Goal: Task Accomplishment & Management: Manage account settings

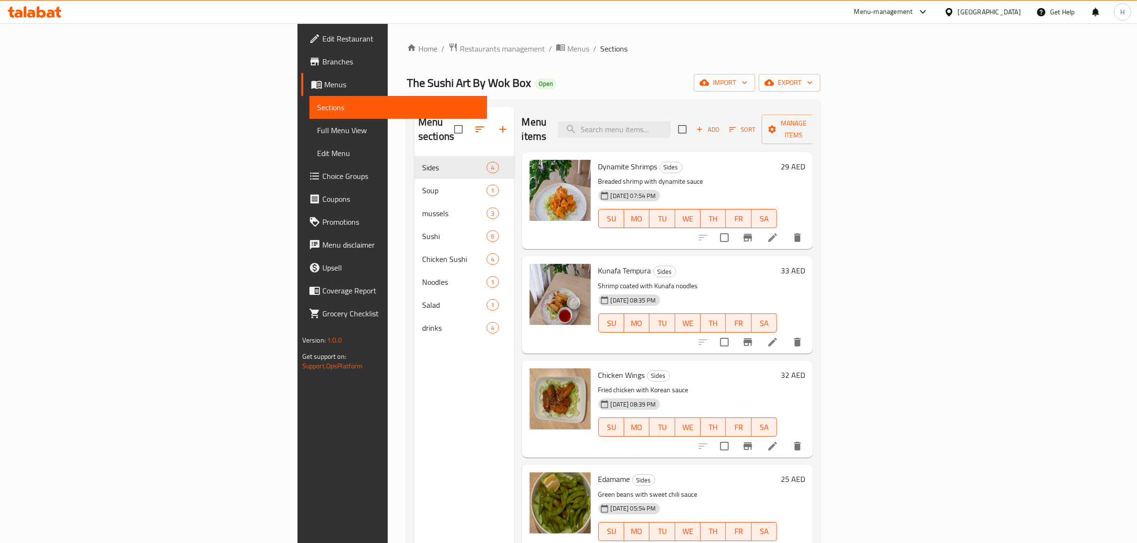
click at [598, 159] on span "Dynamite Shrimps" at bounding box center [627, 166] width 59 height 14
copy h6 "Dynamite Shrimps"
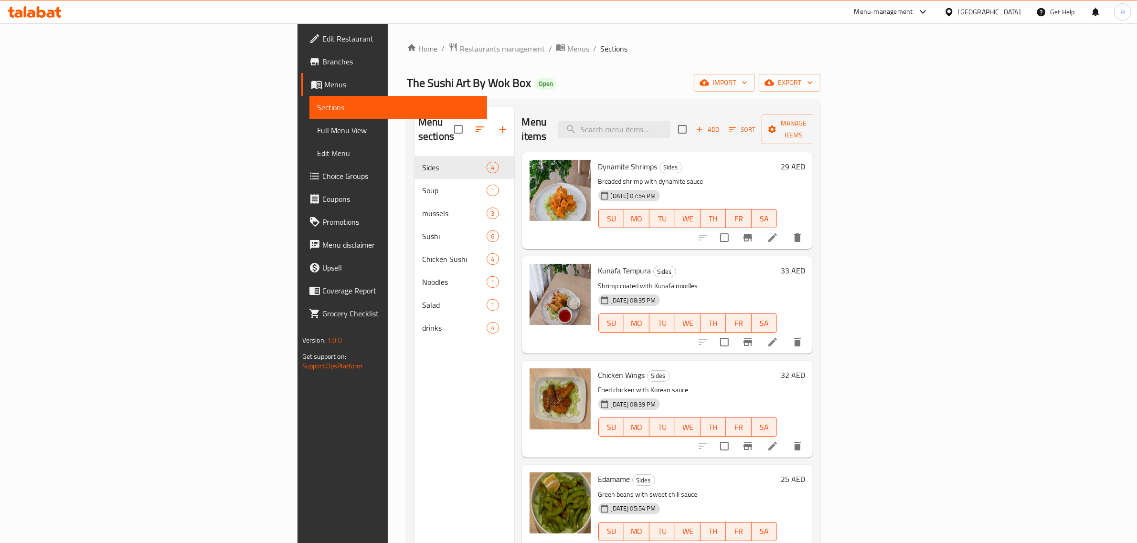
click at [598, 264] on span "Kunafa Tempura" at bounding box center [624, 271] width 53 height 14
copy h6 "Kunafa Tempura"
click at [598, 368] on span "Chicken Wings" at bounding box center [621, 375] width 47 height 14
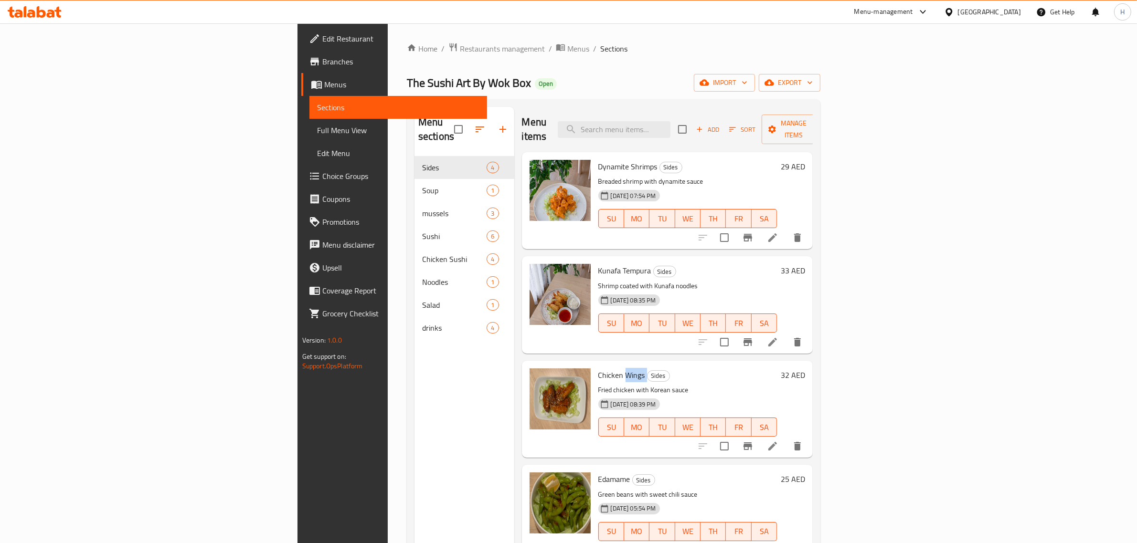
click at [598, 368] on span "Chicken Wings" at bounding box center [621, 375] width 47 height 14
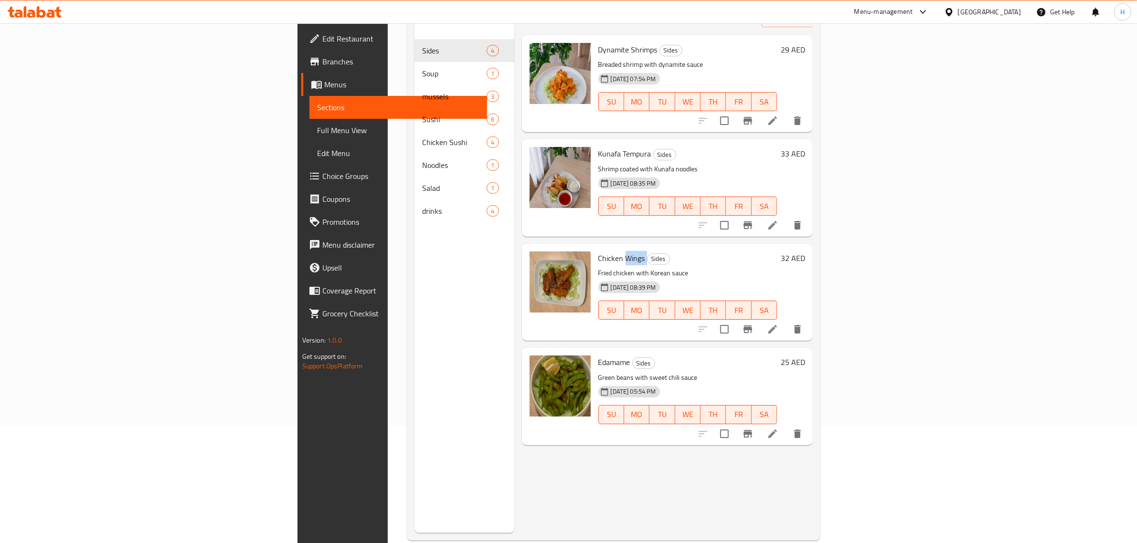
scroll to position [134, 0]
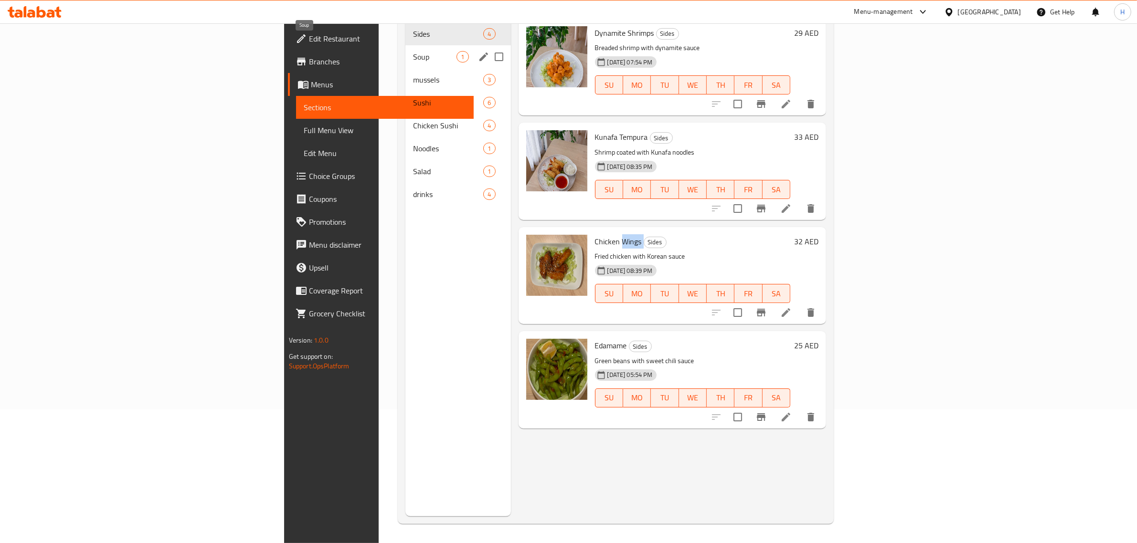
click at [413, 51] on span "Soup" at bounding box center [434, 56] width 43 height 11
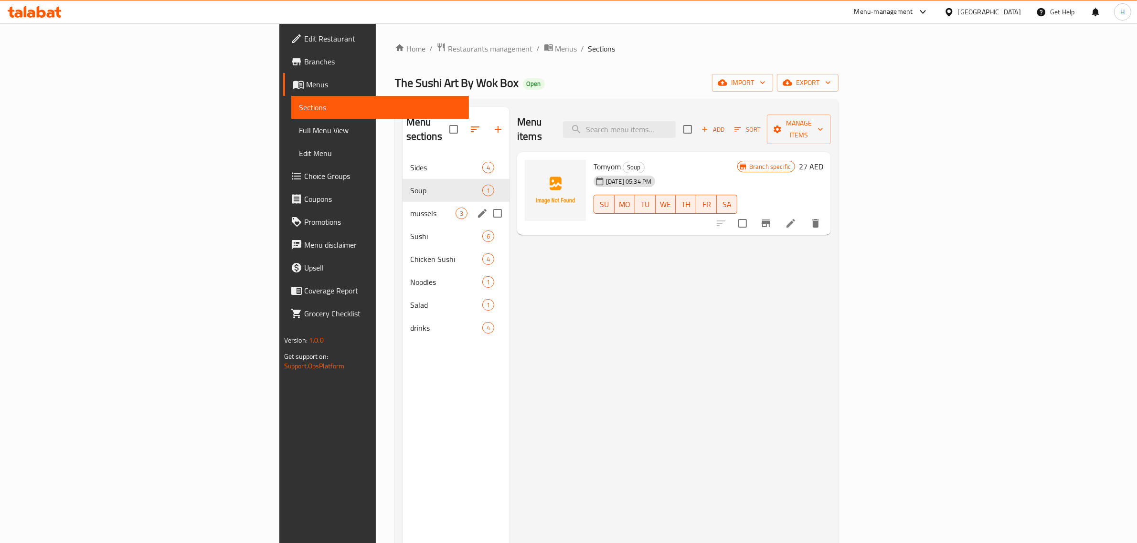
click at [410, 208] on span "mussels" at bounding box center [432, 213] width 45 height 11
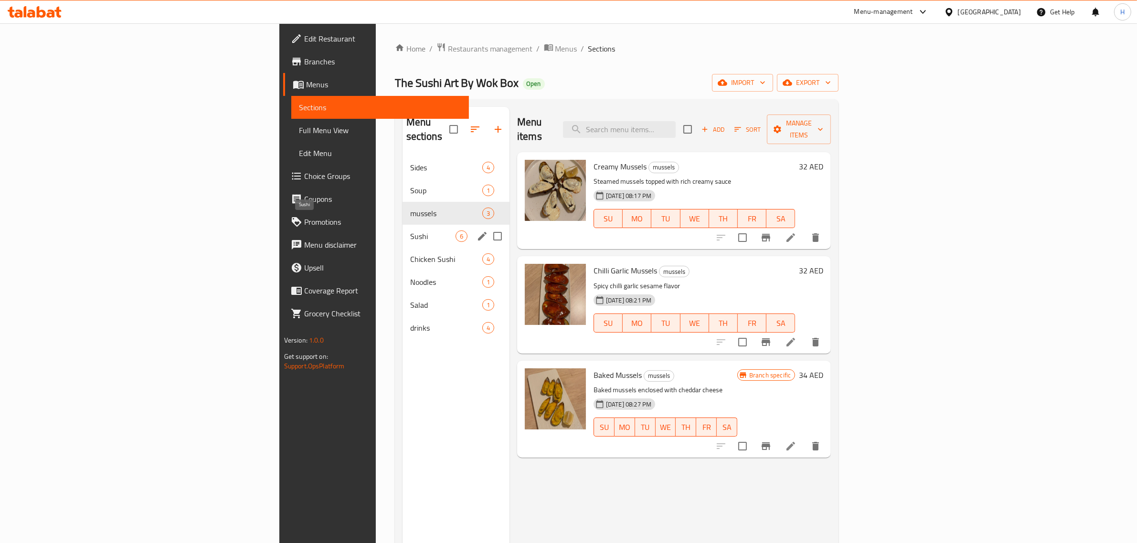
click at [410, 231] on span "Sushi" at bounding box center [432, 236] width 45 height 11
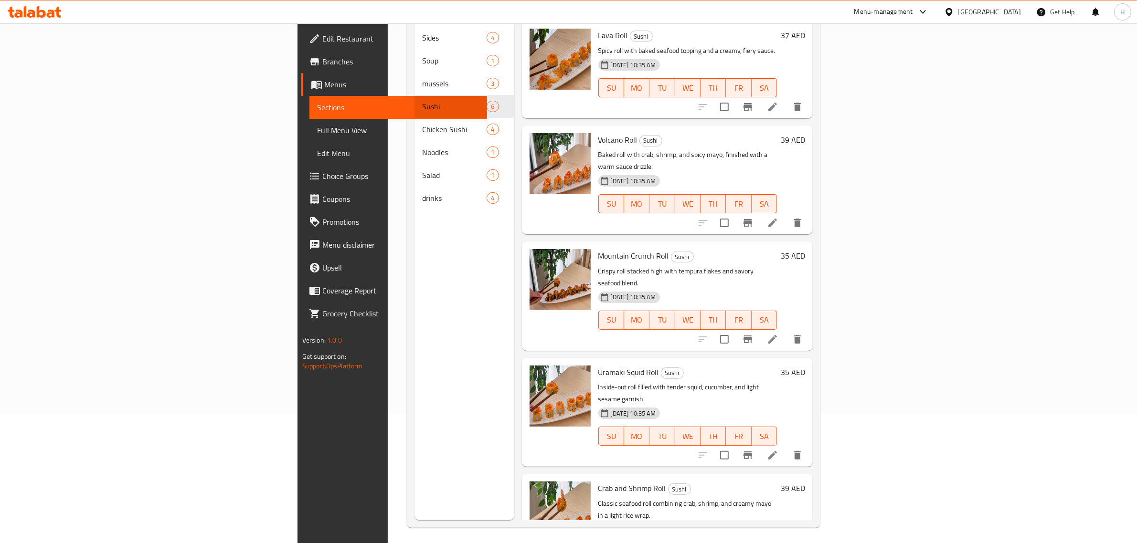
scroll to position [134, 0]
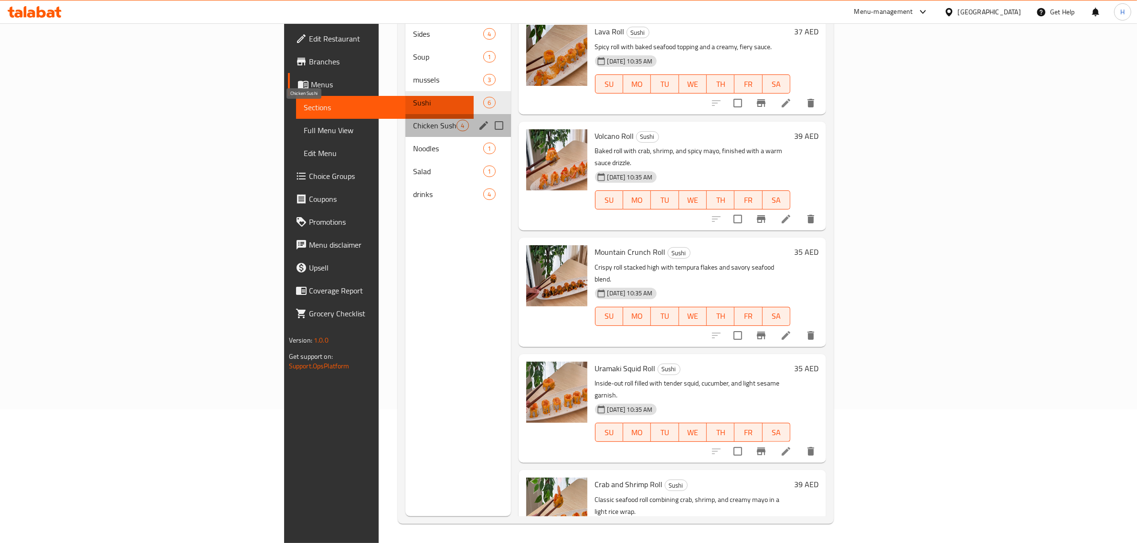
click at [413, 120] on span "Chicken Sushi" at bounding box center [434, 125] width 43 height 11
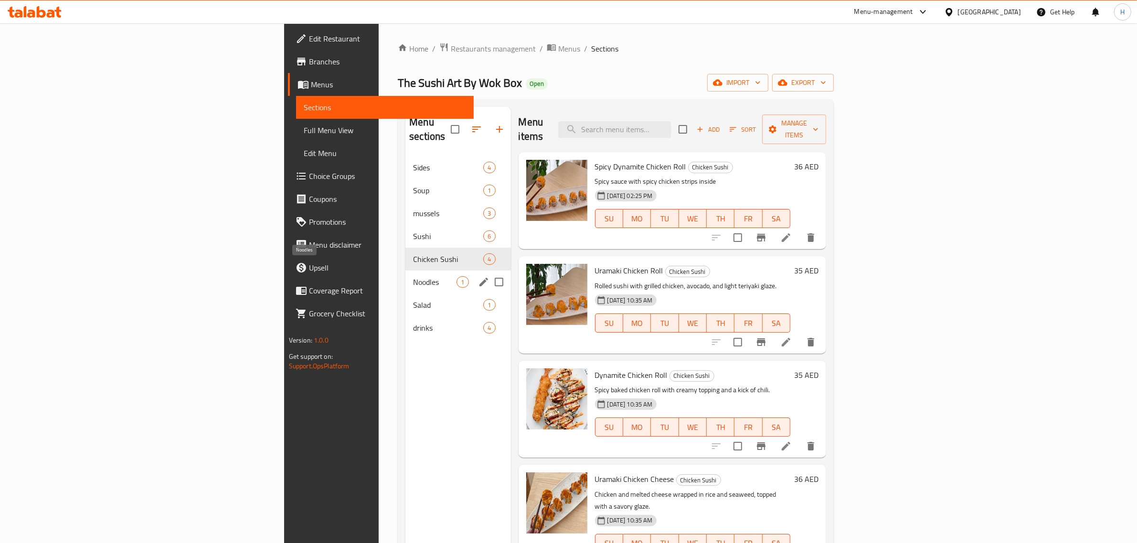
click at [413, 276] on span "Noodles" at bounding box center [434, 281] width 43 height 11
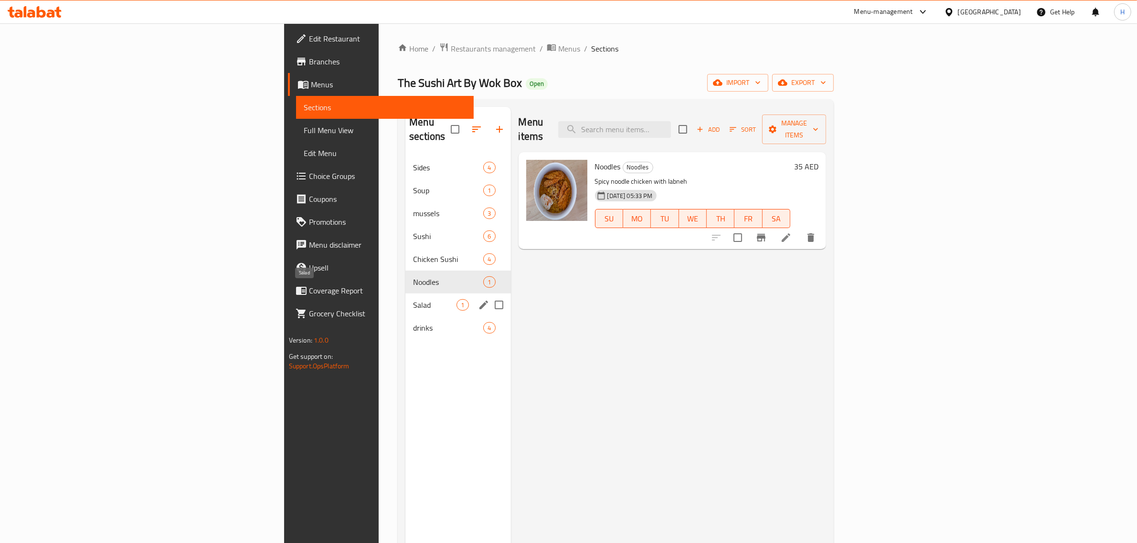
click at [413, 299] on span "Salad" at bounding box center [434, 304] width 43 height 11
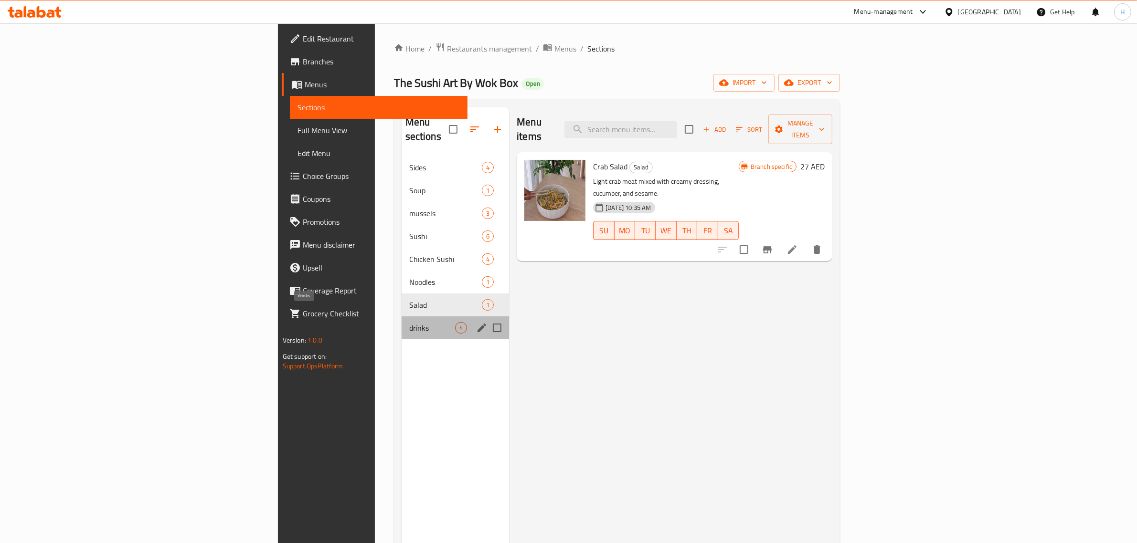
click at [409, 322] on span "drinks" at bounding box center [432, 327] width 46 height 11
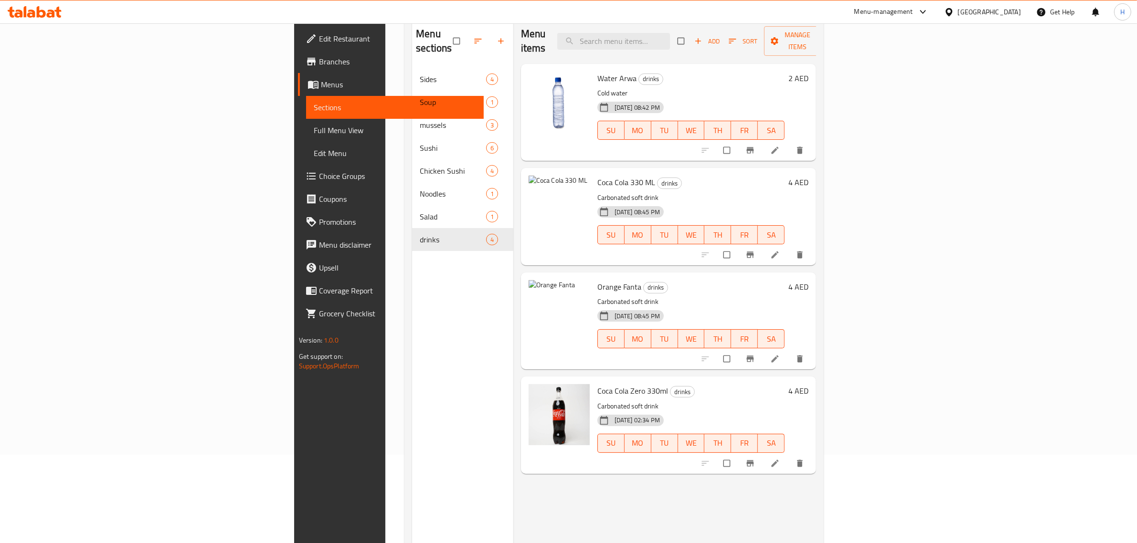
scroll to position [119, 0]
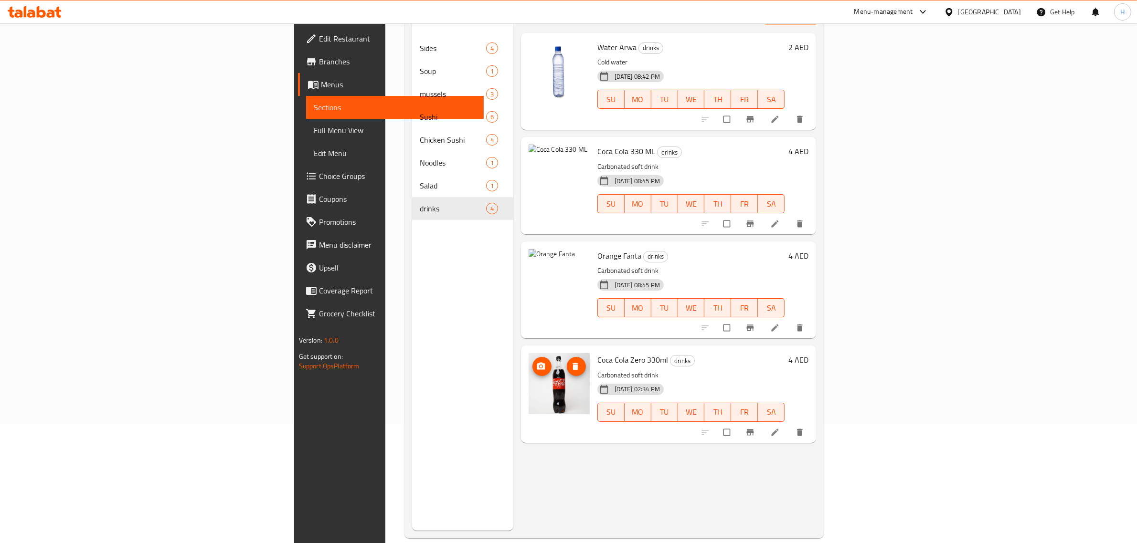
drag, startPoint x: 488, startPoint y: 381, endPoint x: 471, endPoint y: 439, distance: 61.2
click at [513, 459] on div "Menu items Add Sort Manage items Water Arwa drinks Cold water 15-05-2025 08:42 …" at bounding box center [664, 259] width 303 height 543
drag, startPoint x: 486, startPoint y: 278, endPoint x: 1066, endPoint y: 311, distance: 580.6
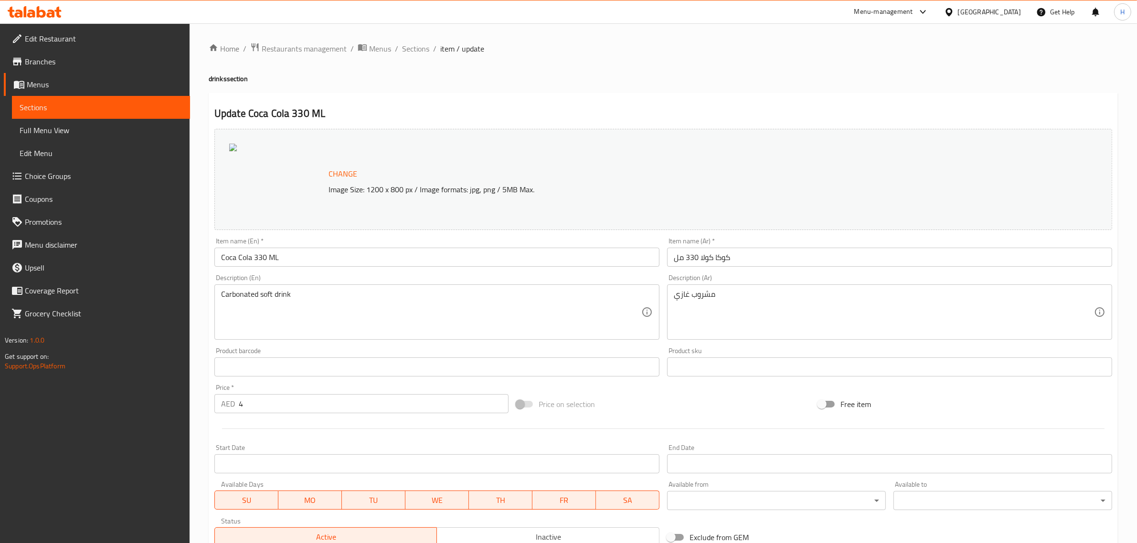
drag, startPoint x: 247, startPoint y: 165, endPoint x: 233, endPoint y: 148, distance: 22.0
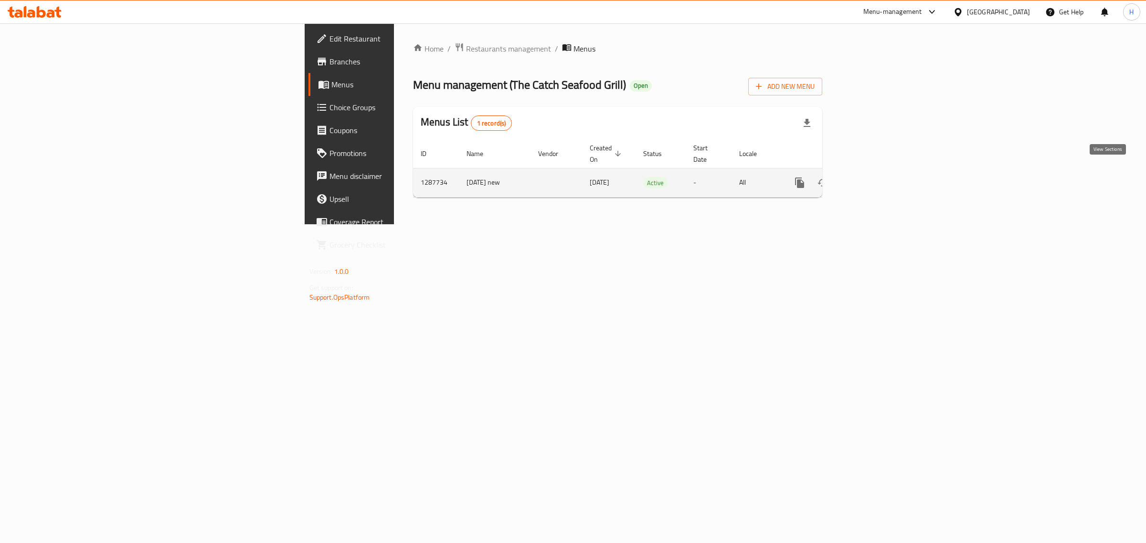
click at [873, 179] on icon "enhanced table" at bounding box center [868, 183] width 9 height 9
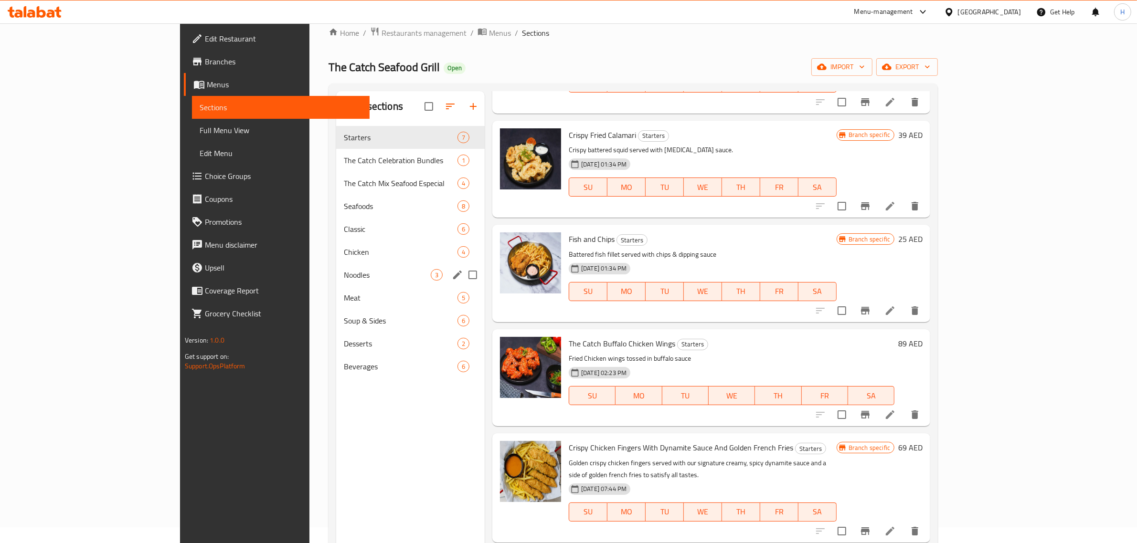
scroll to position [15, 0]
drag, startPoint x: 307, startPoint y: 161, endPoint x: 408, endPoint y: 177, distance: 102.5
click at [344, 161] on span "The Catch Celebration Bundles" at bounding box center [387, 161] width 87 height 11
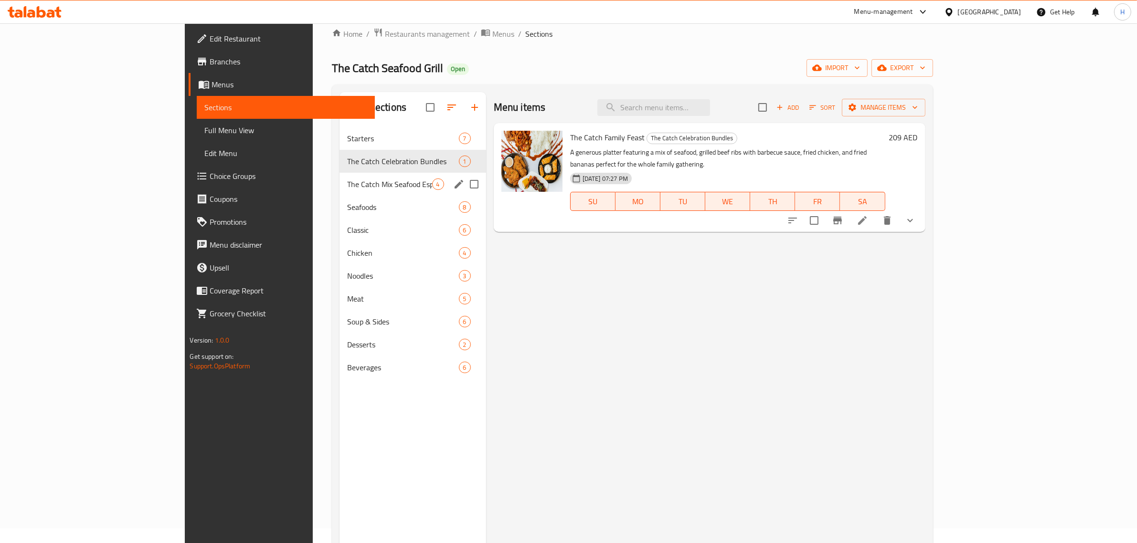
click at [347, 185] on span "The Catch Mix Seafood Especial" at bounding box center [389, 184] width 85 height 11
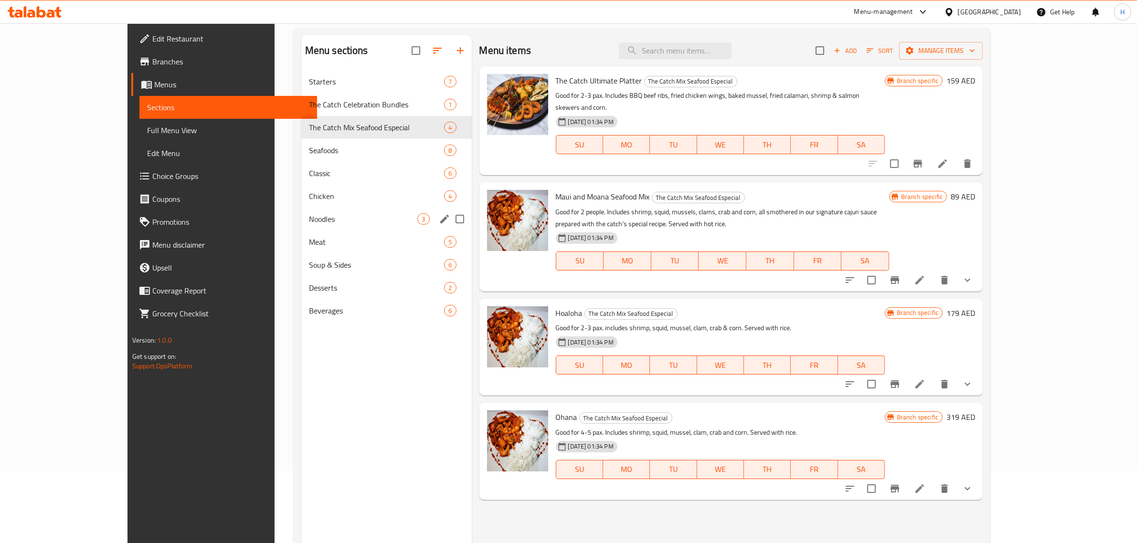
scroll to position [134, 0]
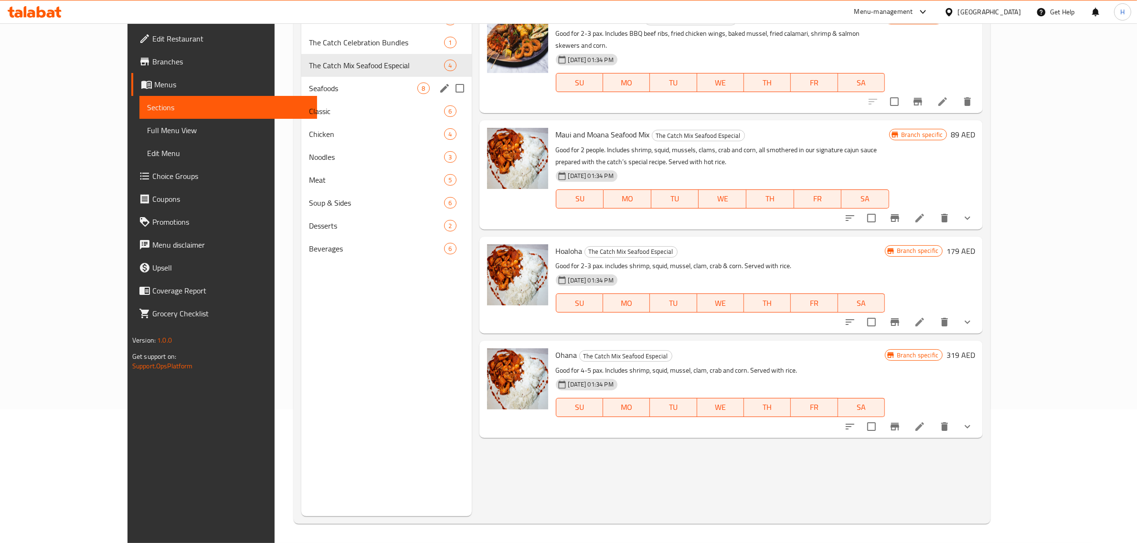
drag, startPoint x: 297, startPoint y: 87, endPoint x: 318, endPoint y: 98, distance: 23.5
click at [309, 87] on span "Seafoods" at bounding box center [363, 88] width 109 height 11
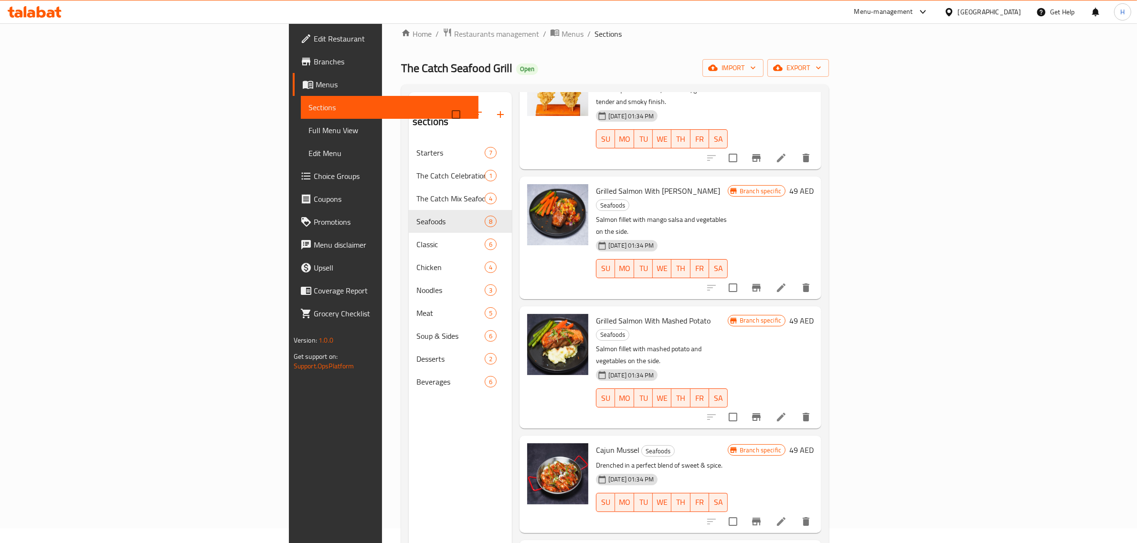
scroll to position [314, 0]
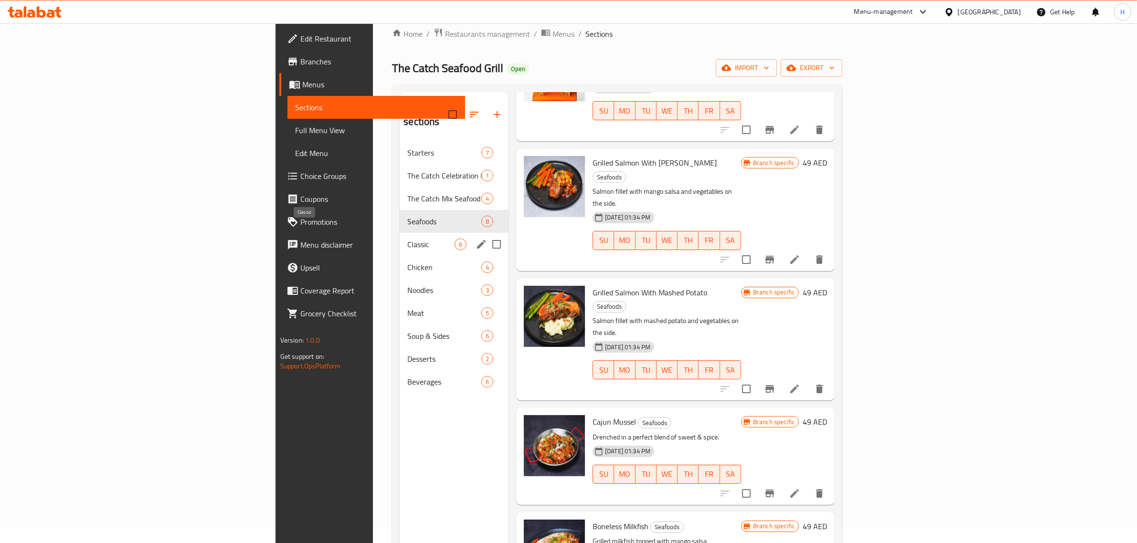
click at [407, 239] on span "Classic" at bounding box center [430, 244] width 47 height 11
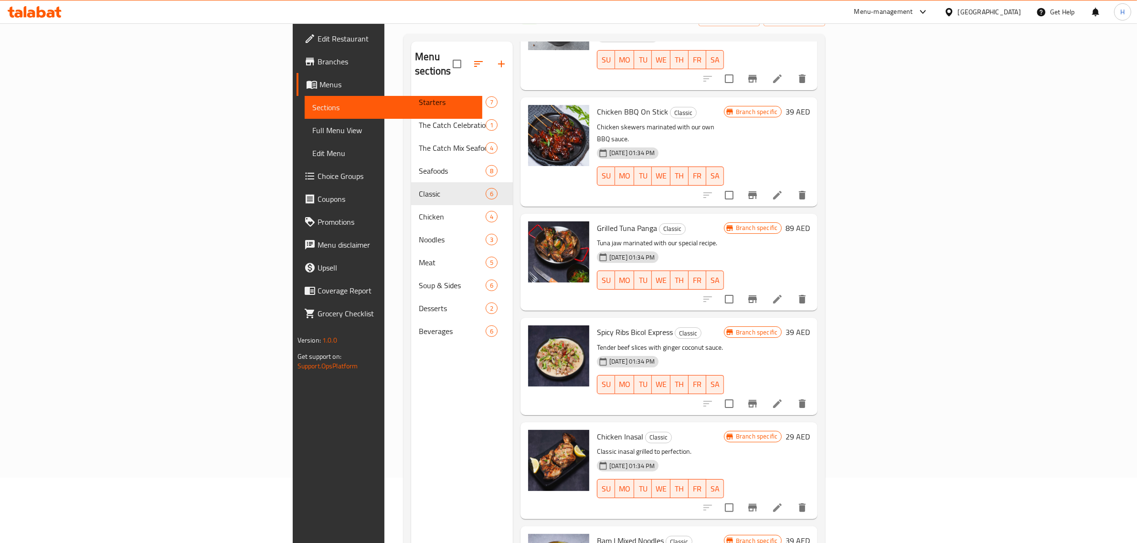
scroll to position [134, 0]
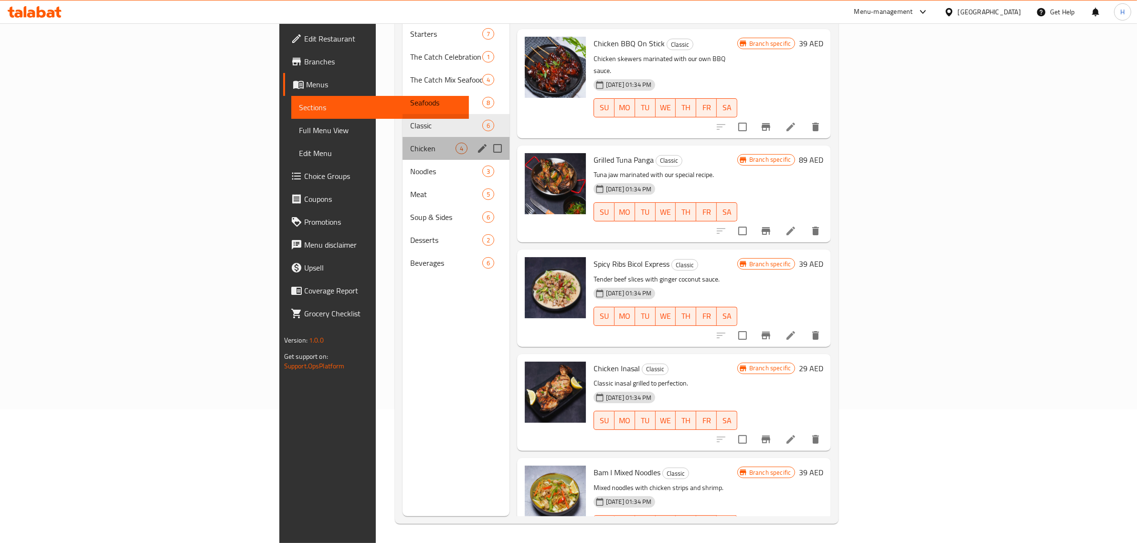
click at [403, 137] on div "Chicken 4" at bounding box center [456, 148] width 107 height 23
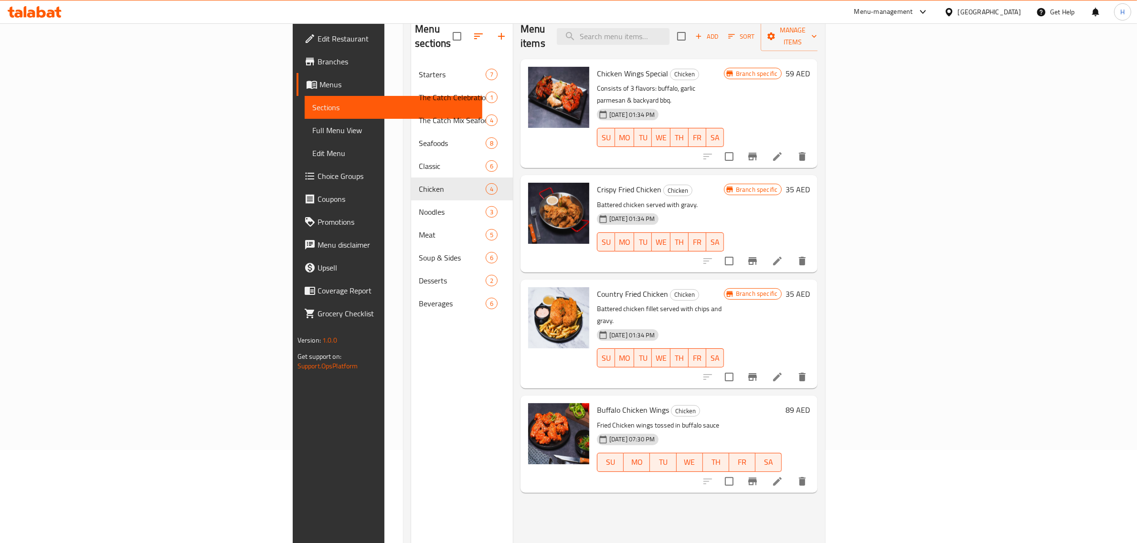
scroll to position [74, 0]
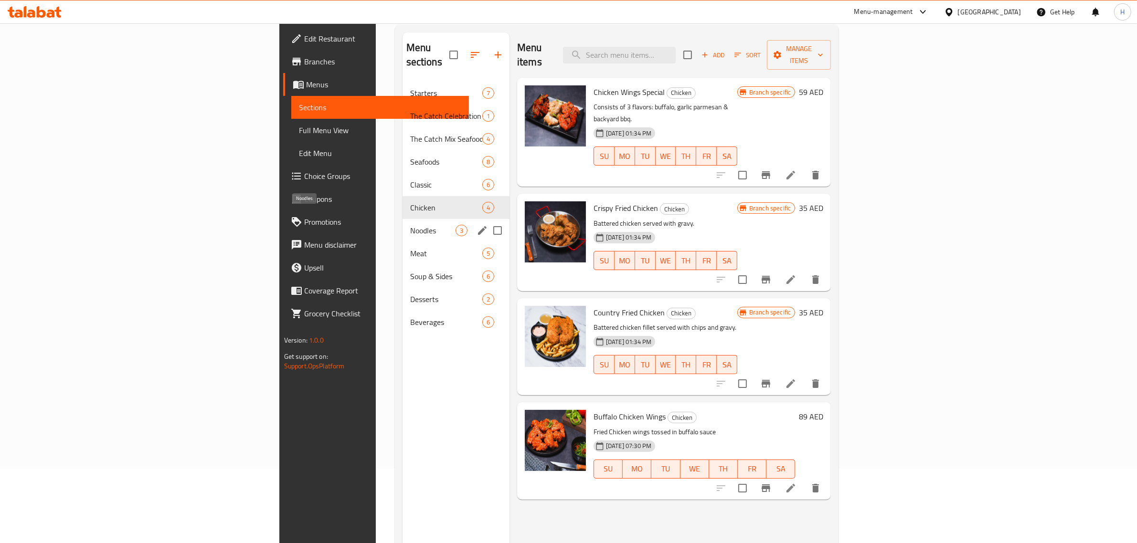
click at [410, 225] on span "Noodles" at bounding box center [432, 230] width 45 height 11
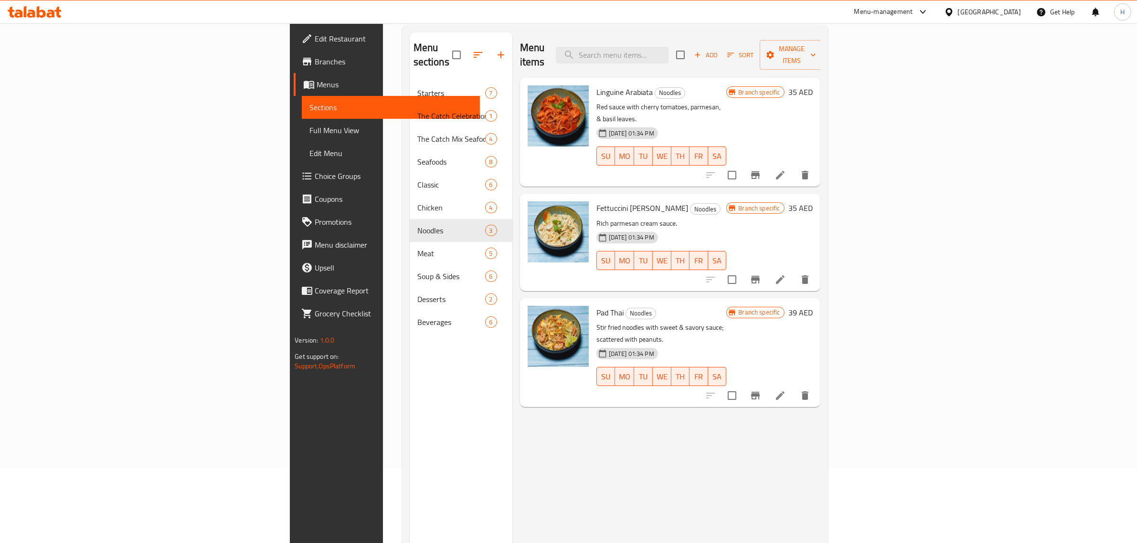
click at [596, 85] on span "Linguine Arabiata" at bounding box center [624, 92] width 56 height 14
copy h6 "Linguine Arabiata"
click at [596, 201] on span "Fettuccini Alfredo" at bounding box center [642, 208] width 92 height 14
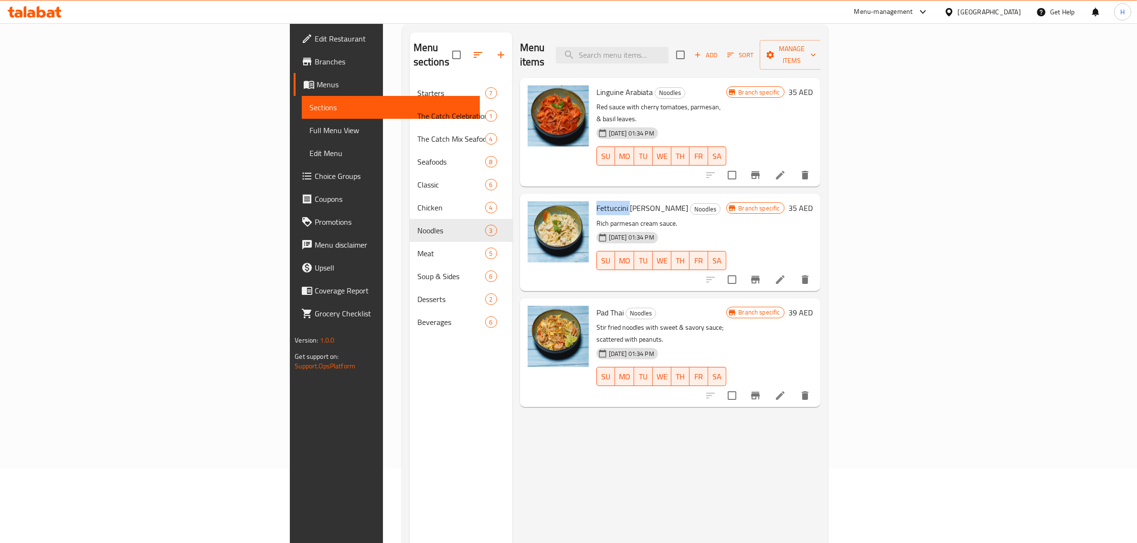
click at [596, 201] on span "Fettuccini Alfredo" at bounding box center [642, 208] width 92 height 14
copy h6 "Fettuccini Alfredo"
click at [596, 306] on span "Pad Thai" at bounding box center [609, 313] width 27 height 14
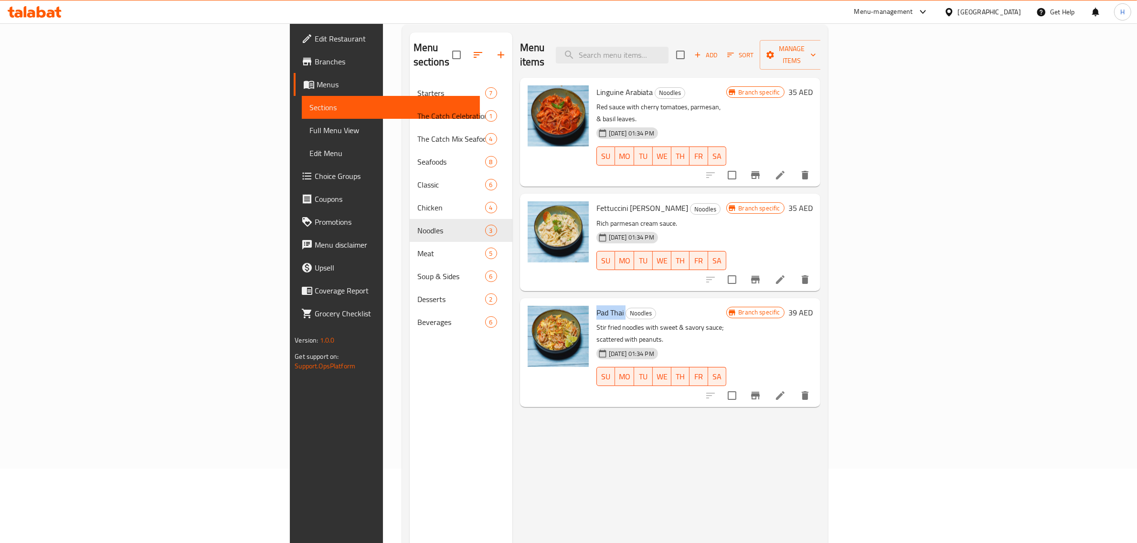
click at [596, 306] on span "Pad Thai" at bounding box center [609, 313] width 27 height 14
copy h6 "Pad Thai"
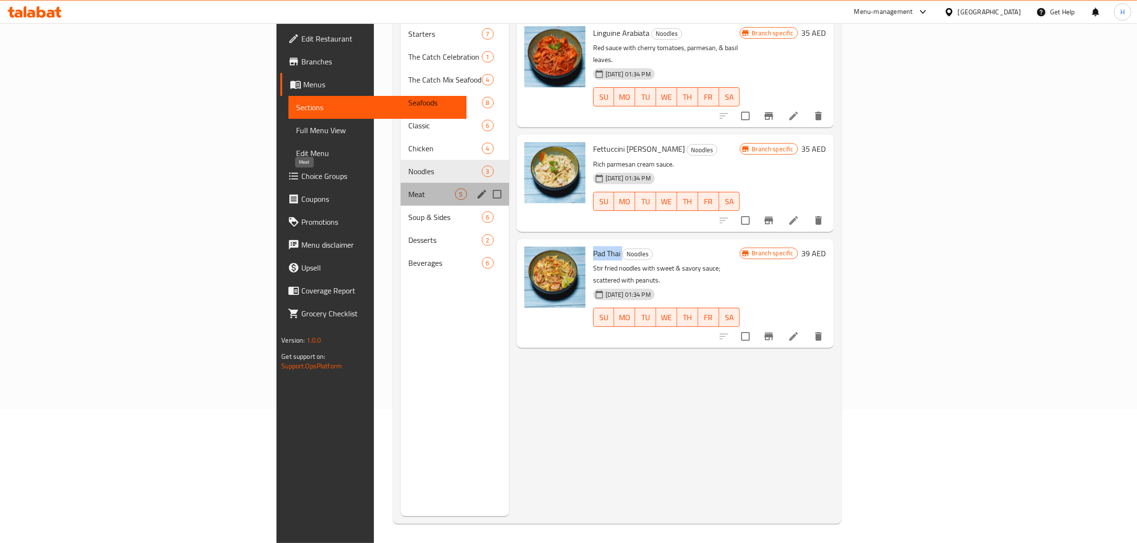
click at [408, 189] on span "Meat" at bounding box center [431, 194] width 47 height 11
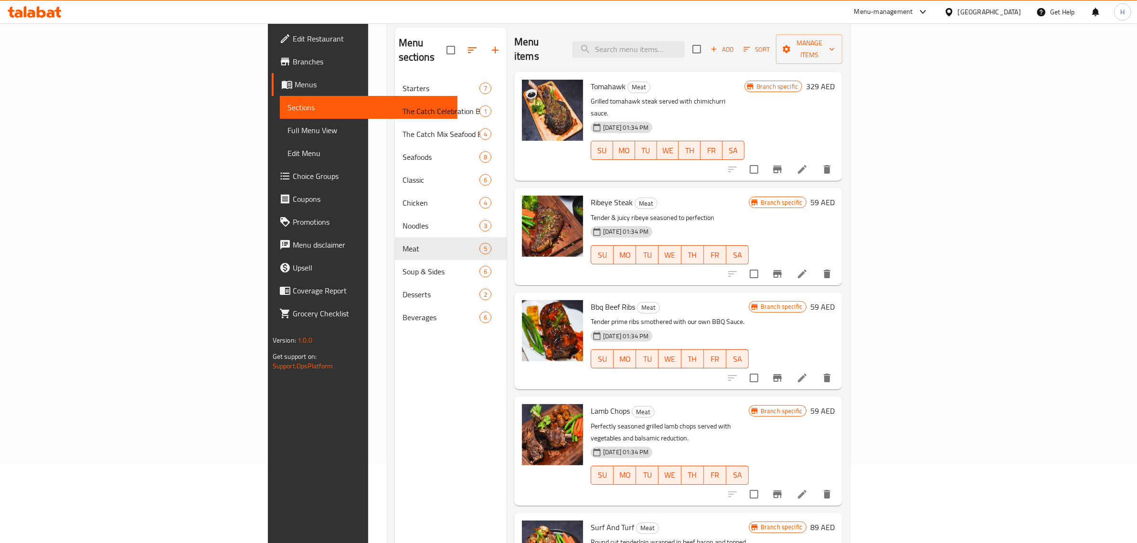
scroll to position [134, 0]
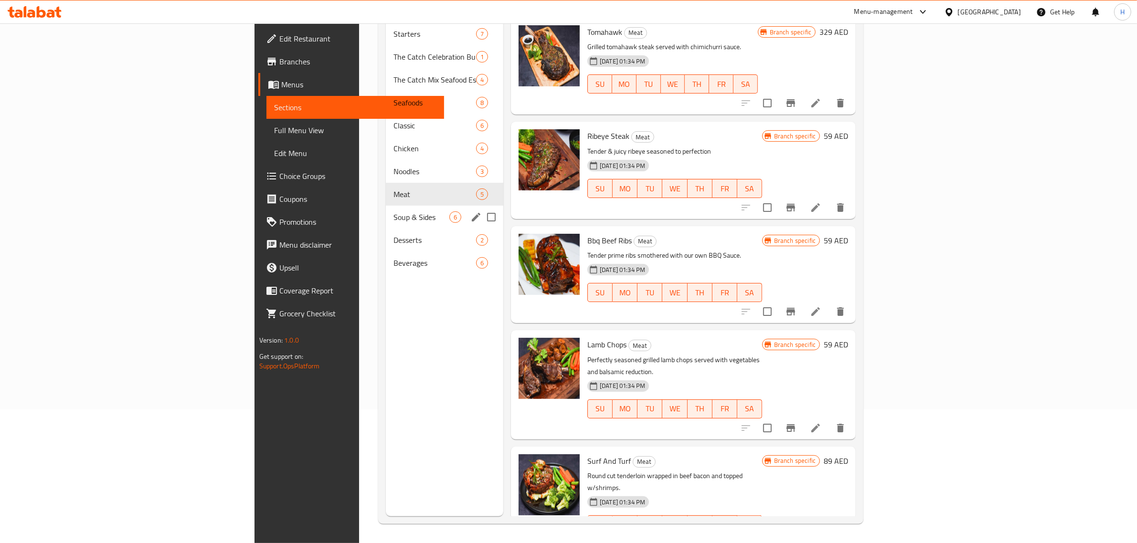
click at [393, 212] on span "Soup & Sides" at bounding box center [421, 217] width 56 height 11
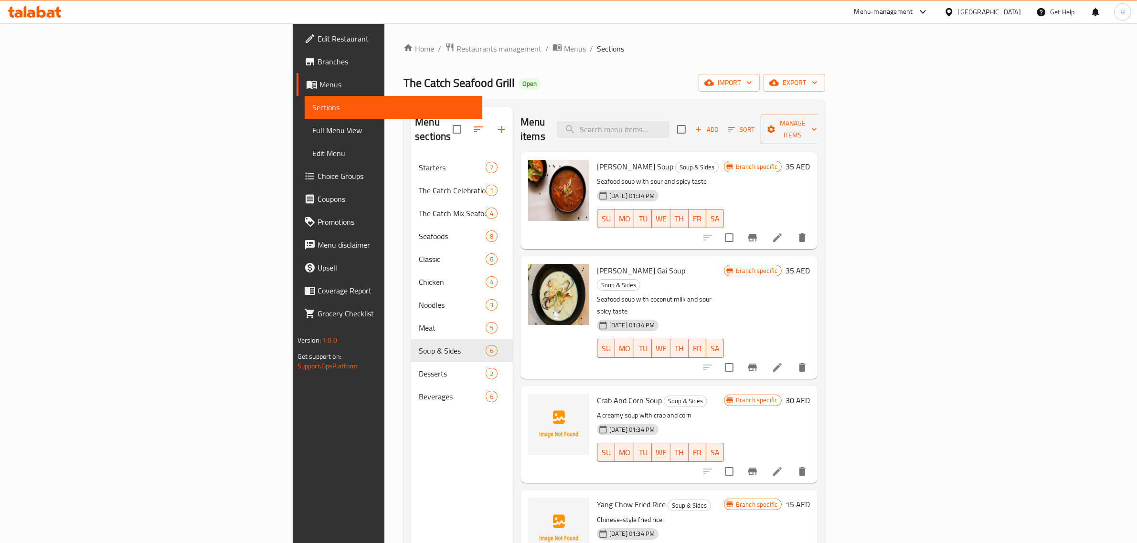
click at [597, 159] on span "Tom Yum Soup" at bounding box center [635, 166] width 76 height 14
copy h6 "Tom Yum Soup"
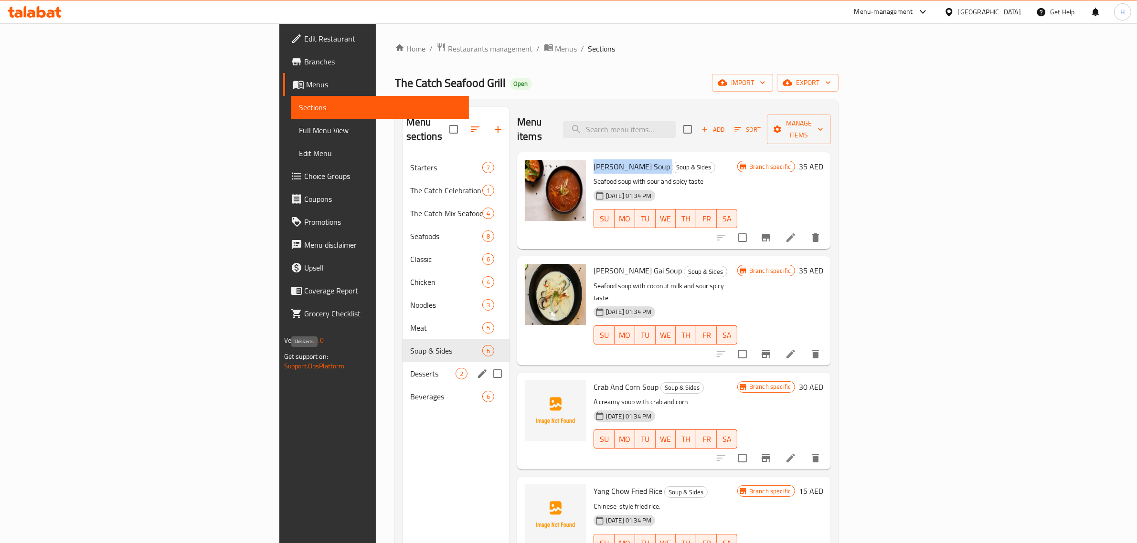
drag, startPoint x: 285, startPoint y: 354, endPoint x: 314, endPoint y: 349, distance: 29.1
click at [410, 368] on span "Desserts" at bounding box center [432, 373] width 45 height 11
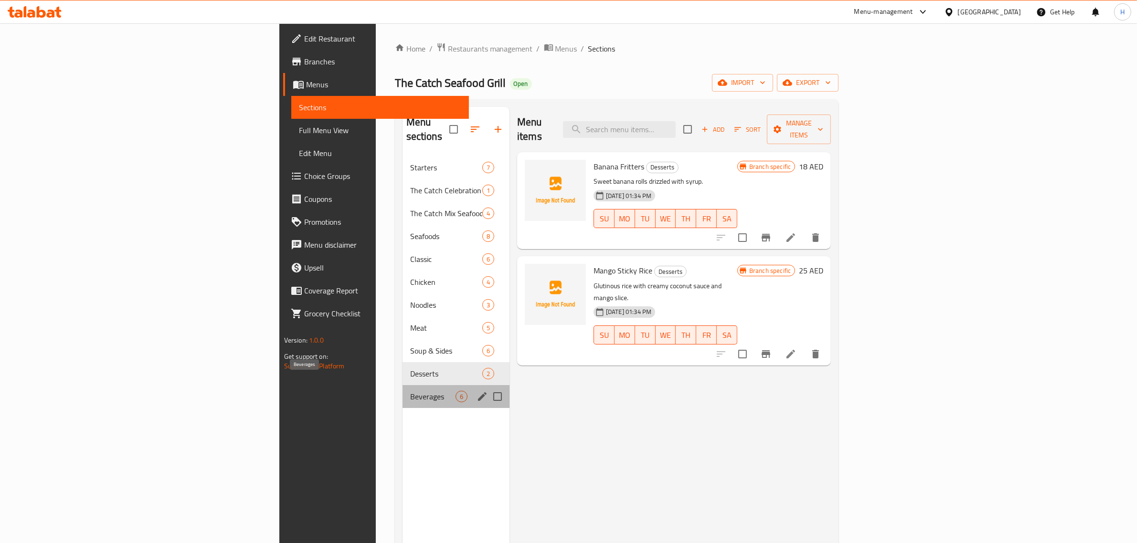
click at [410, 391] on span "Beverages" at bounding box center [432, 396] width 45 height 11
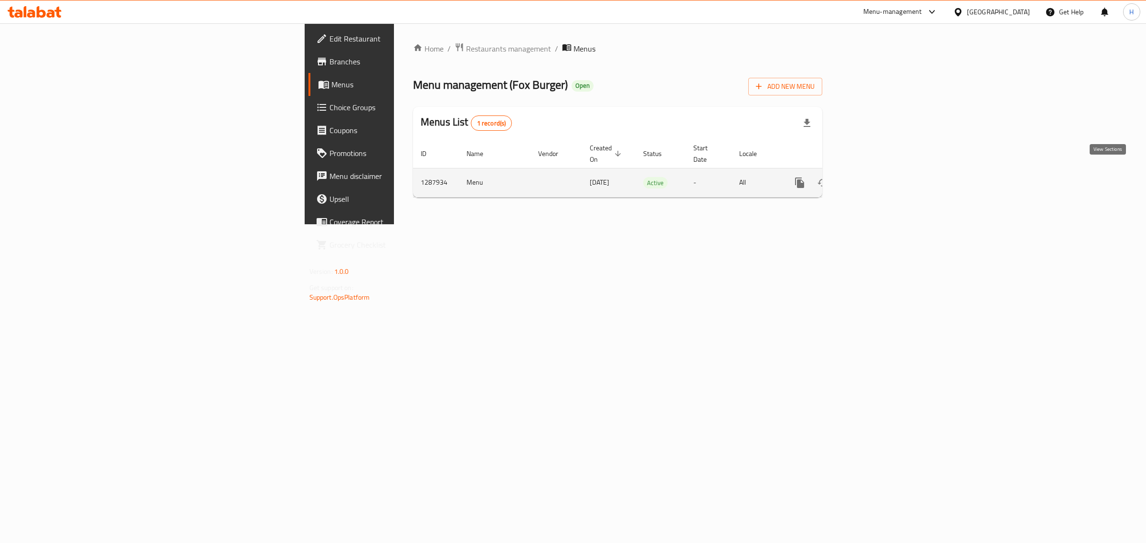
click at [874, 177] on icon "enhanced table" at bounding box center [868, 182] width 11 height 11
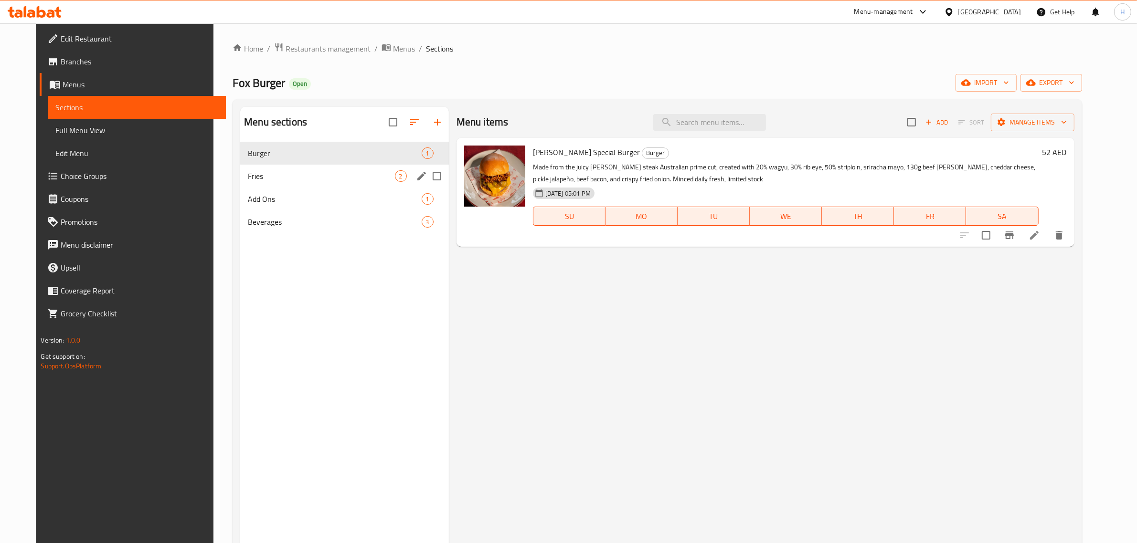
click at [285, 169] on div "Fries 2" at bounding box center [344, 176] width 209 height 23
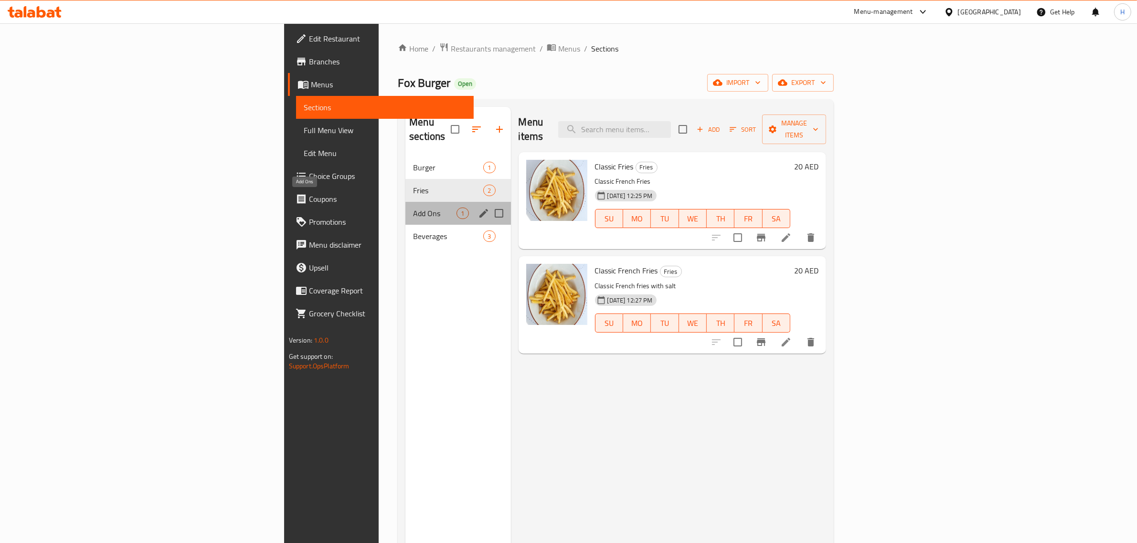
click at [413, 208] on span "Add Ons" at bounding box center [434, 213] width 43 height 11
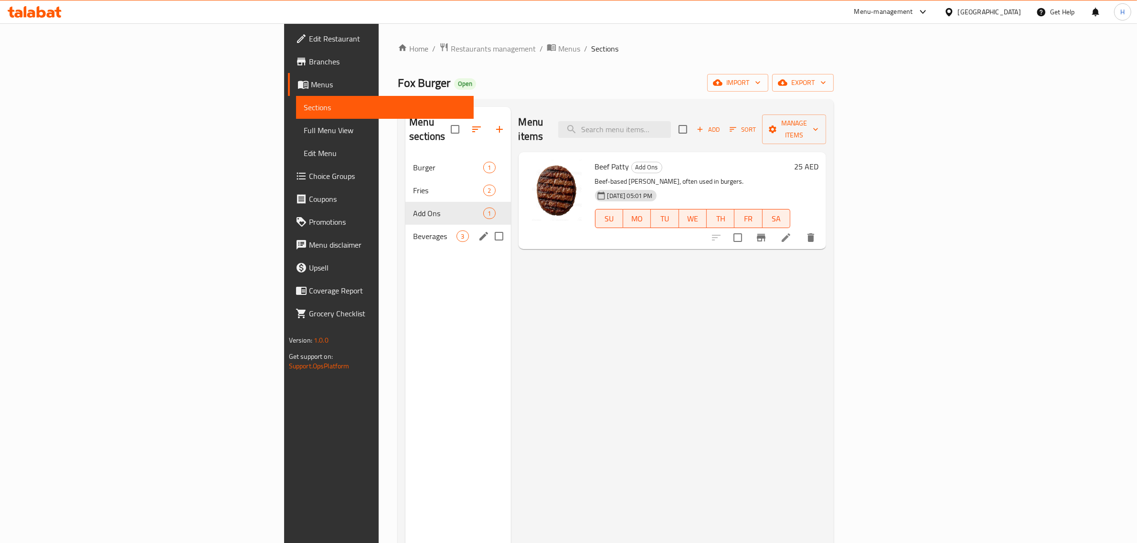
click at [413, 231] on span "Beverages" at bounding box center [434, 236] width 43 height 11
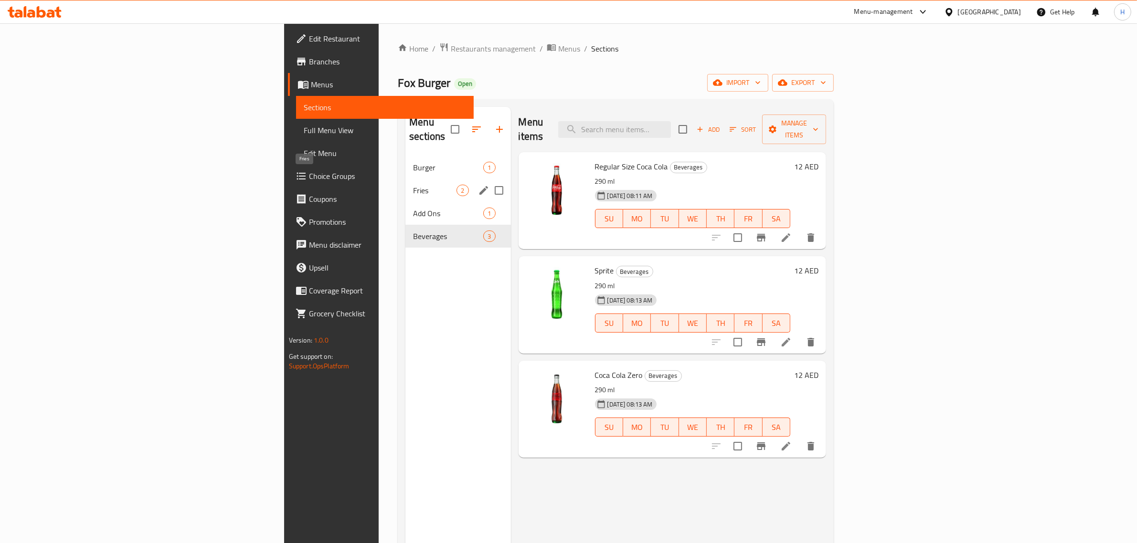
click at [413, 185] on span "Fries" at bounding box center [434, 190] width 43 height 11
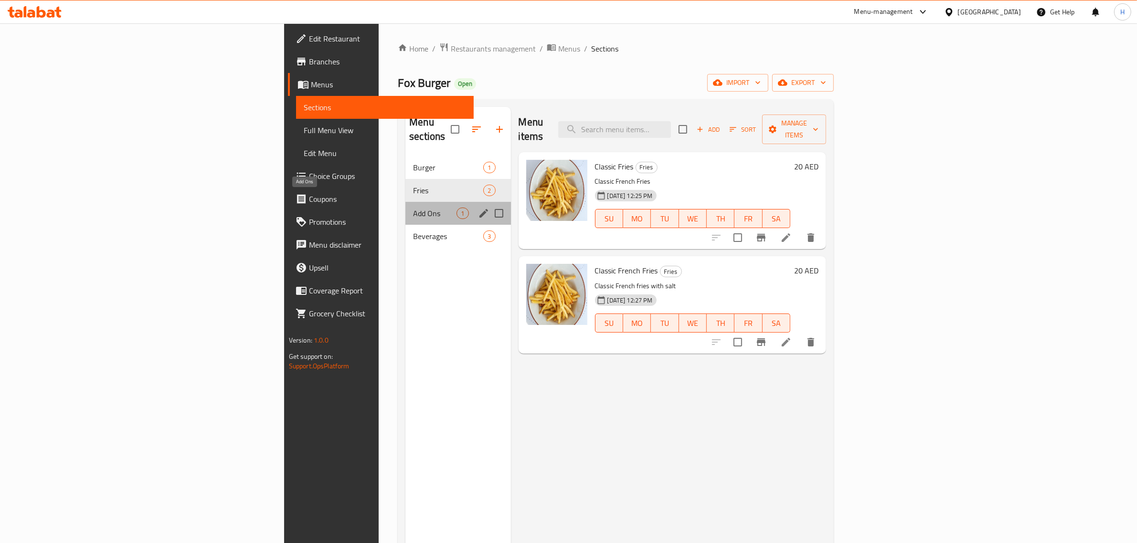
click at [413, 208] on span "Add Ons" at bounding box center [434, 213] width 43 height 11
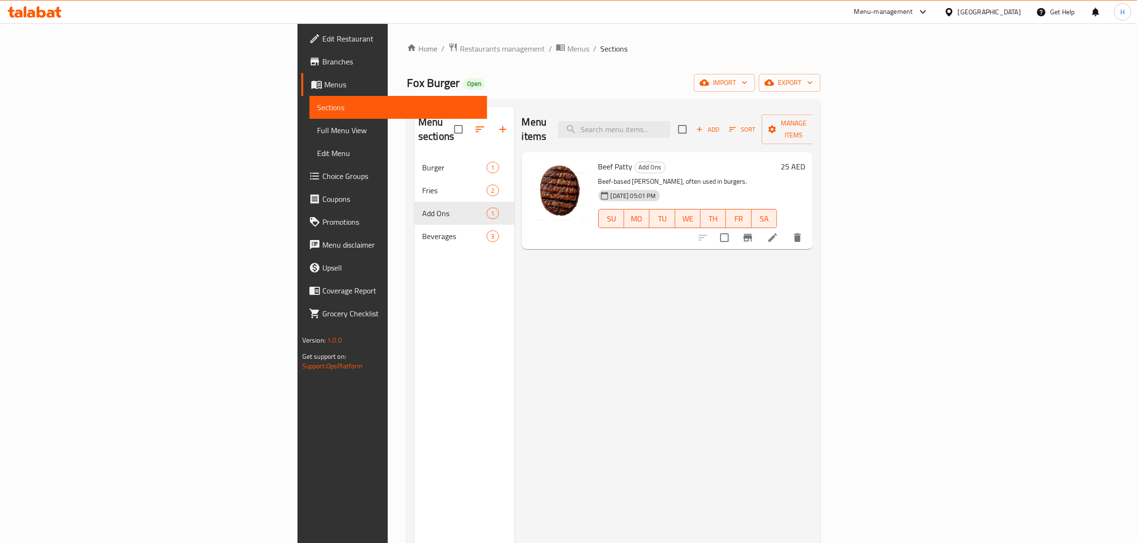
click at [593, 47] on li "/" at bounding box center [594, 48] width 3 height 11
click at [567, 46] on span "Menus" at bounding box center [578, 48] width 22 height 11
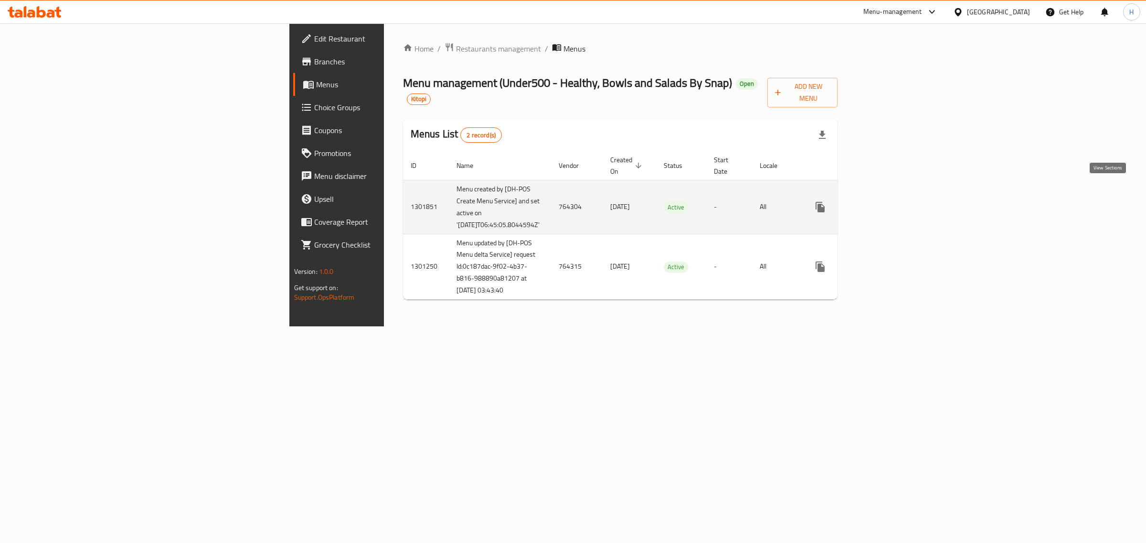
click at [895, 201] on icon "enhanced table" at bounding box center [888, 206] width 11 height 11
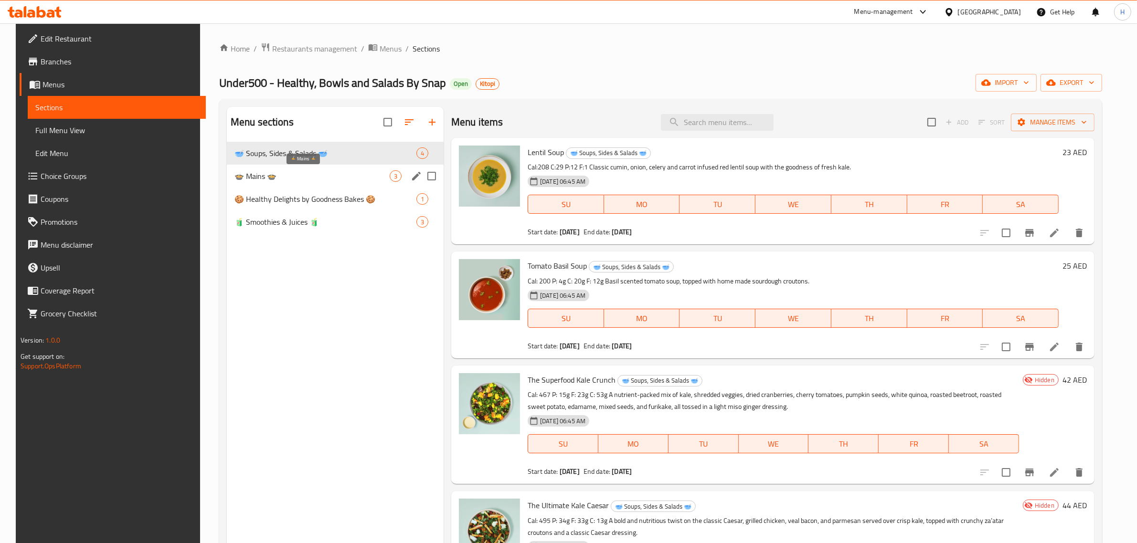
click at [297, 179] on span "🍲 Mains 🍲" at bounding box center [311, 175] width 155 height 11
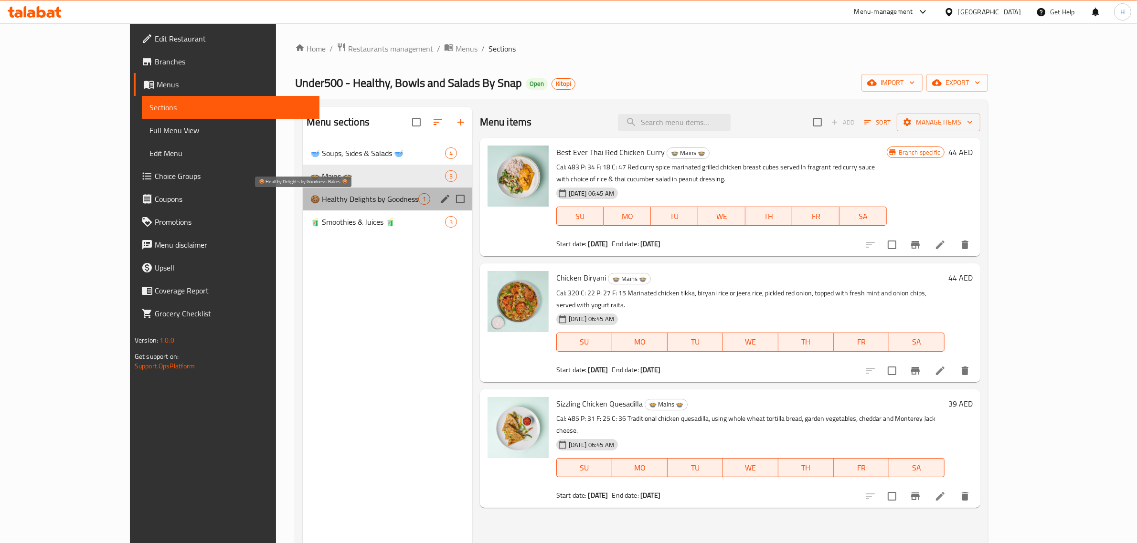
click at [350, 204] on span "🍪 Healthy Delights by Goodness Bakes 🍪" at bounding box center [364, 198] width 108 height 11
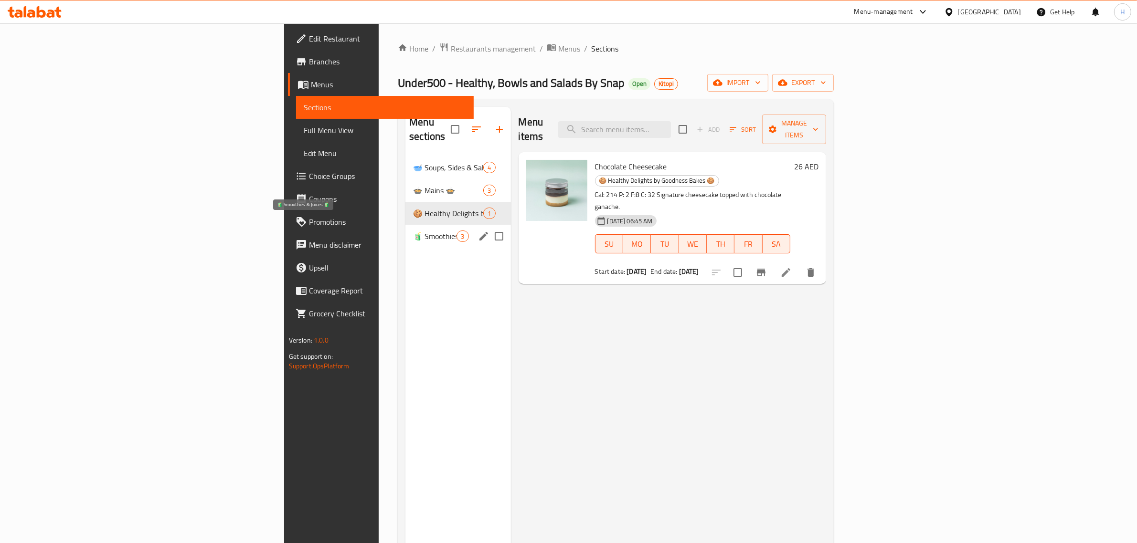
click at [413, 231] on span "🧃 Smoothies & Juices 🧃" at bounding box center [434, 236] width 43 height 11
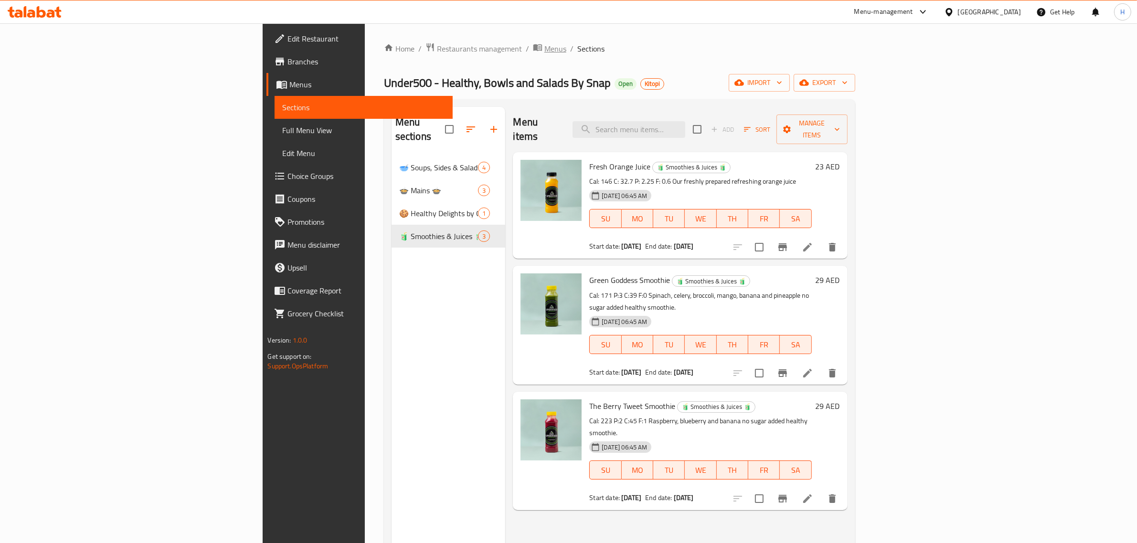
click at [544, 46] on span "Menus" at bounding box center [555, 48] width 22 height 11
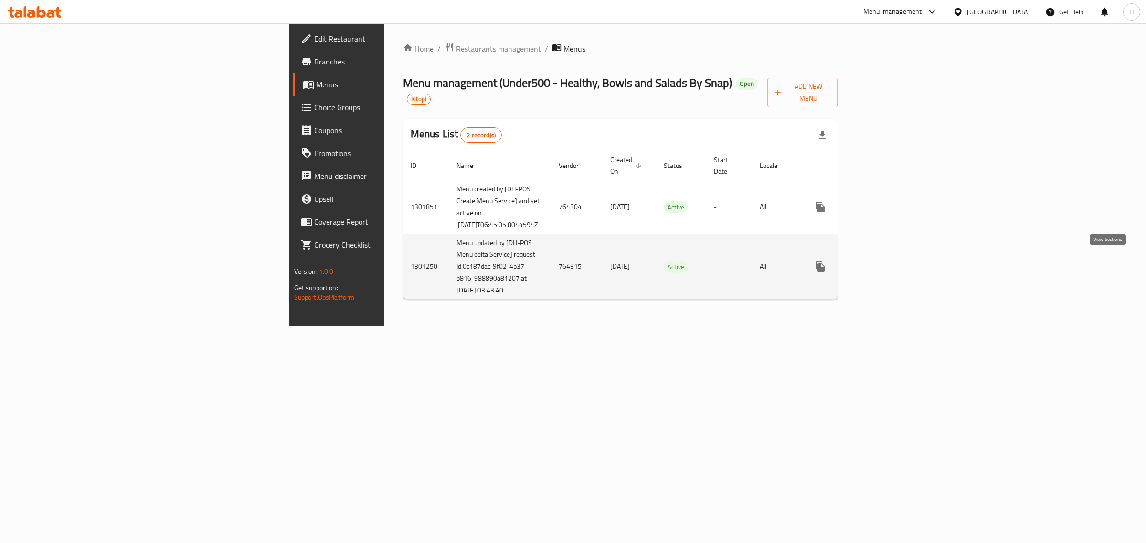
click at [893, 263] on icon "enhanced table" at bounding box center [889, 267] width 9 height 9
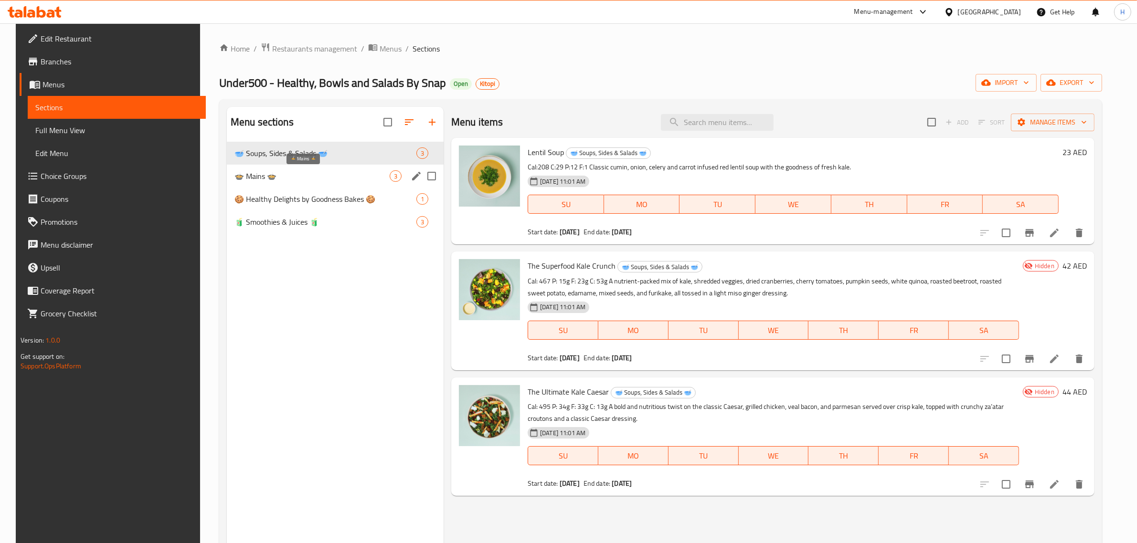
click at [326, 174] on span "🍲 Mains 🍲" at bounding box center [311, 175] width 155 height 11
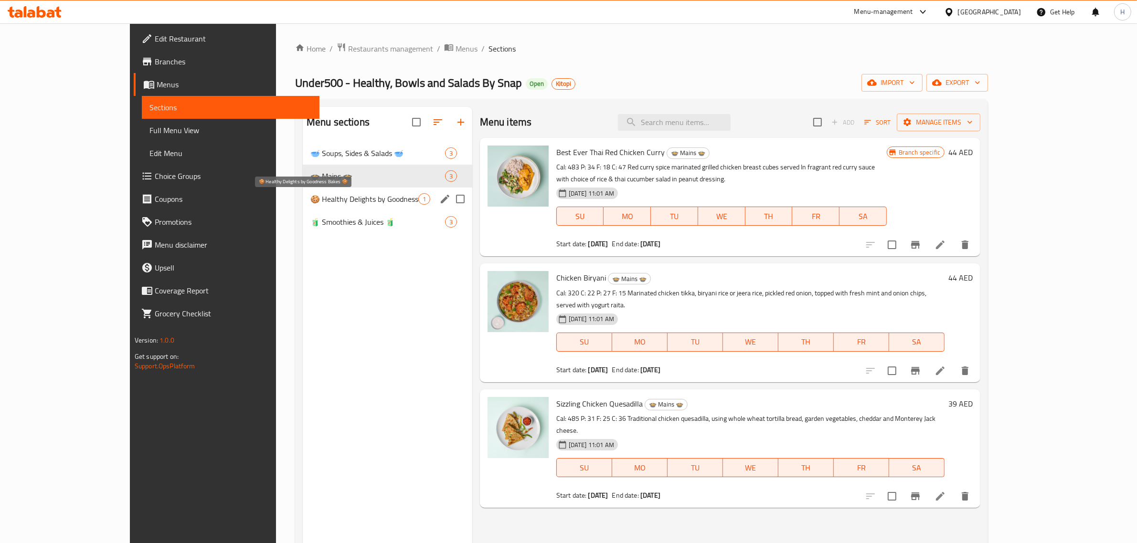
click at [320, 204] on span "🍪 Healthy Delights by Goodness Bakes 🍪" at bounding box center [364, 198] width 108 height 11
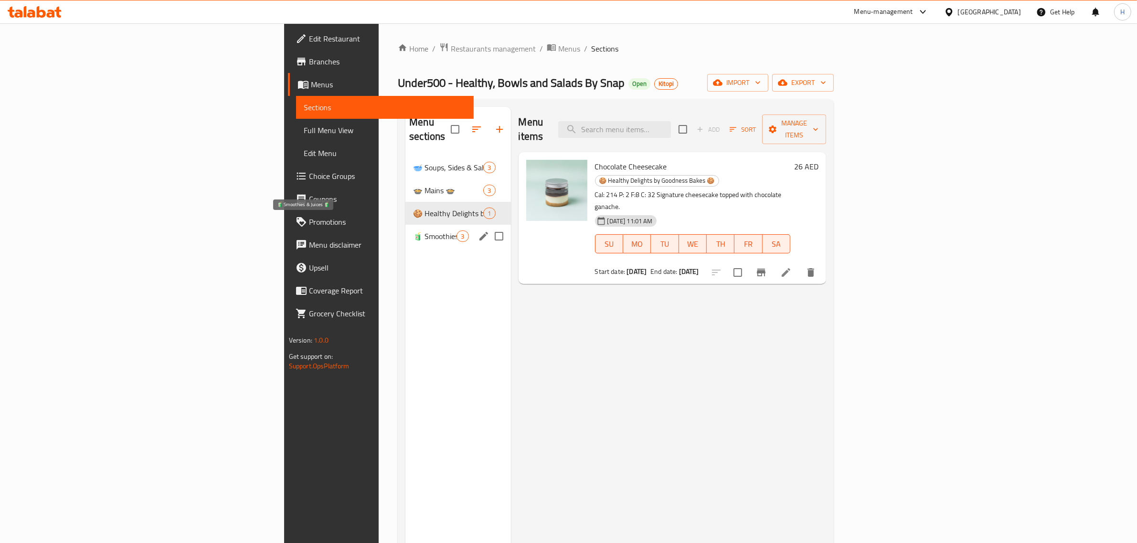
click at [413, 231] on span "🧃 Smoothies & Juices 🧃" at bounding box center [434, 236] width 43 height 11
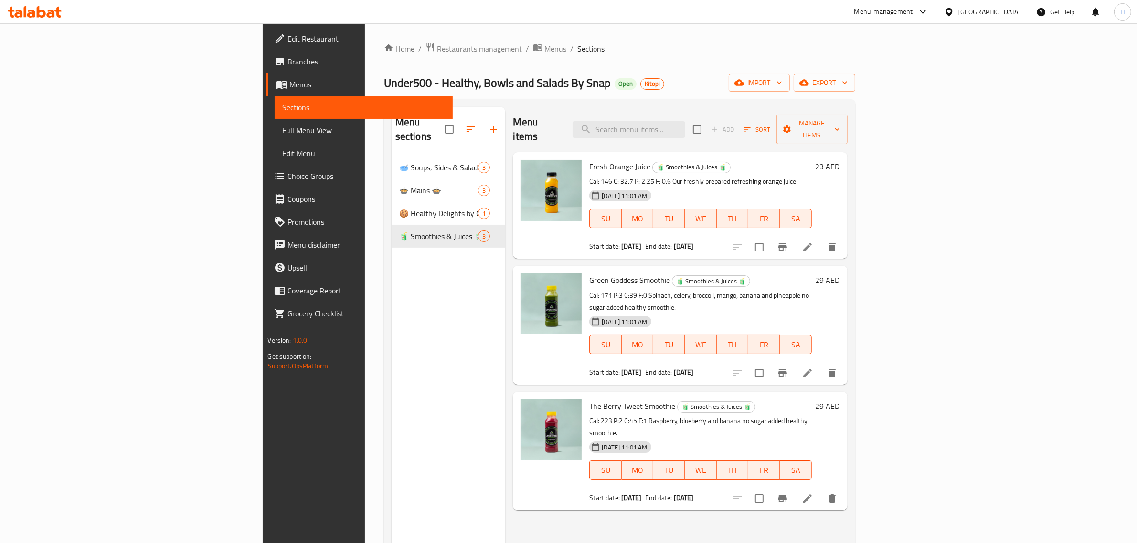
click at [544, 48] on span "Menus" at bounding box center [555, 48] width 22 height 11
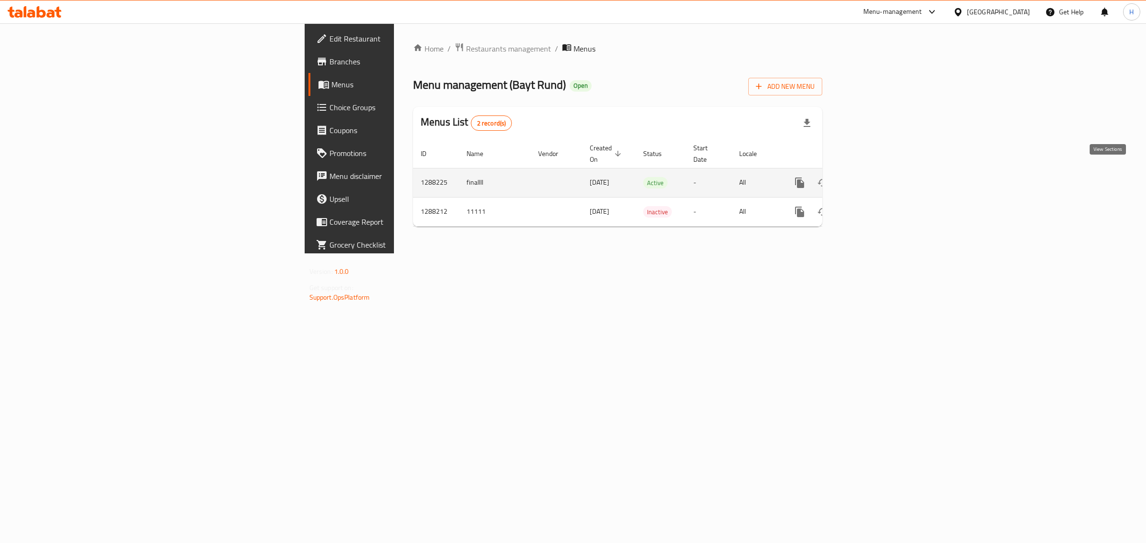
click at [874, 177] on icon "enhanced table" at bounding box center [868, 182] width 11 height 11
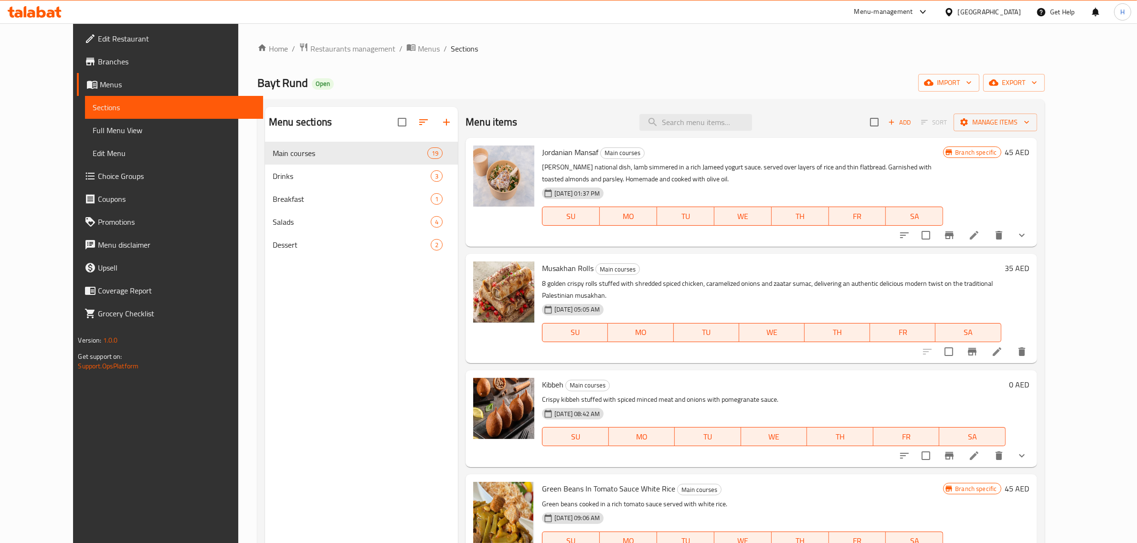
click at [542, 378] on span "Kibbeh" at bounding box center [552, 385] width 21 height 14
copy h6 "Kibbeh"
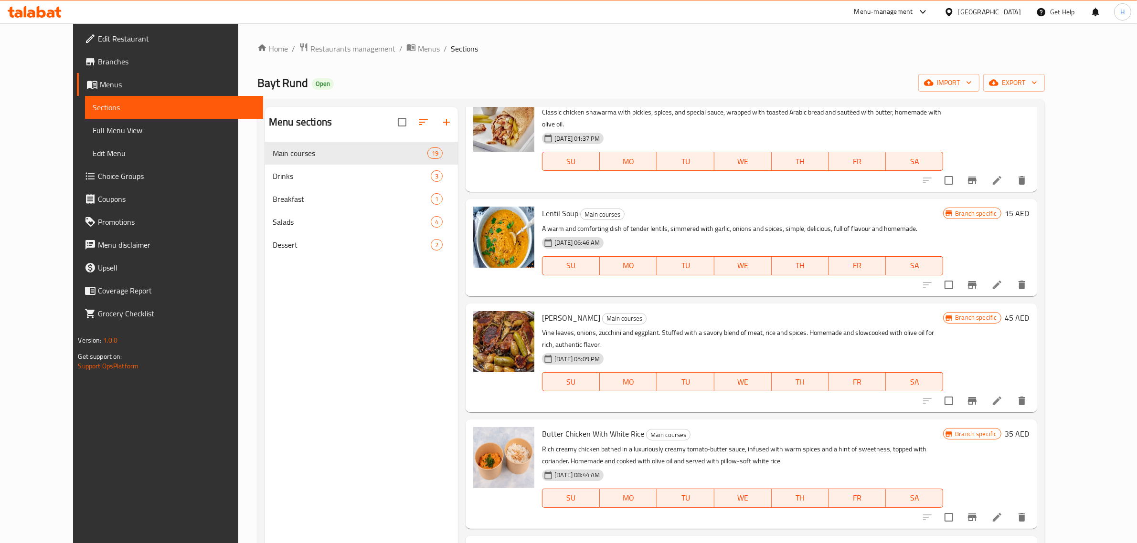
scroll to position [1521, 0]
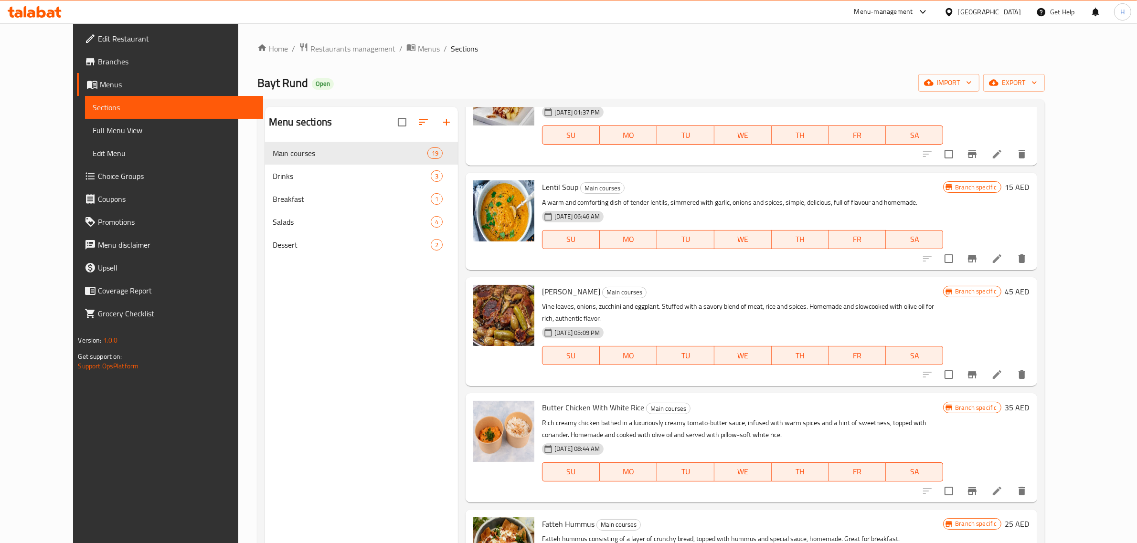
click at [559, 517] on span "Fatteh Hummus" at bounding box center [568, 524] width 53 height 14
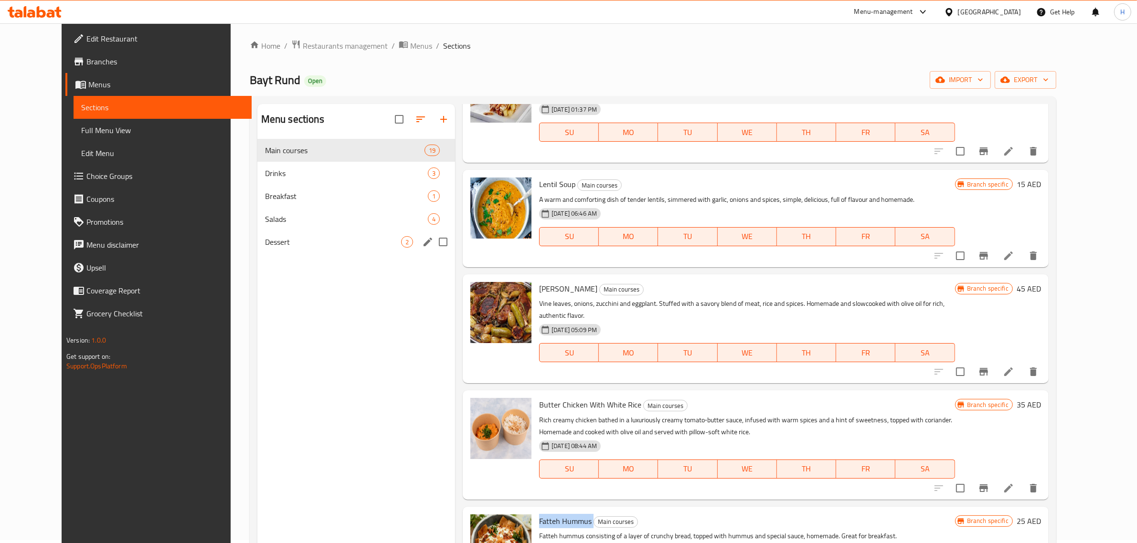
scroll to position [0, 0]
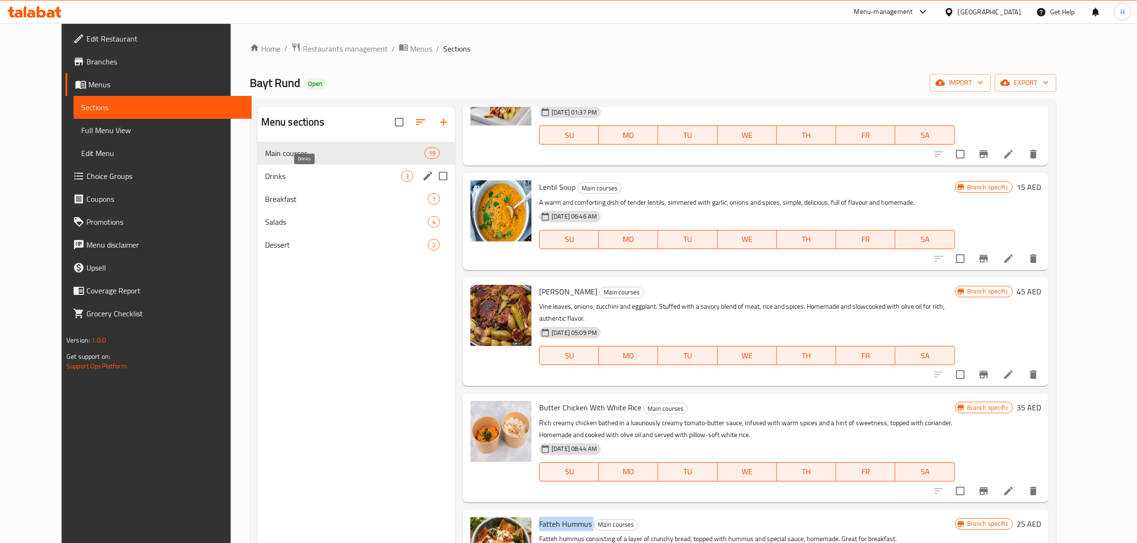
click at [302, 180] on span "Drinks" at bounding box center [333, 175] width 136 height 11
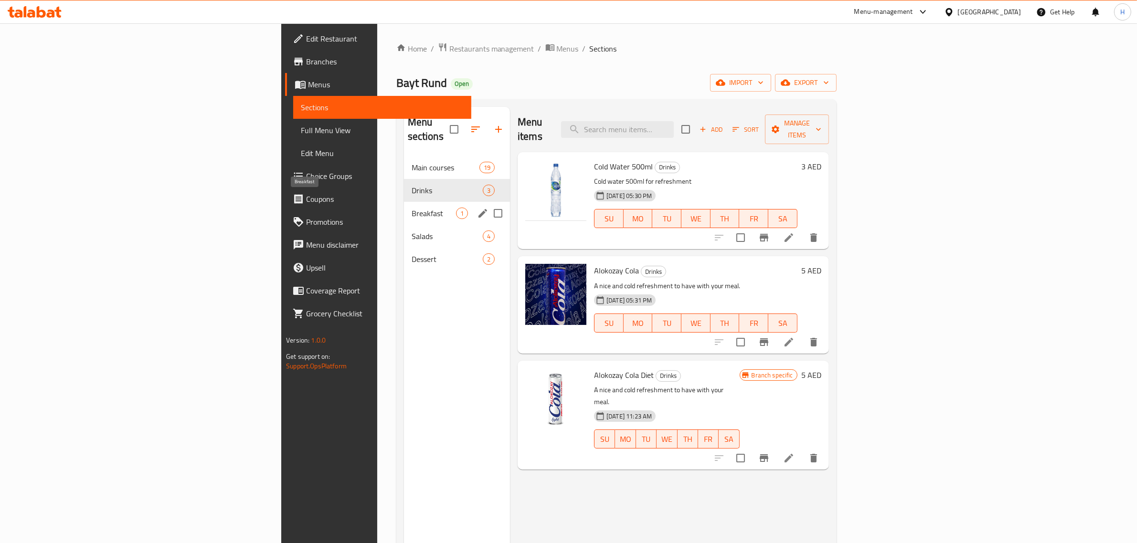
click at [412, 208] on span "Breakfast" at bounding box center [434, 213] width 44 height 11
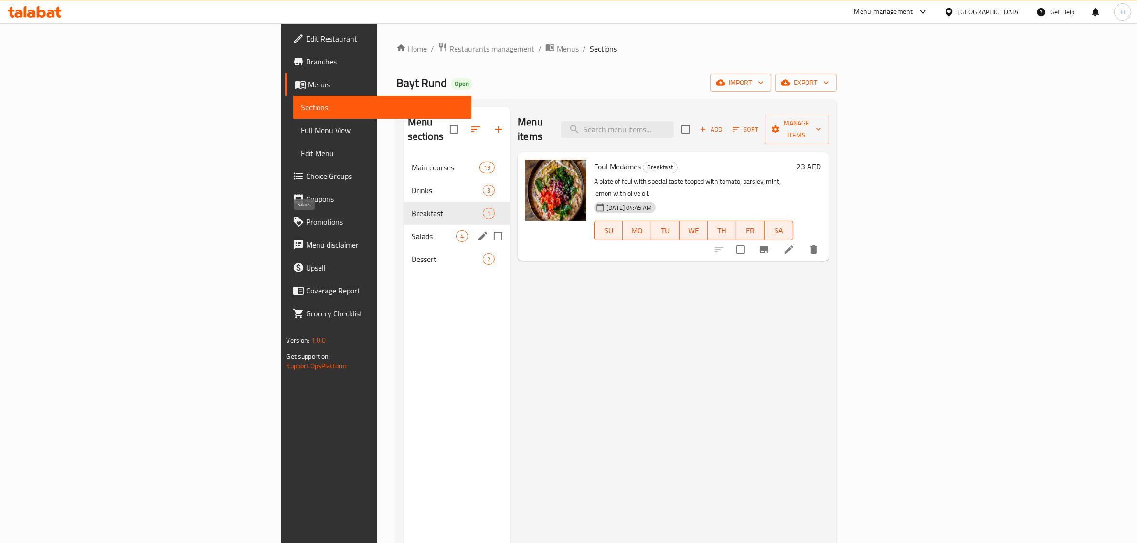
click at [412, 231] on span "Salads" at bounding box center [434, 236] width 44 height 11
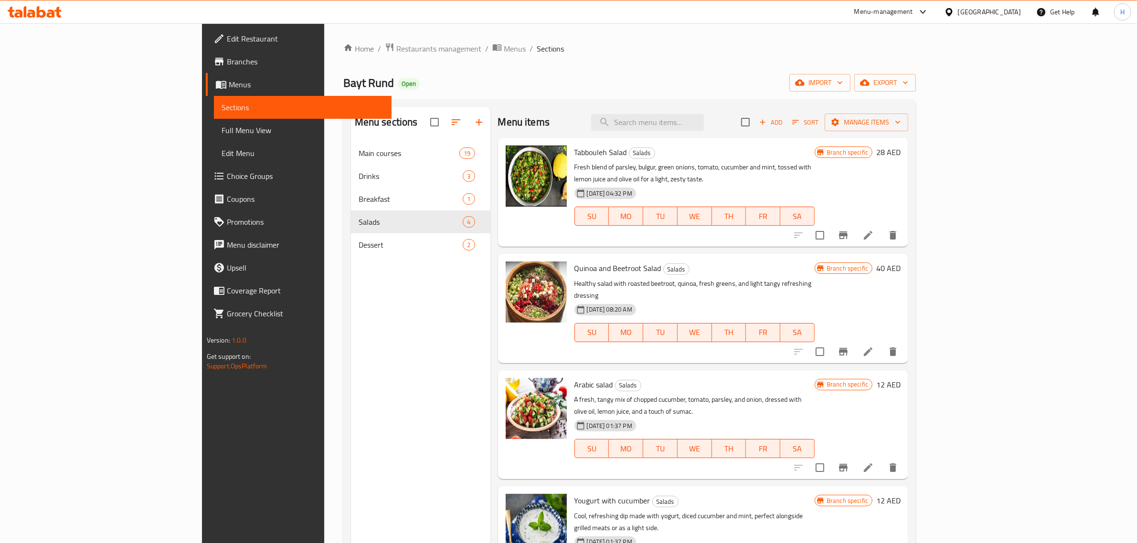
click at [574, 261] on span "Quinoa and Beetroot Salad" at bounding box center [617, 268] width 87 height 14
copy h6 "Quinoa and Beetroot Salad"
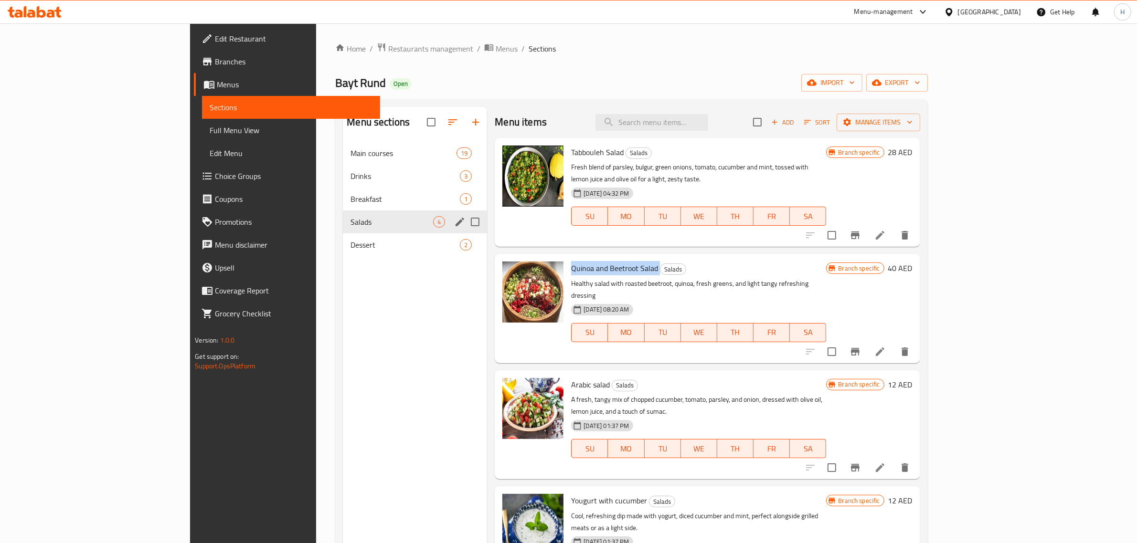
click at [343, 232] on div "Salads 4" at bounding box center [415, 222] width 144 height 23
click at [350, 242] on span "Dessert" at bounding box center [391, 244] width 83 height 11
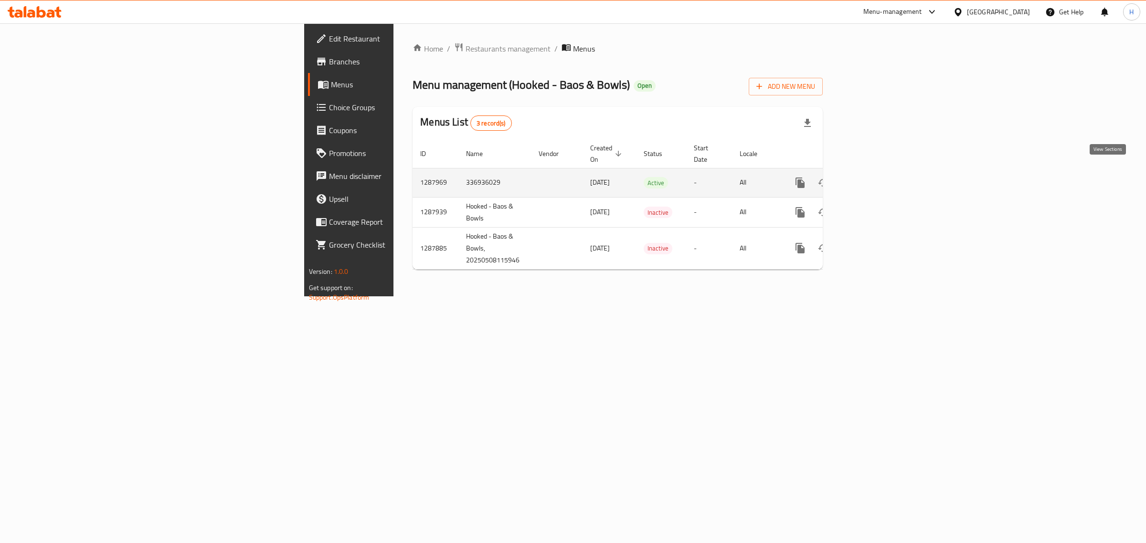
click at [875, 177] on icon "enhanced table" at bounding box center [868, 182] width 11 height 11
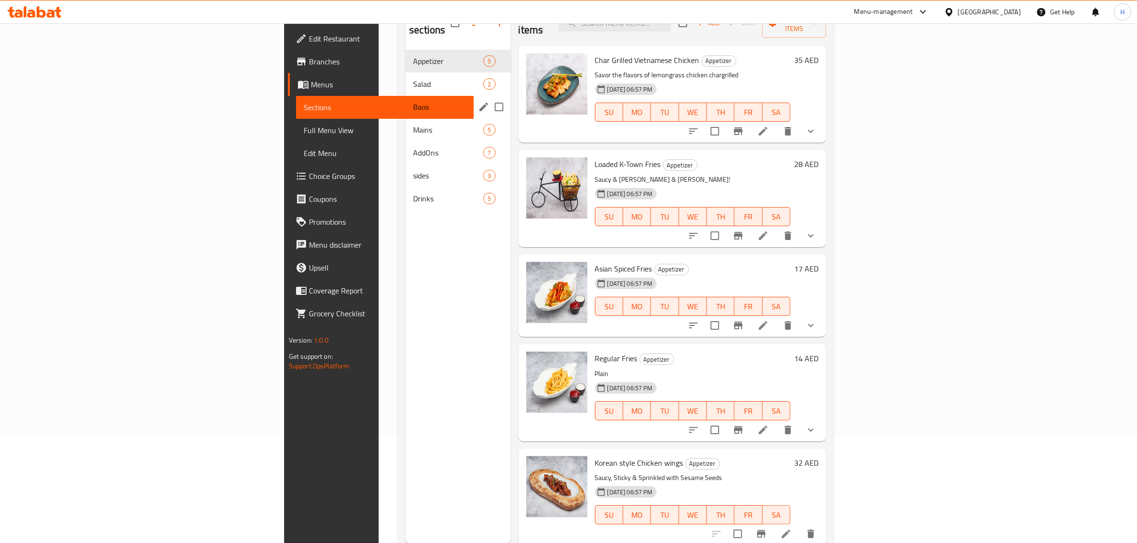
scroll to position [134, 0]
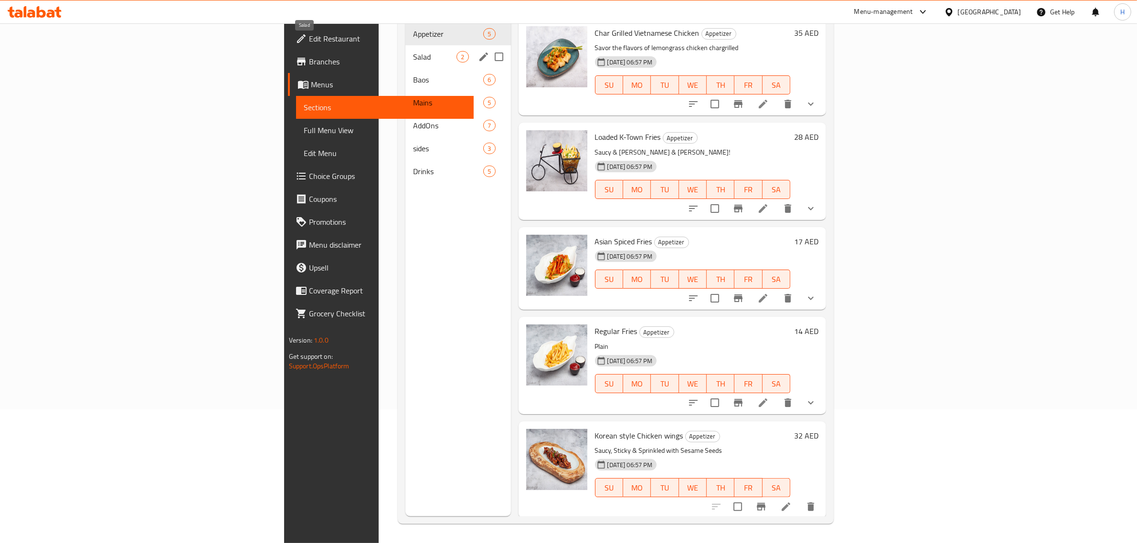
click at [413, 51] on span "Salad" at bounding box center [434, 56] width 43 height 11
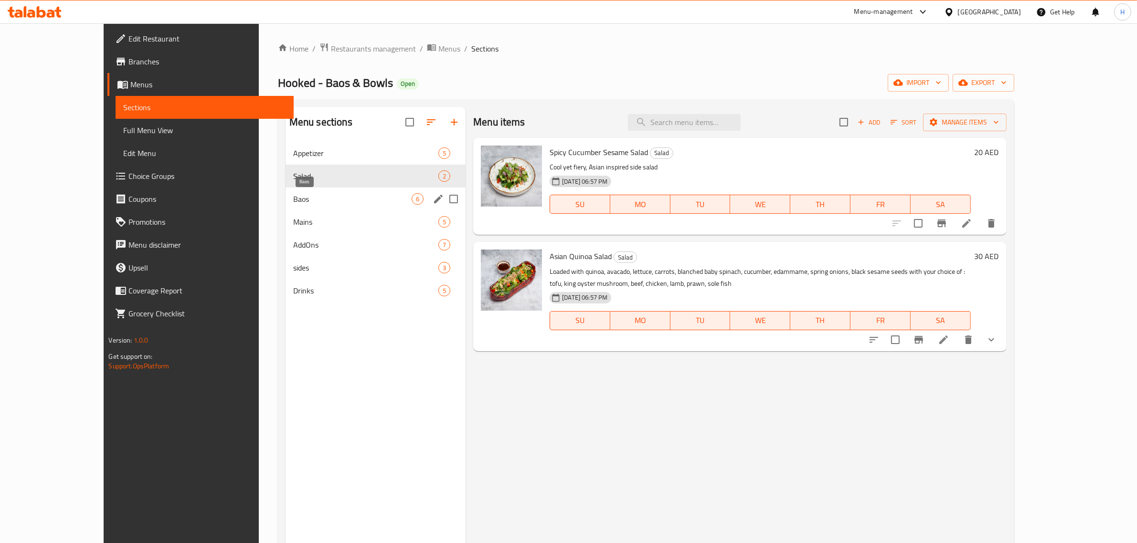
drag, startPoint x: 285, startPoint y: 200, endPoint x: 294, endPoint y: 199, distance: 9.1
click at [293, 200] on span "Baos" at bounding box center [352, 198] width 118 height 11
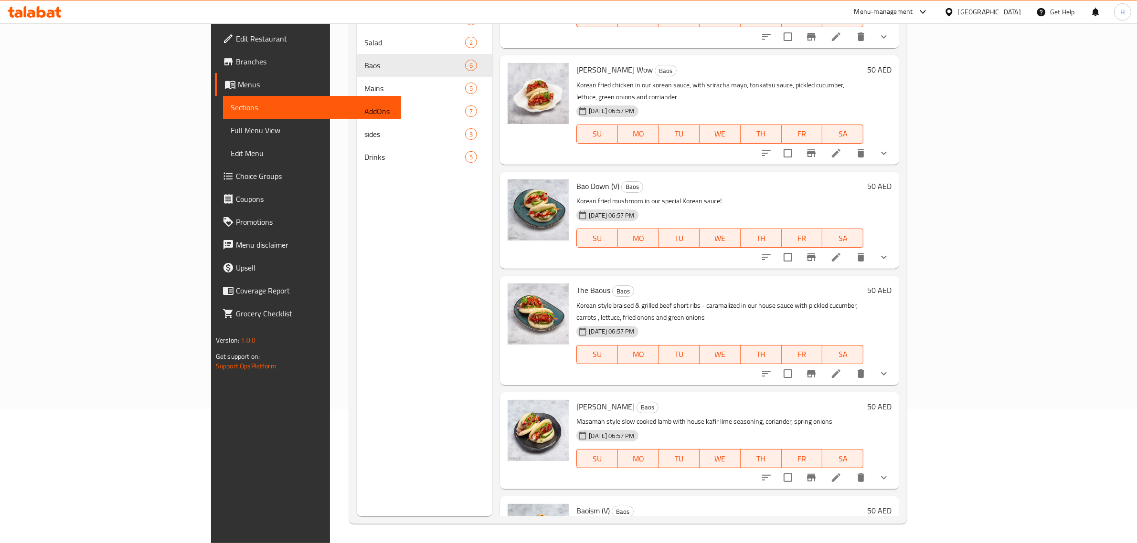
scroll to position [106, 0]
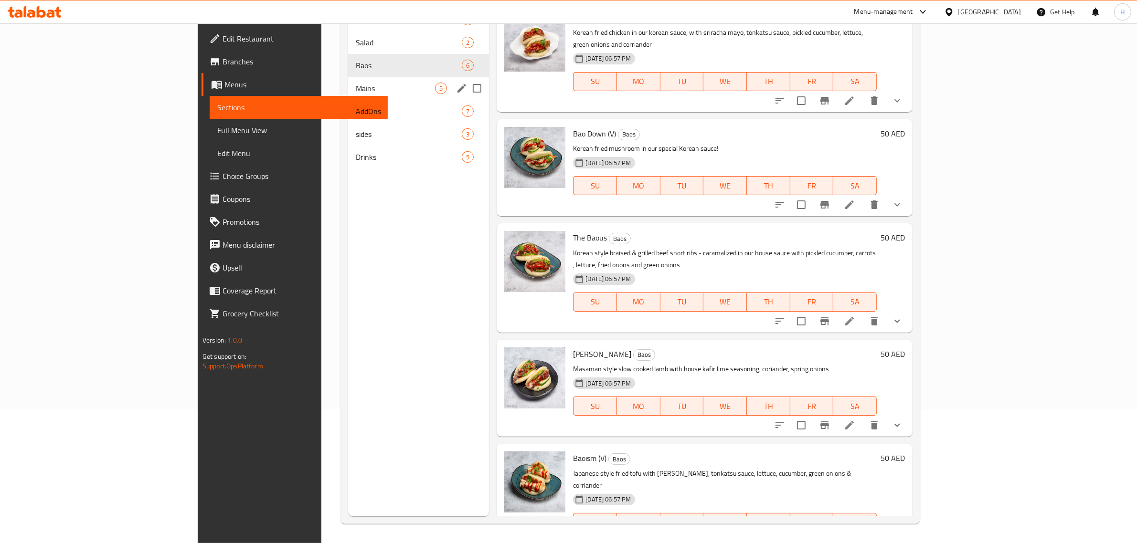
click at [356, 91] on span "Mains" at bounding box center [395, 88] width 79 height 11
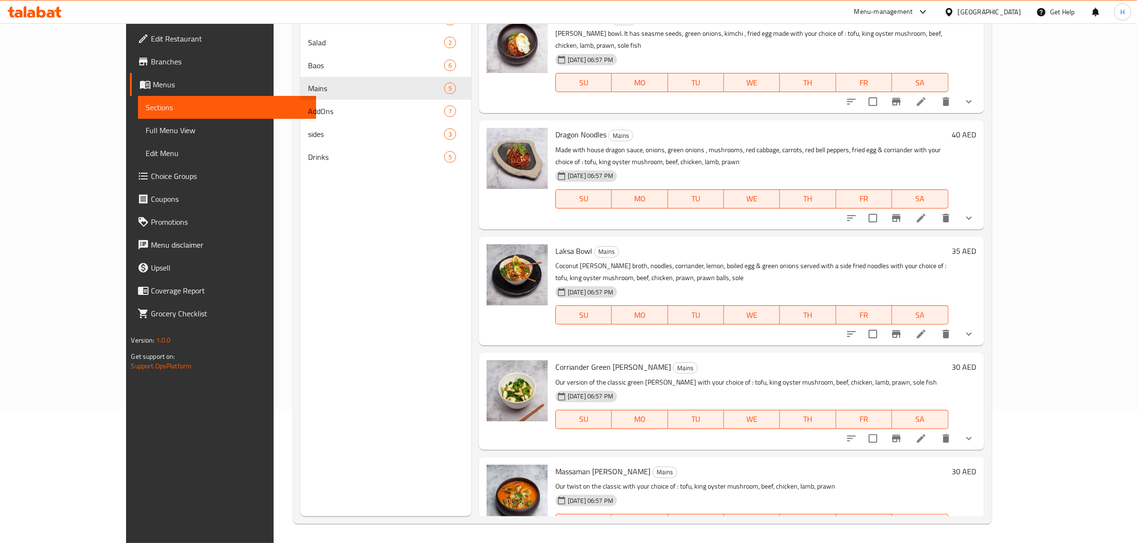
scroll to position [25, 0]
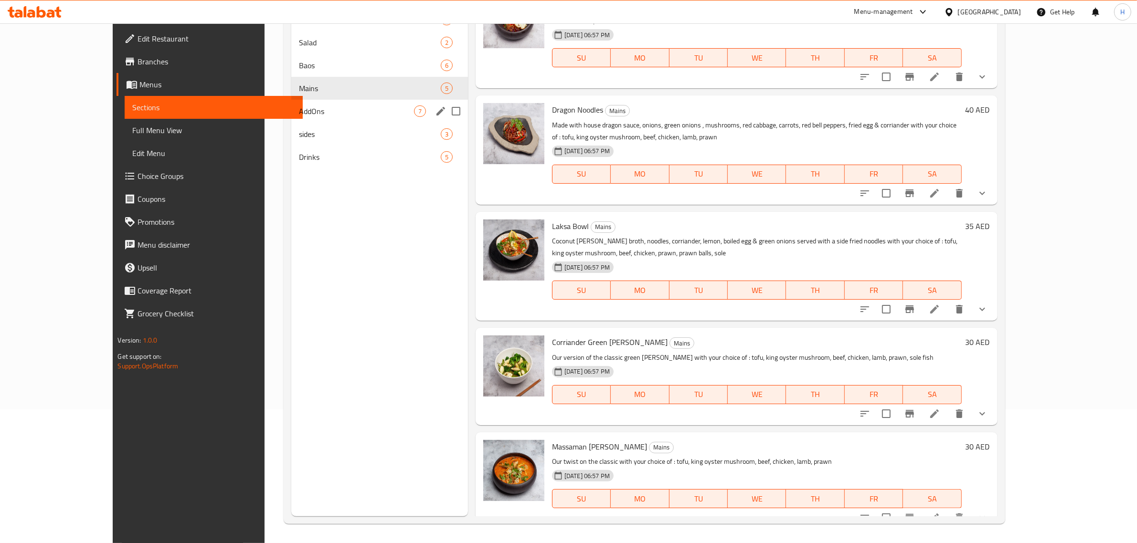
drag, startPoint x: 269, startPoint y: 112, endPoint x: 396, endPoint y: 172, distance: 141.0
click at [299, 112] on span "AddOns" at bounding box center [356, 111] width 115 height 11
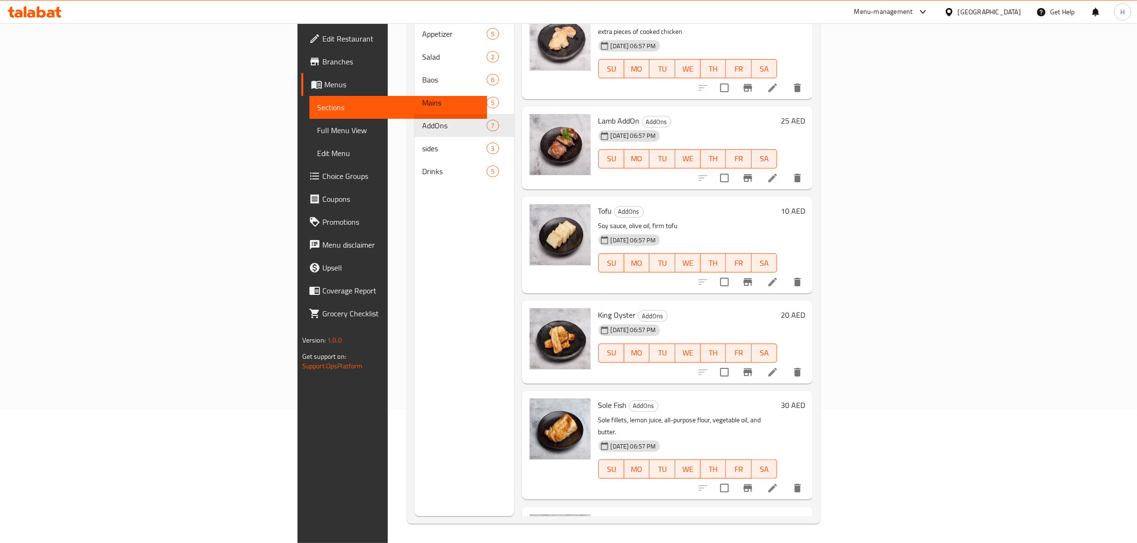
scroll to position [153, 0]
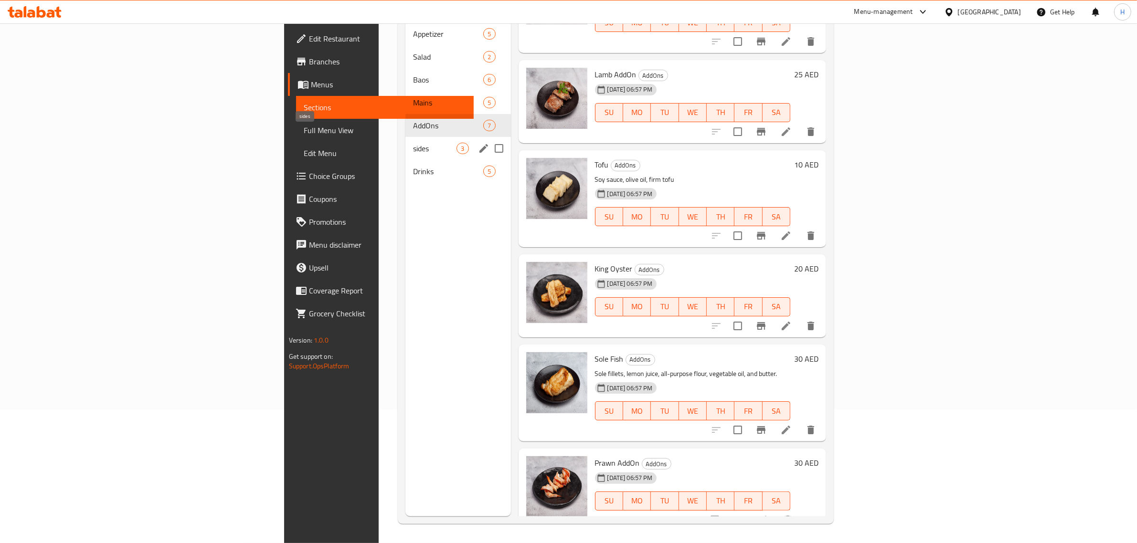
click at [413, 143] on span "sides" at bounding box center [434, 148] width 43 height 11
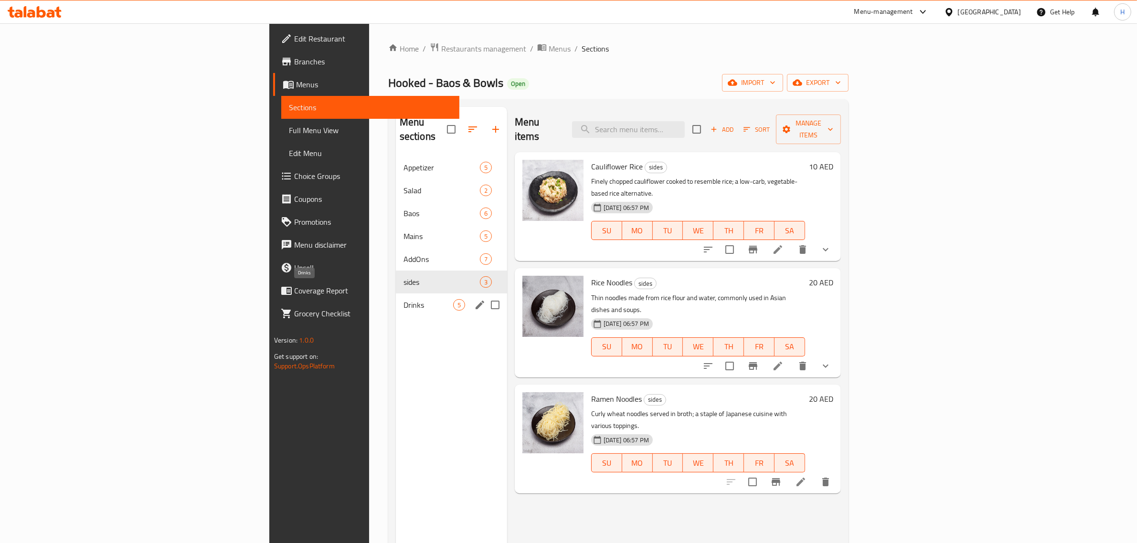
click at [403, 299] on span "Drinks" at bounding box center [428, 304] width 50 height 11
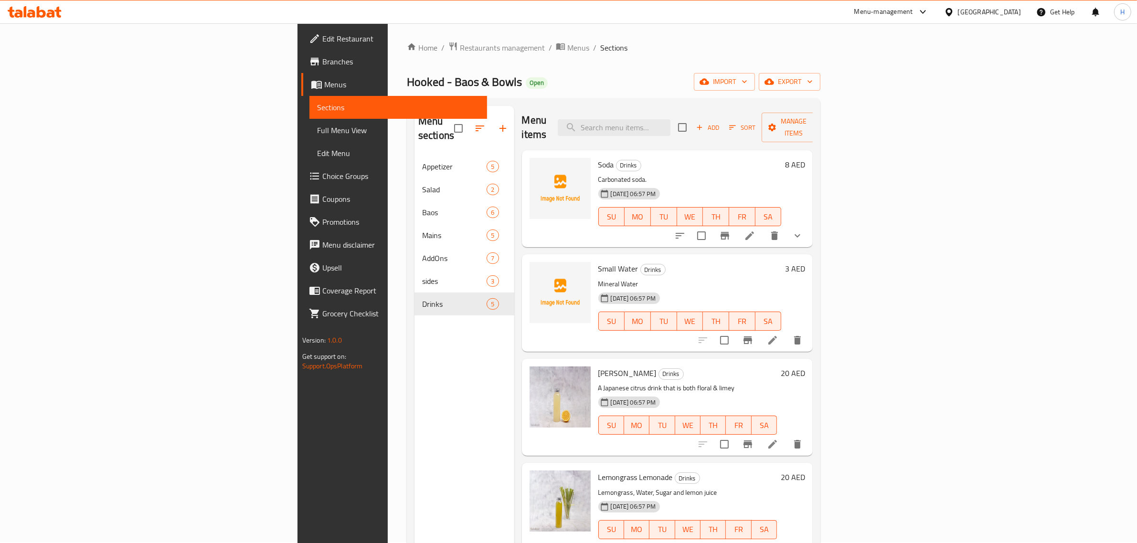
scroll to position [134, 0]
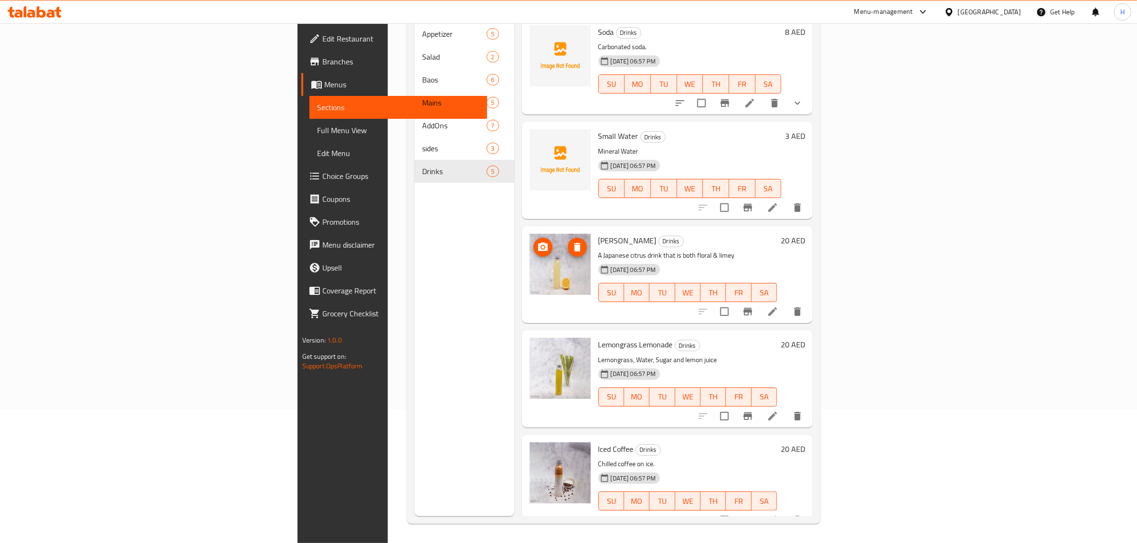
drag, startPoint x: 477, startPoint y: 370, endPoint x: 488, endPoint y: 271, distance: 99.5
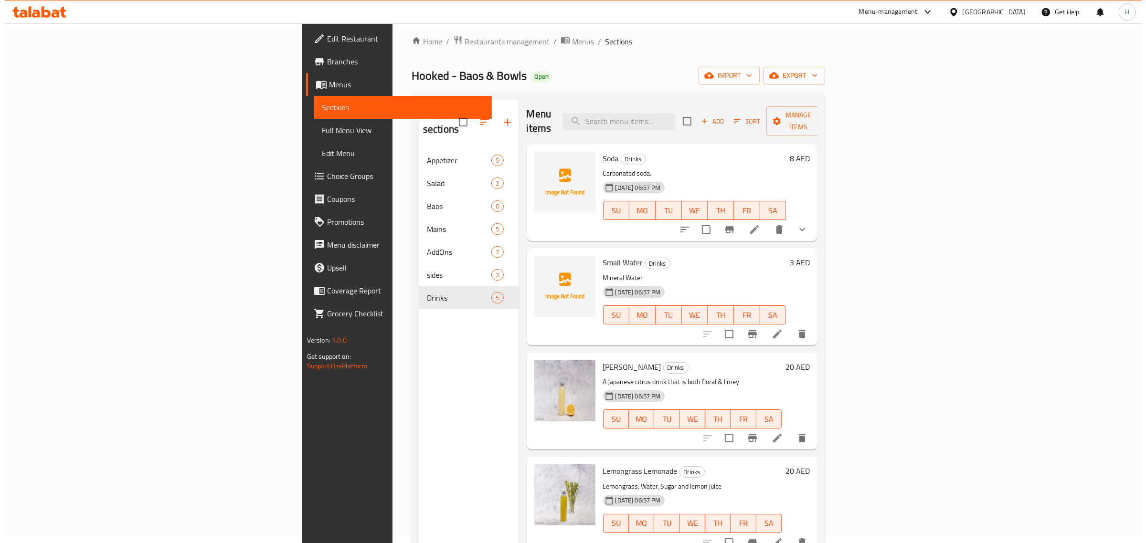
scroll to position [0, 0]
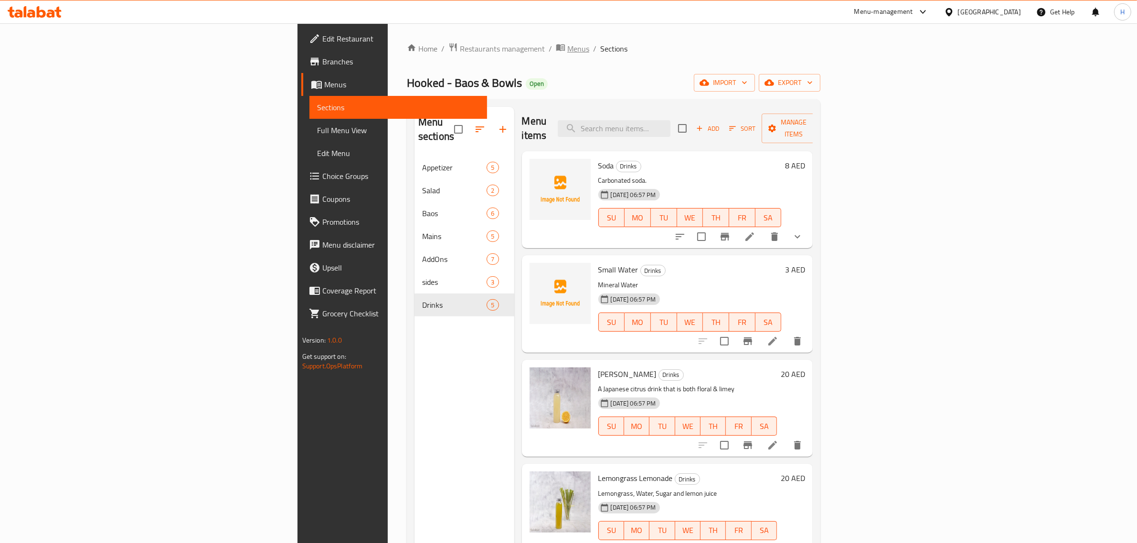
click at [567, 44] on span "Menus" at bounding box center [578, 48] width 22 height 11
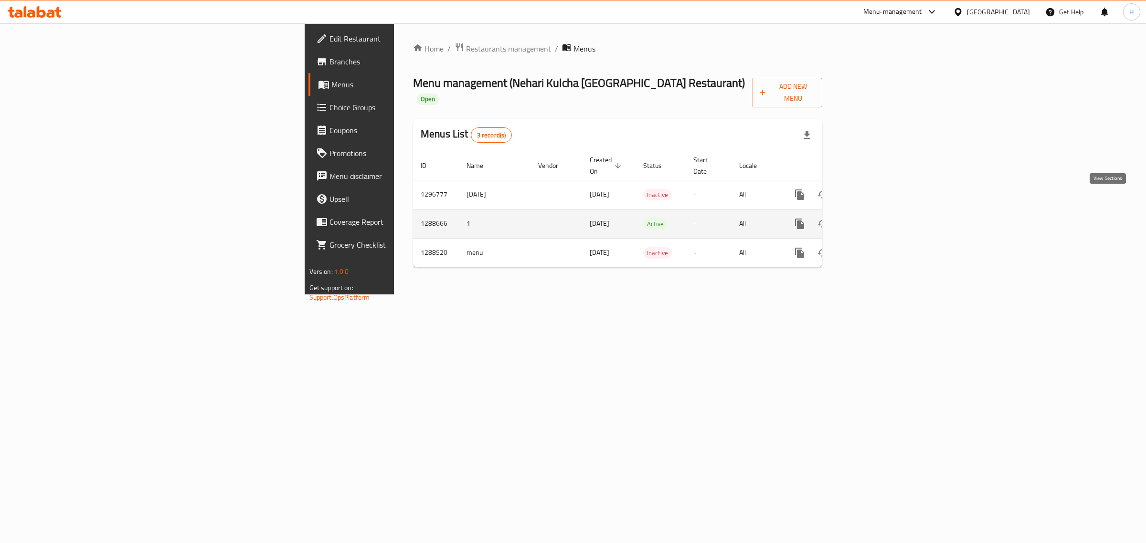
click at [873, 220] on icon "enhanced table" at bounding box center [868, 224] width 9 height 9
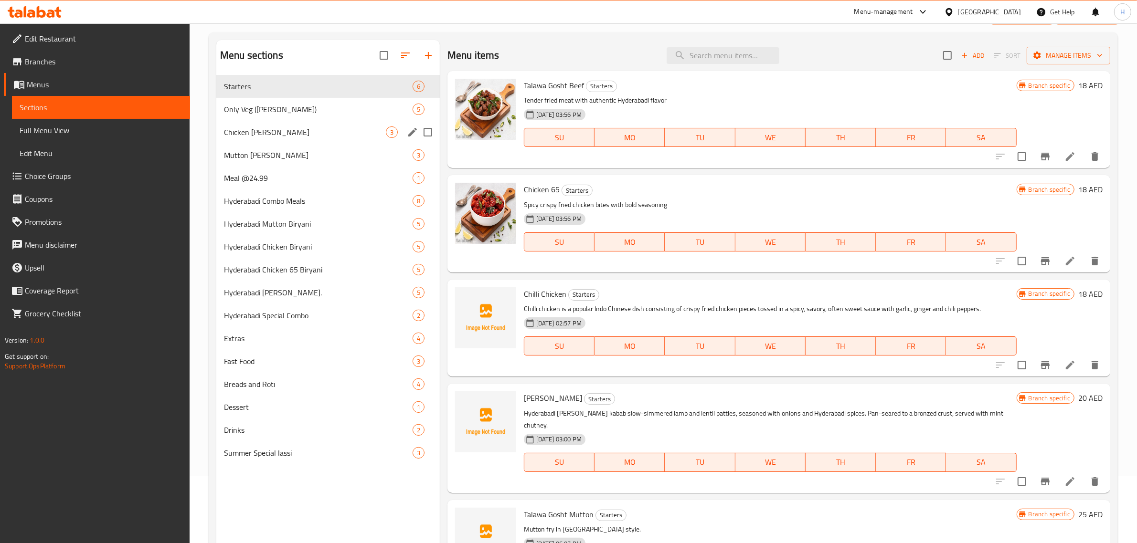
scroll to position [15, 0]
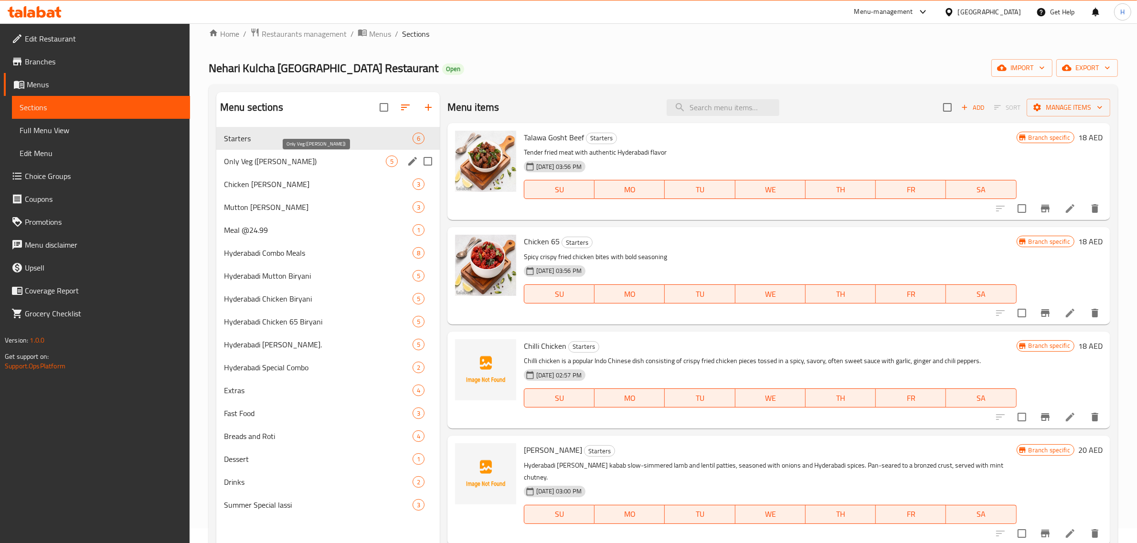
click at [280, 157] on span "Only Veg ([PERSON_NAME])" at bounding box center [305, 161] width 162 height 11
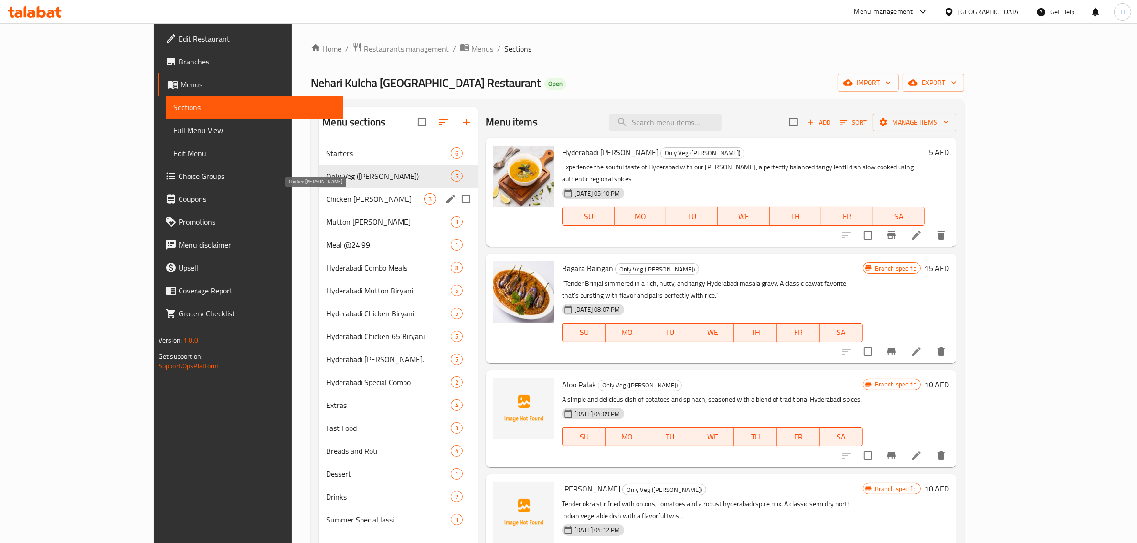
click at [326, 197] on span "Chicken [PERSON_NAME]" at bounding box center [375, 198] width 98 height 11
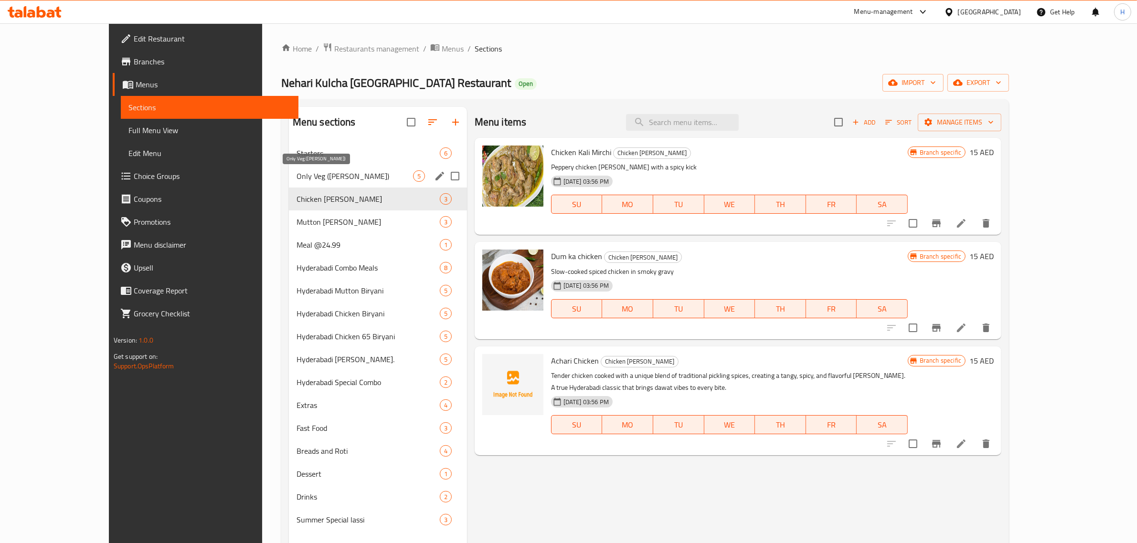
click at [304, 172] on span "Only Veg ([PERSON_NAME])" at bounding box center [355, 175] width 117 height 11
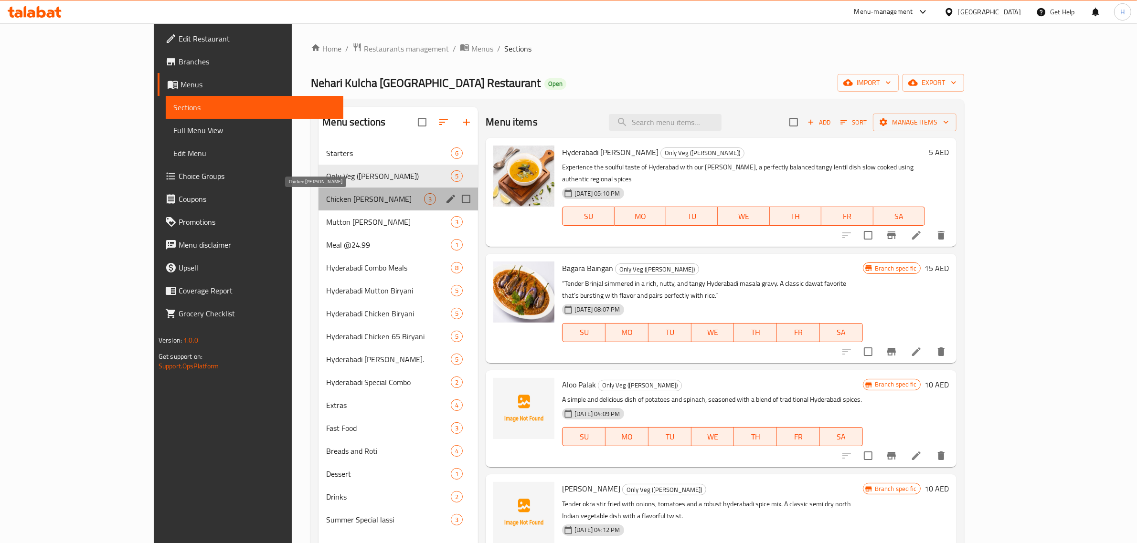
click at [326, 201] on span "Chicken [PERSON_NAME]" at bounding box center [375, 198] width 98 height 11
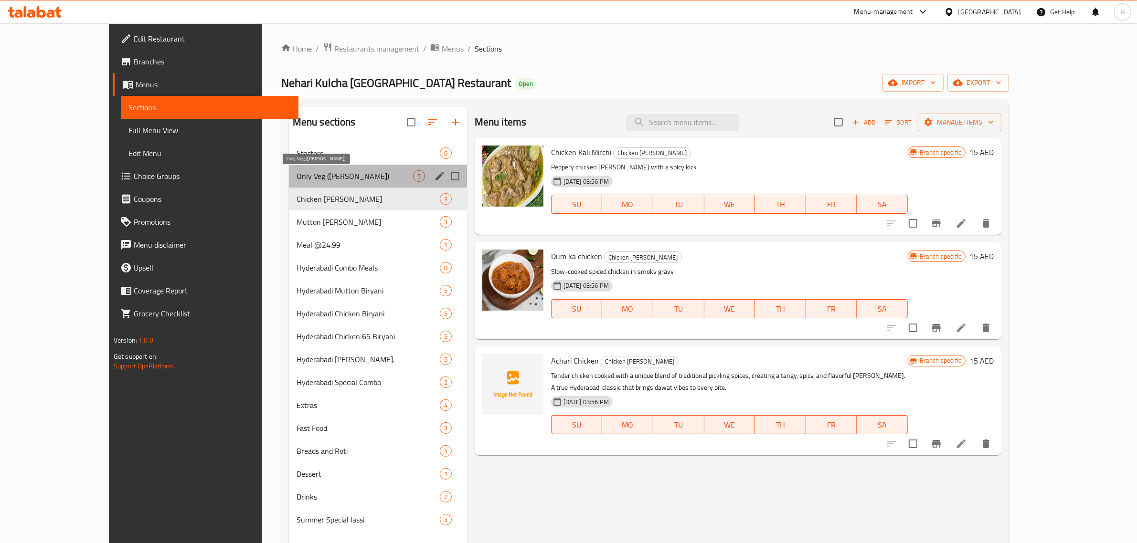
click at [335, 178] on span "Only Veg ([PERSON_NAME])" at bounding box center [355, 175] width 117 height 11
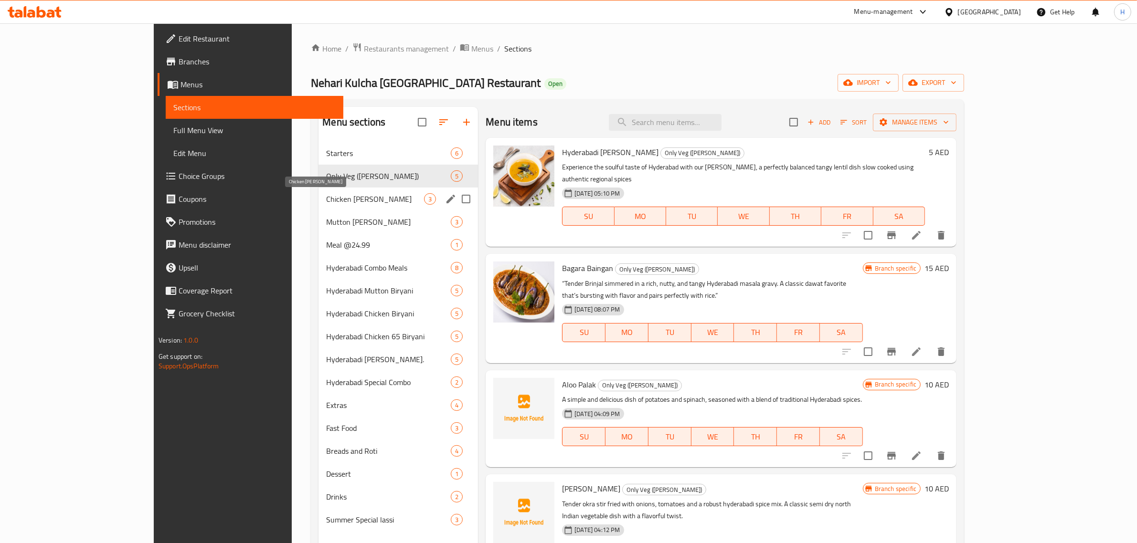
click at [327, 200] on span "Chicken [PERSON_NAME]" at bounding box center [375, 198] width 98 height 11
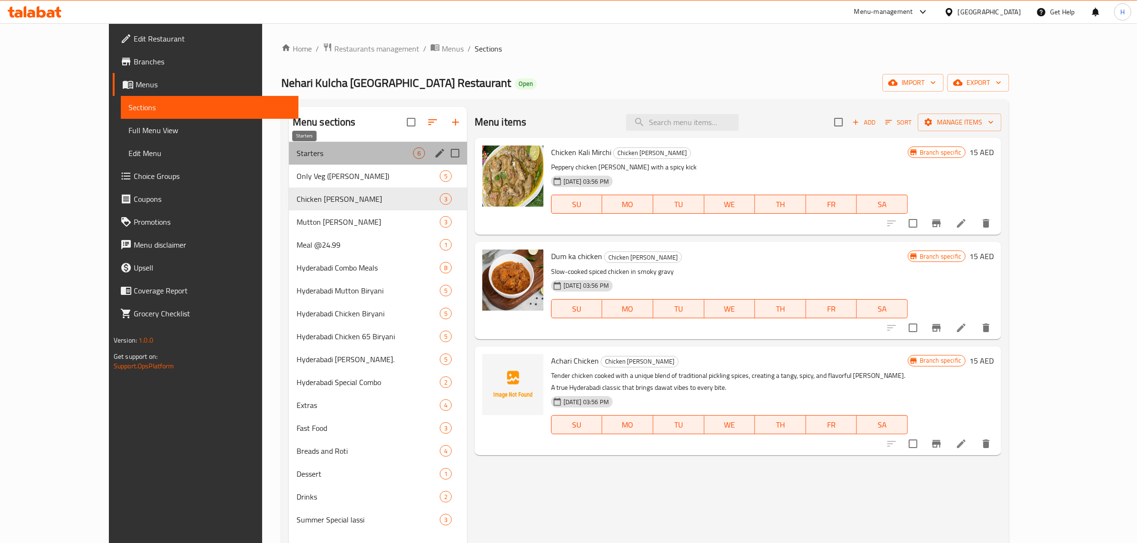
click at [297, 153] on span "Starters" at bounding box center [355, 153] width 117 height 11
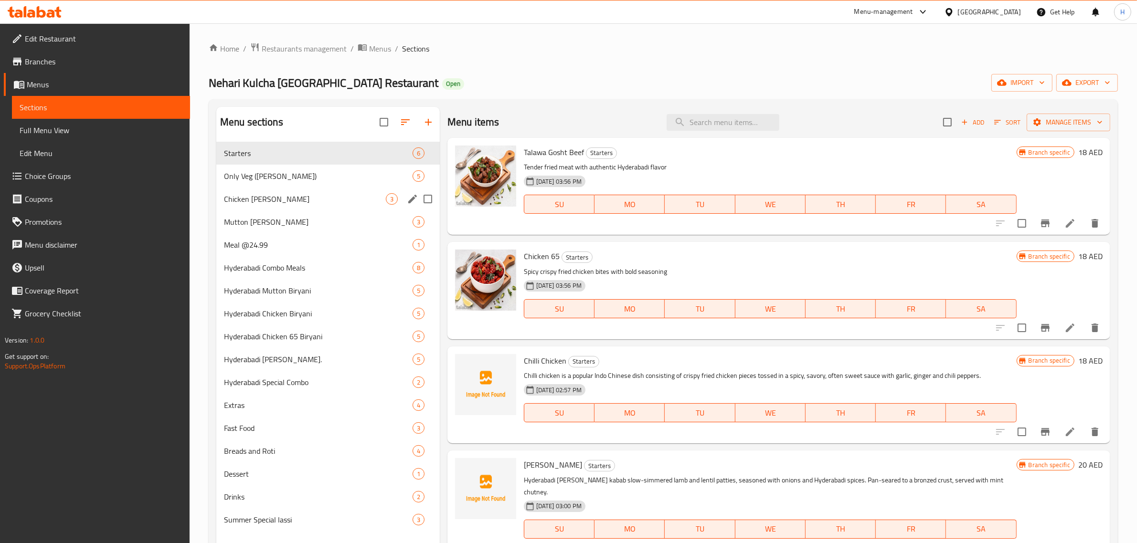
click at [276, 198] on span "Chicken [PERSON_NAME]" at bounding box center [305, 198] width 162 height 11
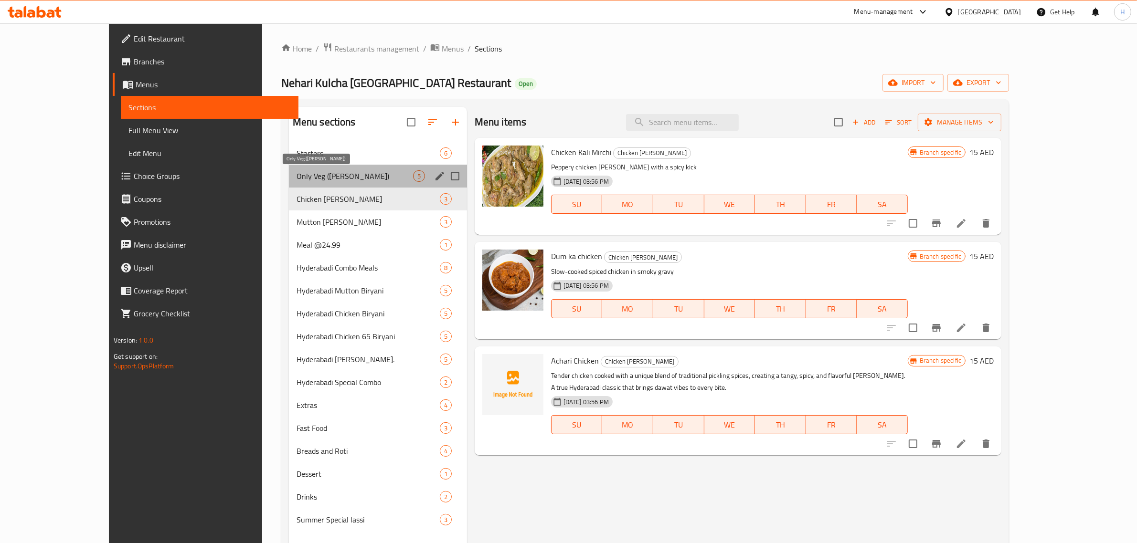
click at [297, 178] on span "Only Veg ([PERSON_NAME])" at bounding box center [355, 175] width 117 height 11
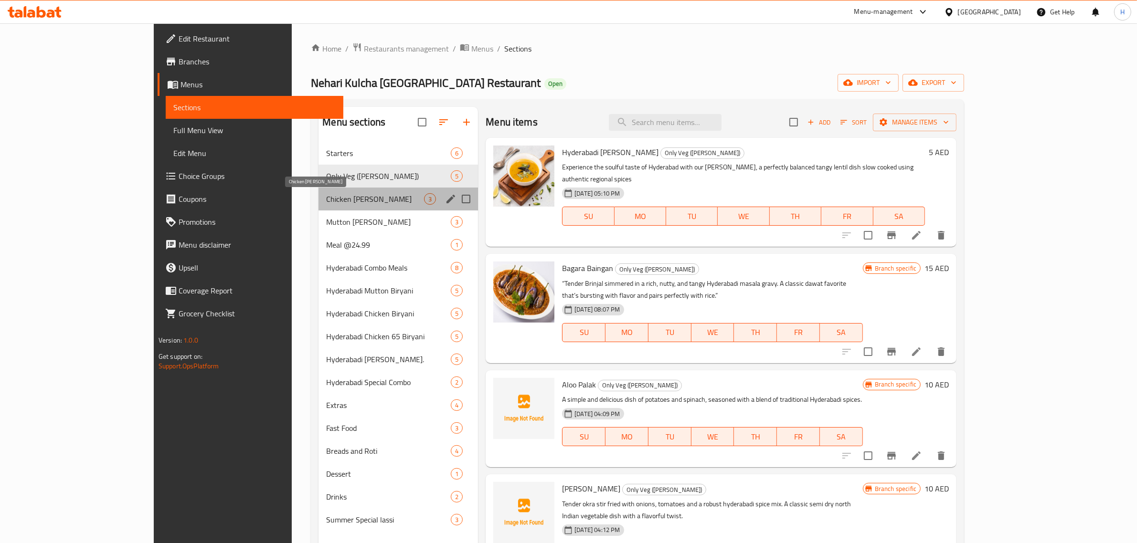
click at [326, 198] on span "Chicken [PERSON_NAME]" at bounding box center [375, 198] width 98 height 11
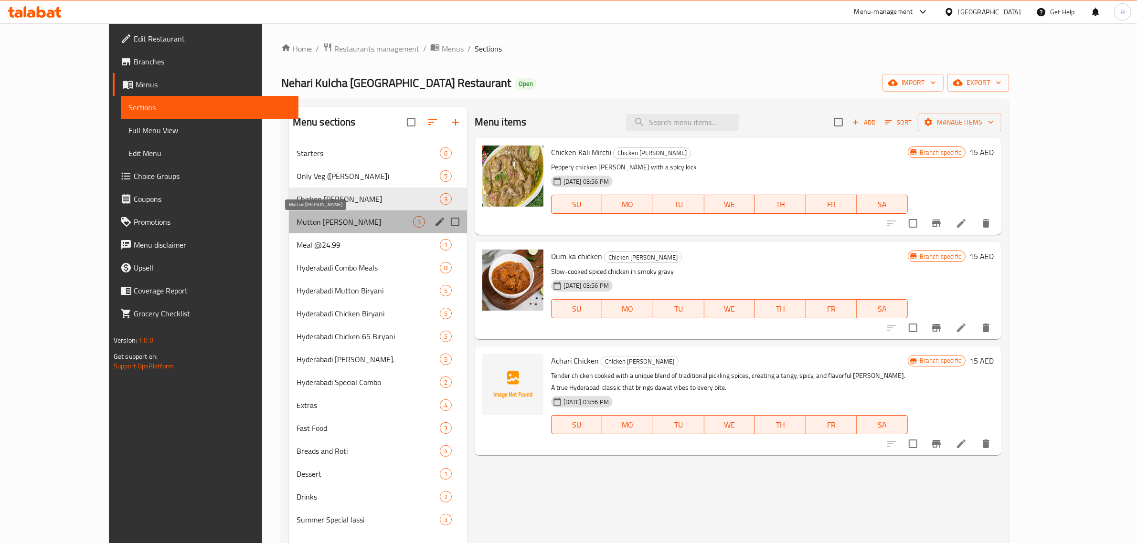
click at [297, 220] on span "Mutton [PERSON_NAME]" at bounding box center [355, 221] width 117 height 11
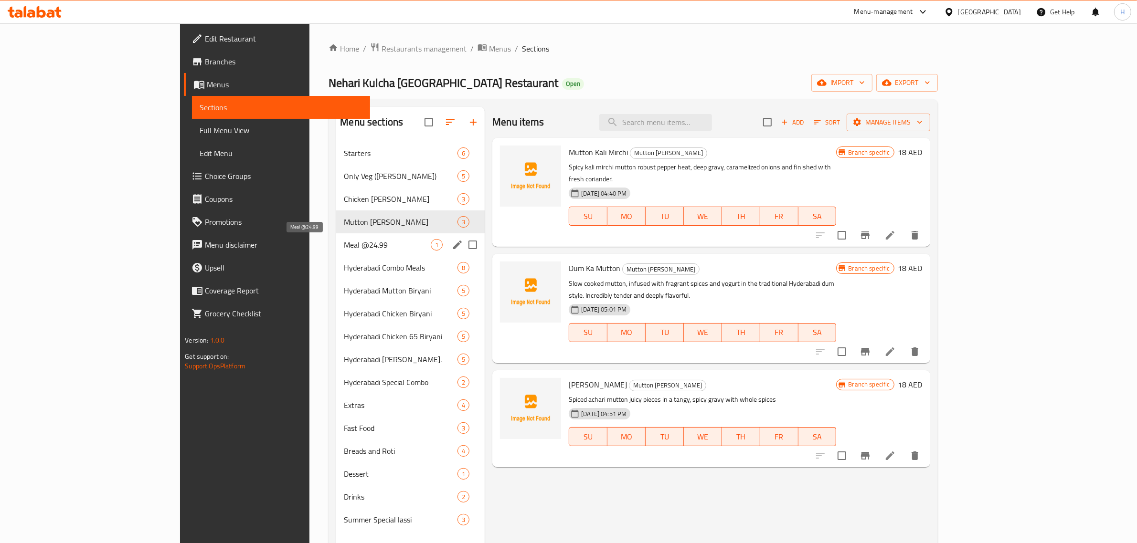
click at [344, 246] on span "Meal @24.99" at bounding box center [387, 244] width 87 height 11
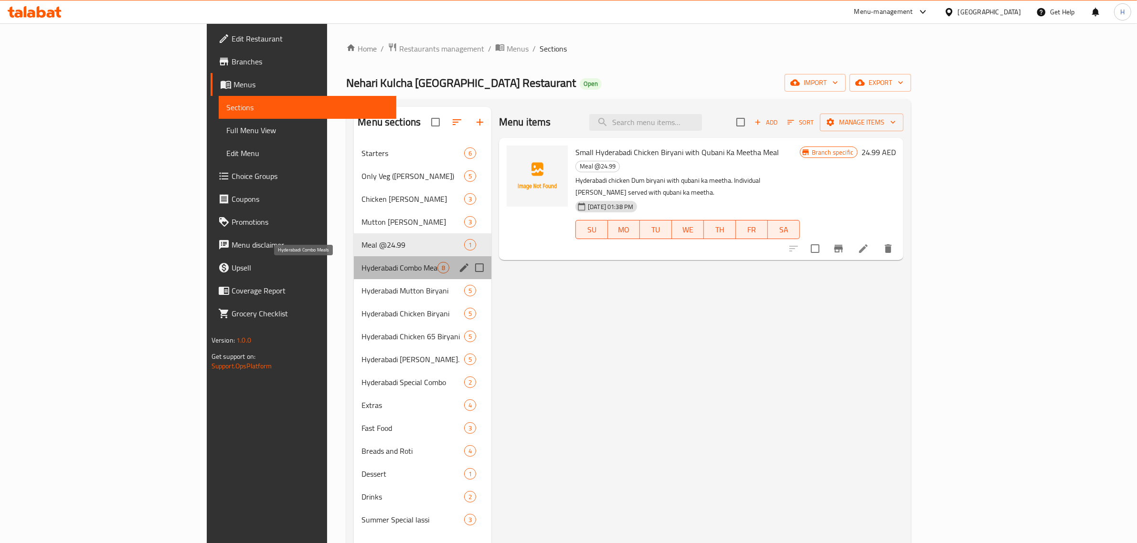
click at [361, 263] on span "Hyderabadi Combo Meals" at bounding box center [399, 267] width 76 height 11
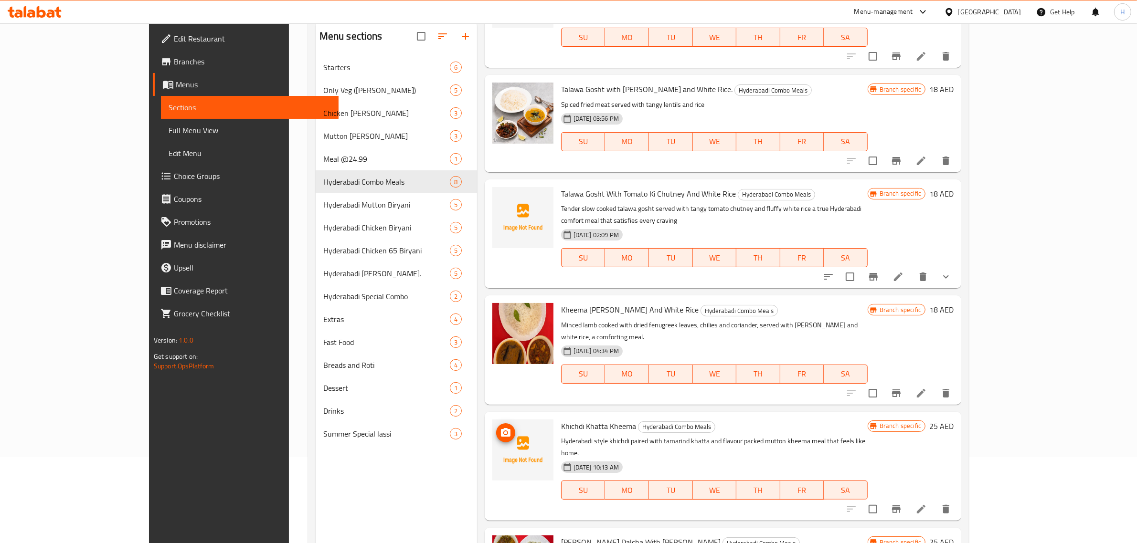
scroll to position [134, 0]
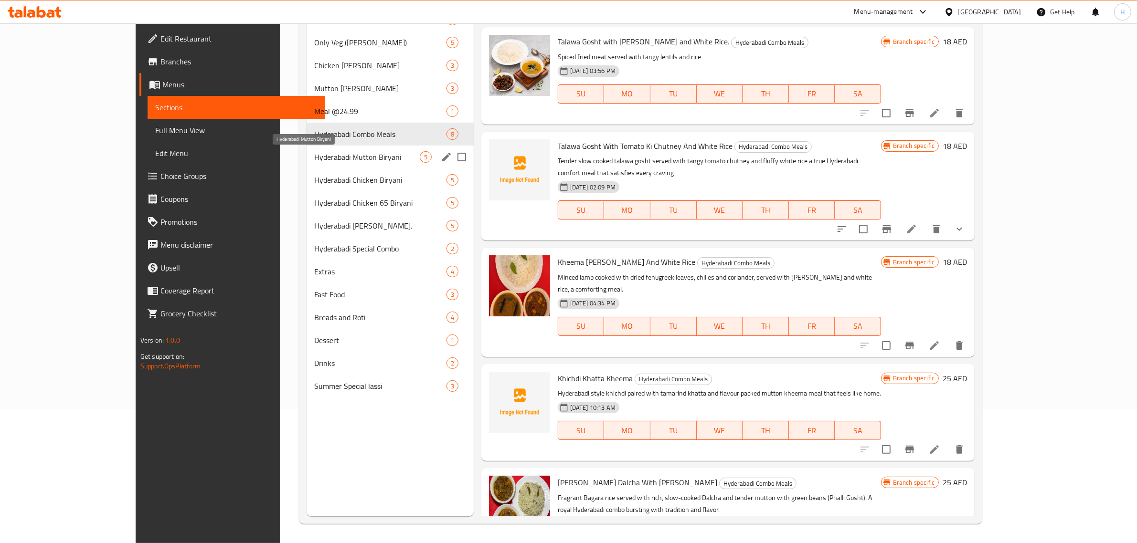
click at [314, 153] on span "Hyderabadi Mutton Biryani" at bounding box center [367, 156] width 106 height 11
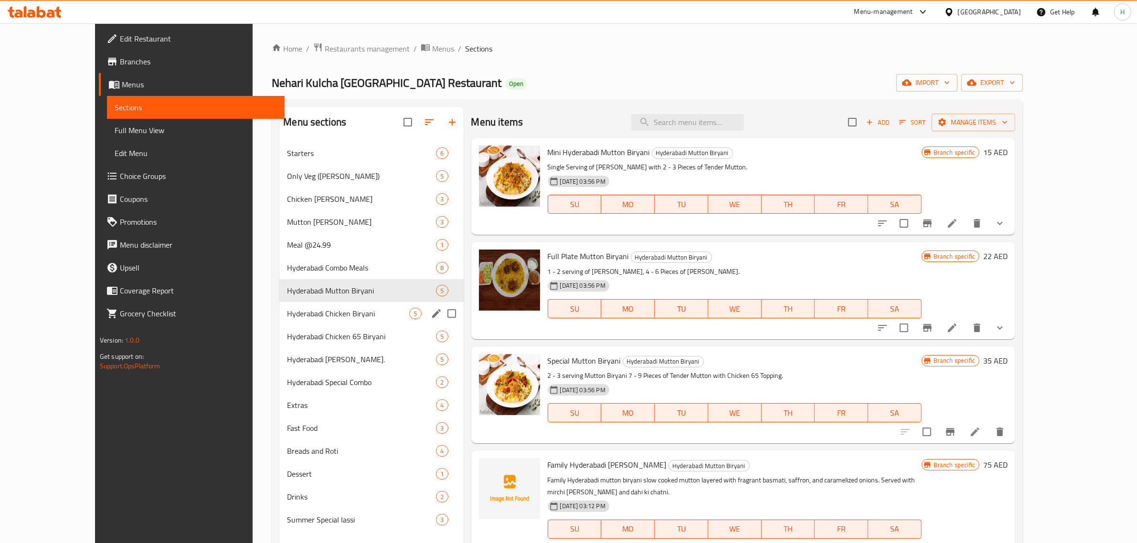
click at [282, 307] on div "Hyderabadi Chicken Biryani 5" at bounding box center [371, 313] width 184 height 23
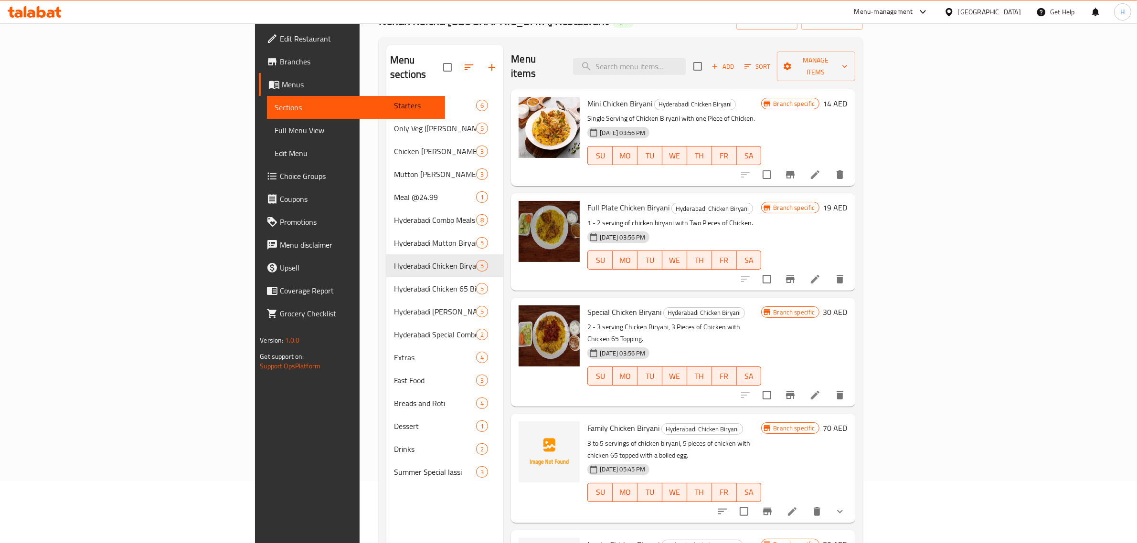
scroll to position [134, 0]
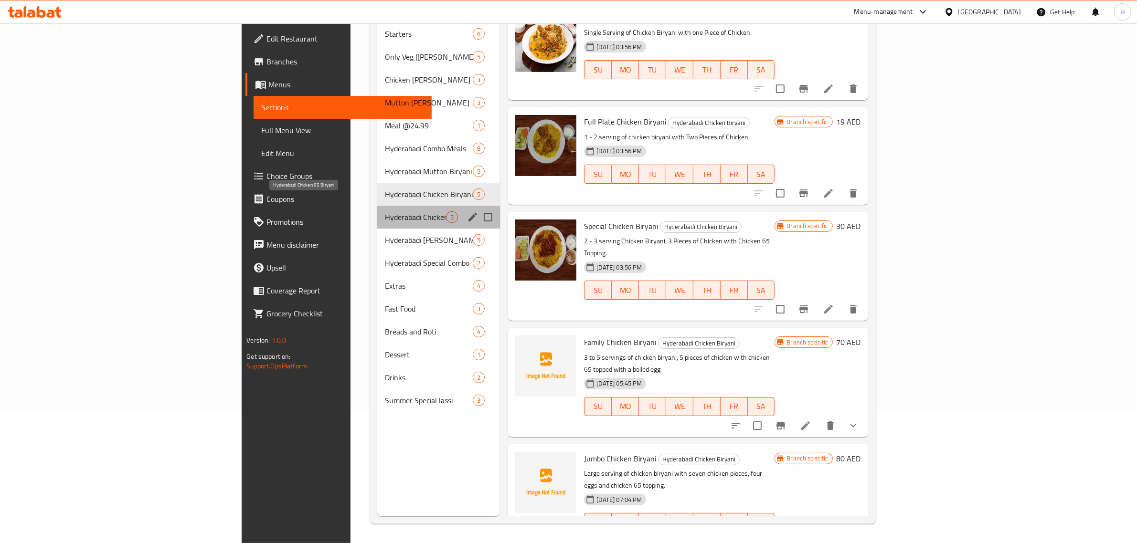
click at [385, 212] on span "Hyderabadi Chicken 65 Biryani" at bounding box center [415, 217] width 61 height 11
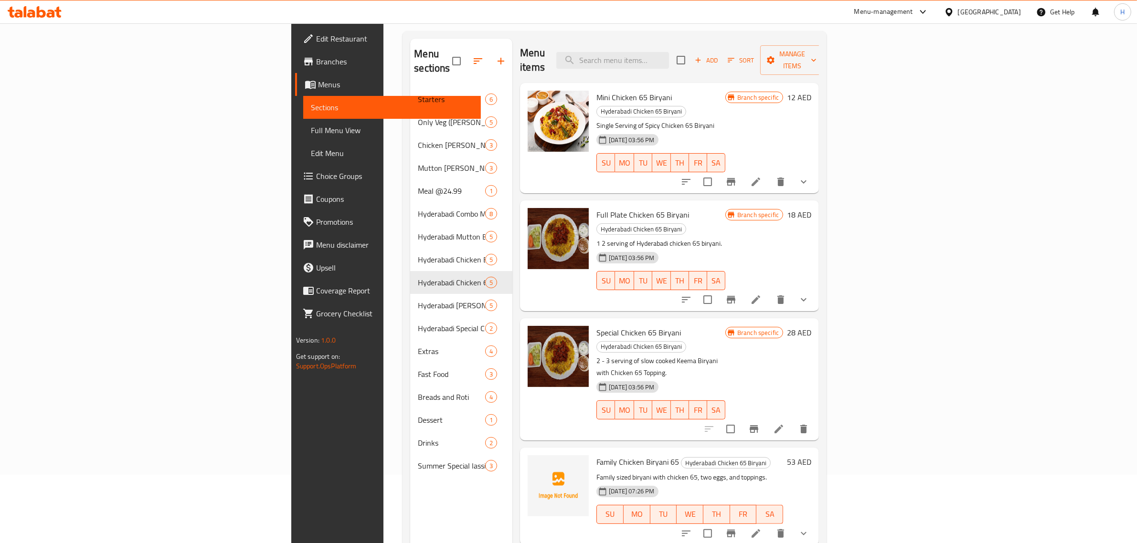
scroll to position [134, 0]
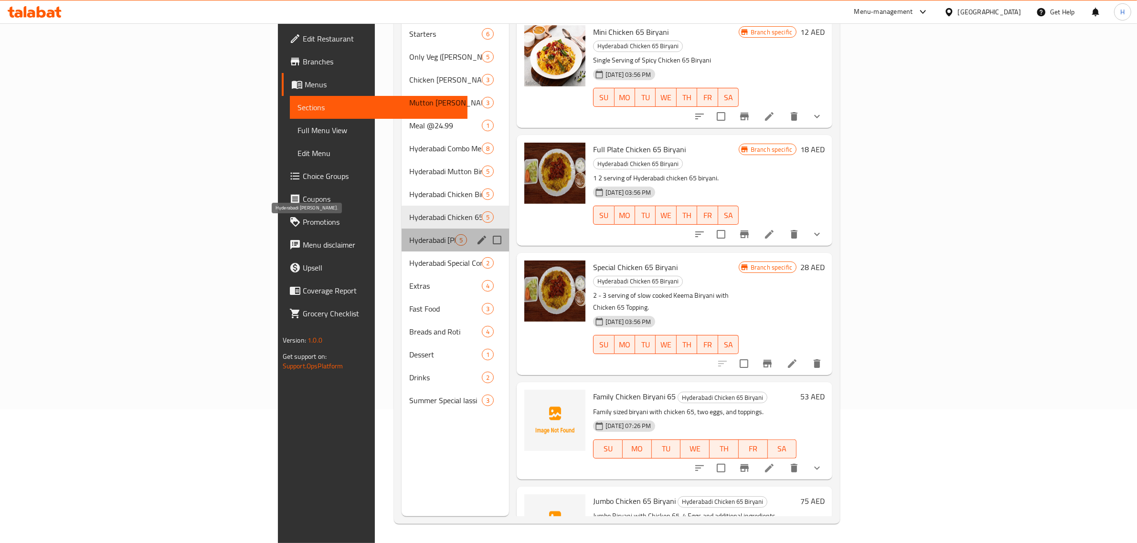
click at [409, 234] on span "Hyderabadi [PERSON_NAME]." at bounding box center [432, 239] width 46 height 11
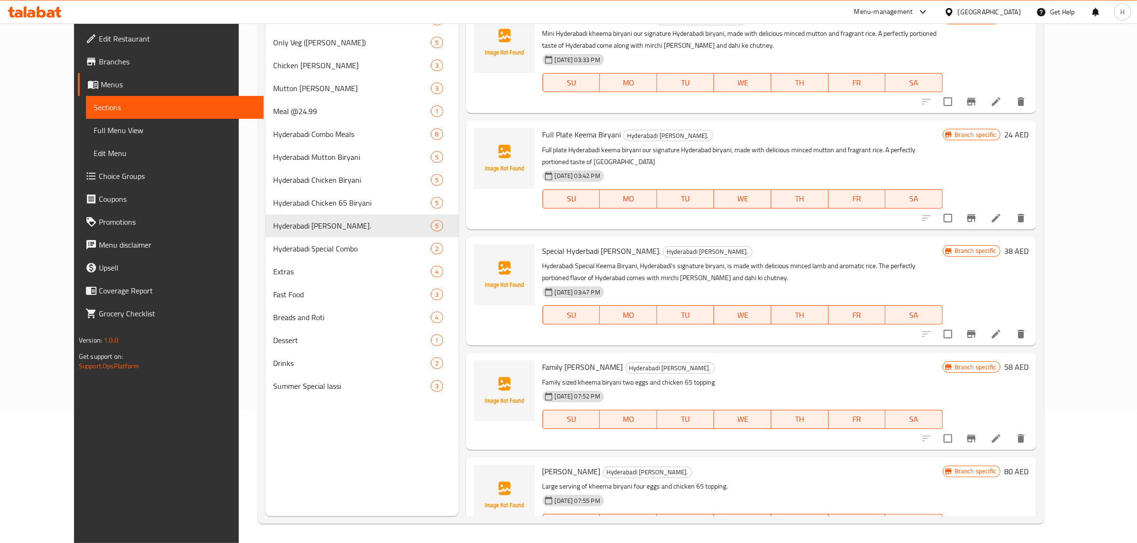
scroll to position [25, 0]
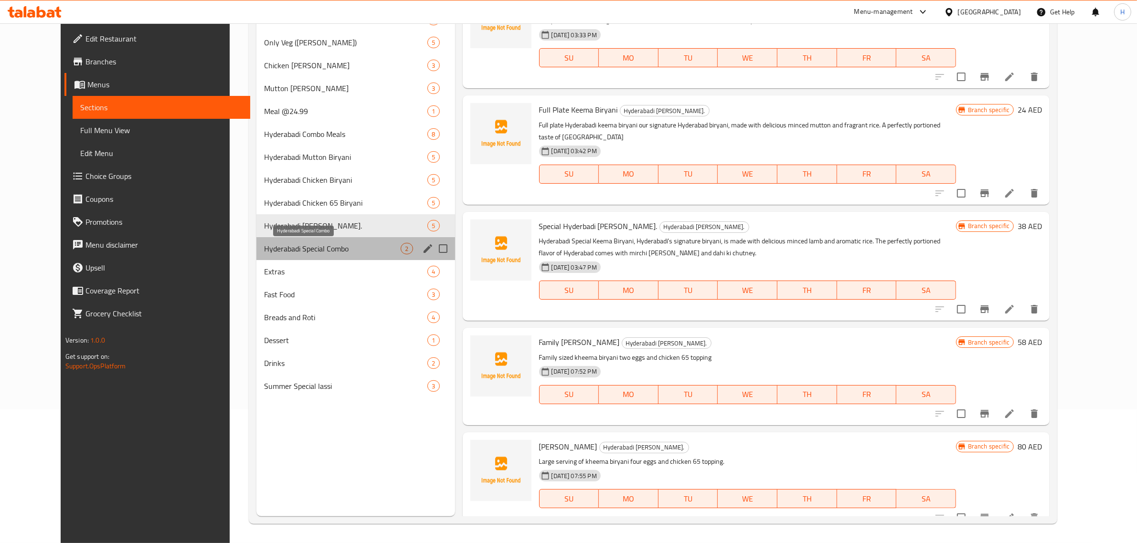
click at [292, 250] on span "Hyderabadi Special Combo" at bounding box center [332, 248] width 137 height 11
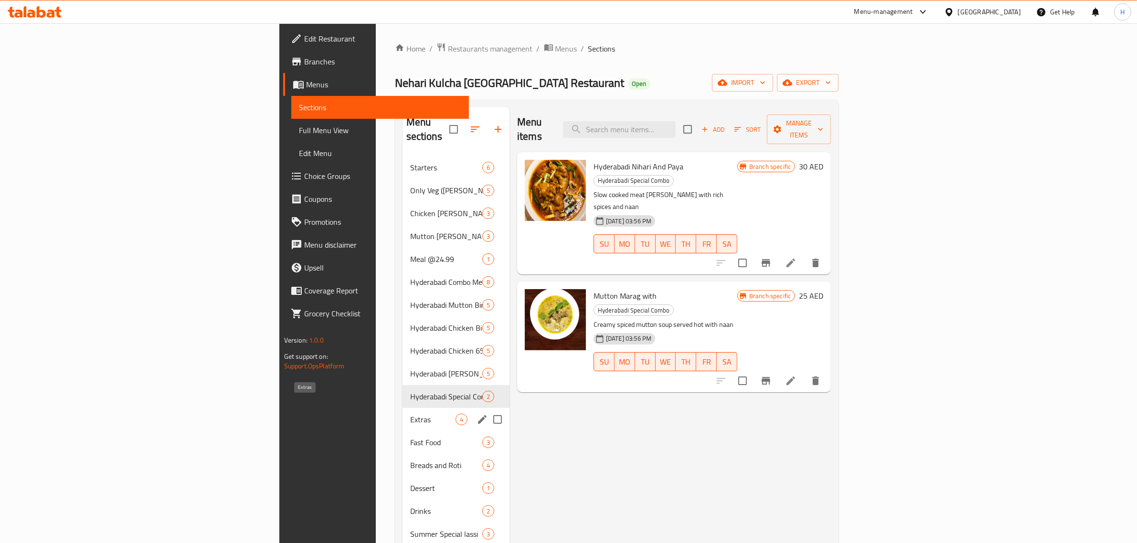
click at [410, 414] on span "Extras" at bounding box center [432, 419] width 45 height 11
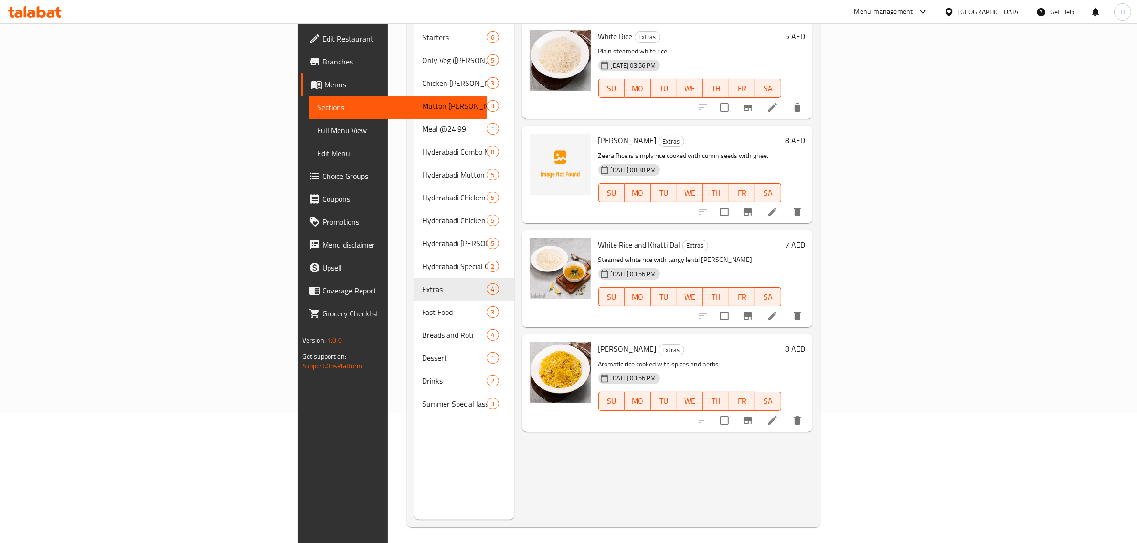
scroll to position [134, 0]
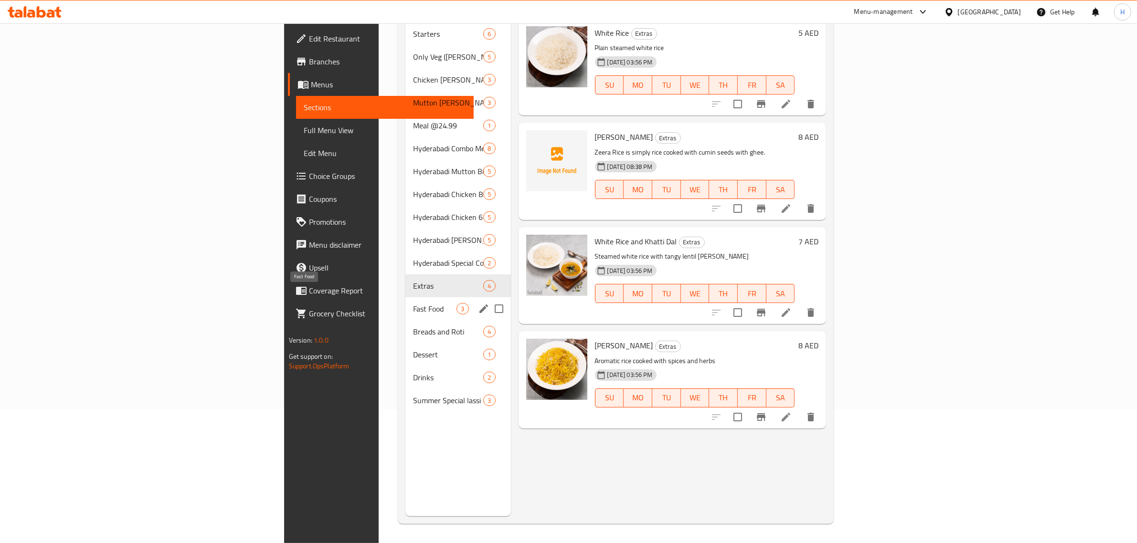
click at [413, 303] on span "Fast Food" at bounding box center [434, 308] width 43 height 11
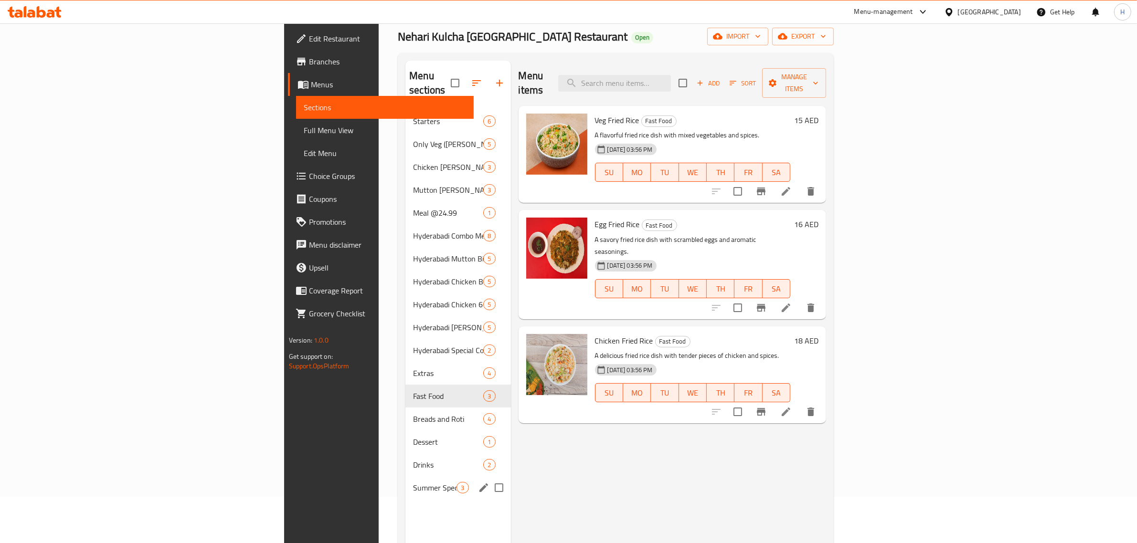
scroll to position [74, 0]
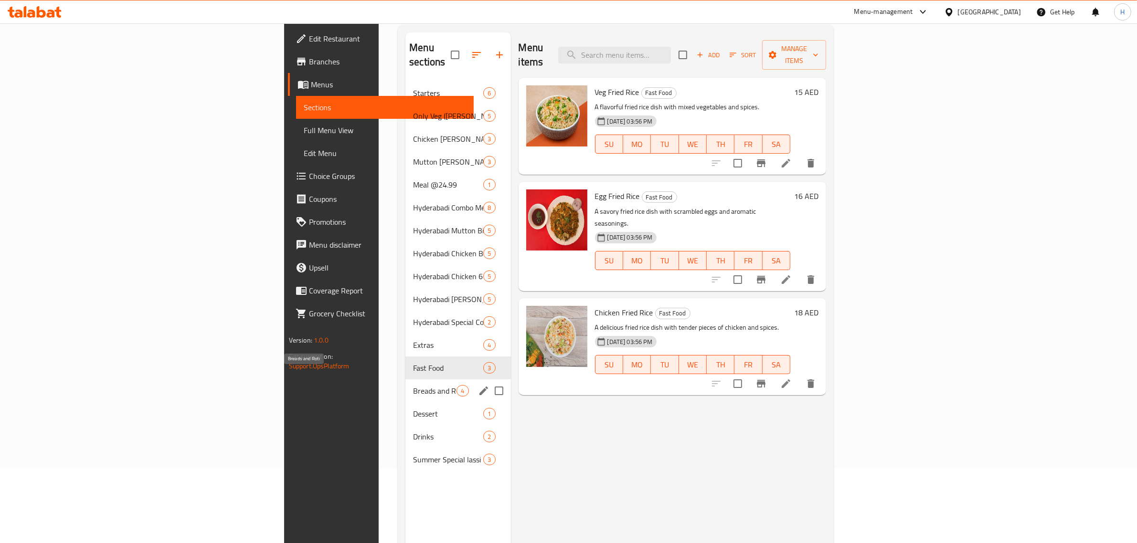
click at [413, 385] on span "Breads and Roti" at bounding box center [434, 390] width 43 height 11
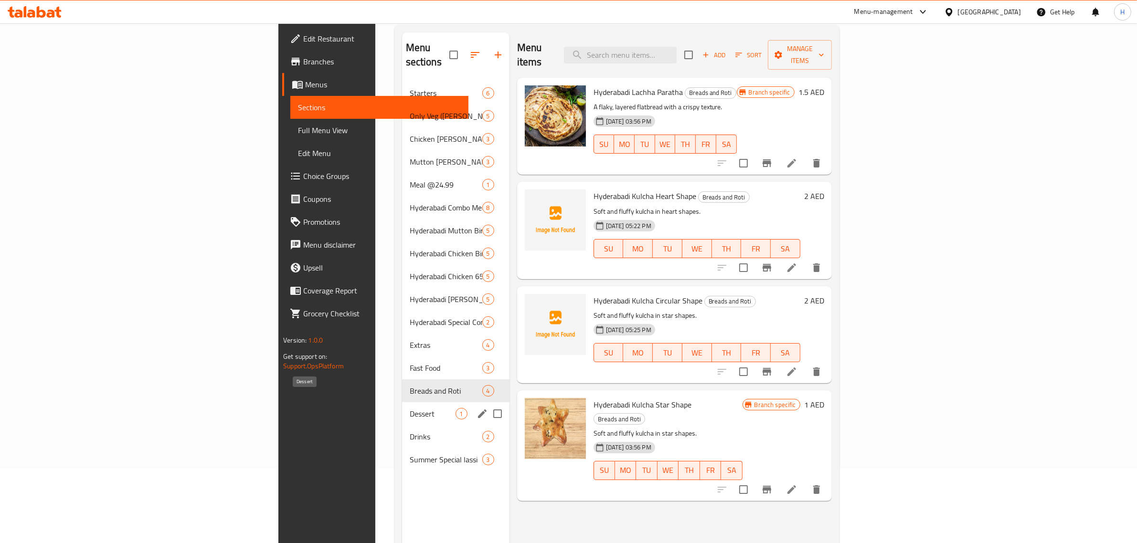
click at [410, 408] on span "Dessert" at bounding box center [433, 413] width 46 height 11
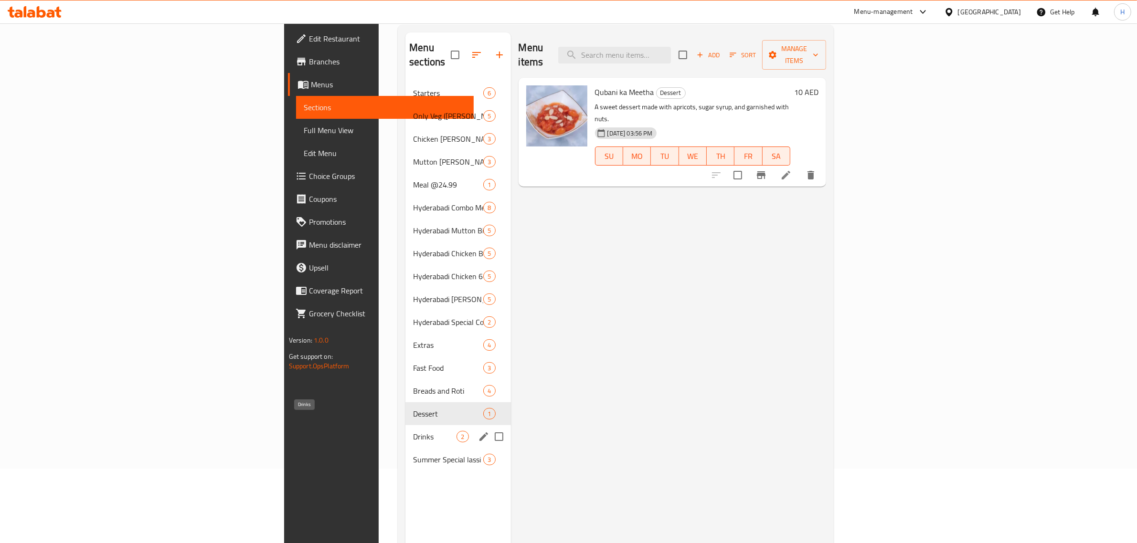
click at [413, 431] on span "Drinks" at bounding box center [434, 436] width 43 height 11
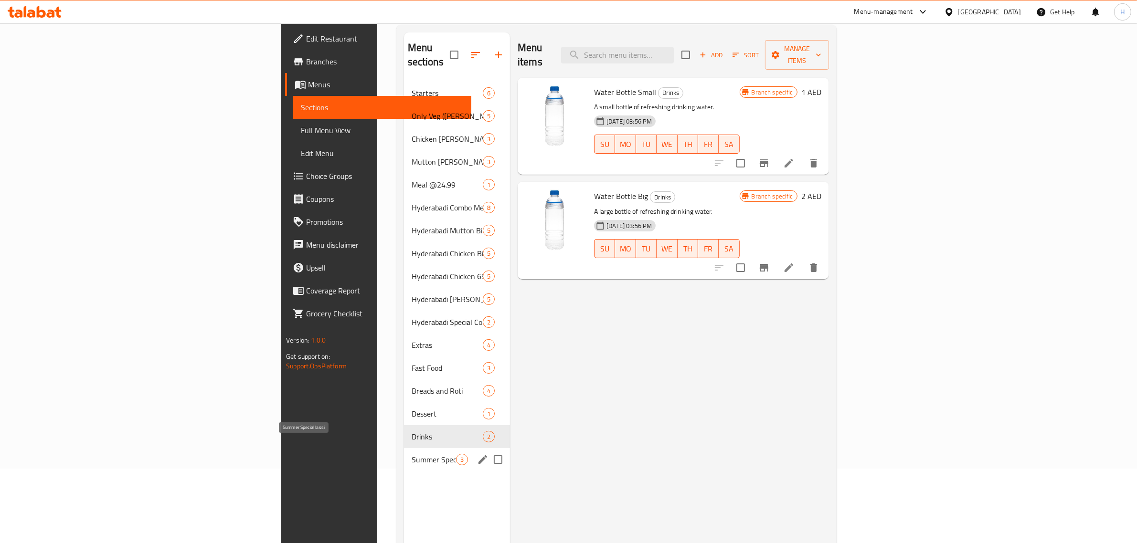
drag, startPoint x: 268, startPoint y: 441, endPoint x: 330, endPoint y: 435, distance: 62.4
click at [412, 454] on span "Summer Special lassi" at bounding box center [434, 459] width 44 height 11
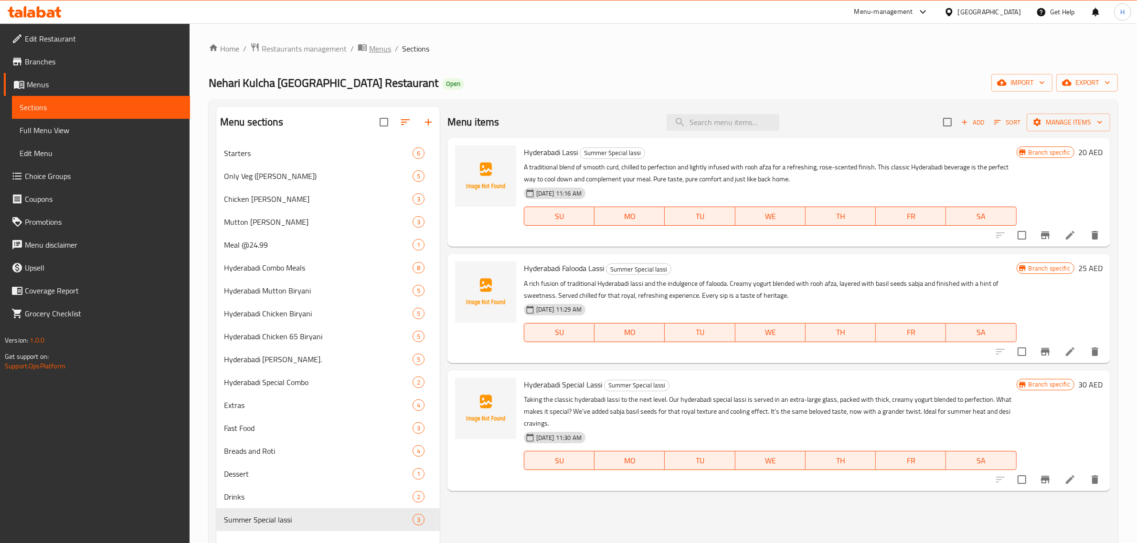
click at [383, 47] on span "Menus" at bounding box center [380, 48] width 22 height 11
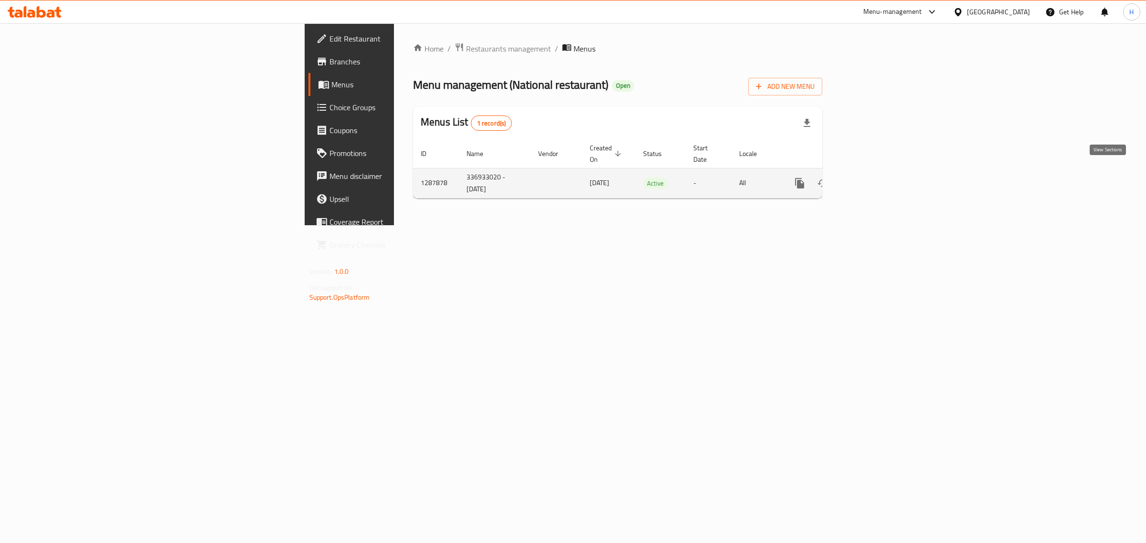
click at [874, 178] on icon "enhanced table" at bounding box center [868, 183] width 11 height 11
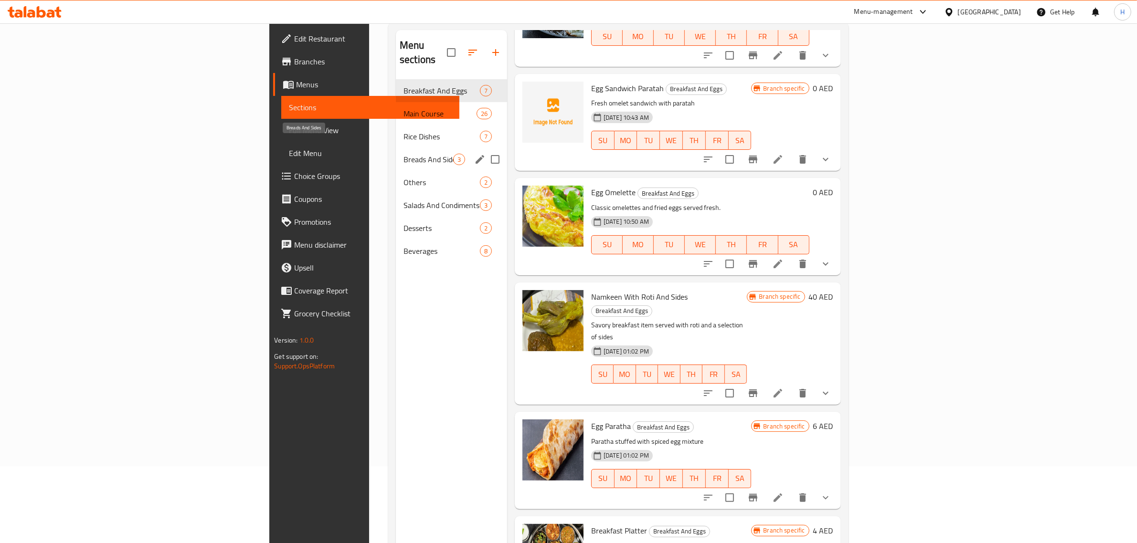
scroll to position [15, 0]
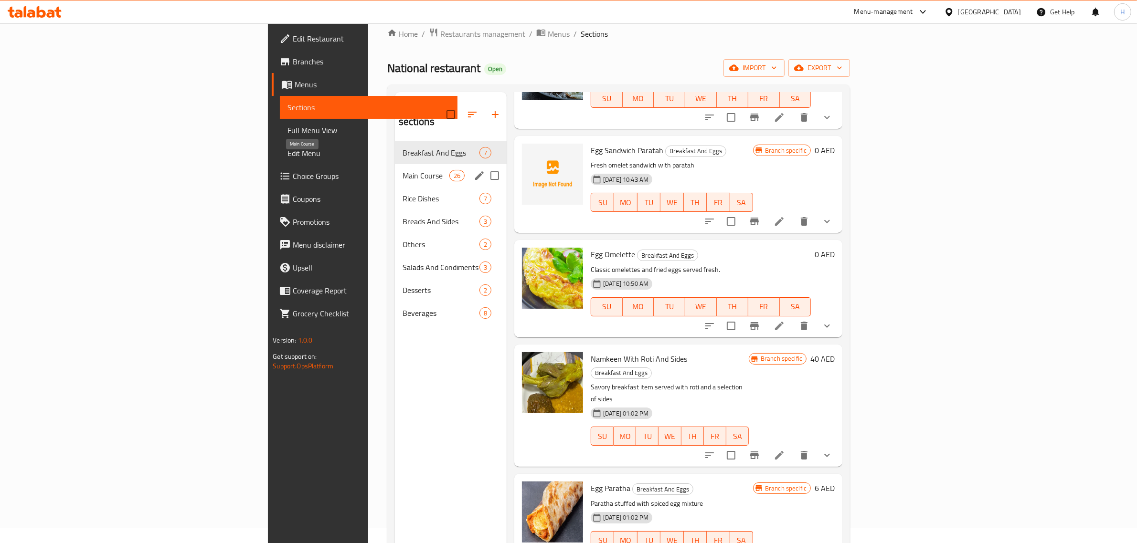
click at [403, 170] on span "Main Course" at bounding box center [426, 175] width 47 height 11
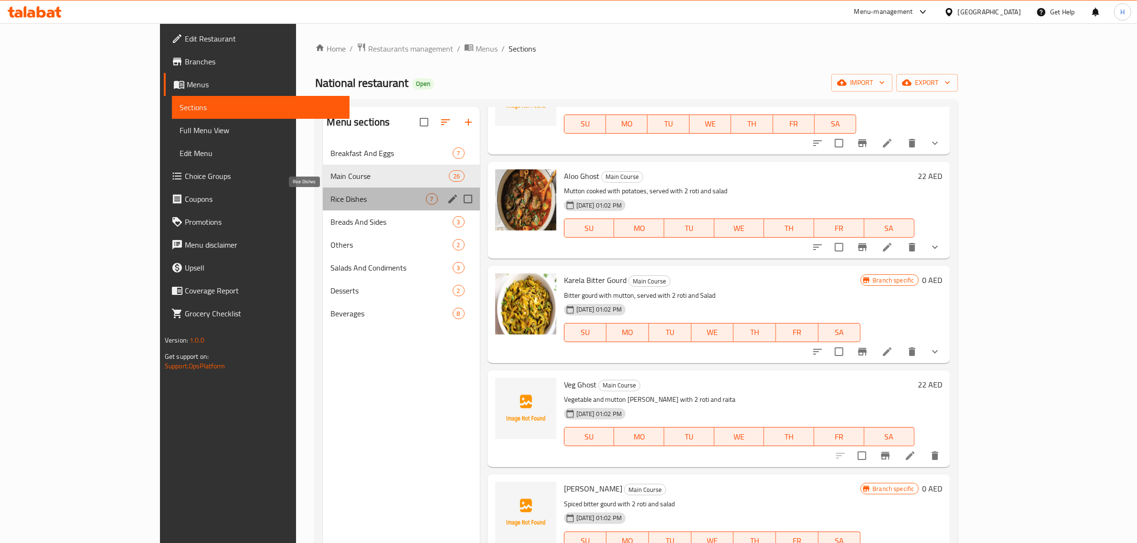
click at [330, 196] on span "Rice Dishes" at bounding box center [377, 198] width 95 height 11
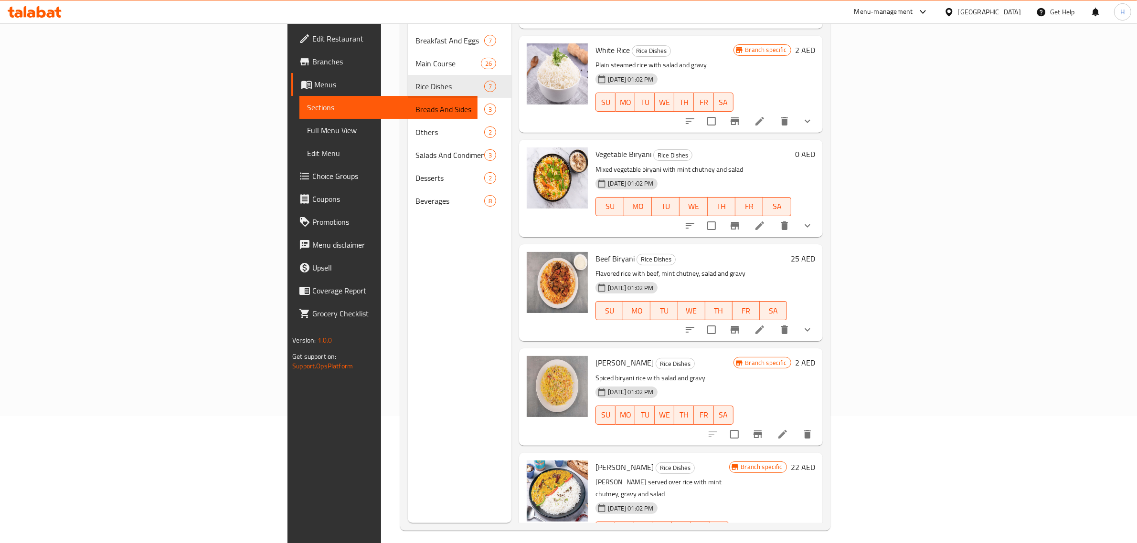
scroll to position [134, 0]
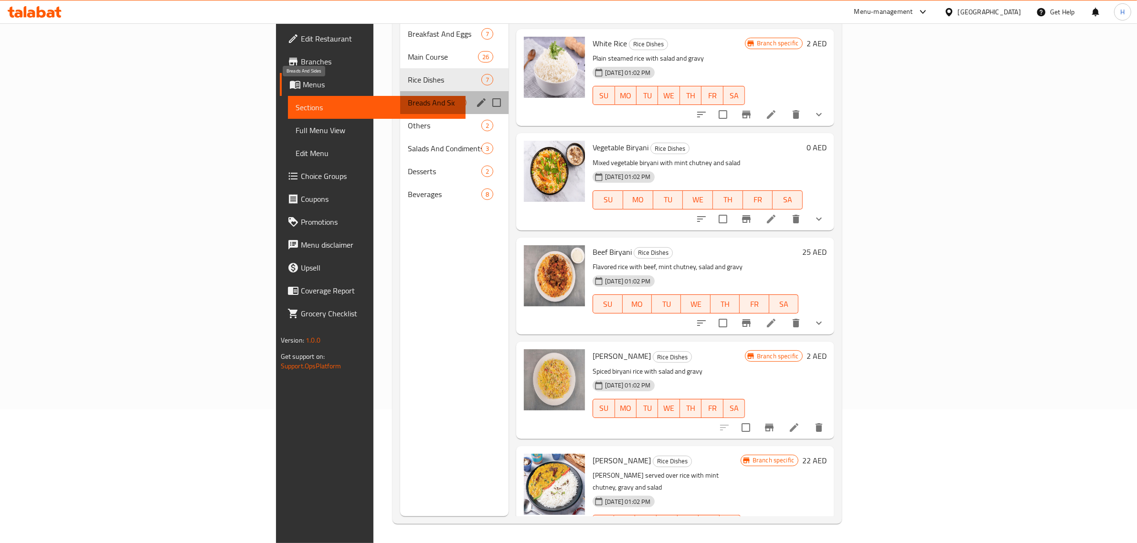
click at [408, 97] on span "Breads And Sides" at bounding box center [431, 102] width 47 height 11
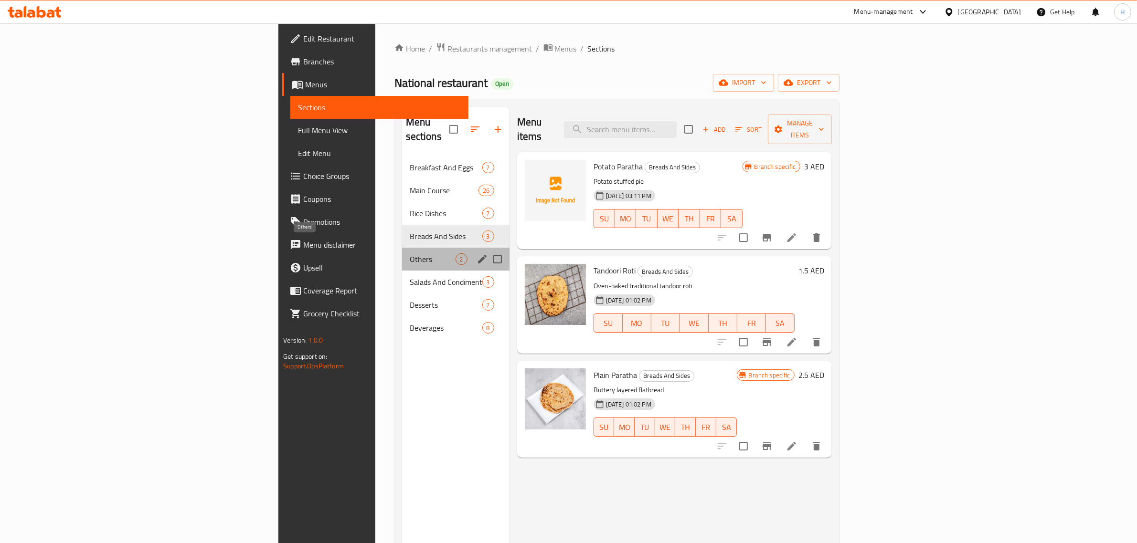
click at [410, 254] on span "Others" at bounding box center [433, 259] width 46 height 11
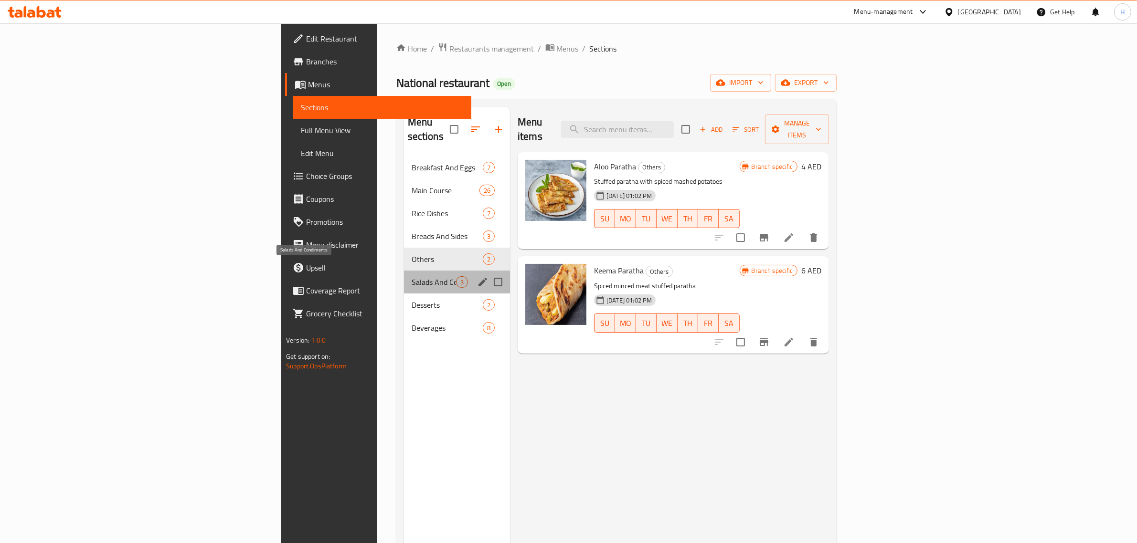
click at [412, 276] on span "Salads And Condiments" at bounding box center [434, 281] width 44 height 11
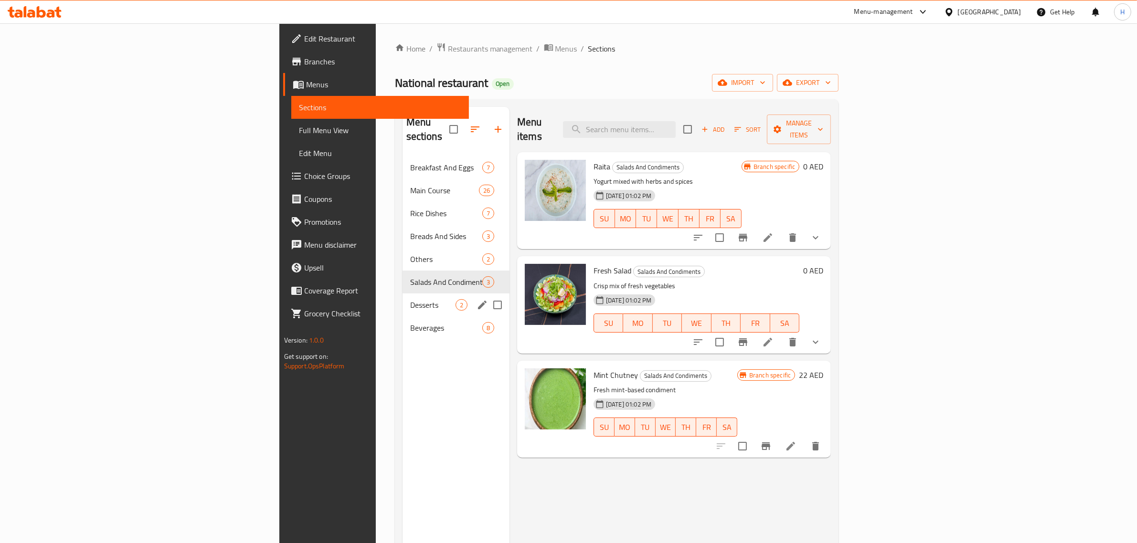
click at [403, 294] on div "Desserts 2" at bounding box center [456, 305] width 107 height 23
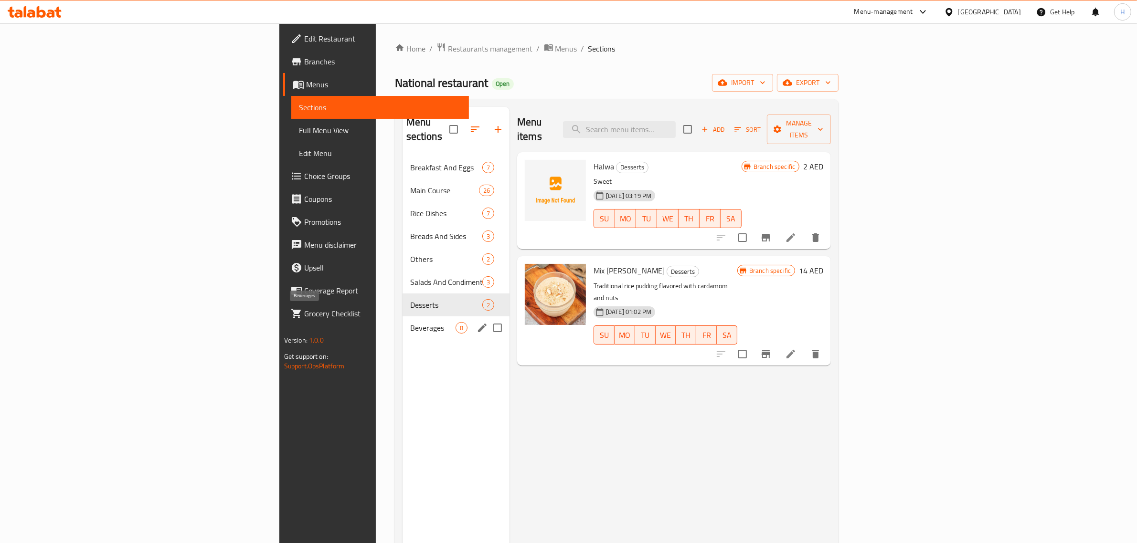
click at [410, 322] on span "Beverages" at bounding box center [432, 327] width 45 height 11
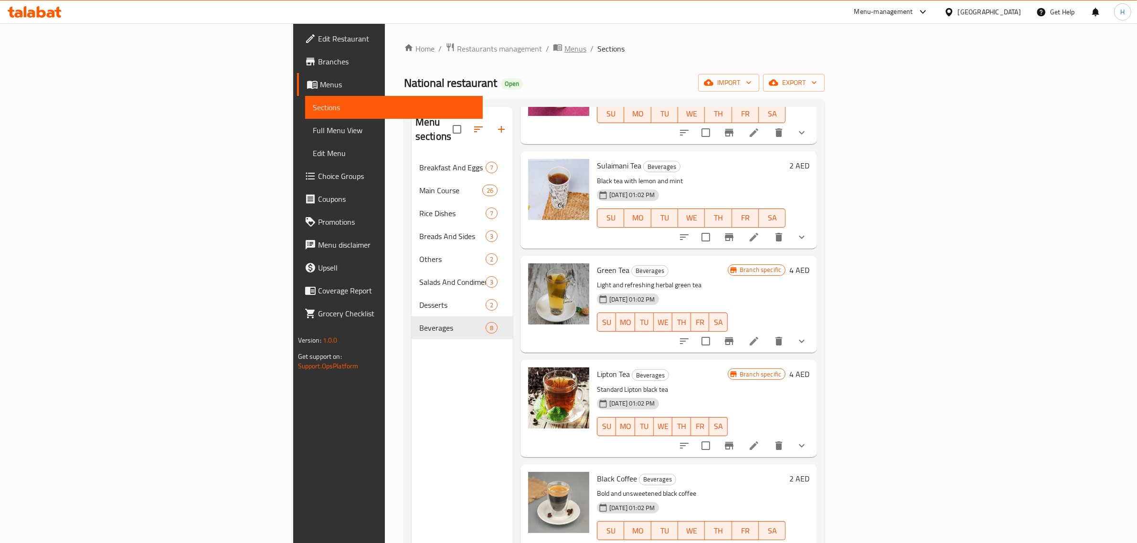
click at [564, 45] on span "Menus" at bounding box center [575, 48] width 22 height 11
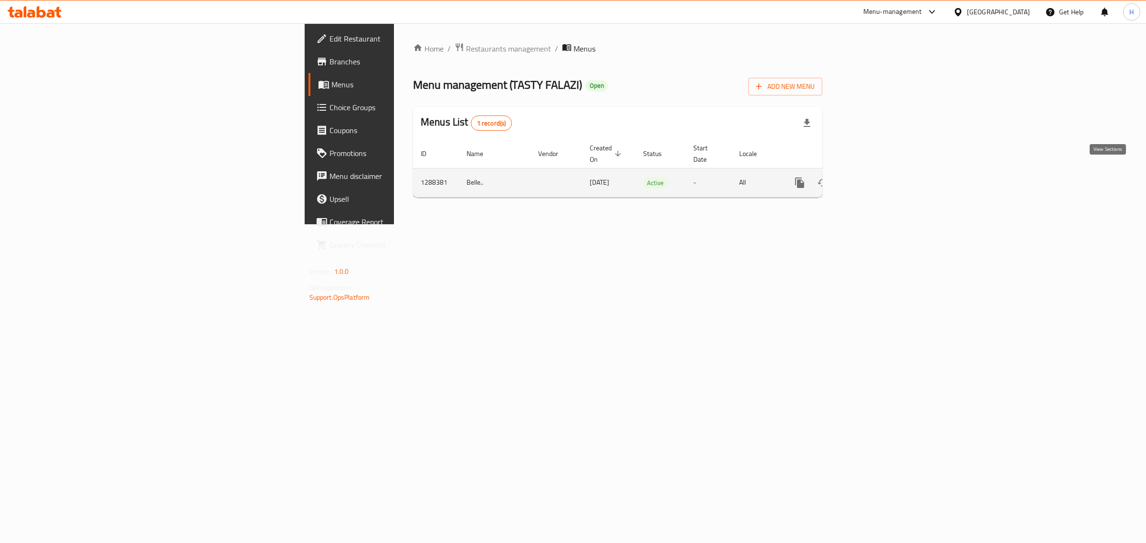
click at [874, 177] on icon "enhanced table" at bounding box center [868, 182] width 11 height 11
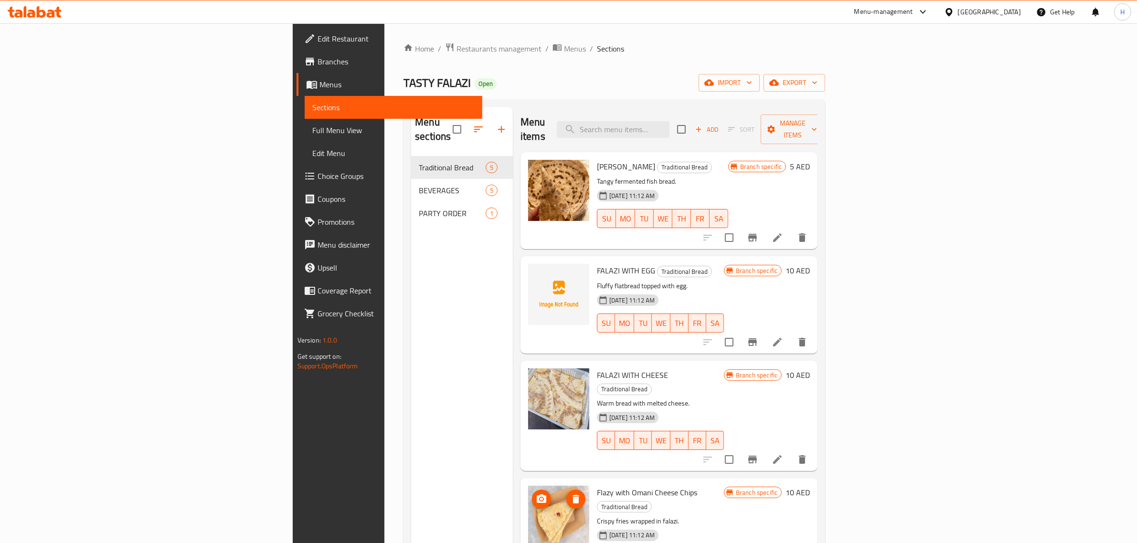
scroll to position [1, 0]
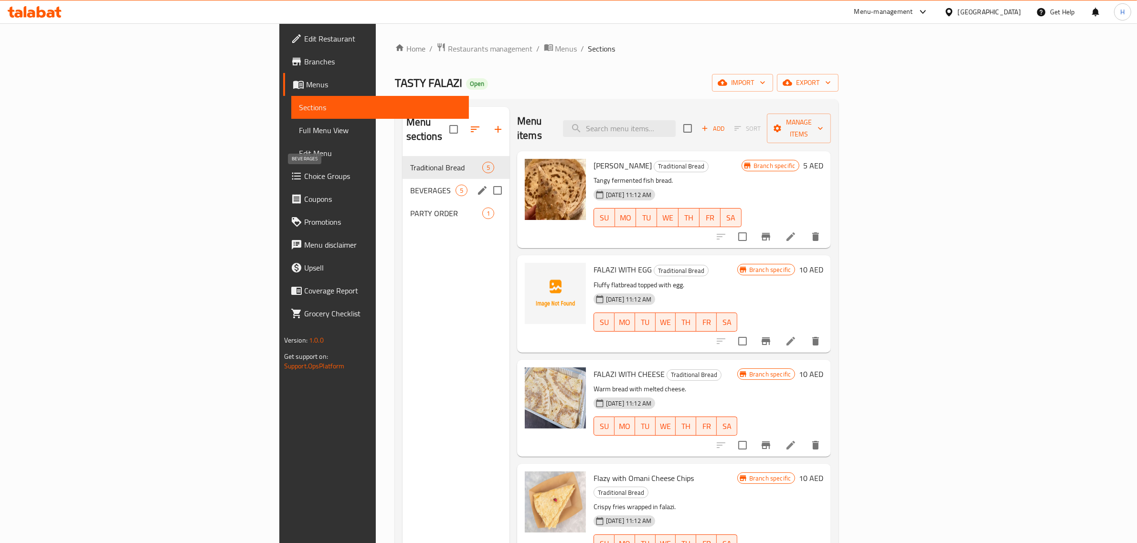
click at [410, 185] on span "BEVERAGES" at bounding box center [432, 190] width 45 height 11
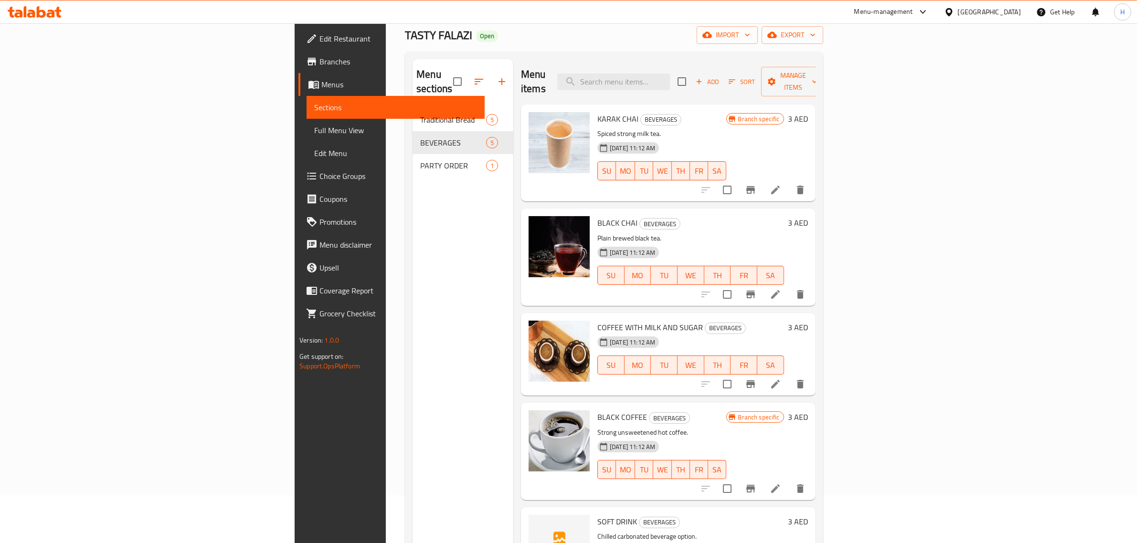
scroll to position [134, 0]
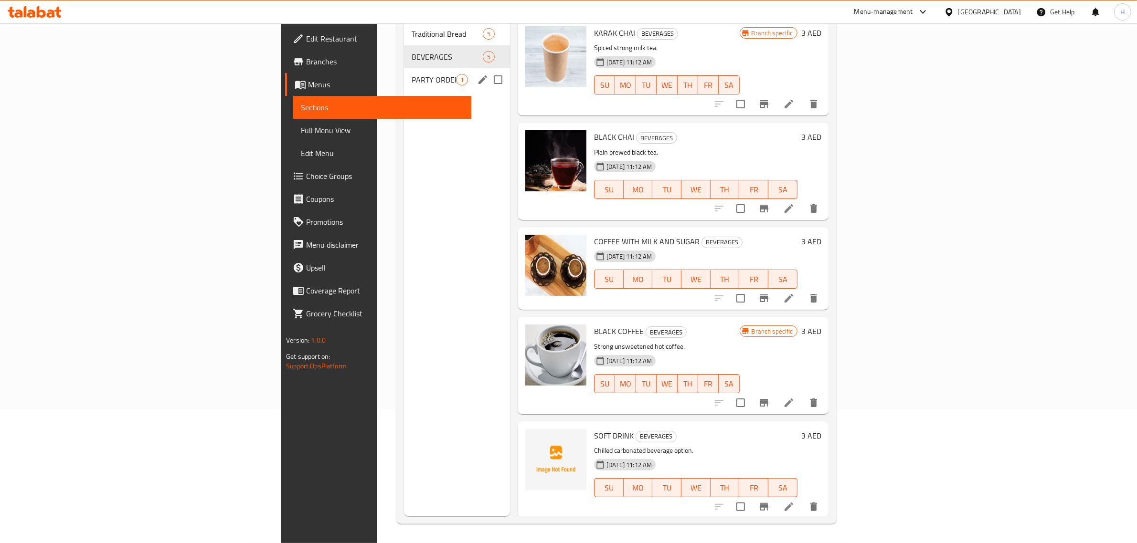
click at [412, 74] on span "PARTY ORDER" at bounding box center [434, 79] width 44 height 11
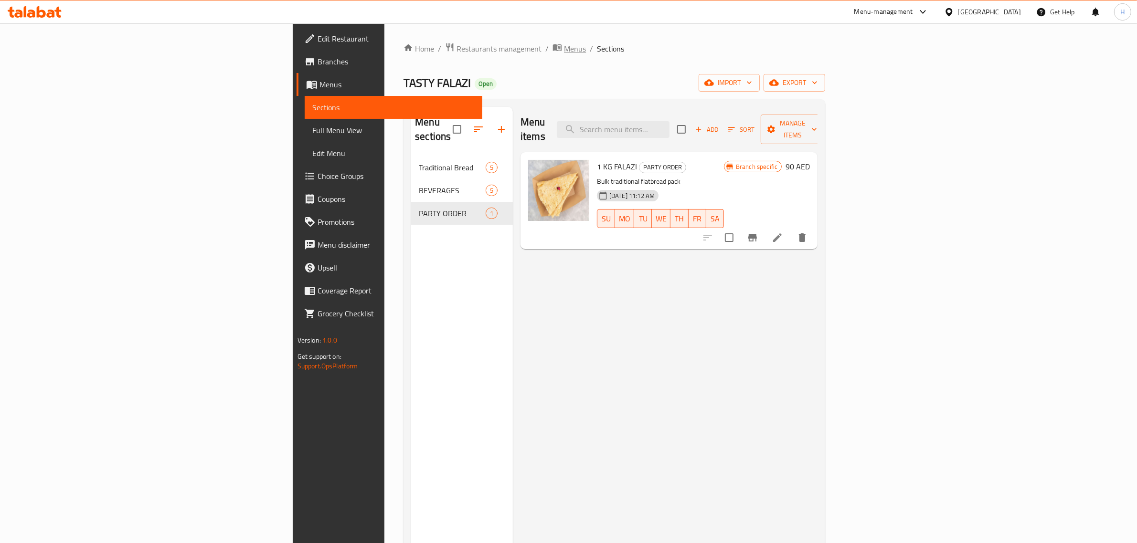
click at [564, 53] on span "Menus" at bounding box center [575, 48] width 22 height 11
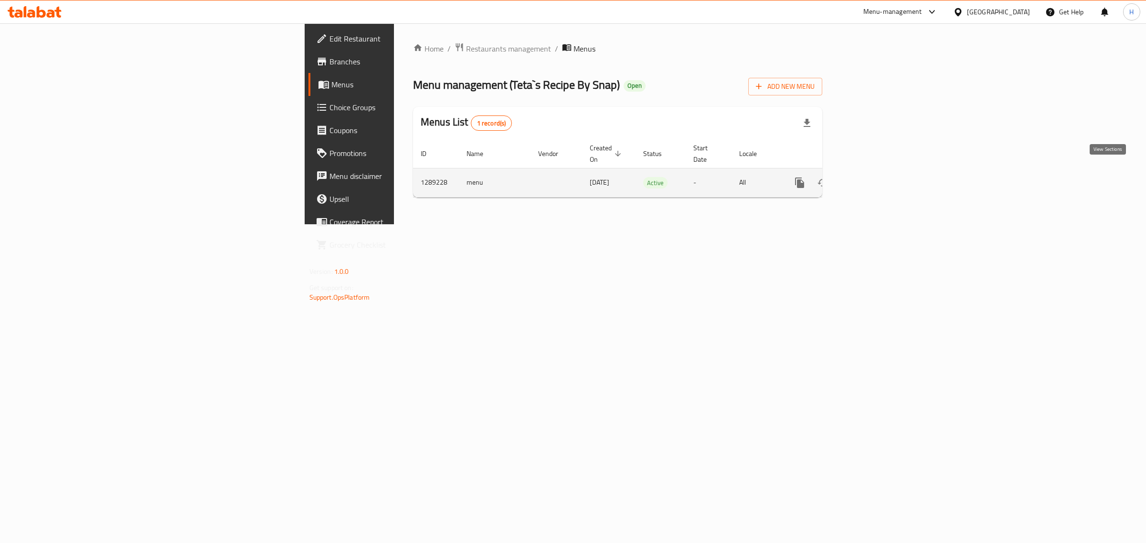
click at [873, 179] on icon "enhanced table" at bounding box center [868, 183] width 9 height 9
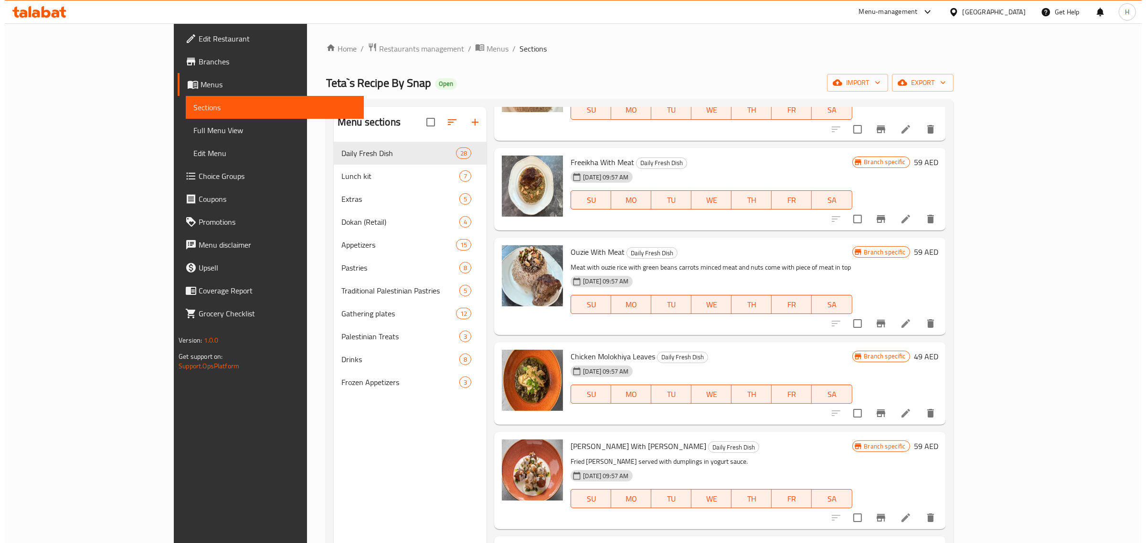
scroll to position [537, 0]
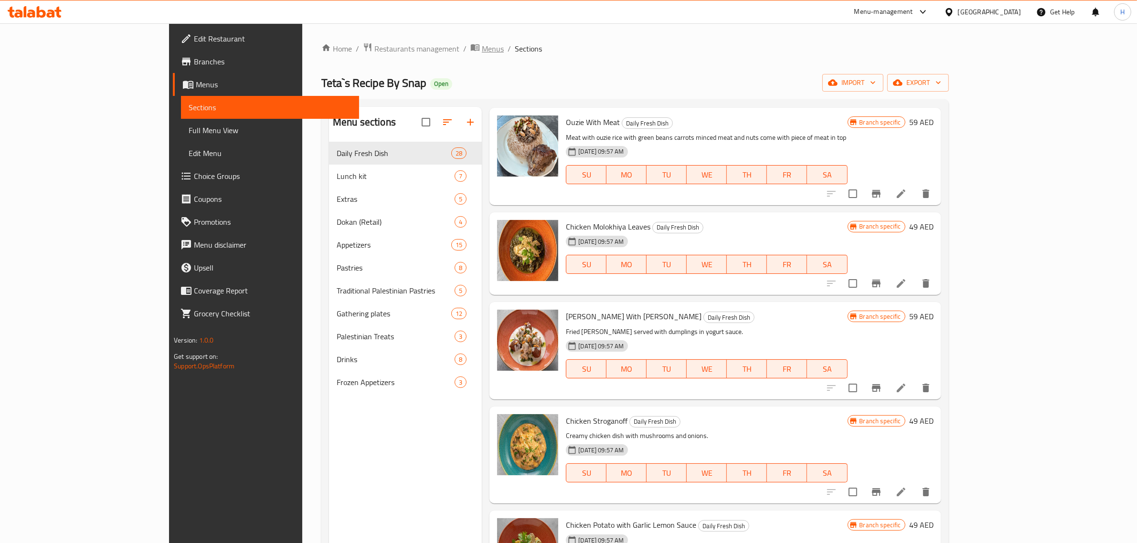
click at [482, 49] on span "Menus" at bounding box center [493, 48] width 22 height 11
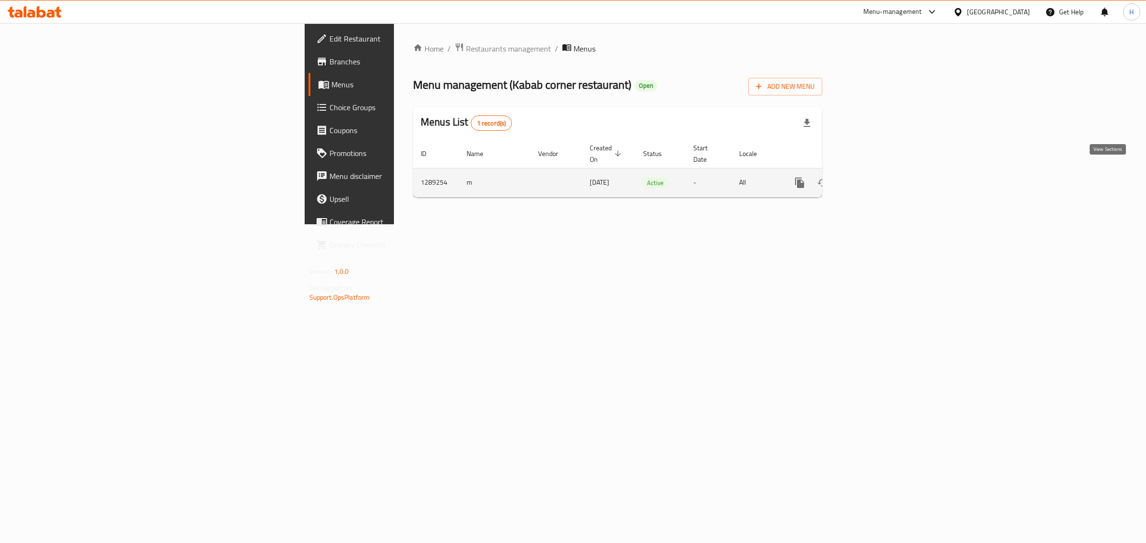
click at [874, 177] on icon "enhanced table" at bounding box center [868, 182] width 11 height 11
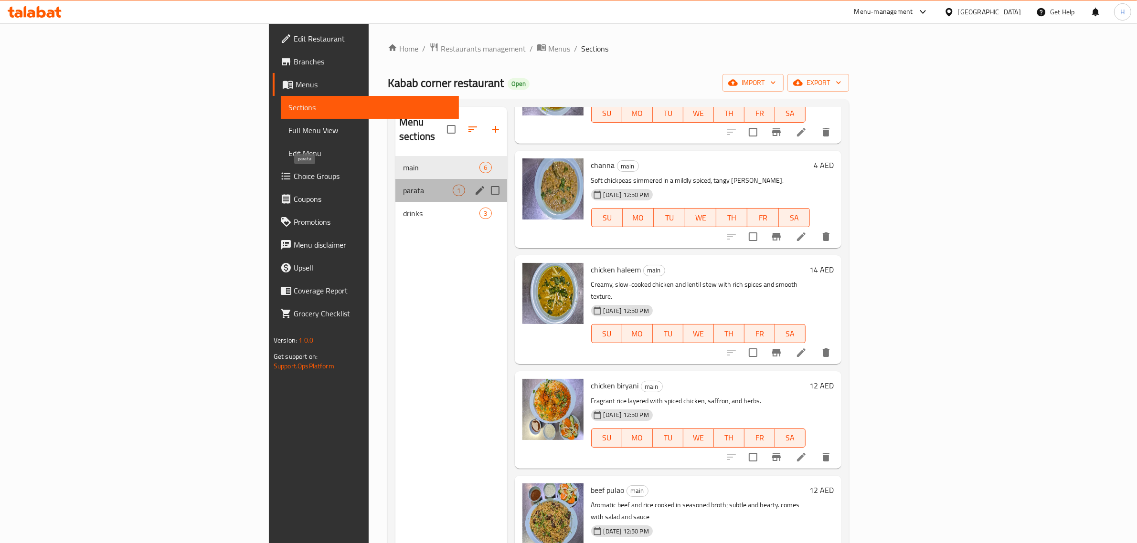
click at [403, 185] on span "parata" at bounding box center [428, 190] width 50 height 11
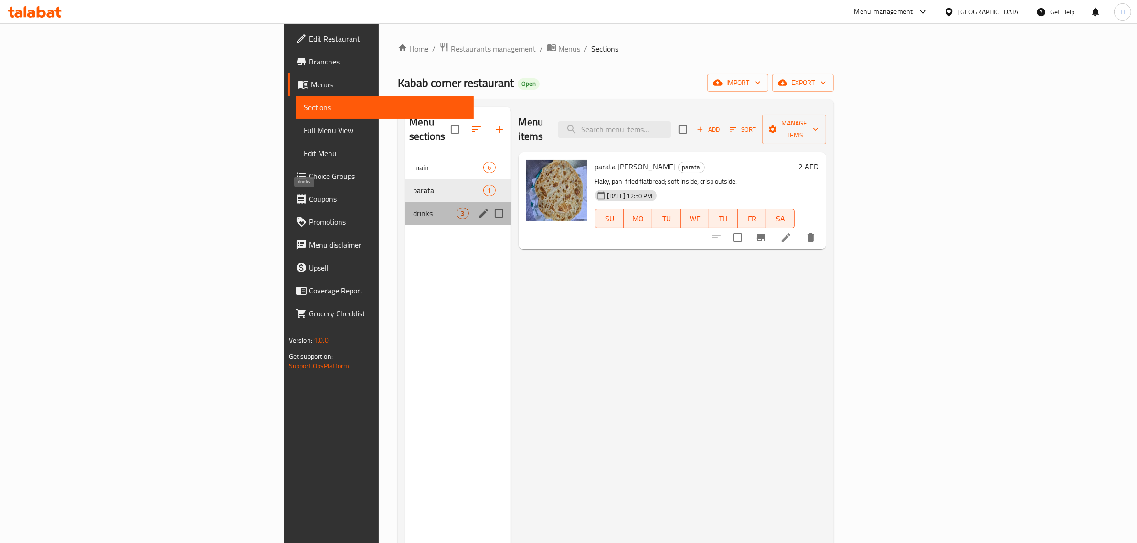
click at [413, 208] on span "drinks" at bounding box center [434, 213] width 43 height 11
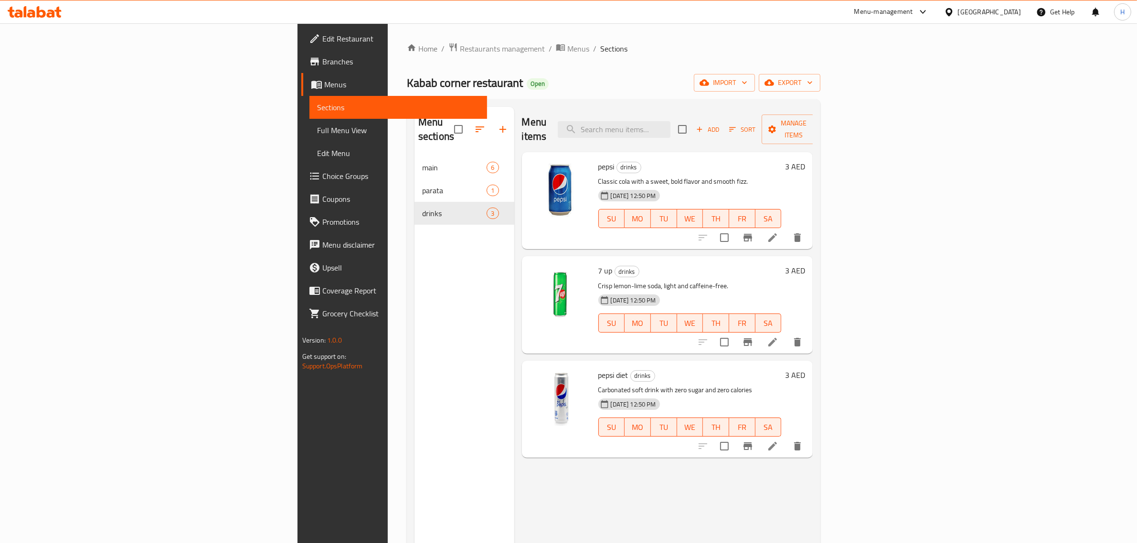
drag, startPoint x: 371, startPoint y: 45, endPoint x: 376, endPoint y: 6, distance: 39.9
click at [567, 45] on span "Menus" at bounding box center [578, 48] width 22 height 11
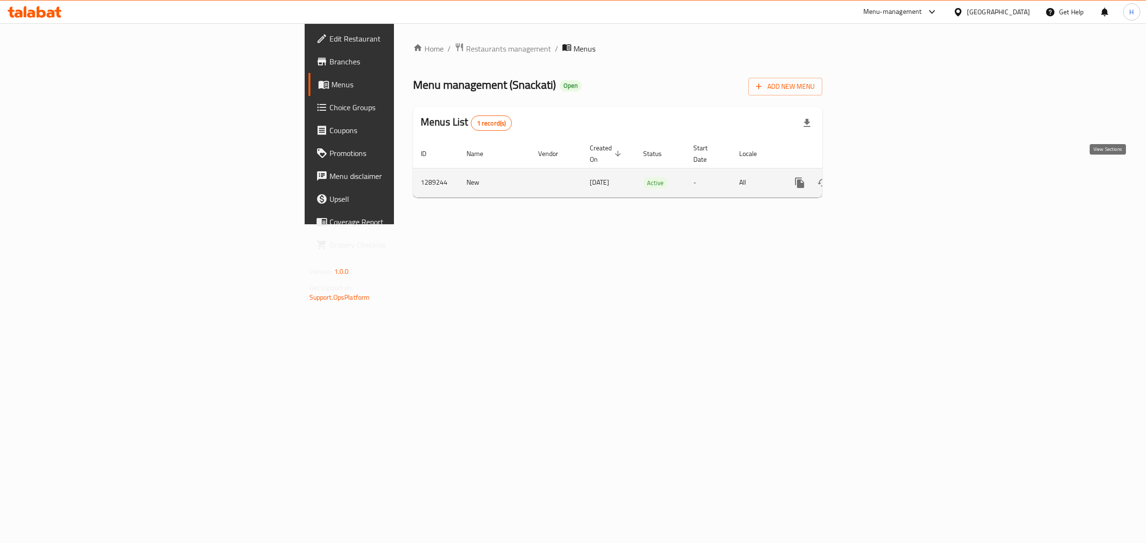
click at [873, 179] on icon "enhanced table" at bounding box center [868, 183] width 9 height 9
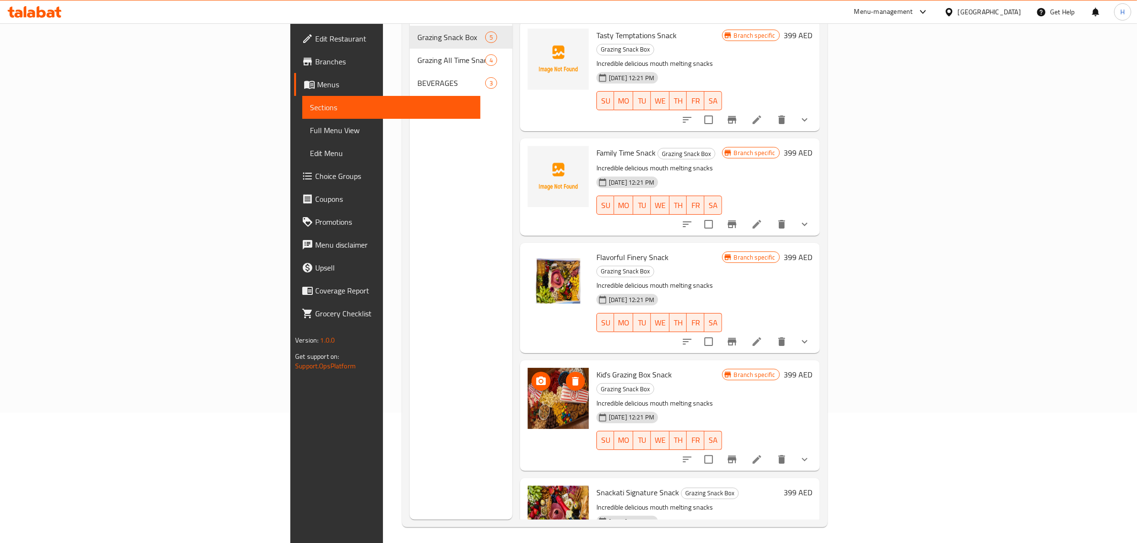
scroll to position [134, 0]
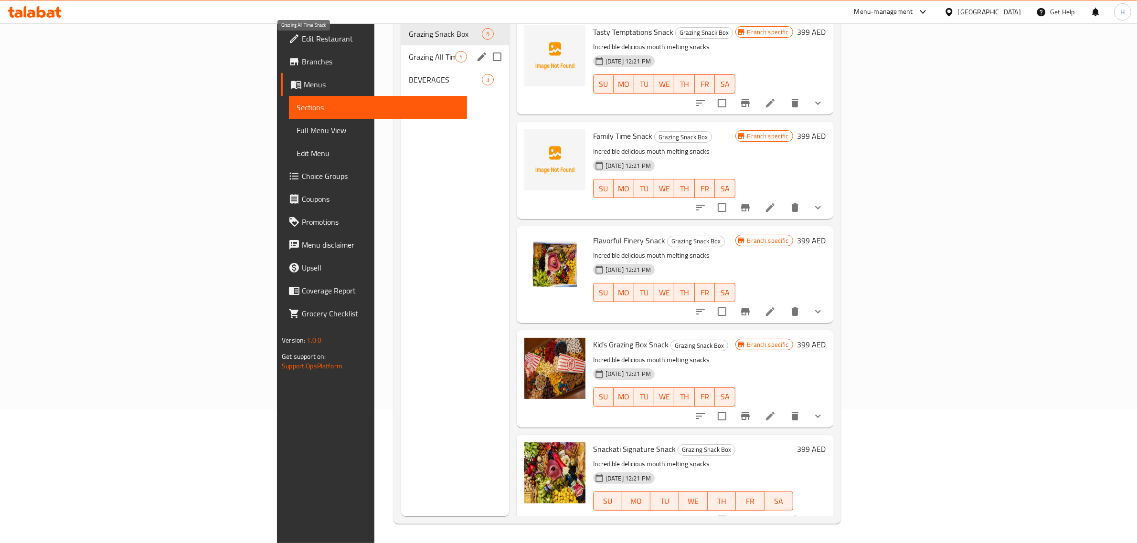
click at [409, 51] on span "Grazing All Time Snack" at bounding box center [432, 56] width 46 height 11
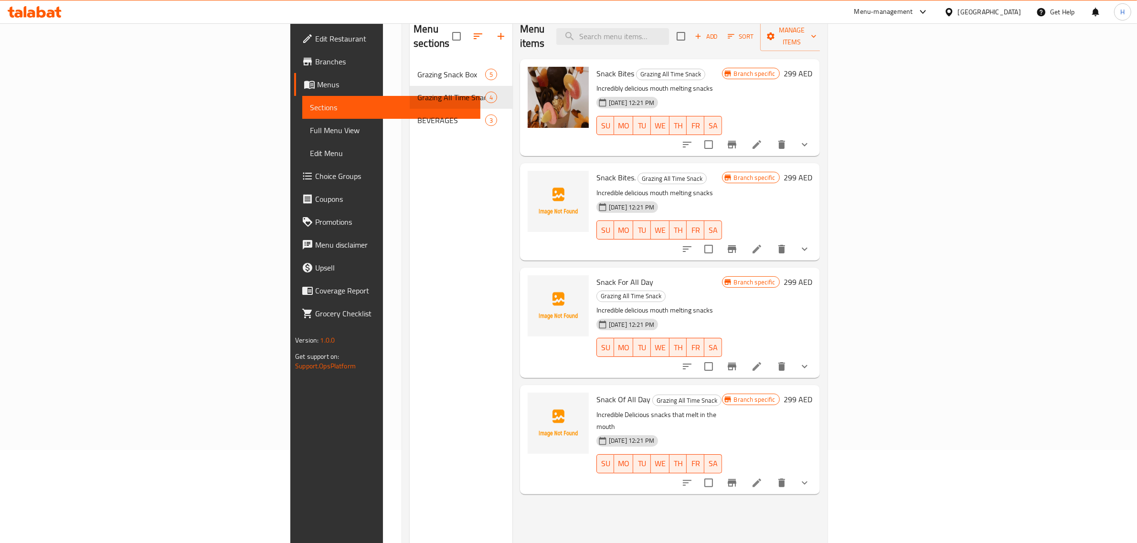
scroll to position [134, 0]
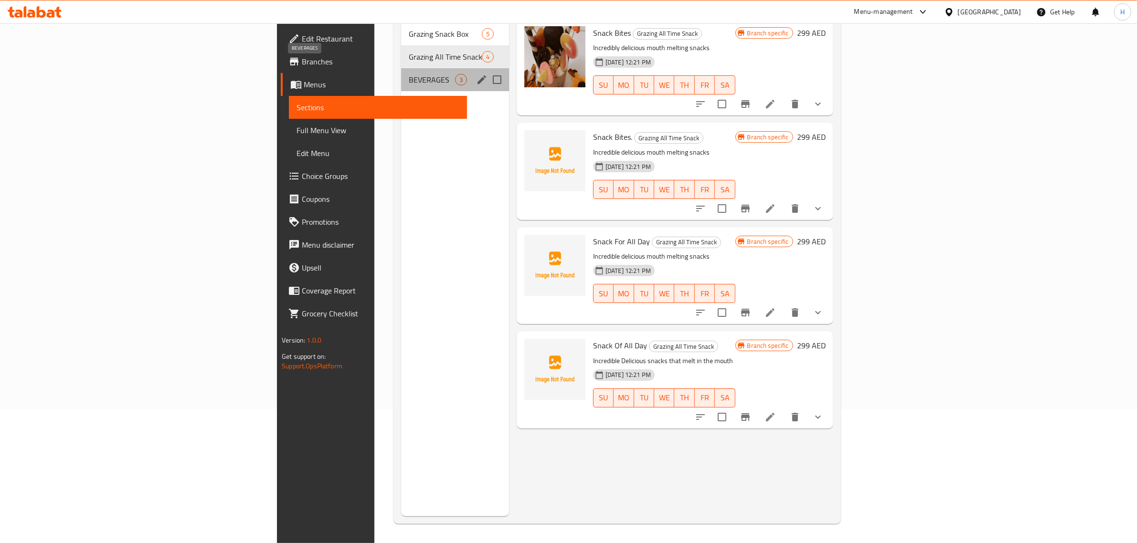
click at [409, 74] on span "BEVERAGES" at bounding box center [432, 79] width 46 height 11
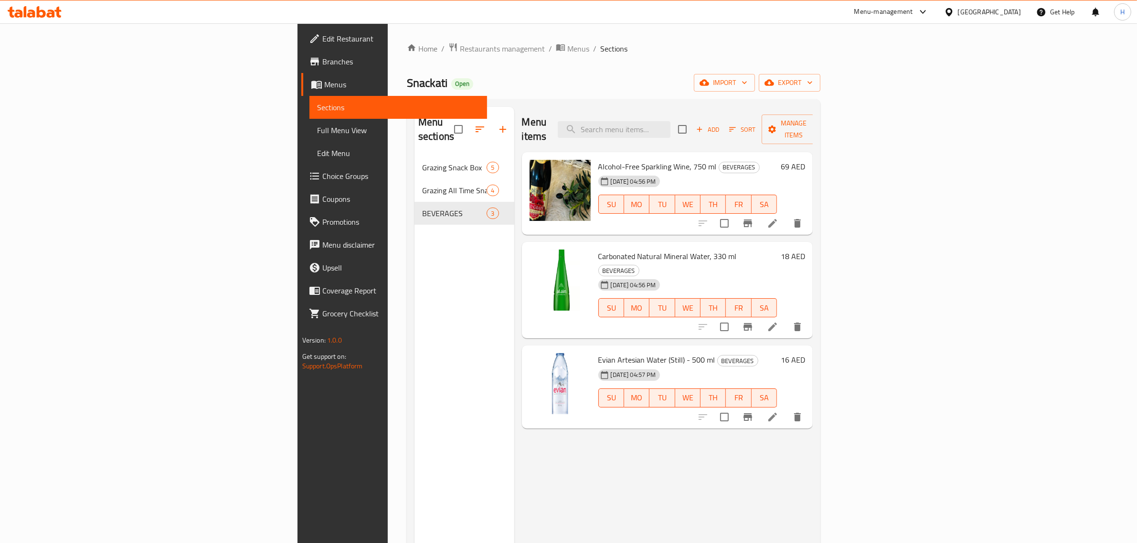
drag, startPoint x: 368, startPoint y: 53, endPoint x: 378, endPoint y: 1, distance: 52.0
click at [567, 53] on span "Menus" at bounding box center [578, 48] width 22 height 11
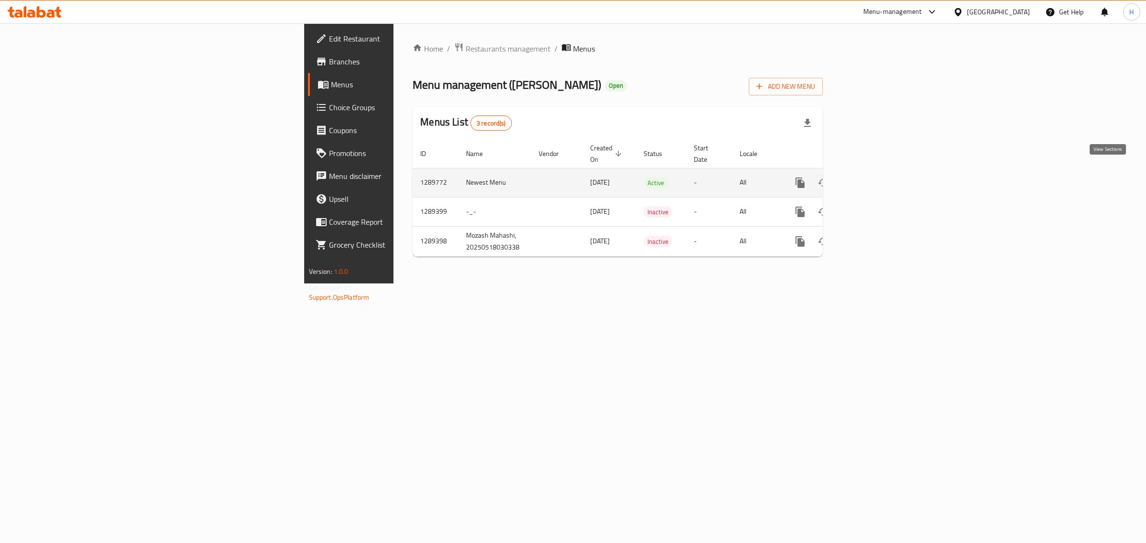
click at [873, 179] on icon "enhanced table" at bounding box center [869, 183] width 9 height 9
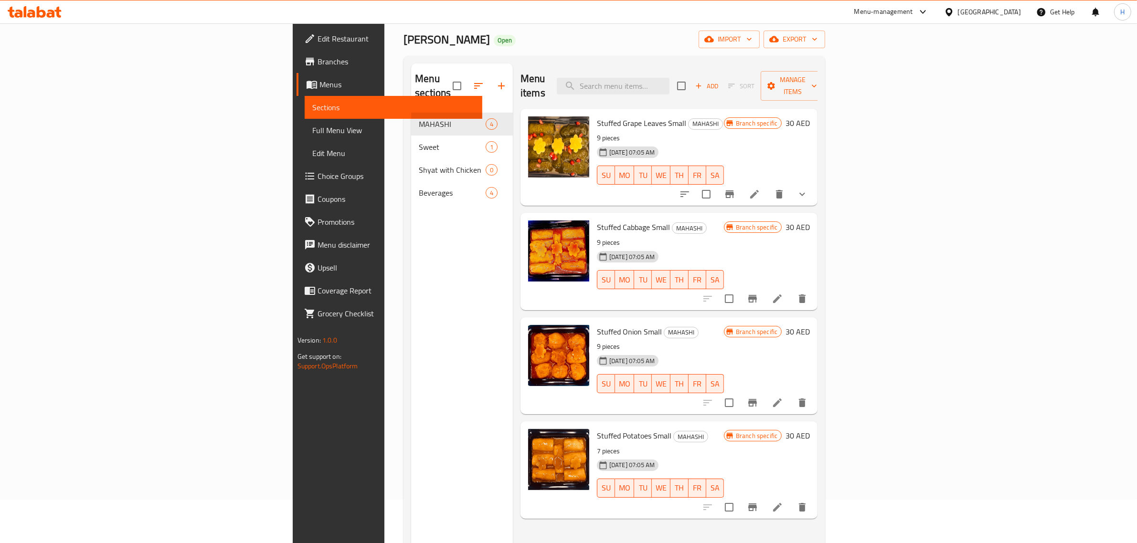
scroll to position [119, 0]
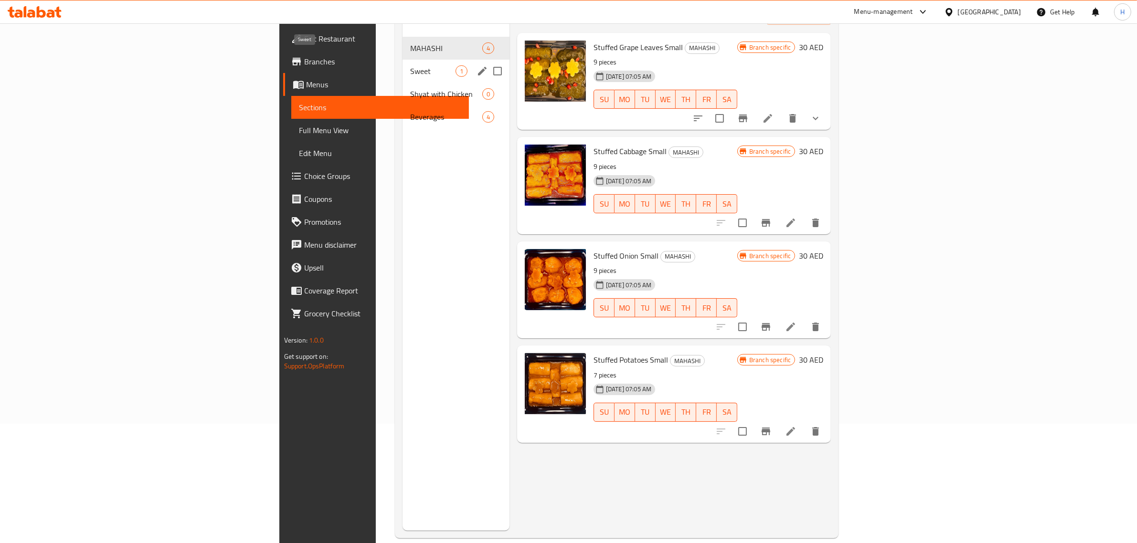
click at [410, 65] on span "Sweet" at bounding box center [432, 70] width 45 height 11
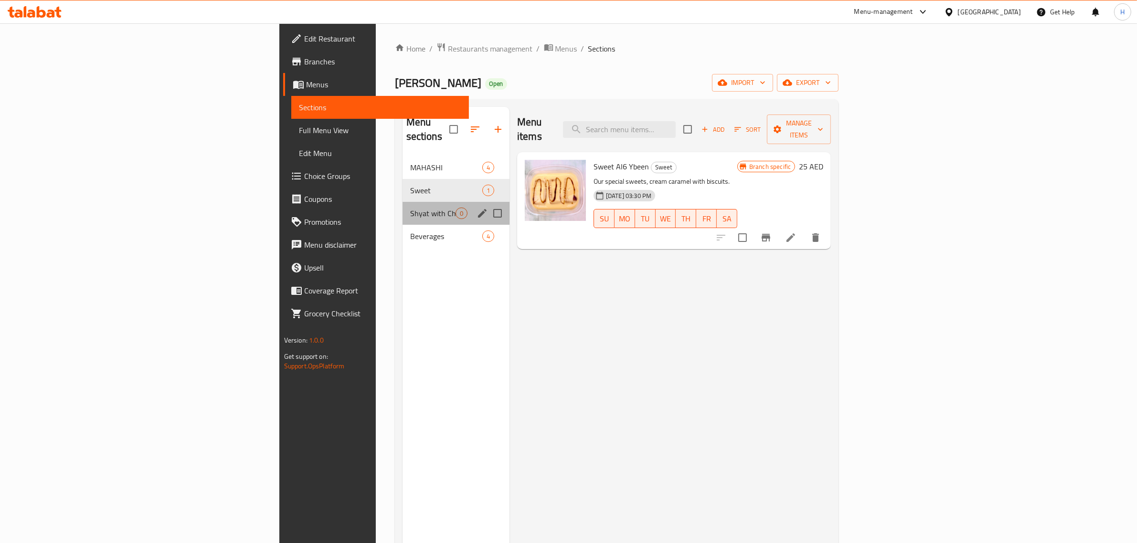
click at [403, 202] on div "Shyat with Chicken 0" at bounding box center [456, 213] width 107 height 23
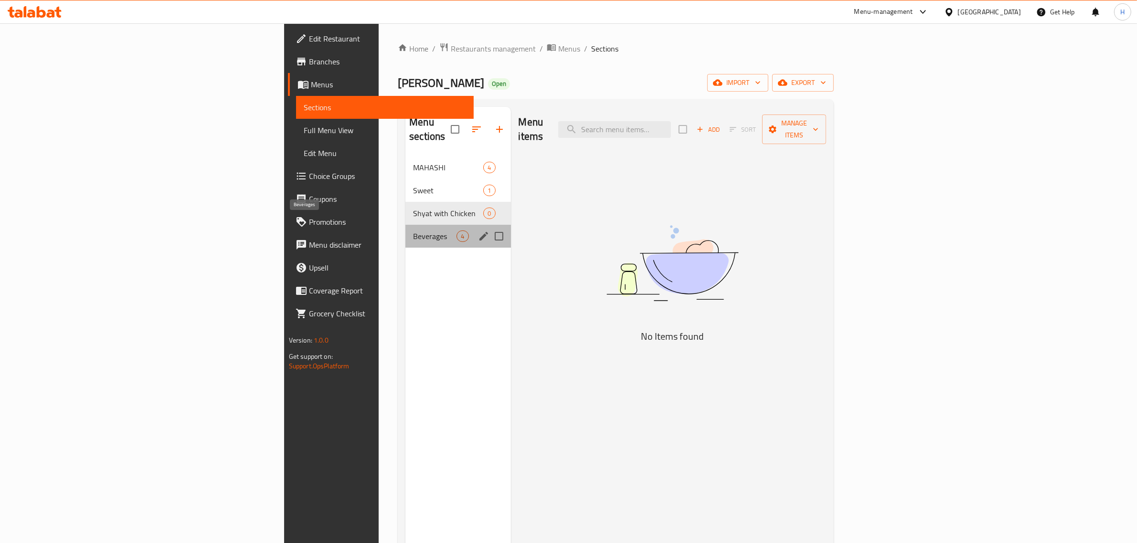
click at [413, 231] on span "Beverages" at bounding box center [434, 236] width 43 height 11
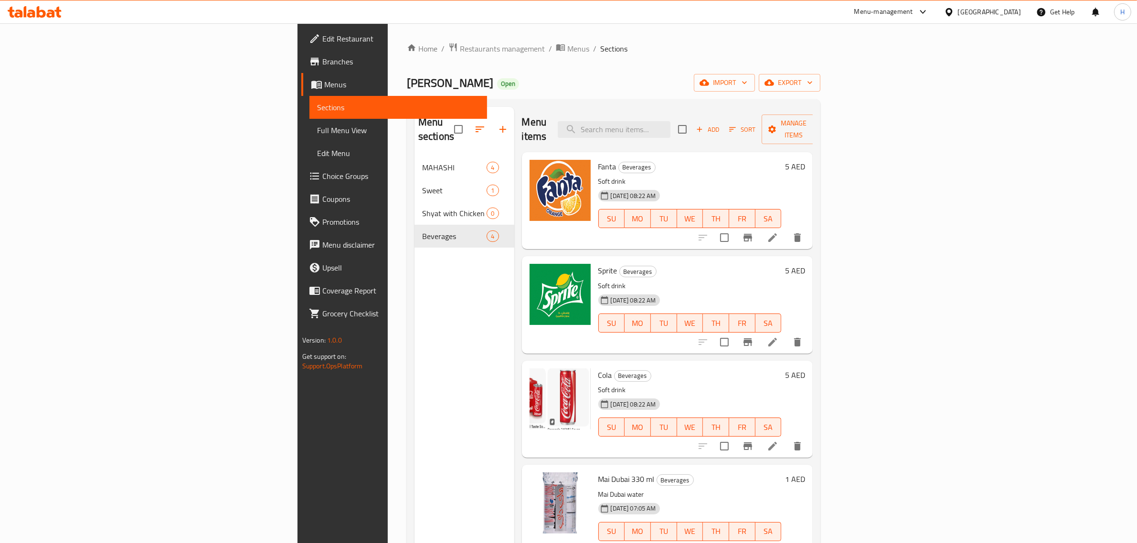
drag, startPoint x: 376, startPoint y: 49, endPoint x: 369, endPoint y: 34, distance: 16.7
click at [567, 49] on span "Menus" at bounding box center [578, 48] width 22 height 11
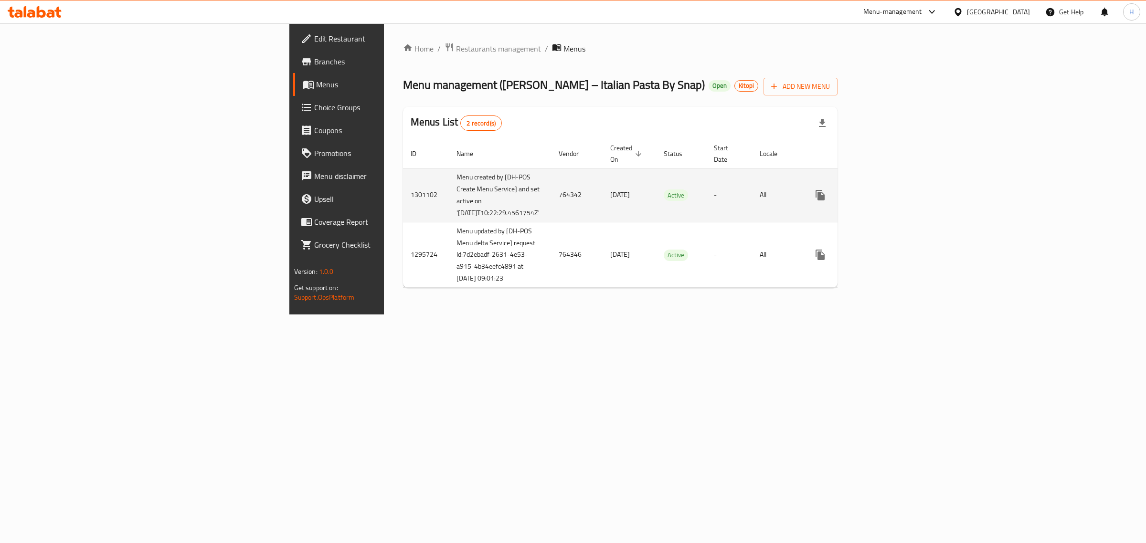
click at [895, 191] on icon "enhanced table" at bounding box center [888, 195] width 11 height 11
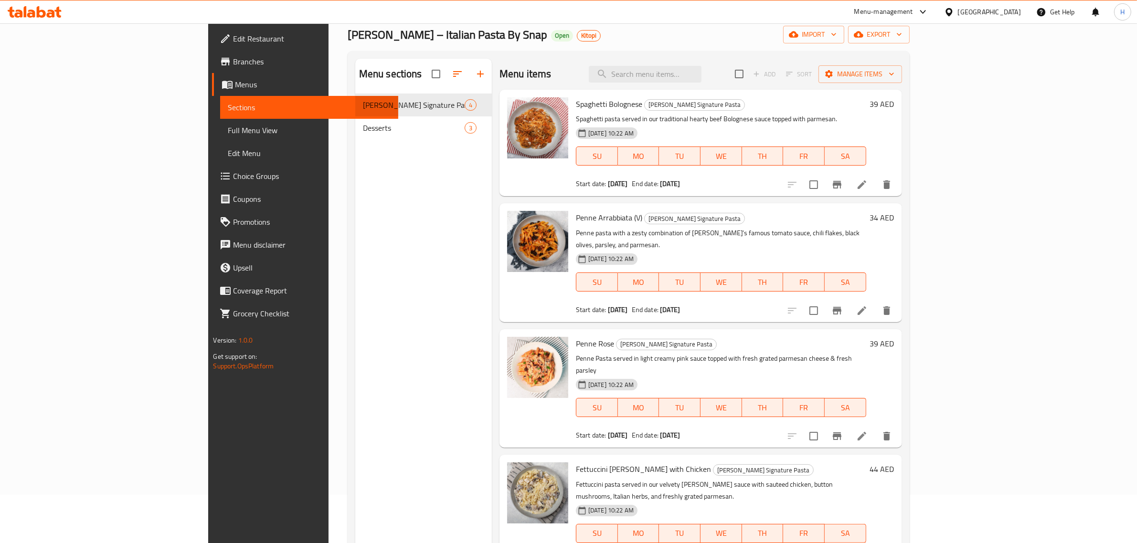
scroll to position [134, 0]
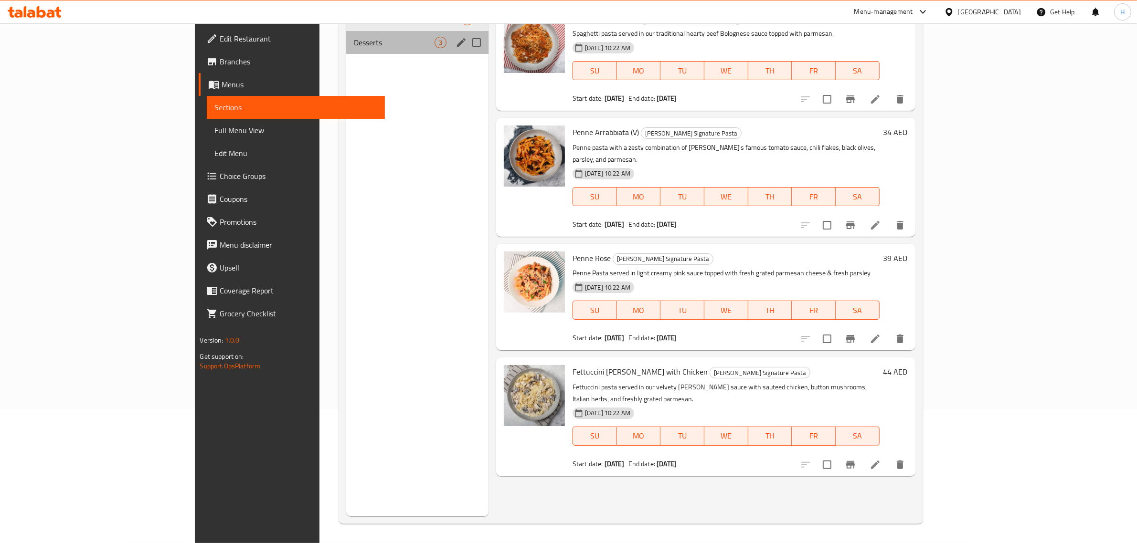
click at [346, 48] on div "Desserts 3" at bounding box center [417, 42] width 142 height 23
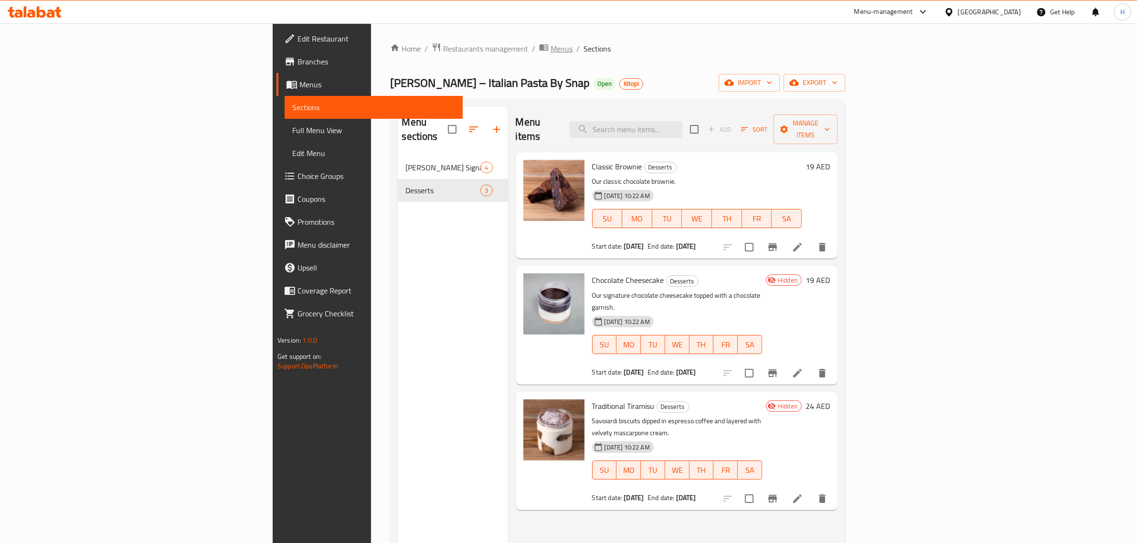
click at [551, 49] on span "Menus" at bounding box center [562, 48] width 22 height 11
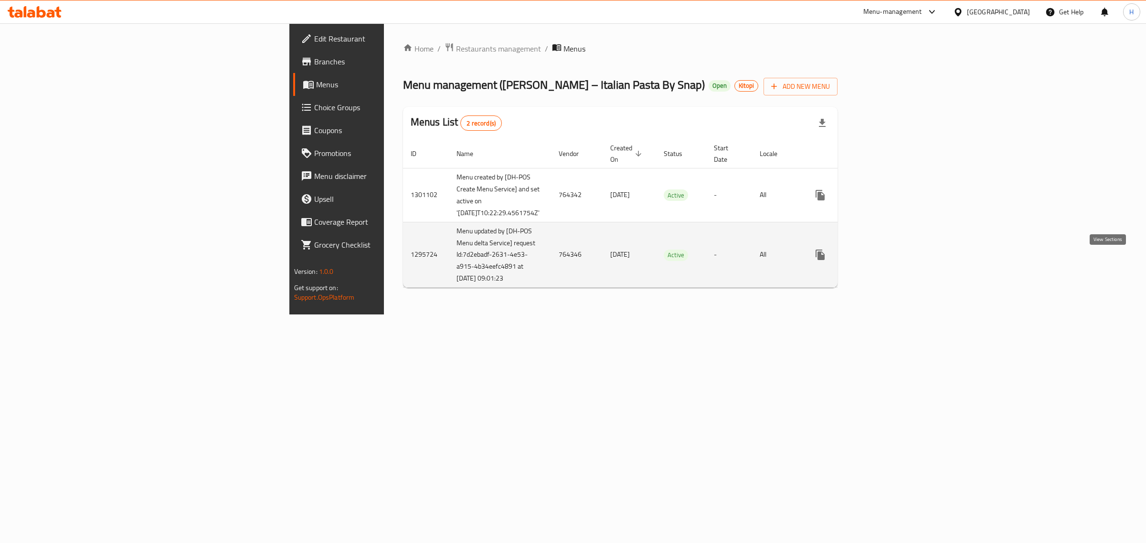
click at [895, 261] on icon "enhanced table" at bounding box center [888, 254] width 11 height 11
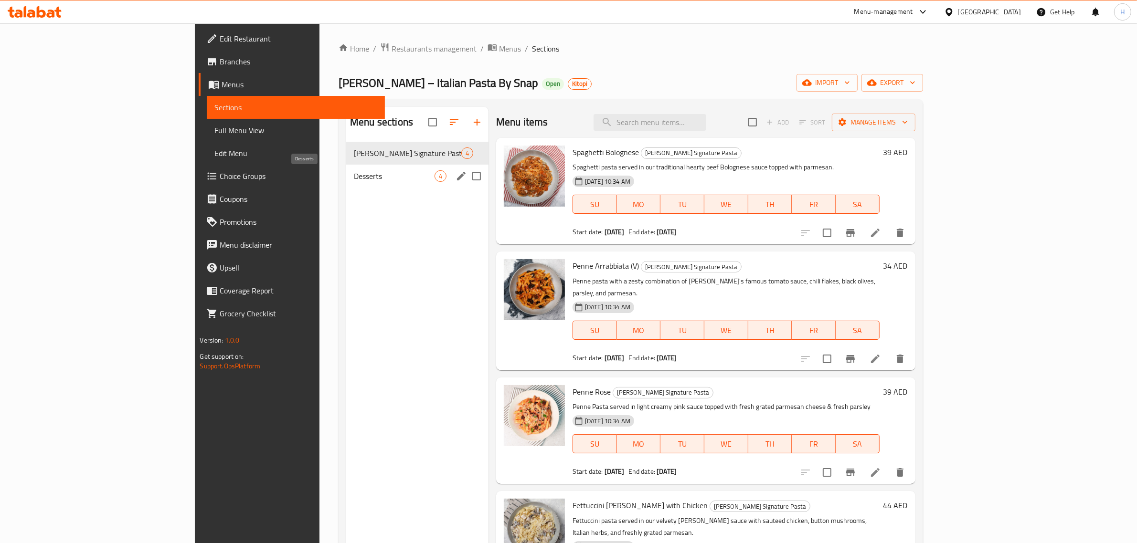
click at [354, 172] on span "Desserts" at bounding box center [394, 175] width 81 height 11
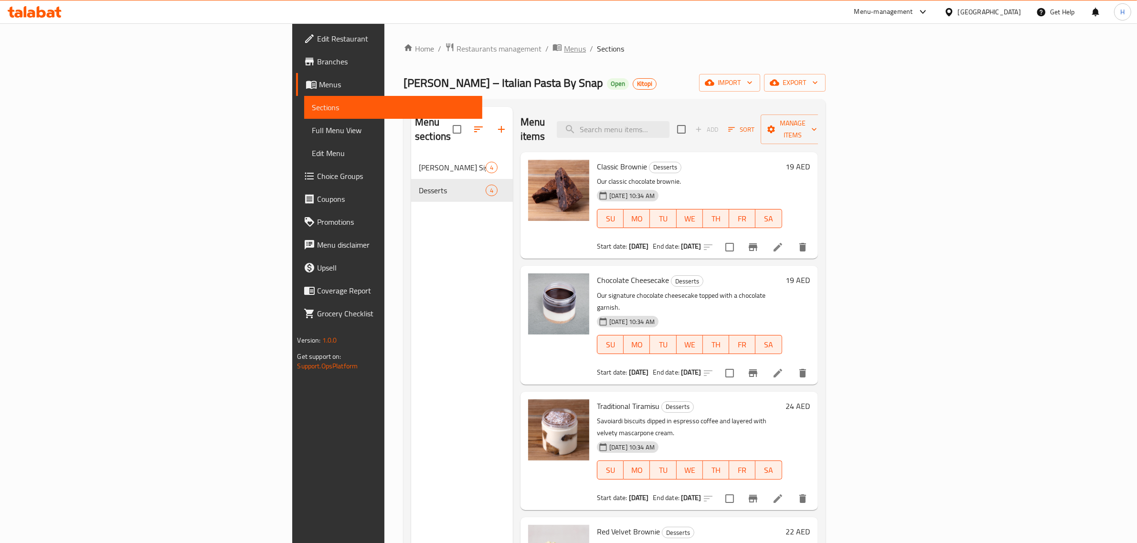
click at [564, 45] on span "Menus" at bounding box center [575, 48] width 22 height 11
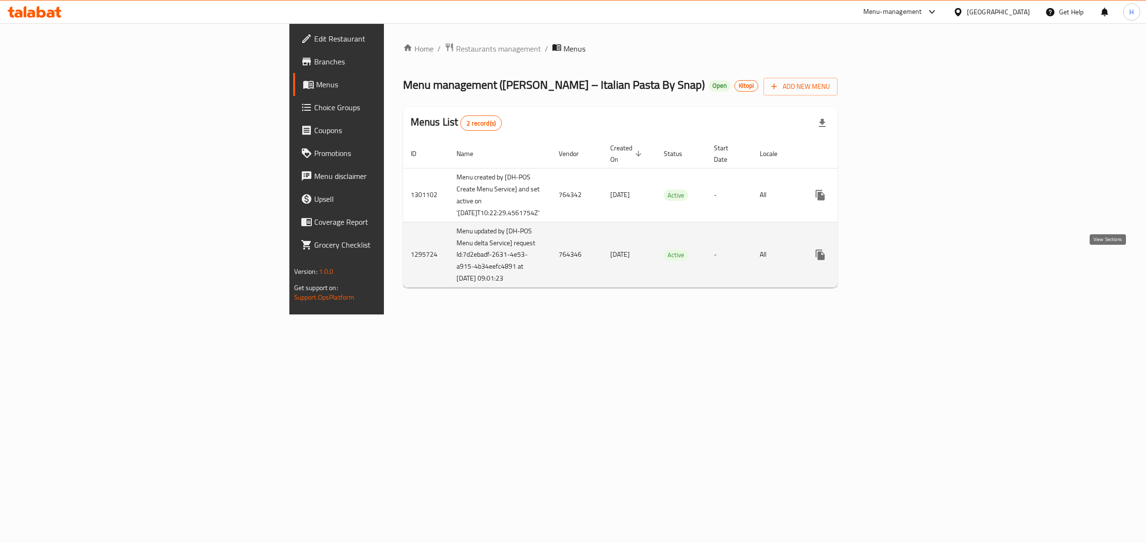
click at [893, 259] on icon "enhanced table" at bounding box center [889, 255] width 9 height 9
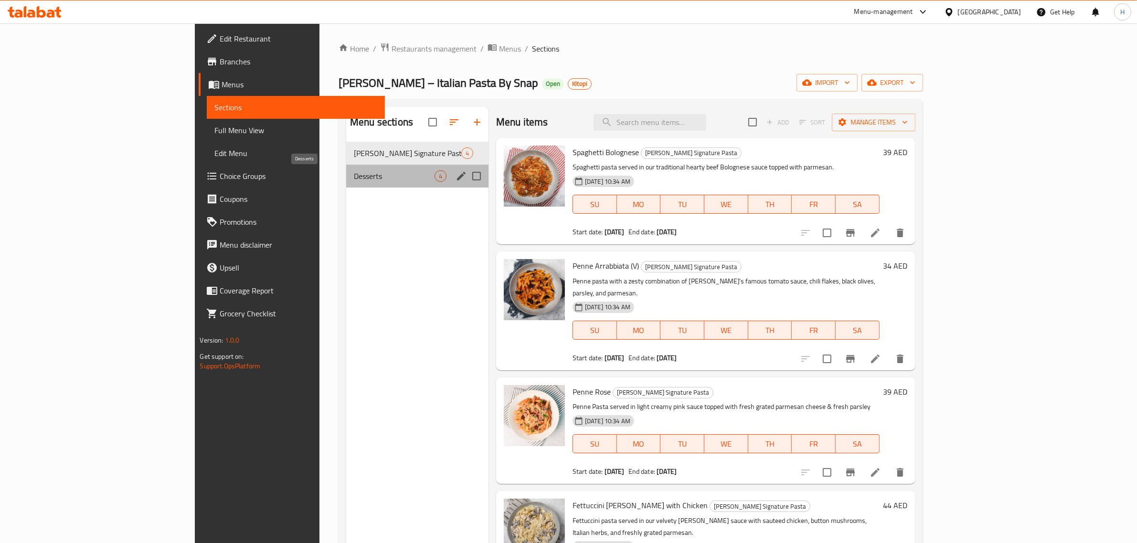
click at [354, 173] on span "Desserts" at bounding box center [394, 175] width 81 height 11
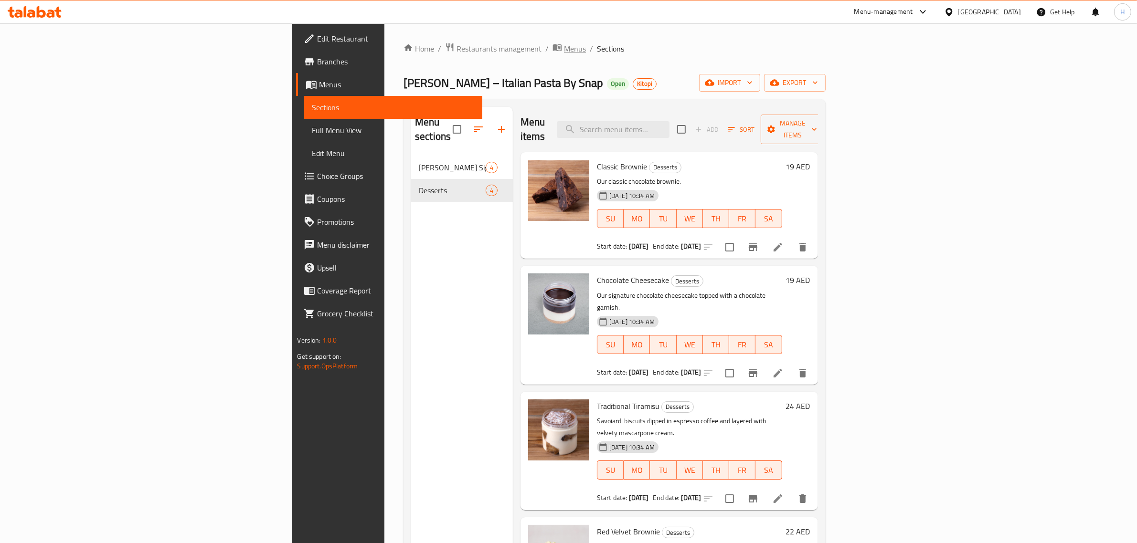
click at [564, 48] on span "Menus" at bounding box center [575, 48] width 22 height 11
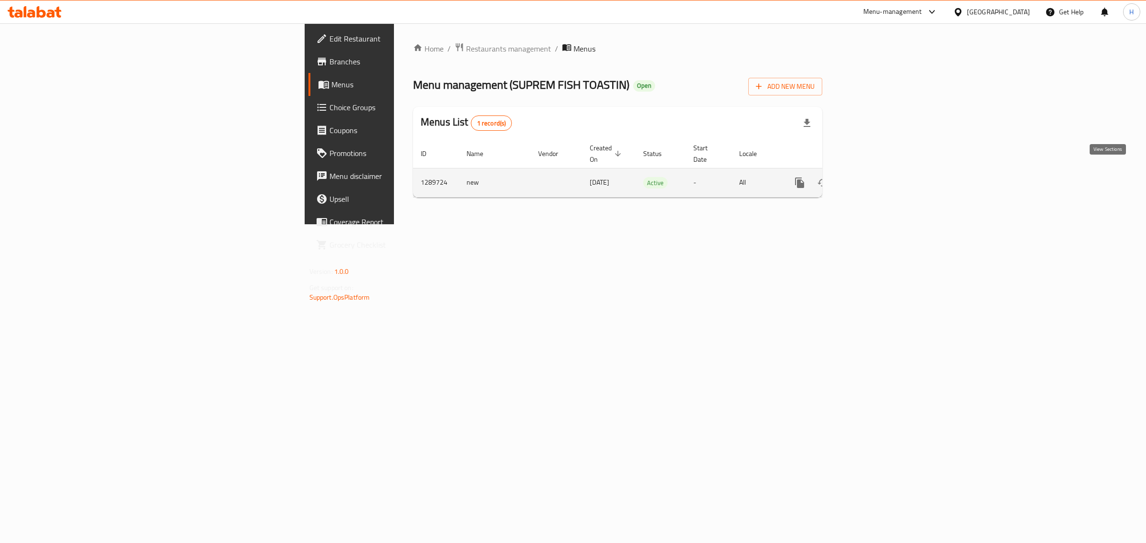
click at [874, 177] on icon "enhanced table" at bounding box center [868, 182] width 11 height 11
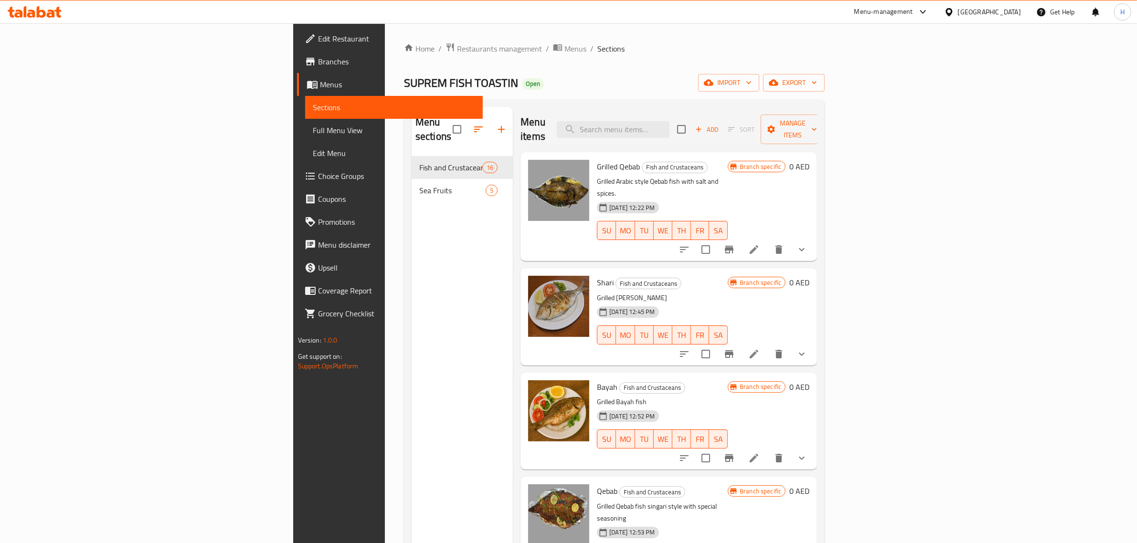
click at [597, 484] on span "Qebab" at bounding box center [607, 491] width 21 height 14
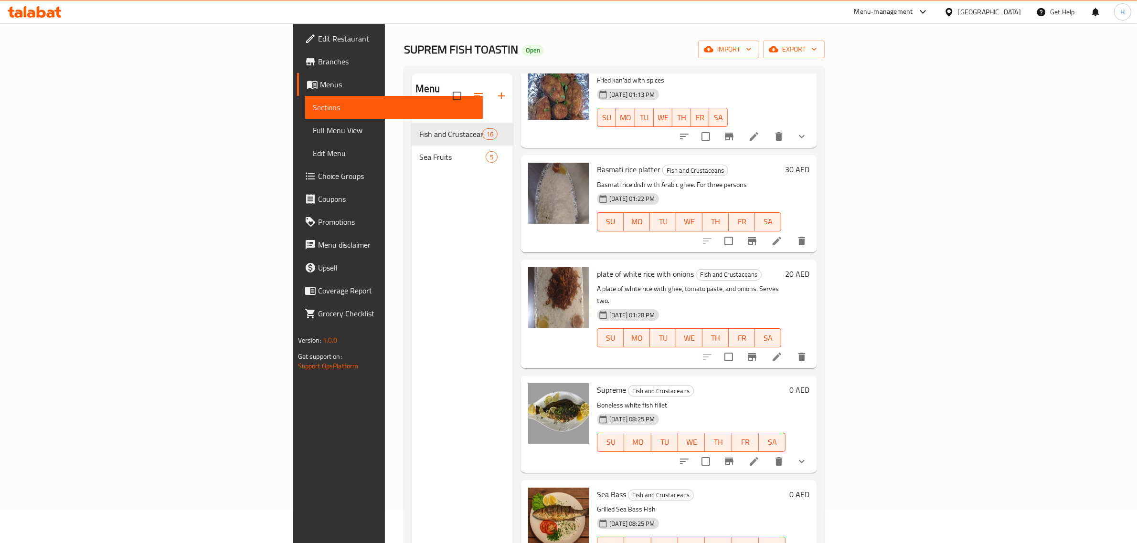
scroll to position [60, 0]
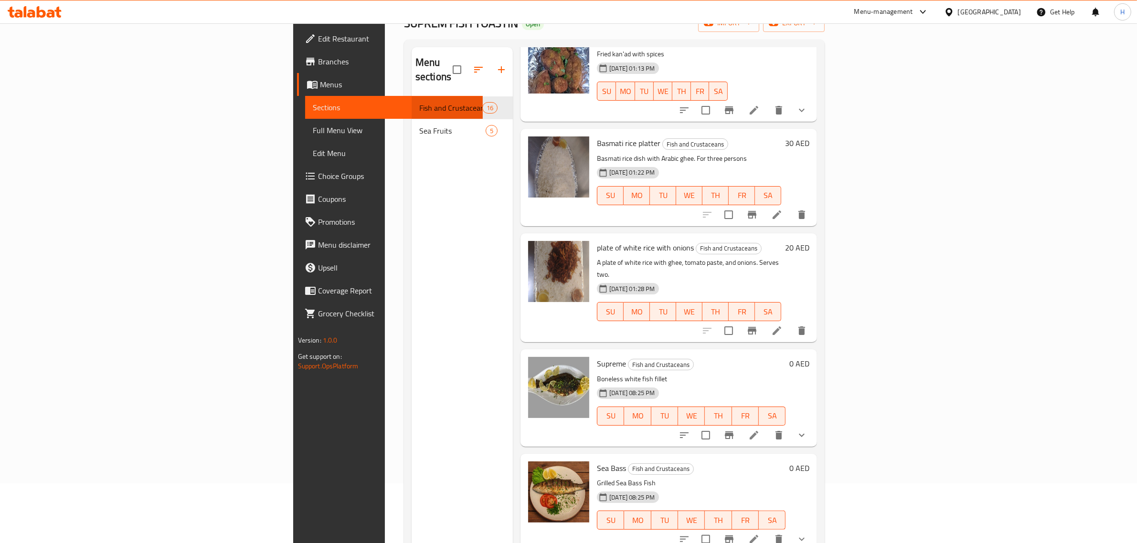
click at [597, 461] on span "Sea Bass" at bounding box center [611, 468] width 29 height 14
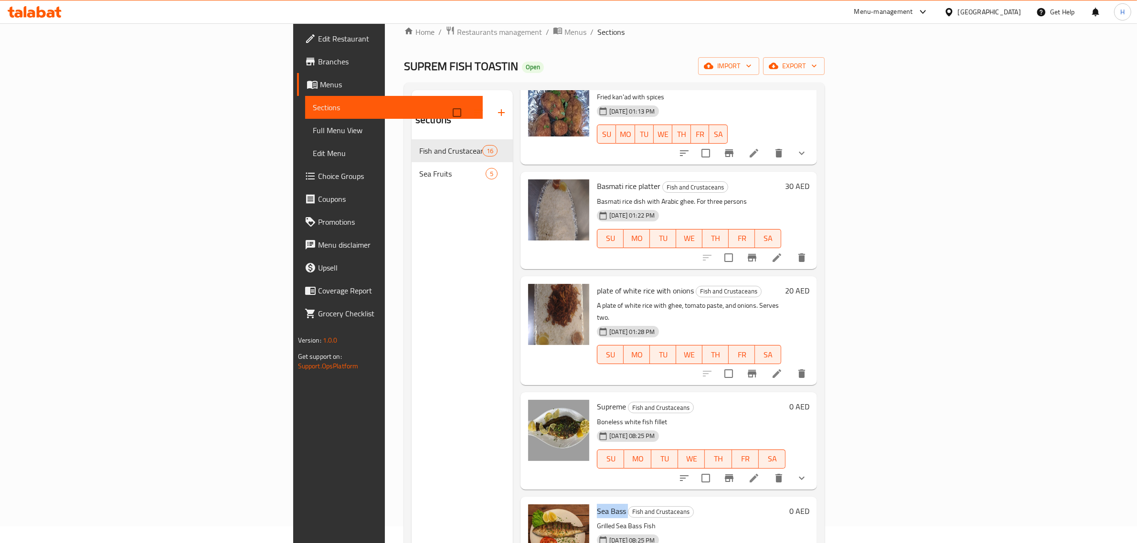
scroll to position [0, 0]
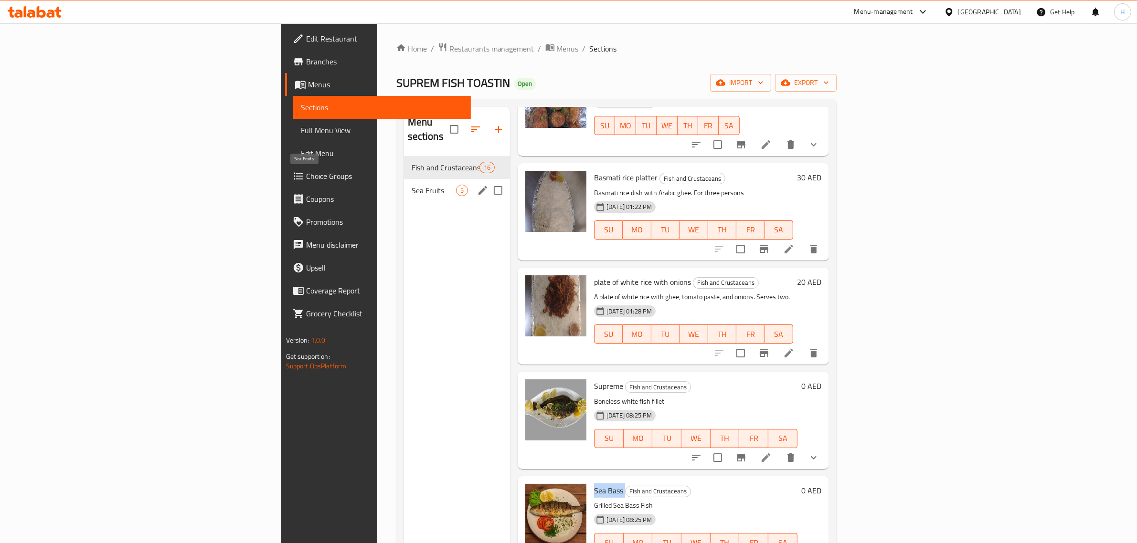
click at [412, 185] on span "Sea Fruits" at bounding box center [434, 190] width 44 height 11
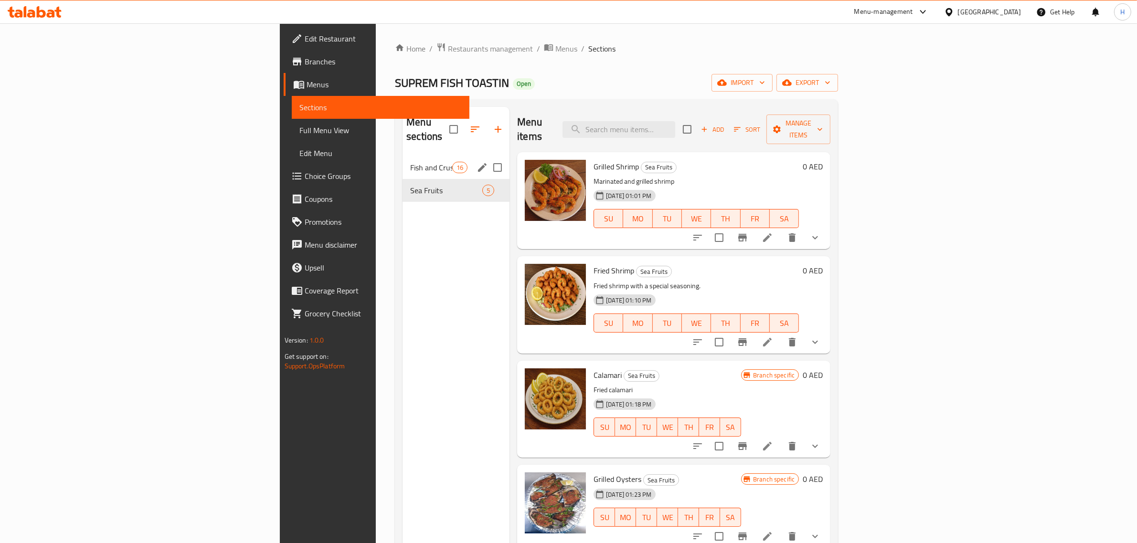
click at [410, 162] on span "Fish and Crustaceans" at bounding box center [431, 167] width 42 height 11
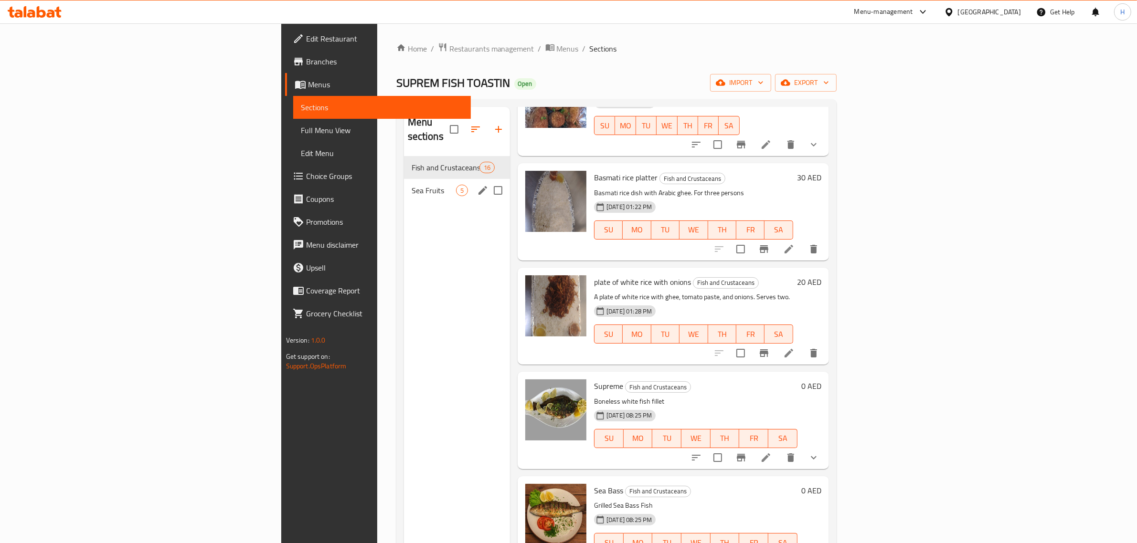
click at [412, 185] on span "Sea Fruits" at bounding box center [434, 190] width 44 height 11
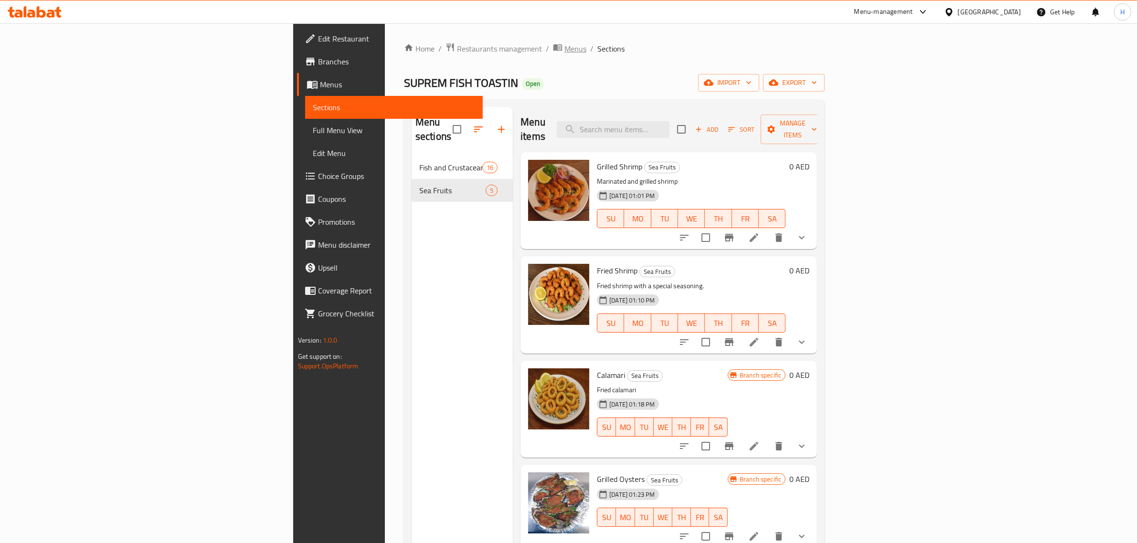
click at [564, 48] on span "Menus" at bounding box center [575, 48] width 22 height 11
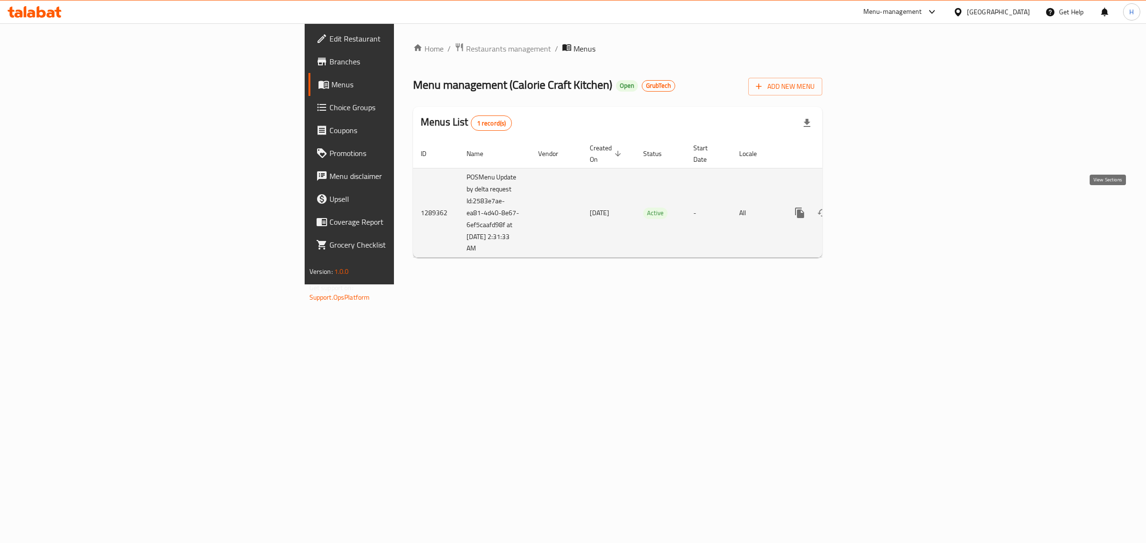
click at [874, 207] on icon "enhanced table" at bounding box center [868, 212] width 11 height 11
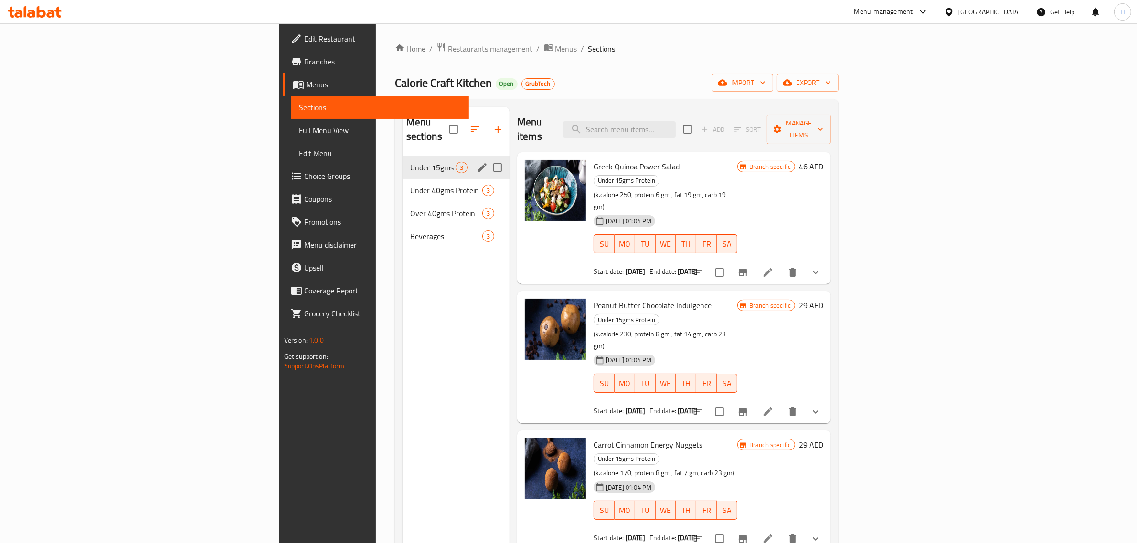
click at [403, 179] on div "Under 40gms Protein 3" at bounding box center [456, 190] width 107 height 23
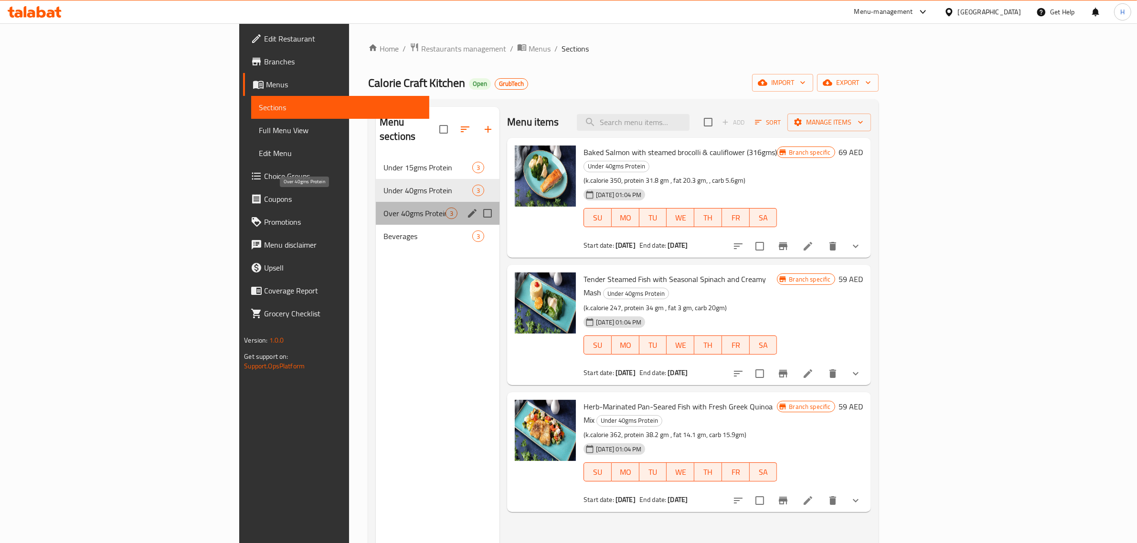
click at [383, 208] on span "Over 40gms Protein" at bounding box center [414, 213] width 62 height 11
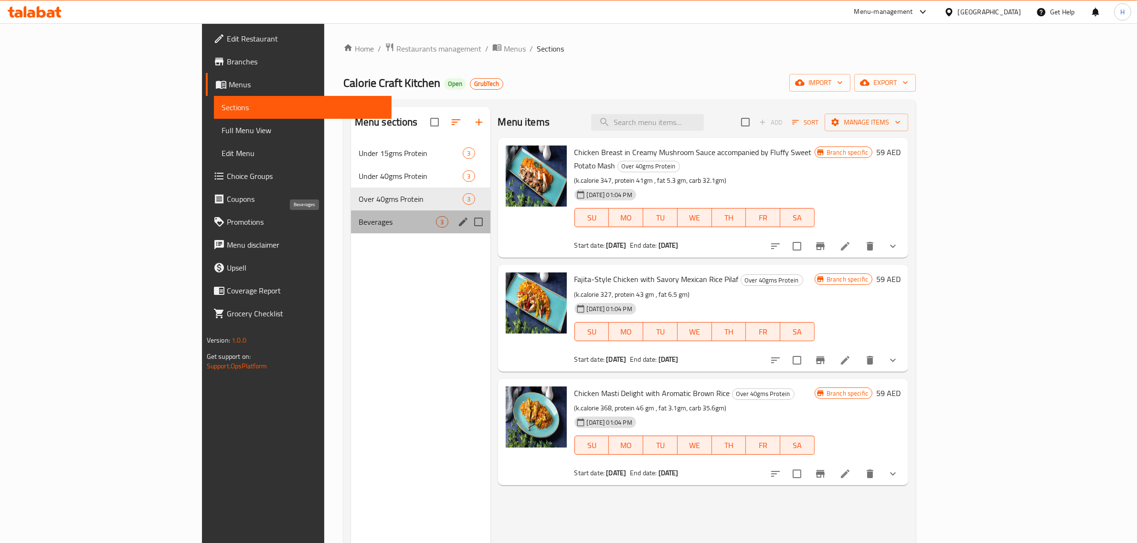
click at [359, 223] on span "Beverages" at bounding box center [398, 221] width 78 height 11
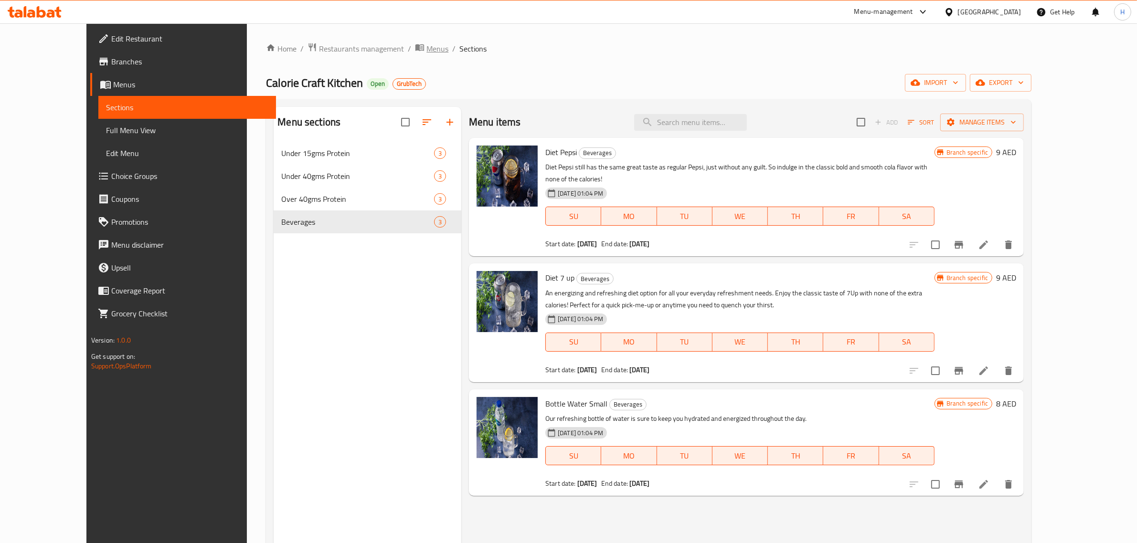
click at [426, 46] on span "Menus" at bounding box center [437, 48] width 22 height 11
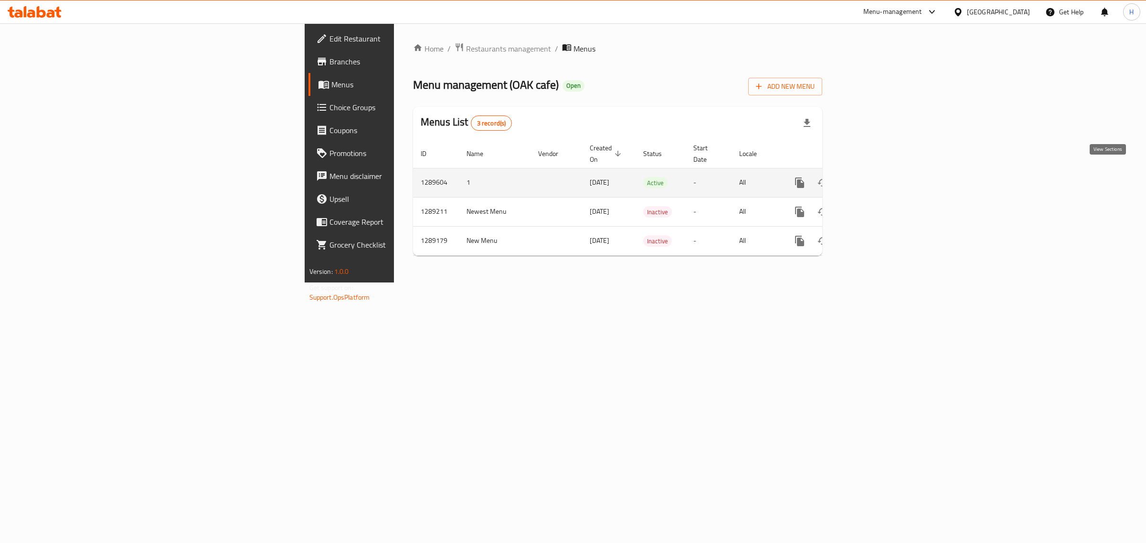
click at [873, 179] on icon "enhanced table" at bounding box center [868, 183] width 9 height 9
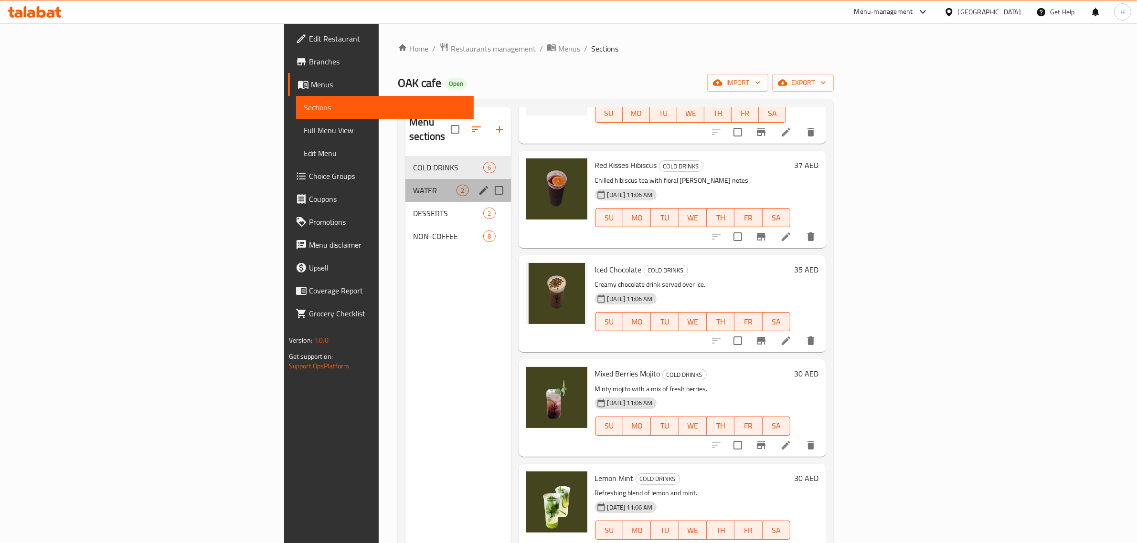
click at [405, 179] on div "WATER 2" at bounding box center [457, 190] width 105 height 23
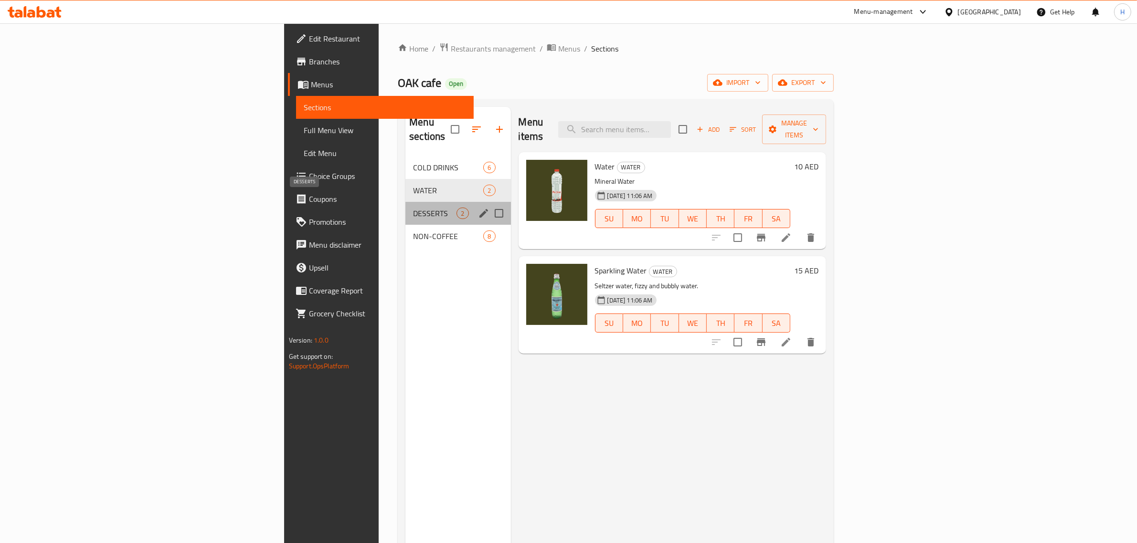
click at [413, 208] on span "DESSERTS" at bounding box center [434, 213] width 43 height 11
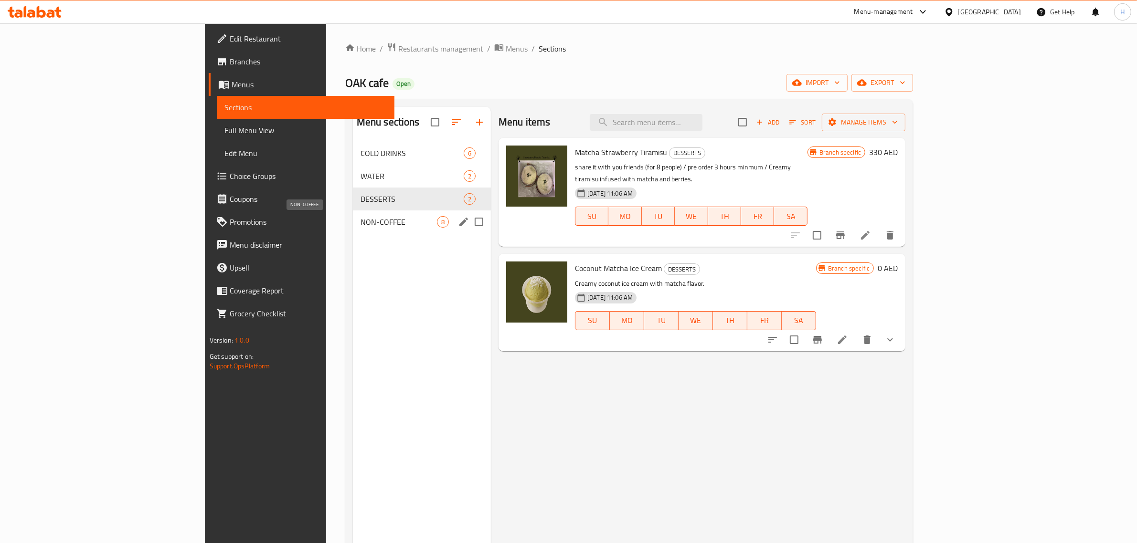
click at [360, 216] on span "NON-COFFEE" at bounding box center [398, 221] width 76 height 11
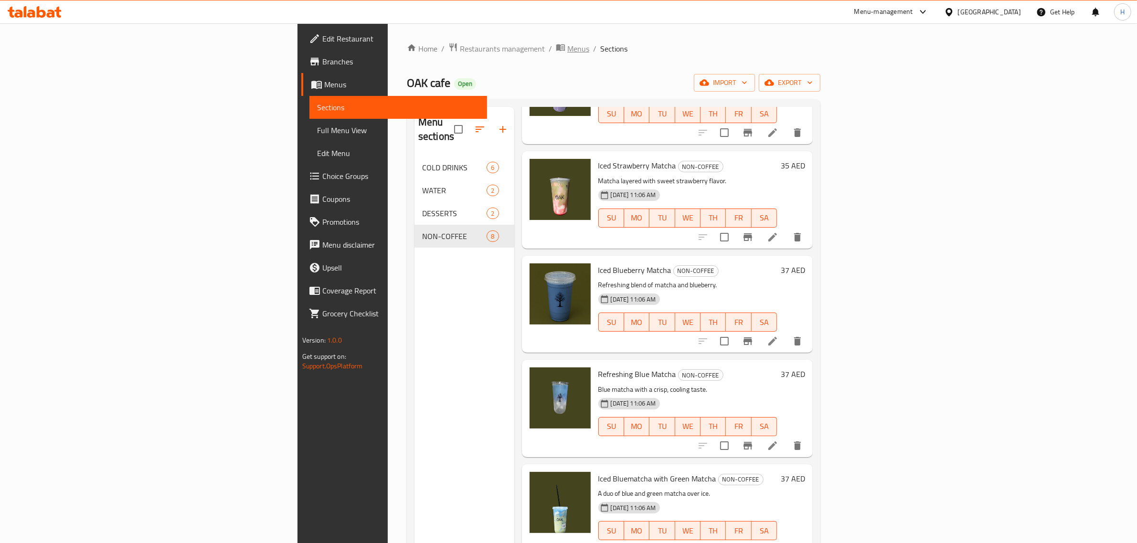
click at [556, 44] on icon "breadcrumb" at bounding box center [561, 47] width 10 height 10
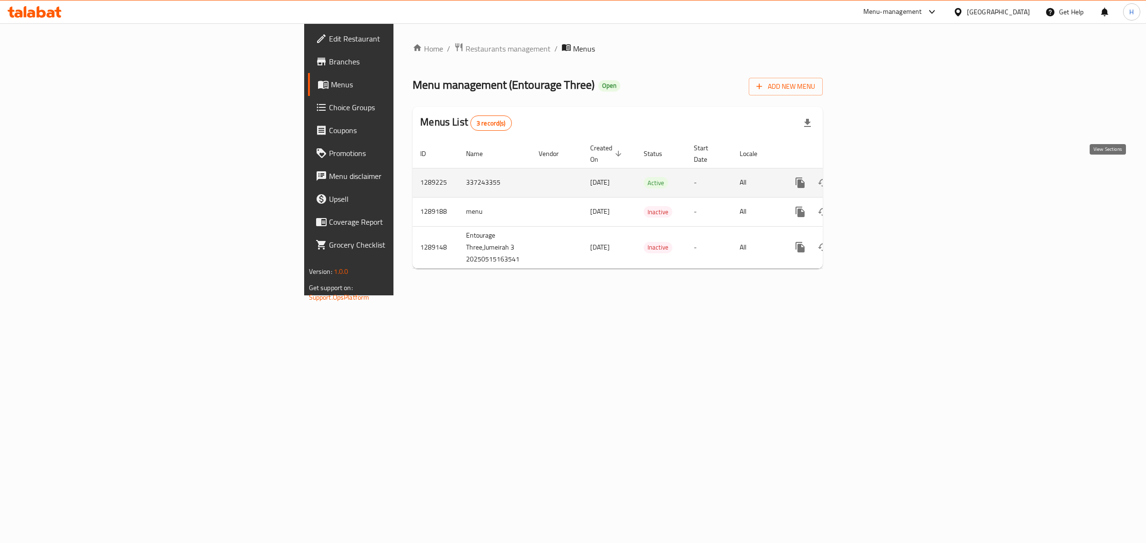
click at [875, 177] on icon "enhanced table" at bounding box center [868, 182] width 11 height 11
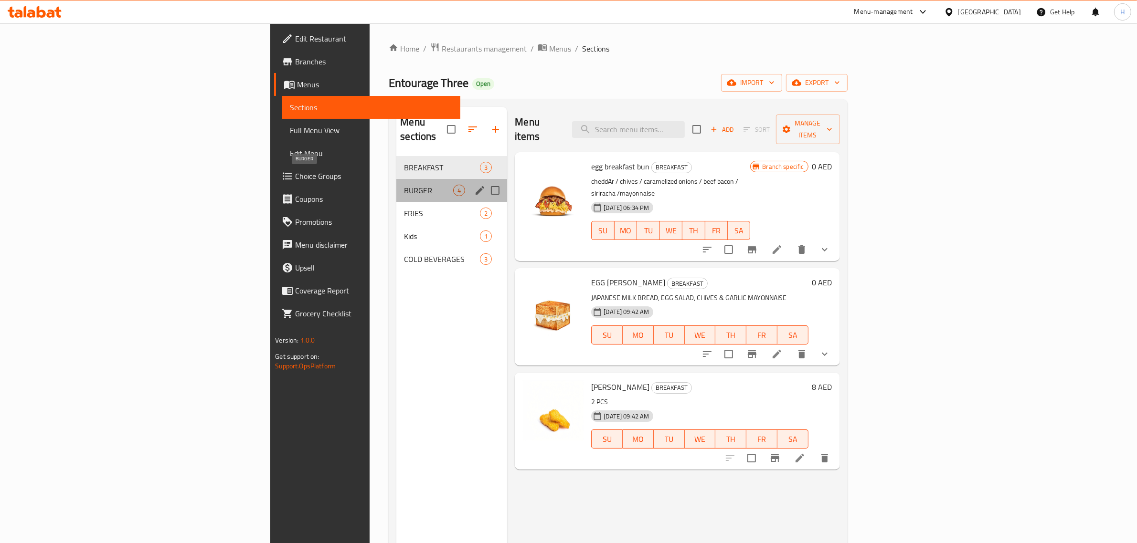
click at [404, 185] on span "BURGER" at bounding box center [428, 190] width 49 height 11
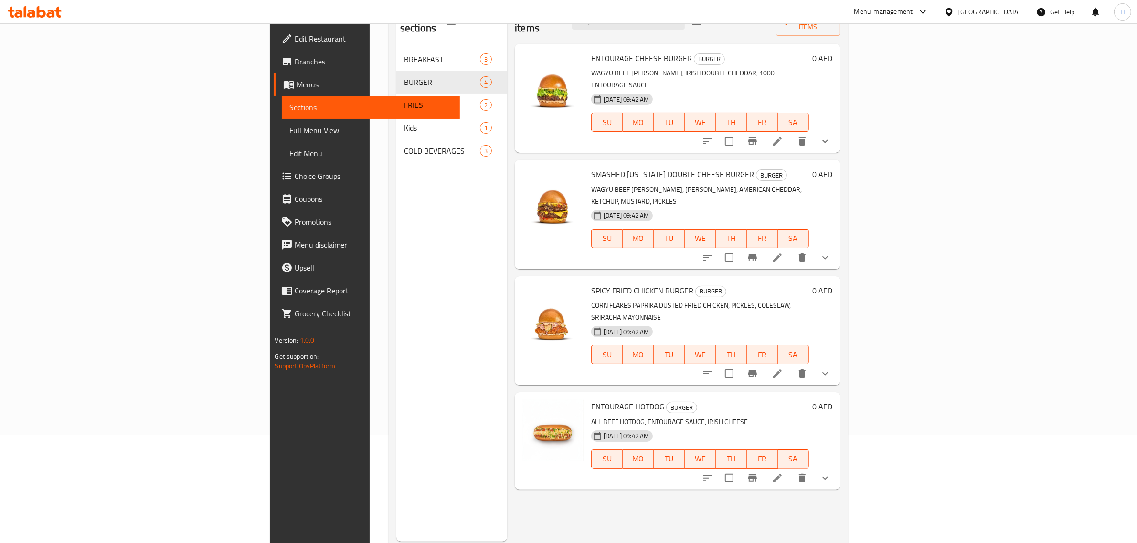
scroll to position [134, 0]
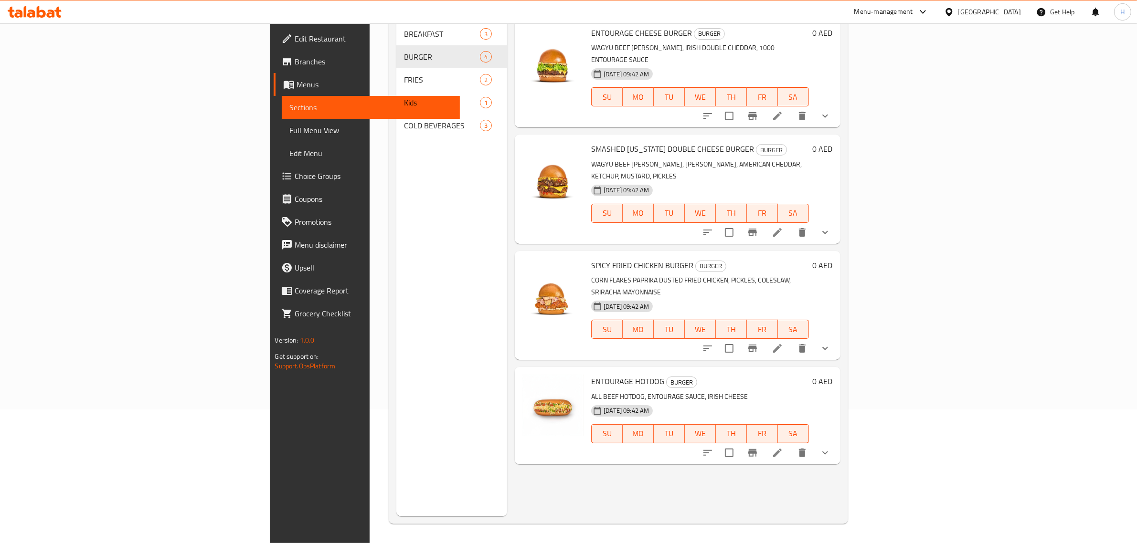
click at [591, 374] on span "ENTOURAGE HOTDOG" at bounding box center [627, 381] width 73 height 14
copy h6 "ENTOURAGE HOTDOG"
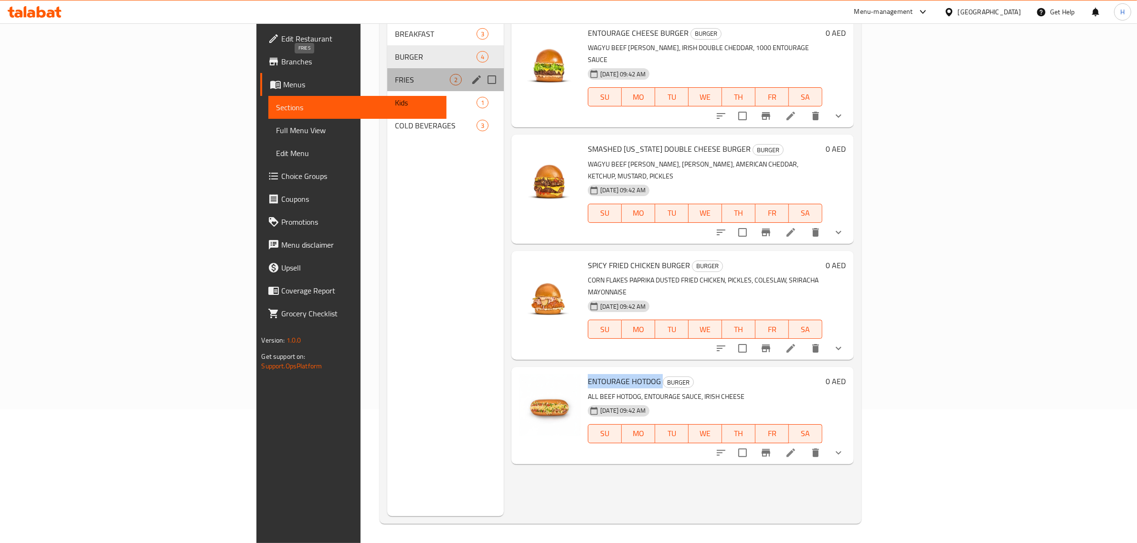
click at [395, 74] on span "FRIES" at bounding box center [422, 79] width 55 height 11
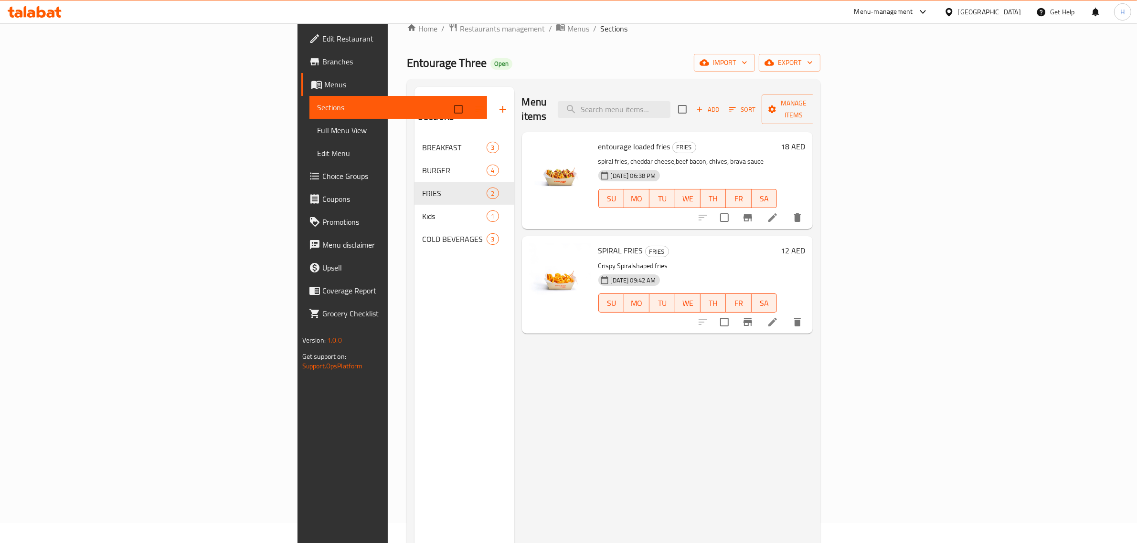
scroll to position [15, 0]
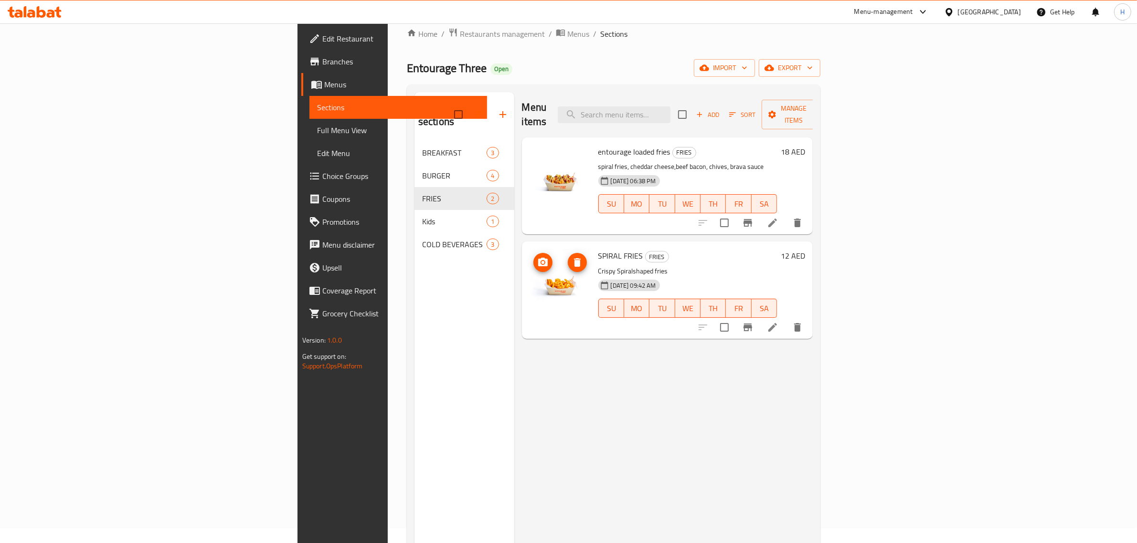
click at [530, 277] on img at bounding box center [560, 279] width 61 height 61
click at [645, 358] on div "Menu items Add Sort Manage items entourage loaded fries FRIES spiral fries, che…" at bounding box center [663, 363] width 299 height 543
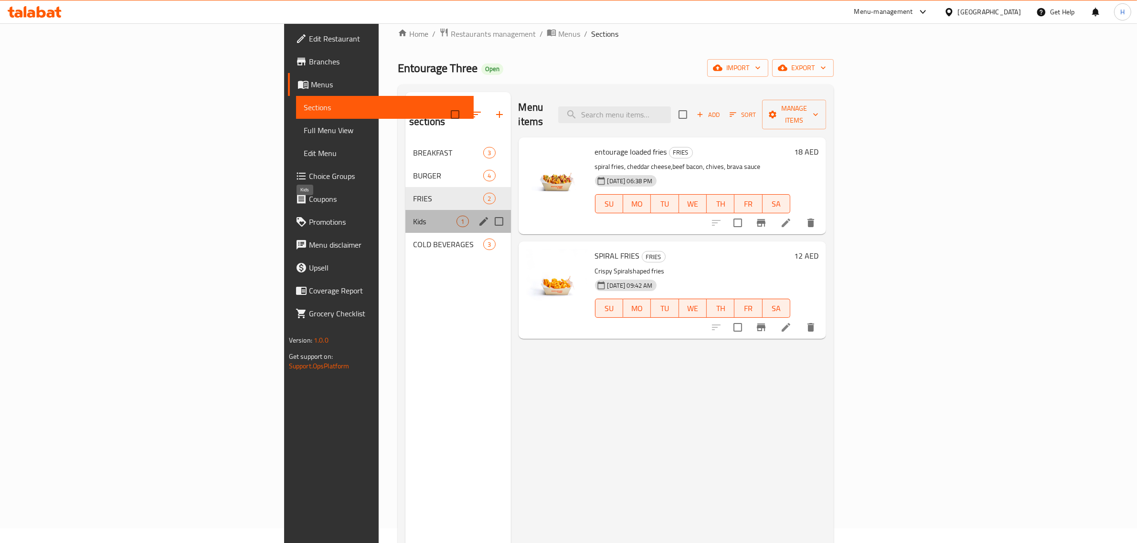
click at [413, 216] on span "Kids" at bounding box center [434, 221] width 43 height 11
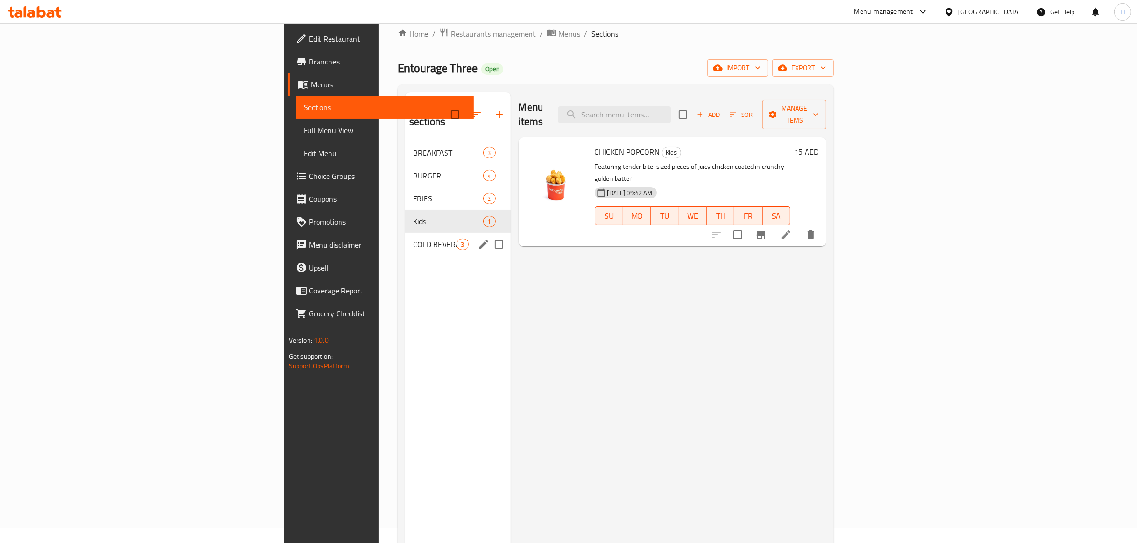
click at [405, 233] on div "COLD BEVERAGES 3" at bounding box center [457, 244] width 105 height 23
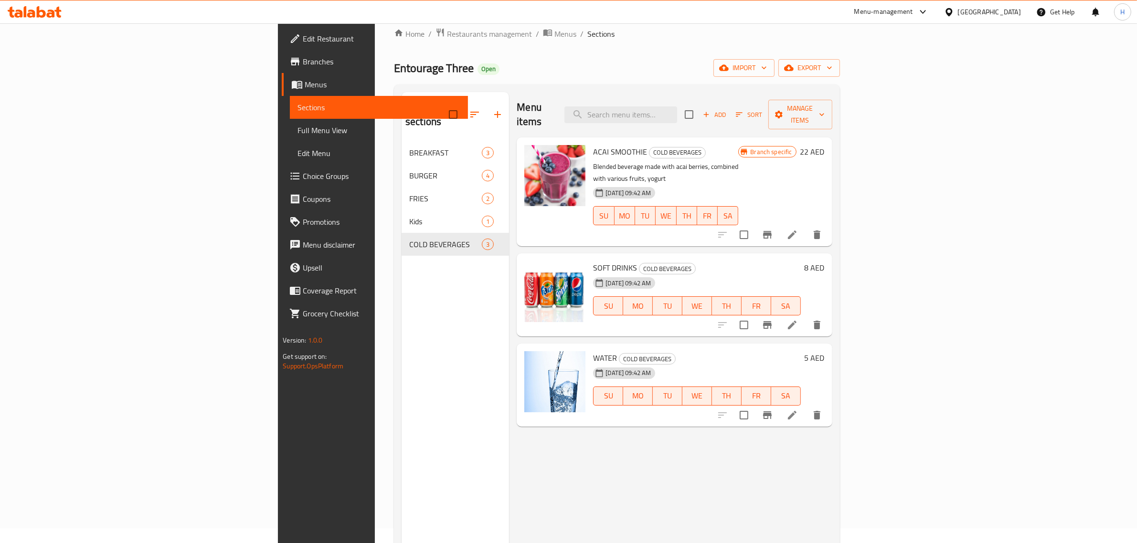
click at [593, 145] on span "ACAI SMOOTHIE" at bounding box center [620, 152] width 54 height 14
click at [554, 29] on span "Menus" at bounding box center [565, 33] width 22 height 11
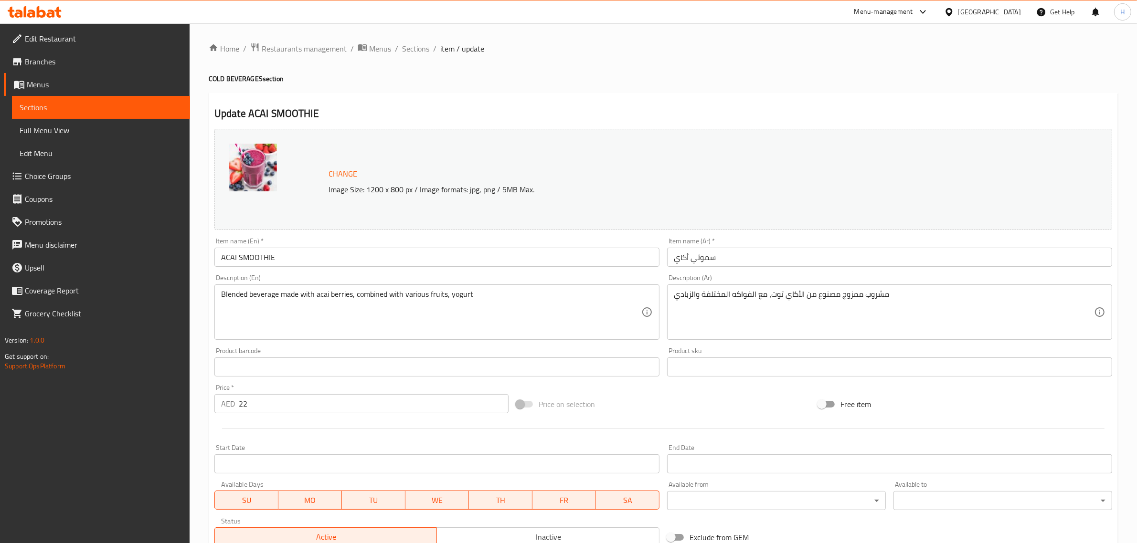
click at [433, 255] on input "ACAI SMOOTHIE" at bounding box center [436, 257] width 445 height 19
click at [302, 254] on input "ACAI SMOOTHIE" at bounding box center [436, 257] width 445 height 19
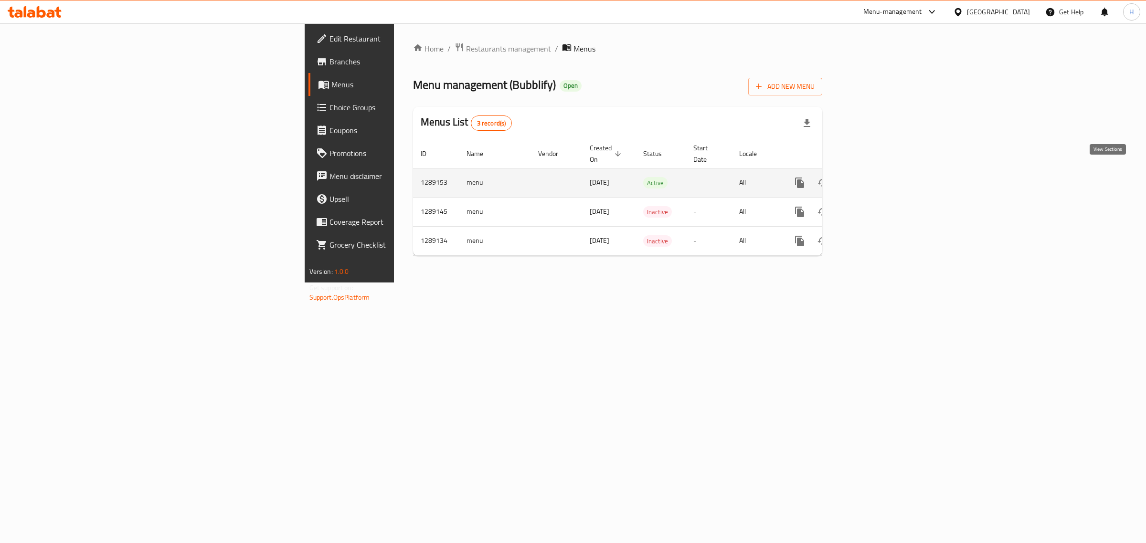
click at [874, 177] on icon "enhanced table" at bounding box center [868, 182] width 11 height 11
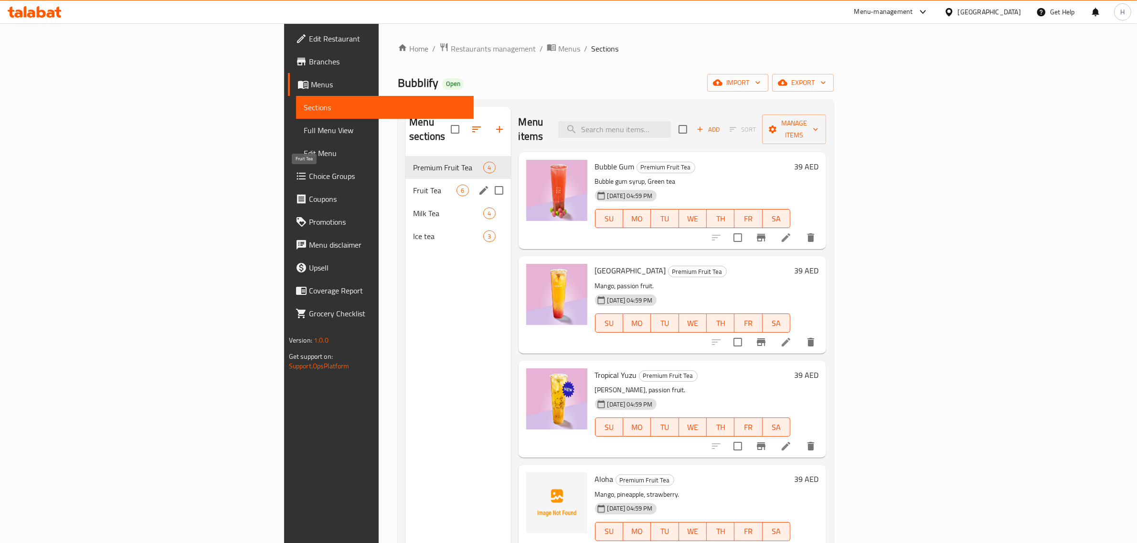
click at [413, 185] on span "Fruit Tea" at bounding box center [434, 190] width 43 height 11
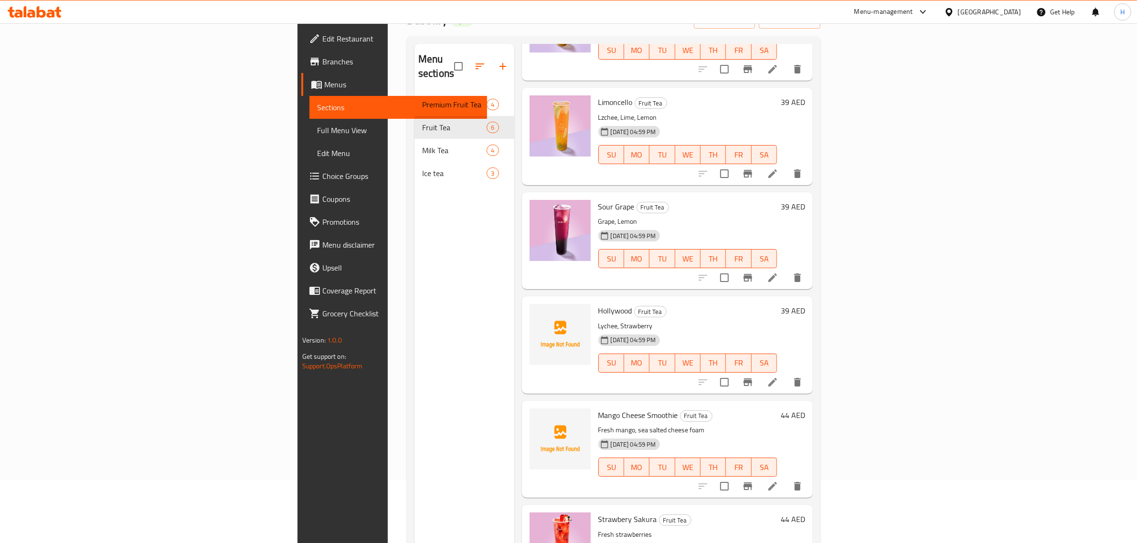
scroll to position [134, 0]
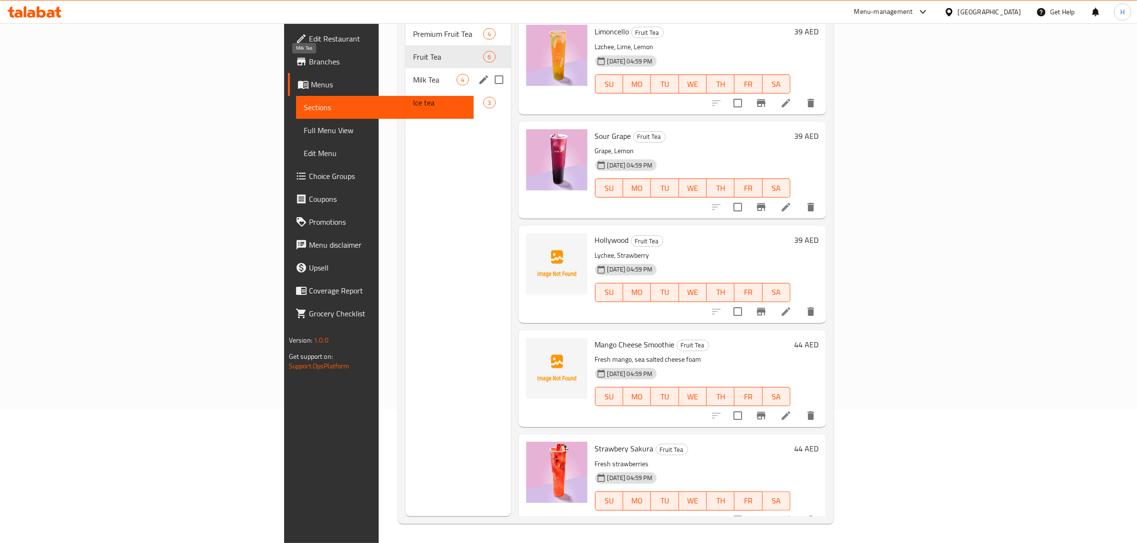
click at [413, 74] on span "Milk Tea" at bounding box center [434, 79] width 43 height 11
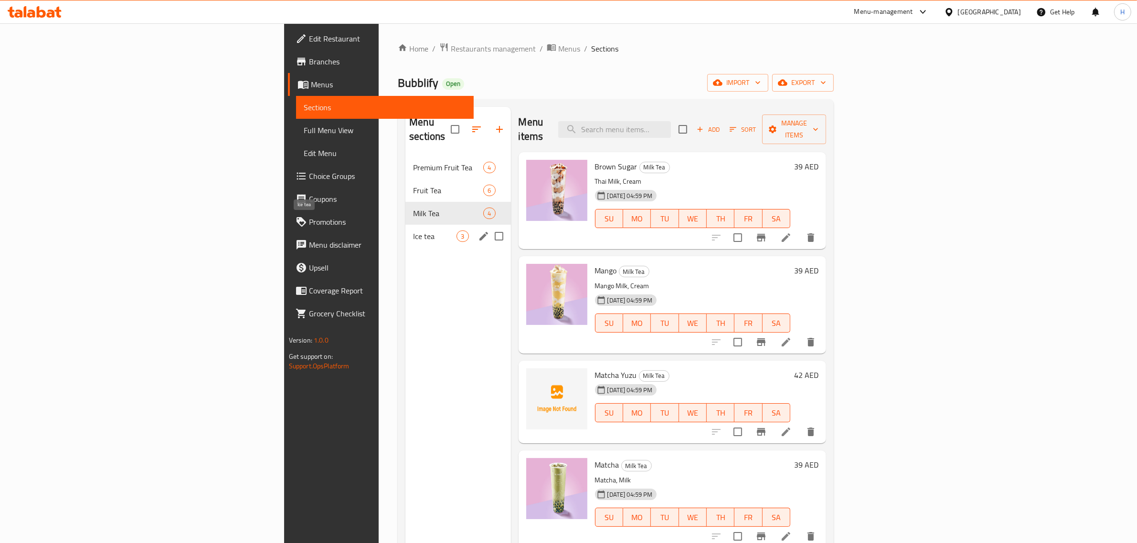
click at [413, 231] on span "Ice tea" at bounding box center [434, 236] width 43 height 11
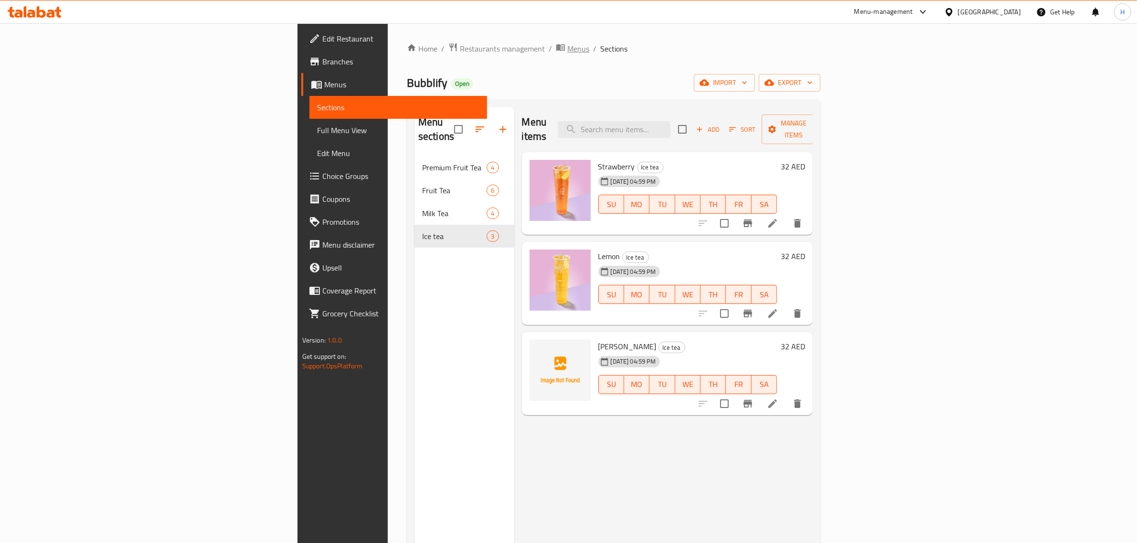
click at [567, 44] on span "Menus" at bounding box center [578, 48] width 22 height 11
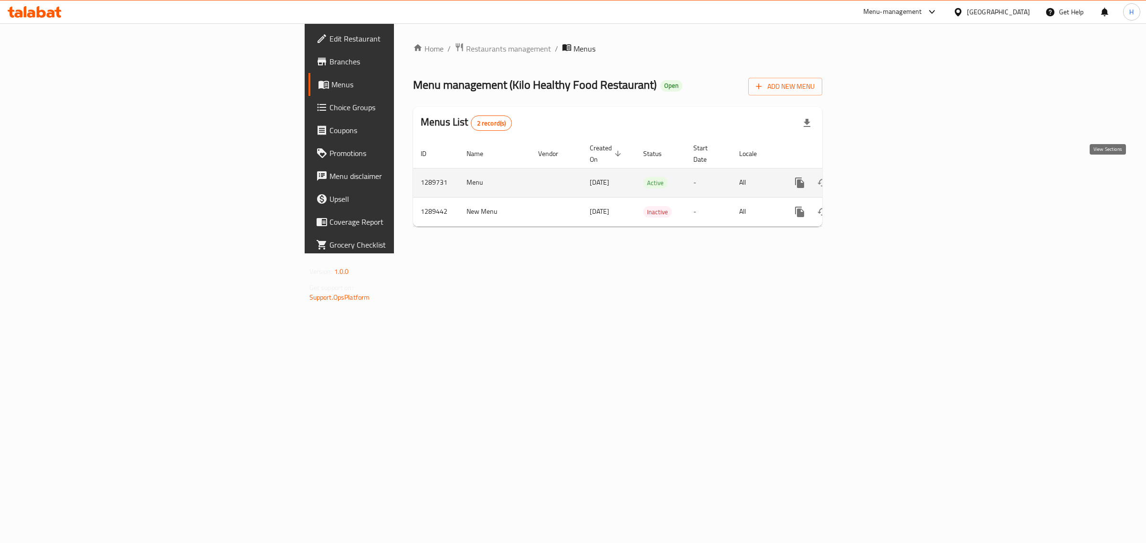
click at [873, 179] on icon "enhanced table" at bounding box center [868, 183] width 9 height 9
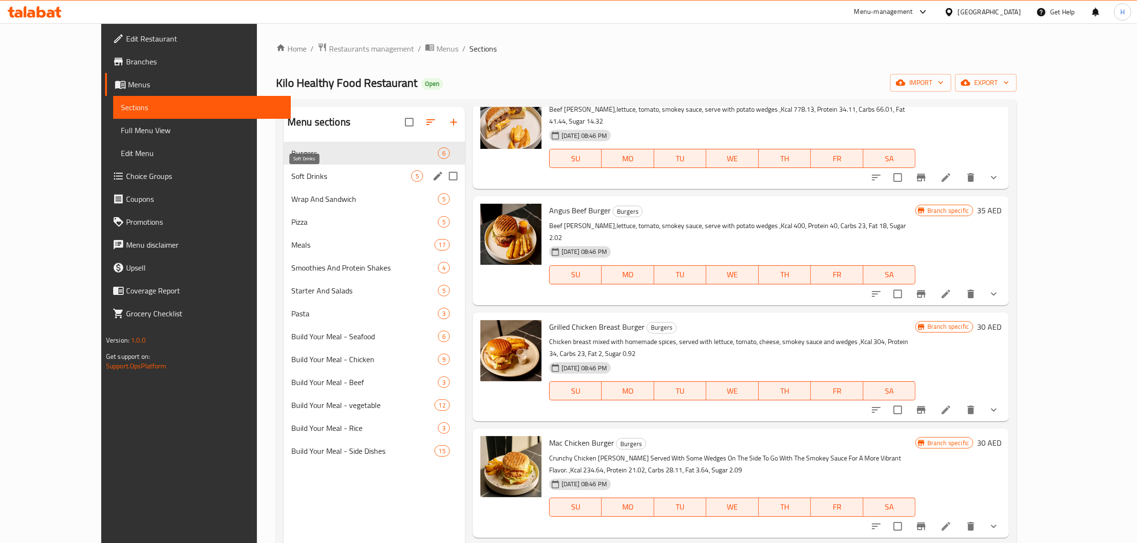
click at [308, 174] on span "Soft Drinks" at bounding box center [351, 175] width 120 height 11
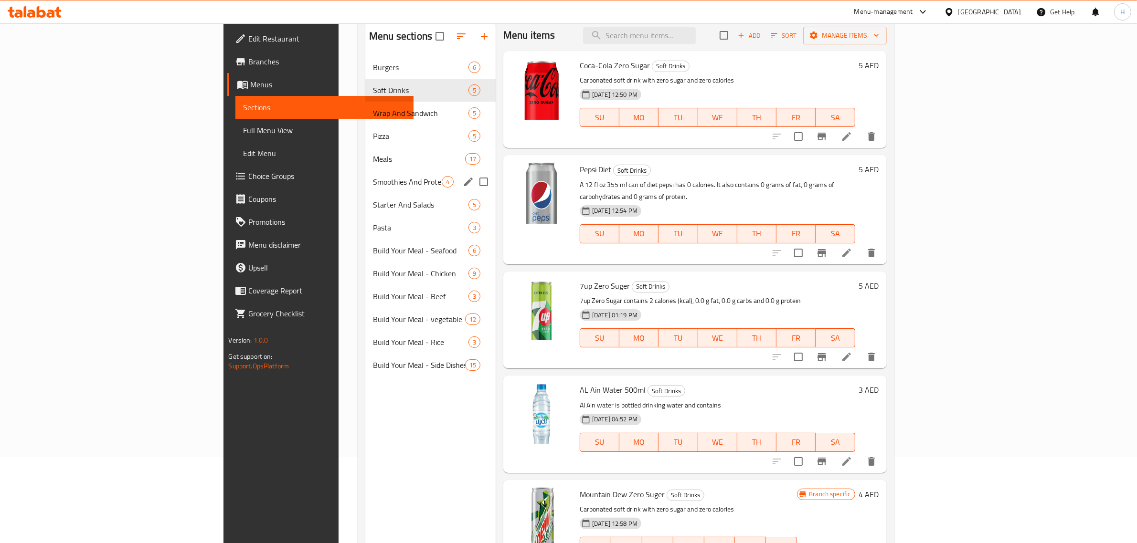
scroll to position [134, 0]
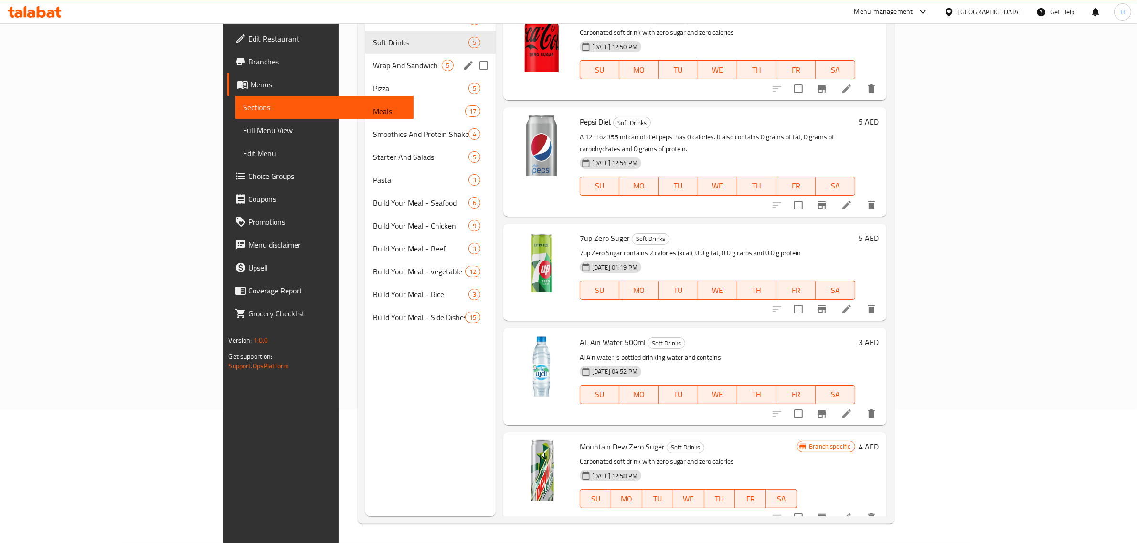
click at [365, 72] on div "Wrap And Sandwich 5" at bounding box center [430, 65] width 130 height 23
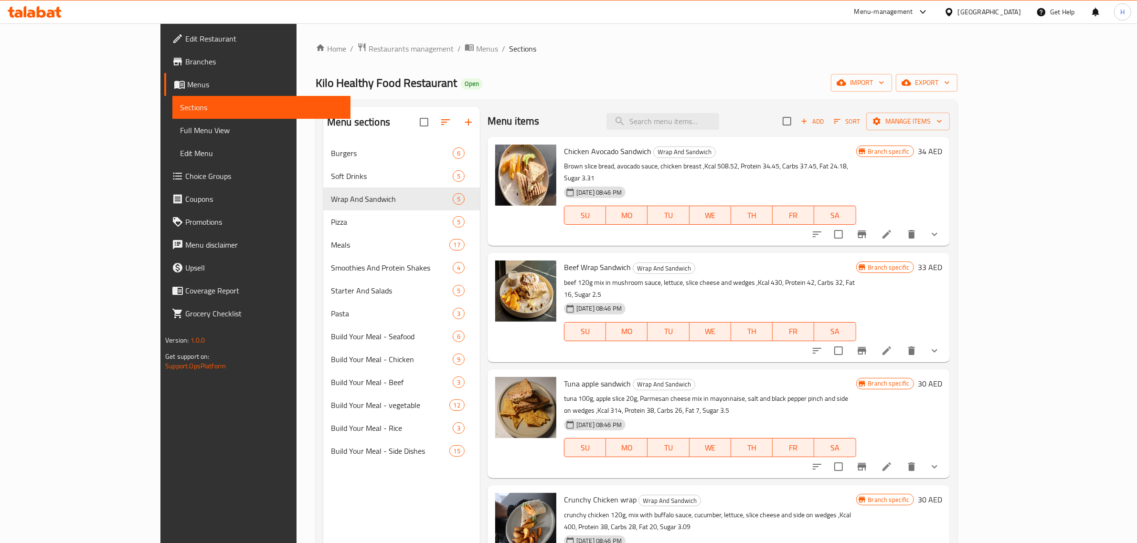
drag, startPoint x: 367, startPoint y: 45, endPoint x: 364, endPoint y: 24, distance: 21.1
click at [465, 45] on span "breadcrumb" at bounding box center [470, 48] width 11 height 12
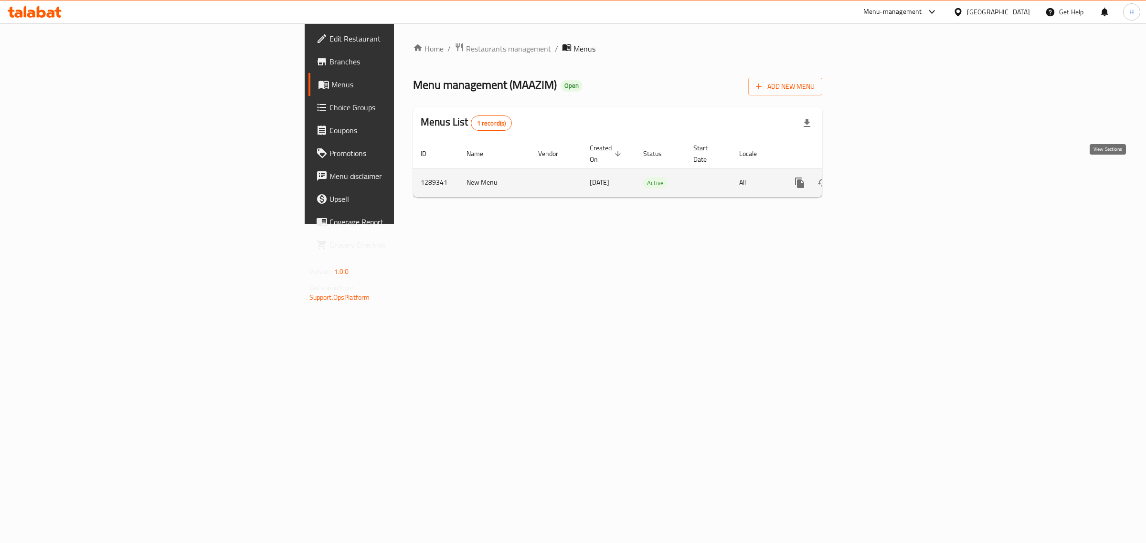
click at [874, 177] on icon "enhanced table" at bounding box center [868, 182] width 11 height 11
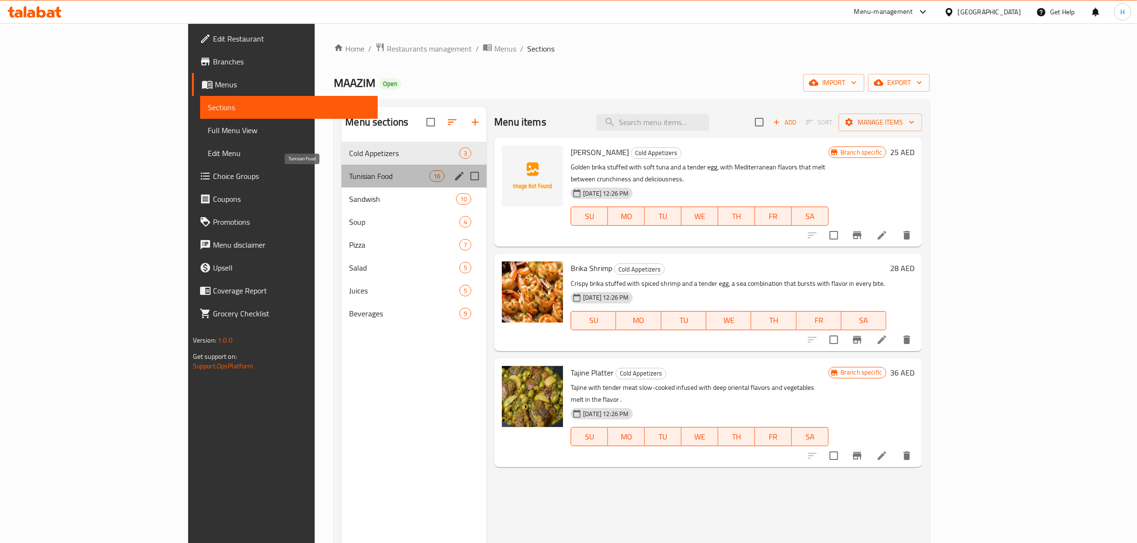
click at [349, 178] on span "Tunisian Food" at bounding box center [389, 175] width 80 height 11
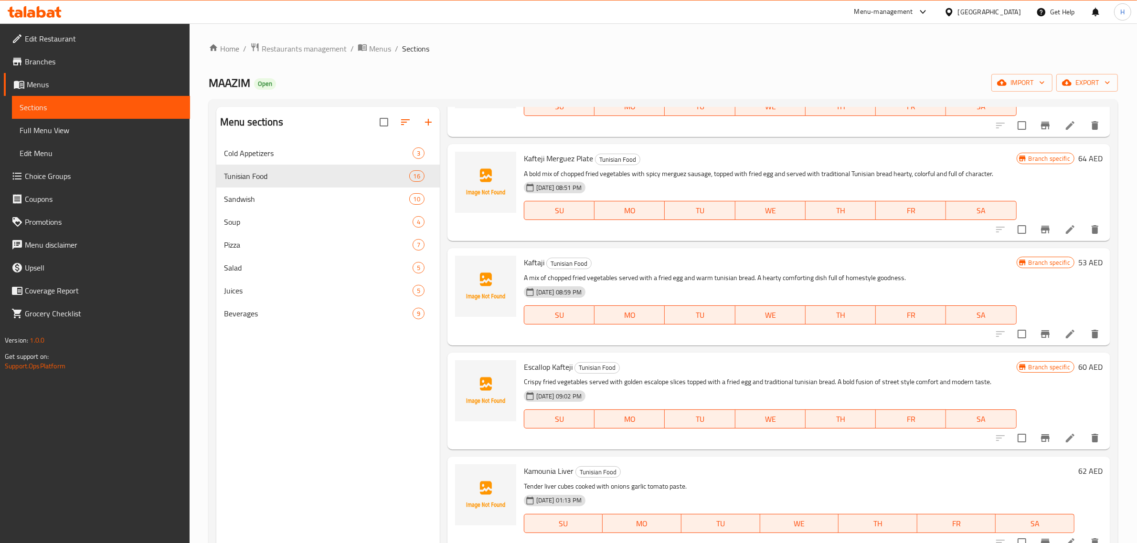
scroll to position [1220, 0]
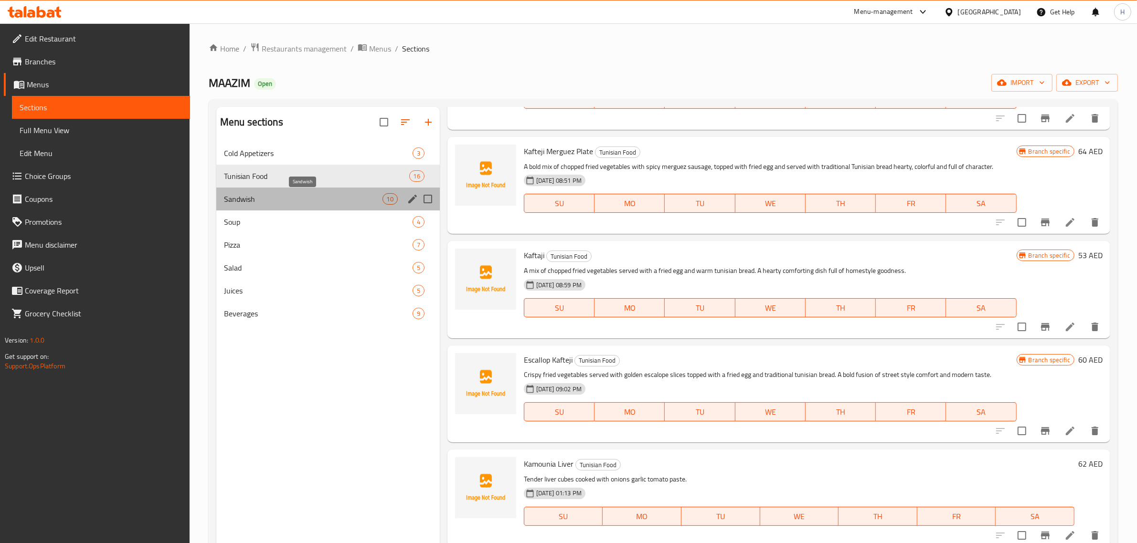
click at [340, 197] on span "Sandwish" at bounding box center [303, 198] width 159 height 11
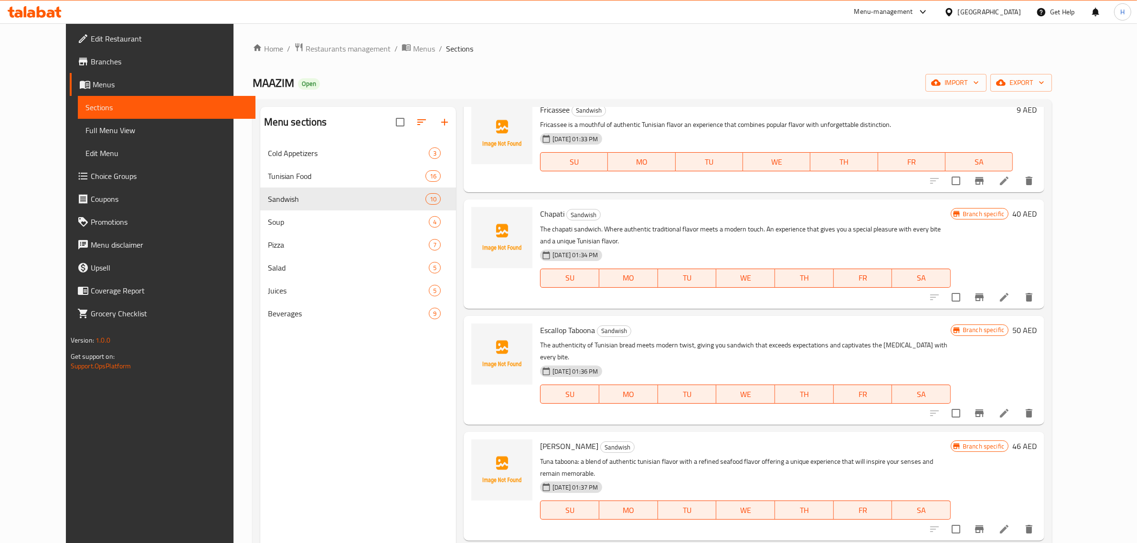
scroll to position [571, 0]
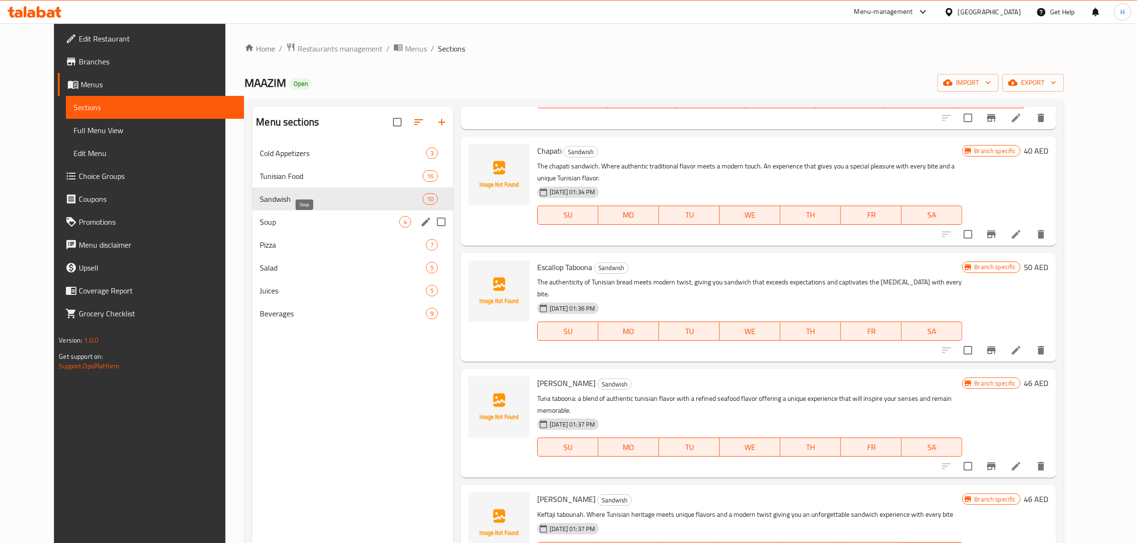
click at [364, 219] on span "Soup" at bounding box center [329, 221] width 139 height 11
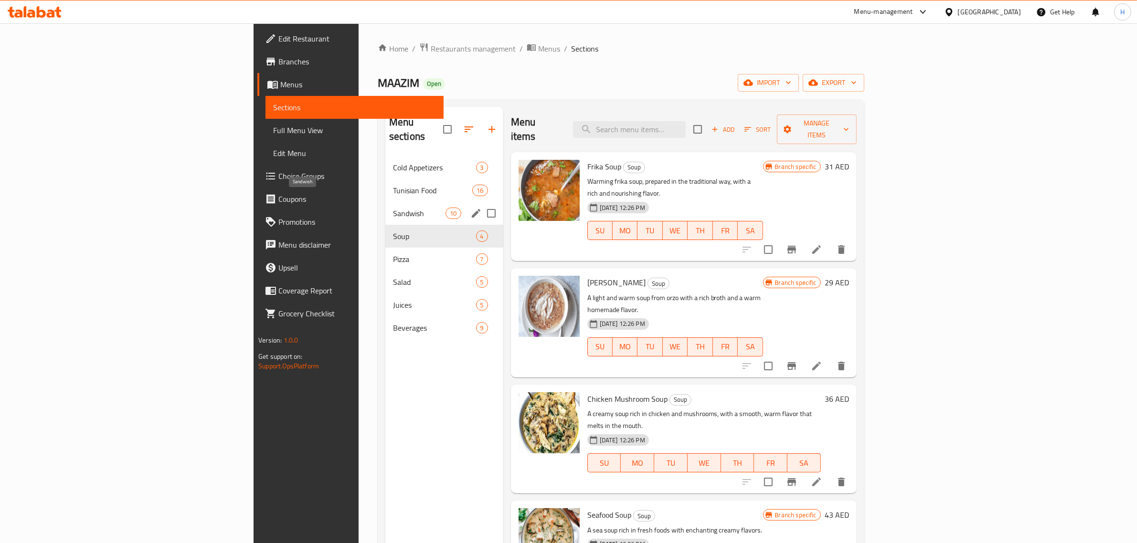
click at [393, 208] on span "Sandwish" at bounding box center [419, 213] width 53 height 11
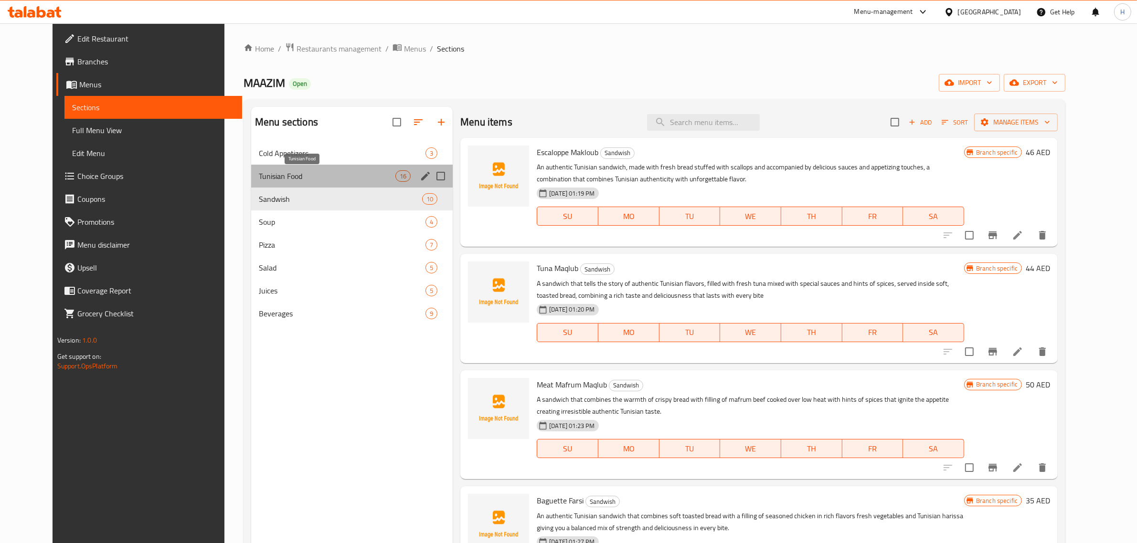
click at [273, 176] on span "Tunisian Food" at bounding box center [327, 175] width 137 height 11
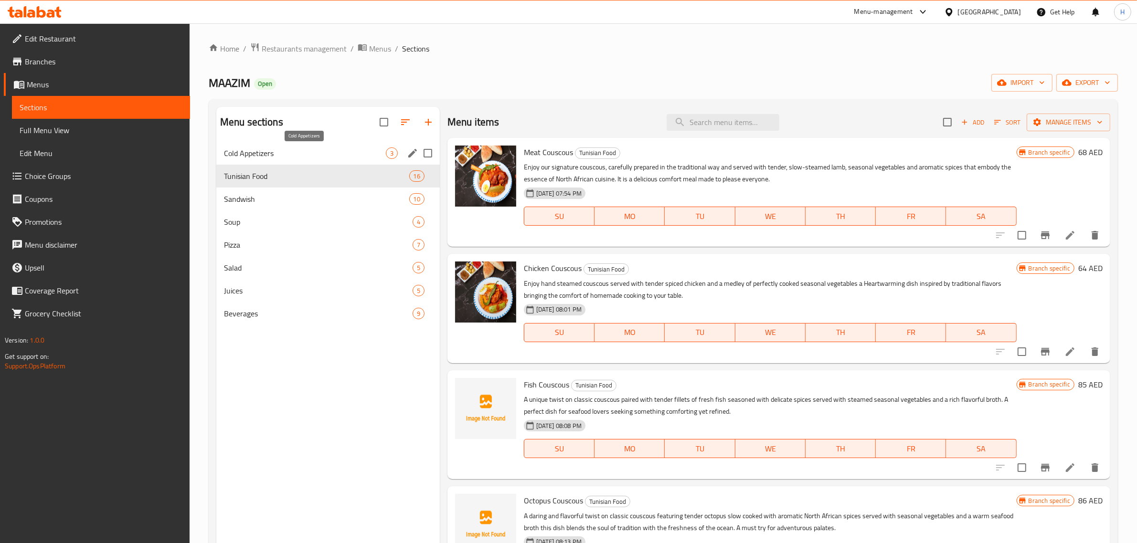
click at [283, 150] on span "Cold Appetizers" at bounding box center [305, 153] width 162 height 11
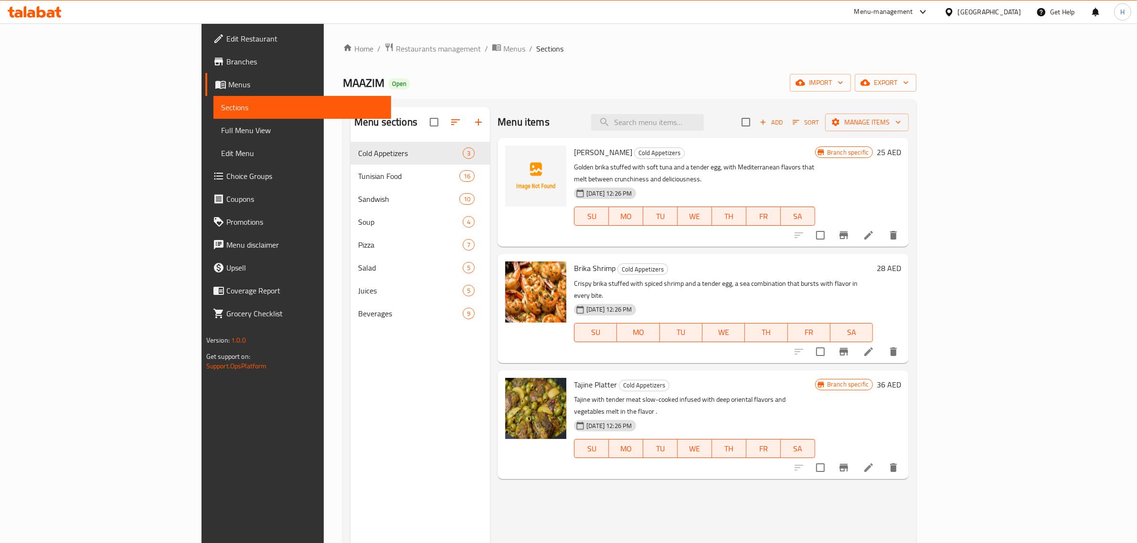
click at [574, 261] on span "Brika Shrimp" at bounding box center [595, 268] width 42 height 14
copy h6 "Brika Shrimp"
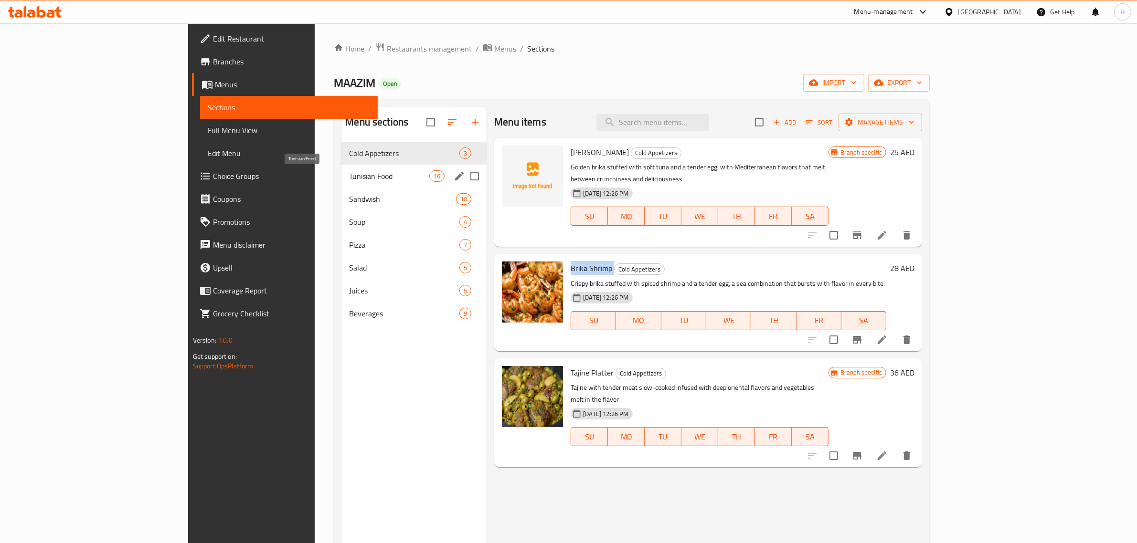
click at [349, 178] on span "Tunisian Food" at bounding box center [389, 175] width 80 height 11
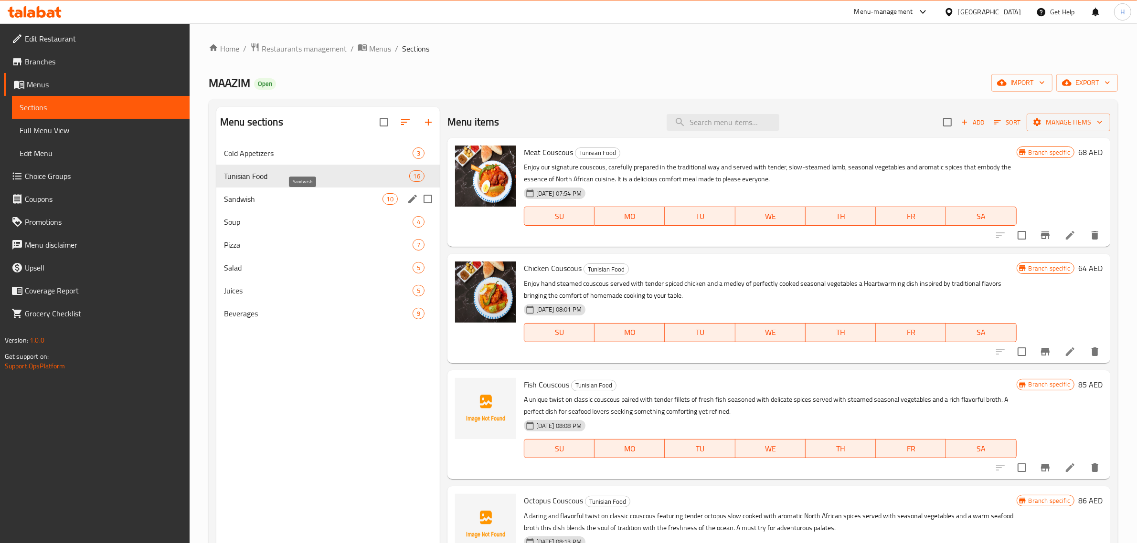
click at [287, 198] on span "Sandwish" at bounding box center [303, 198] width 159 height 11
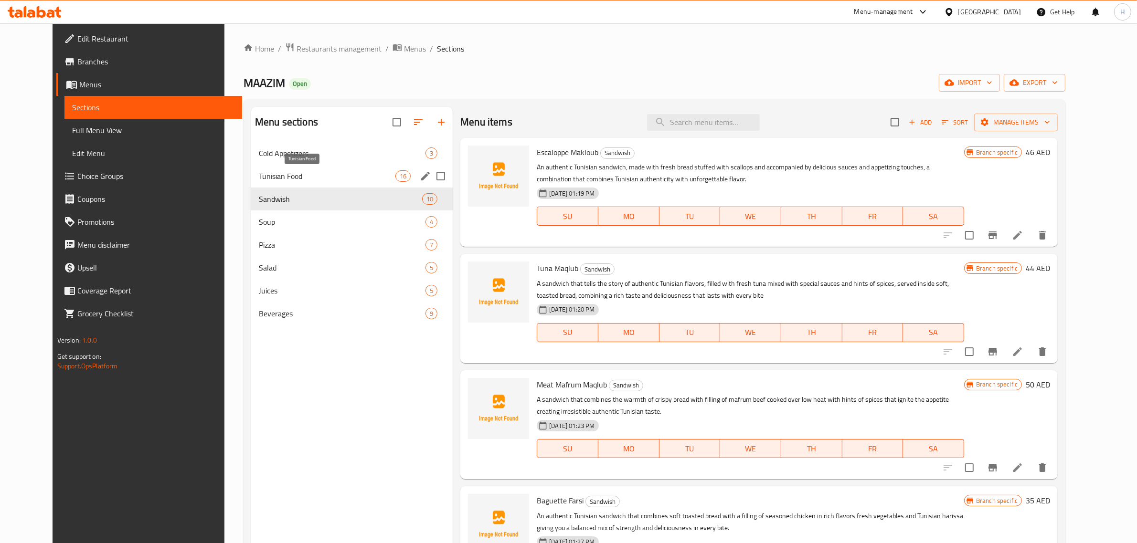
click at [314, 180] on span "Tunisian Food" at bounding box center [327, 175] width 137 height 11
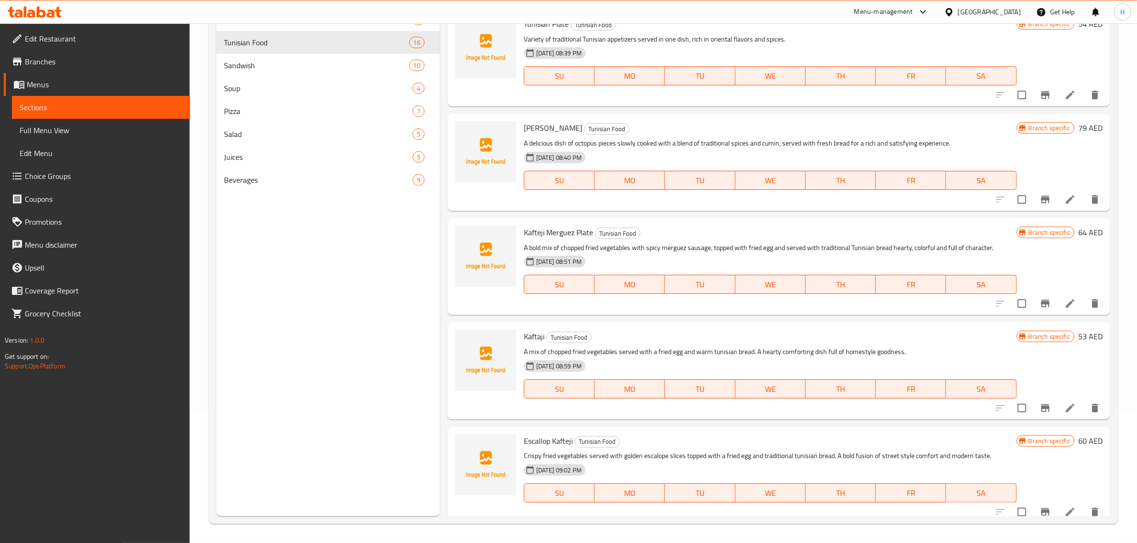
scroll to position [862, 0]
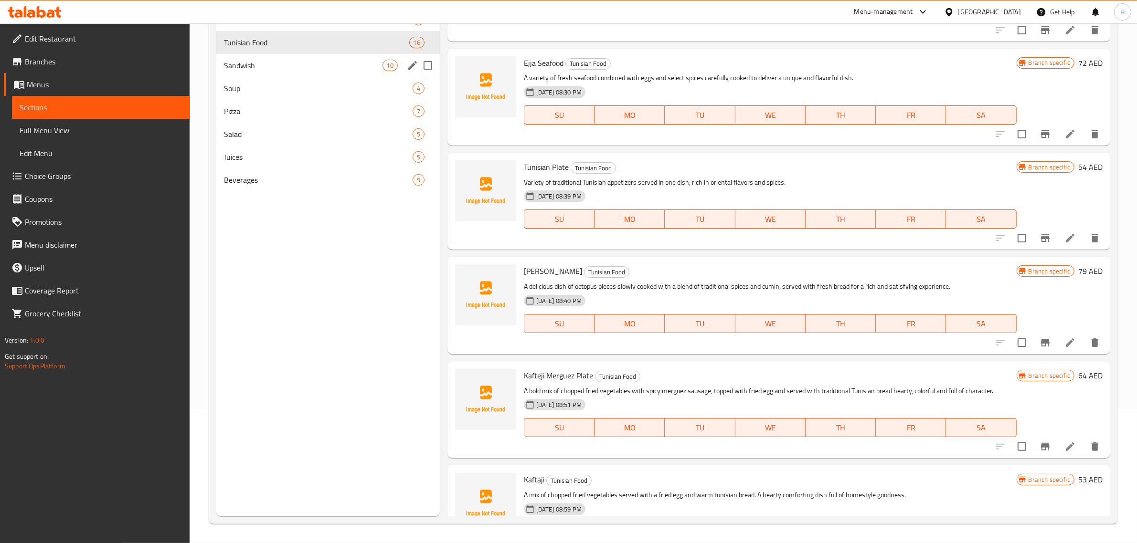
click at [260, 58] on div "Sandwish 10" at bounding box center [327, 65] width 223 height 23
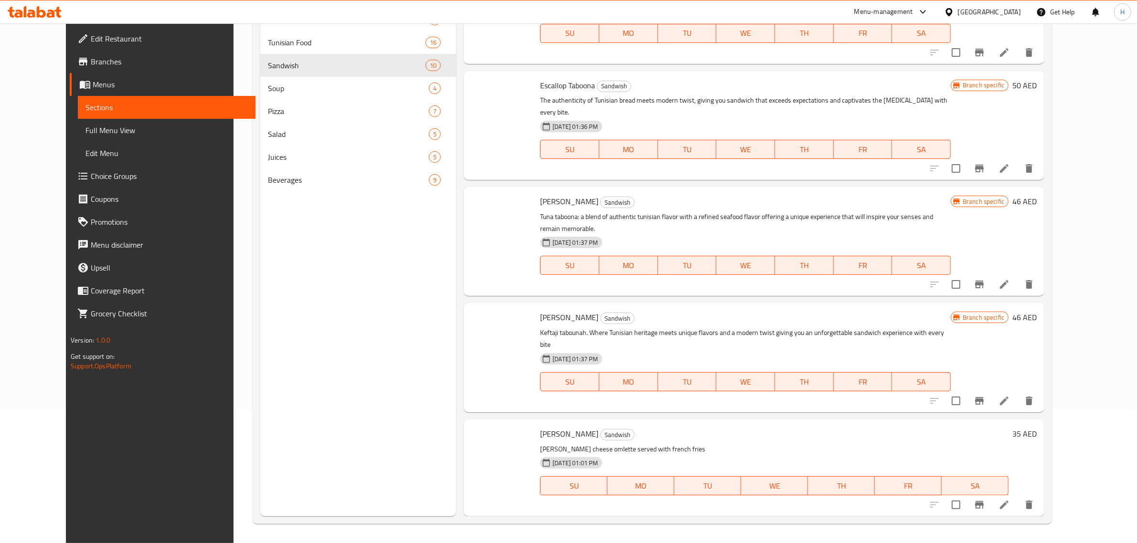
scroll to position [571, 0]
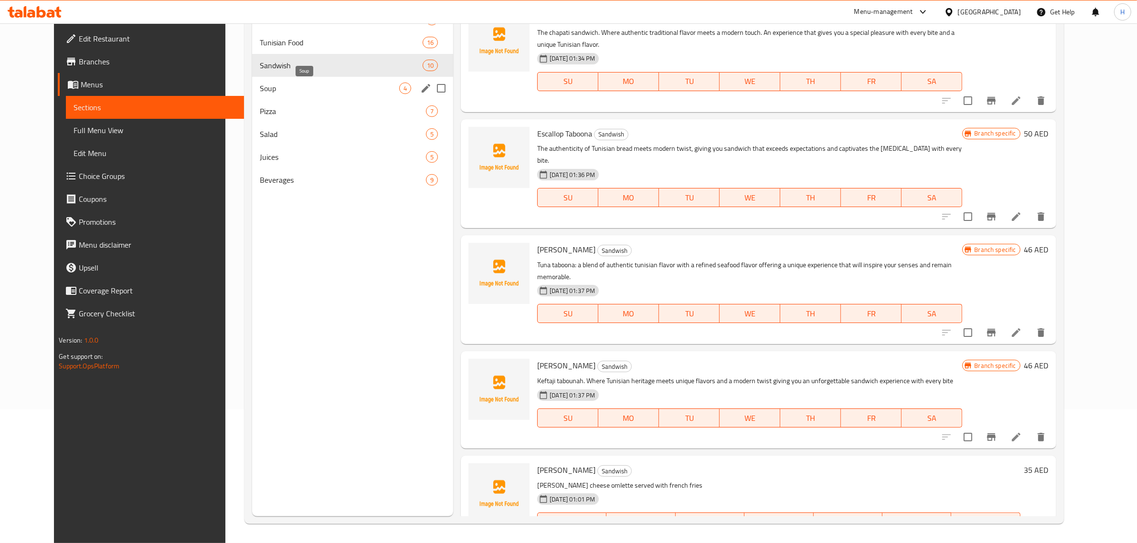
click at [260, 87] on span "Soup" at bounding box center [329, 88] width 139 height 11
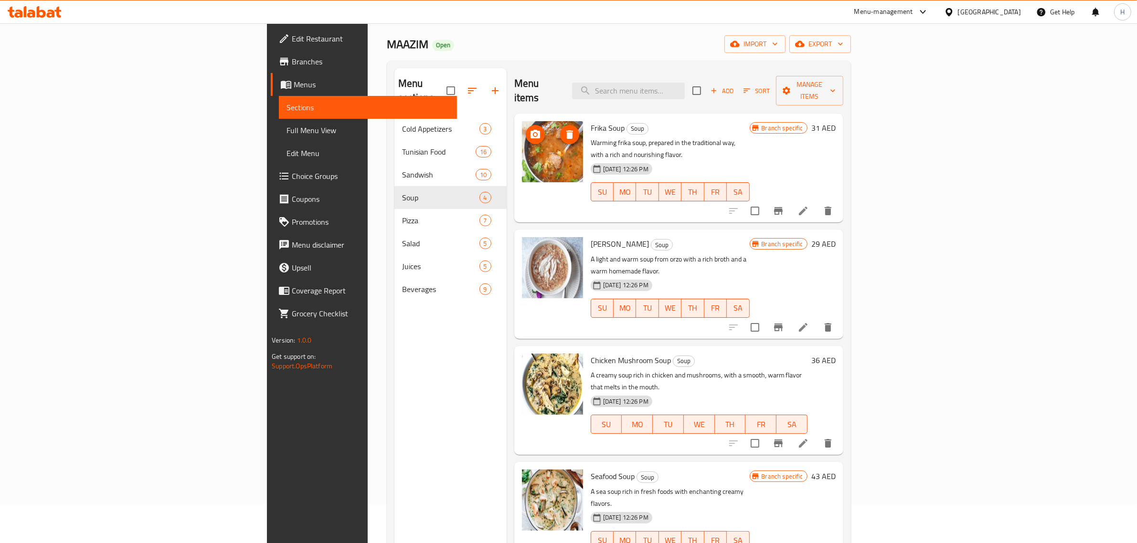
scroll to position [60, 0]
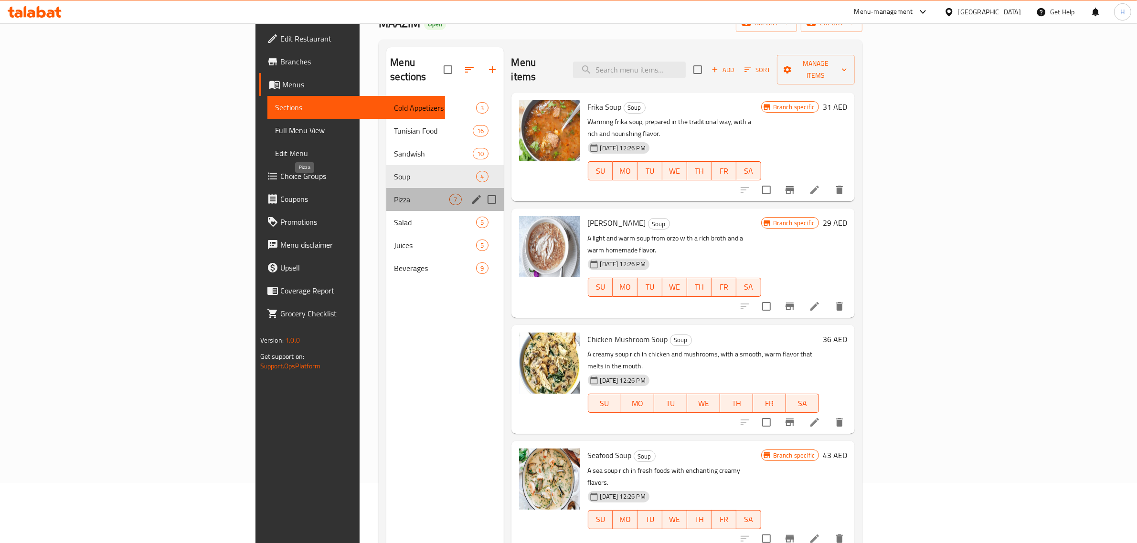
click at [394, 194] on span "Pizza" at bounding box center [421, 199] width 55 height 11
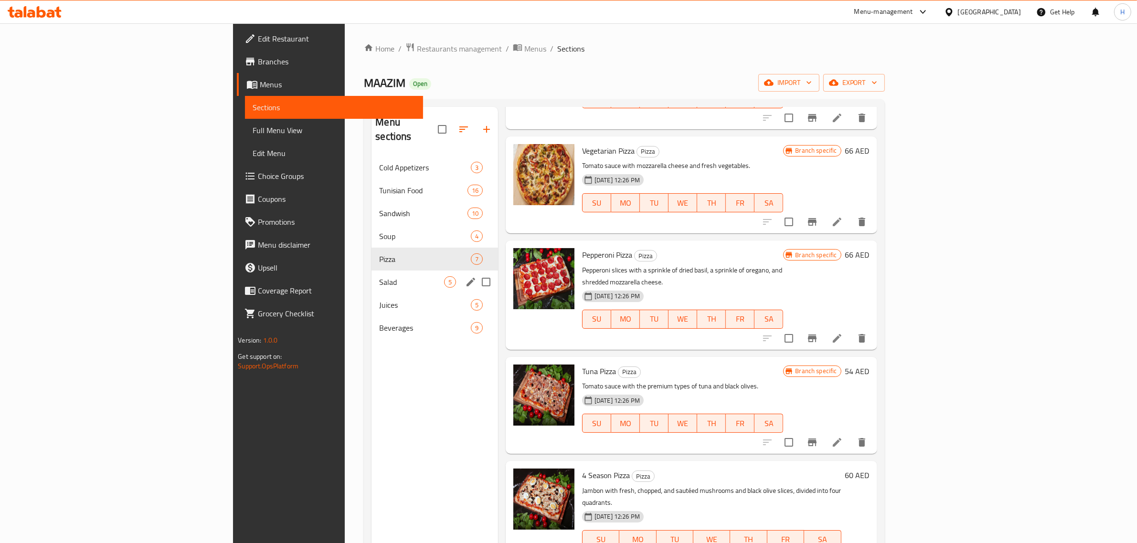
click at [379, 276] on span "Salad" at bounding box center [411, 281] width 64 height 11
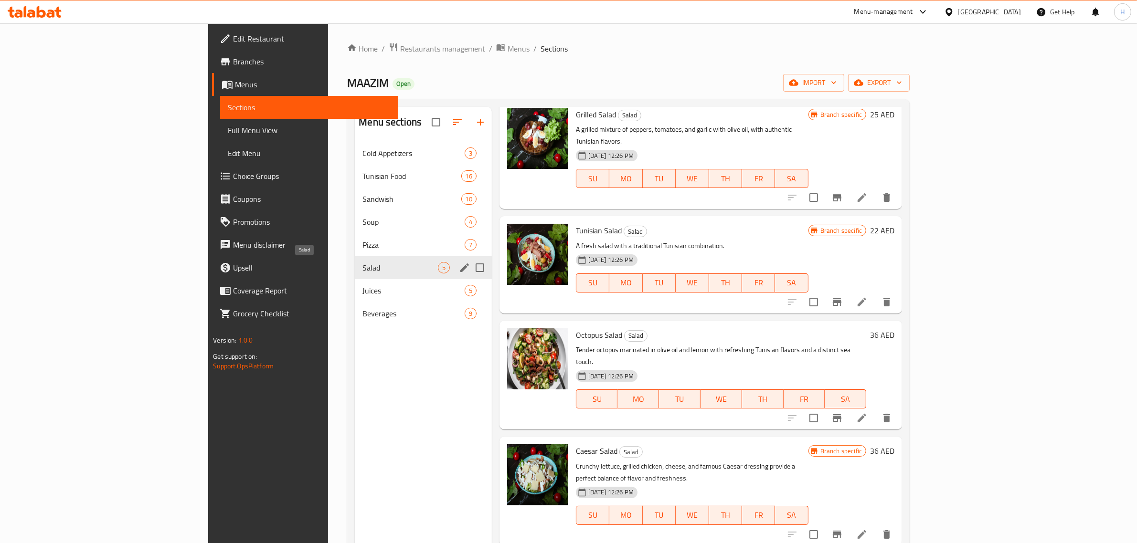
scroll to position [1, 0]
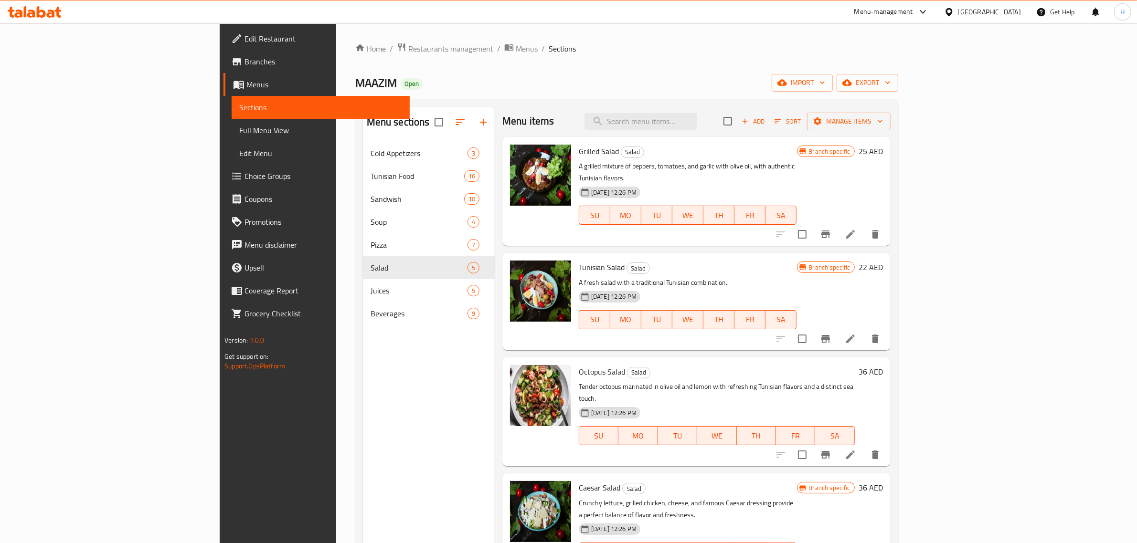
click at [579, 481] on span "Caesar Salad" at bounding box center [600, 488] width 42 height 14
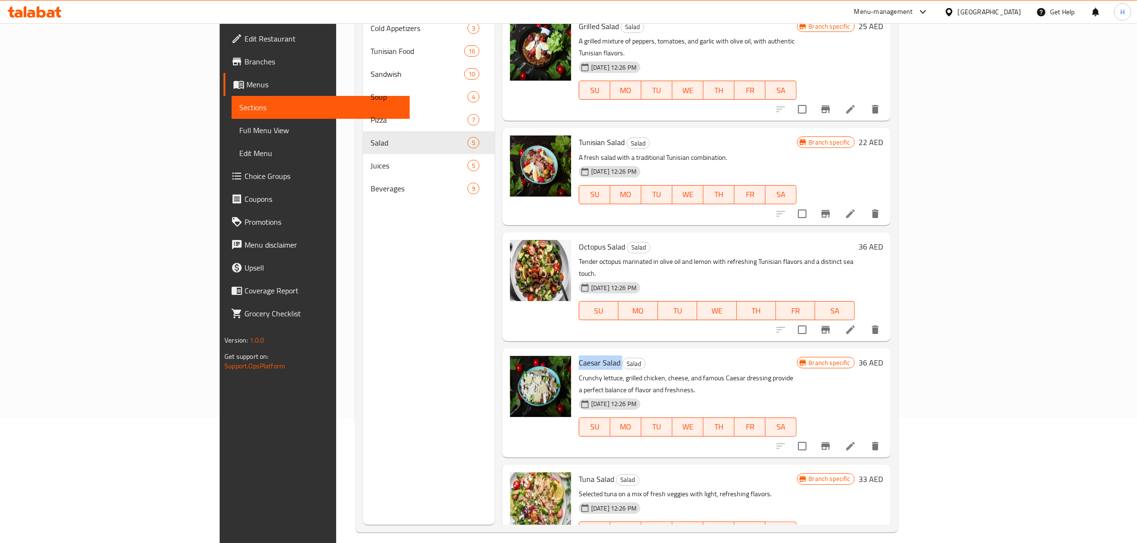
scroll to position [134, 0]
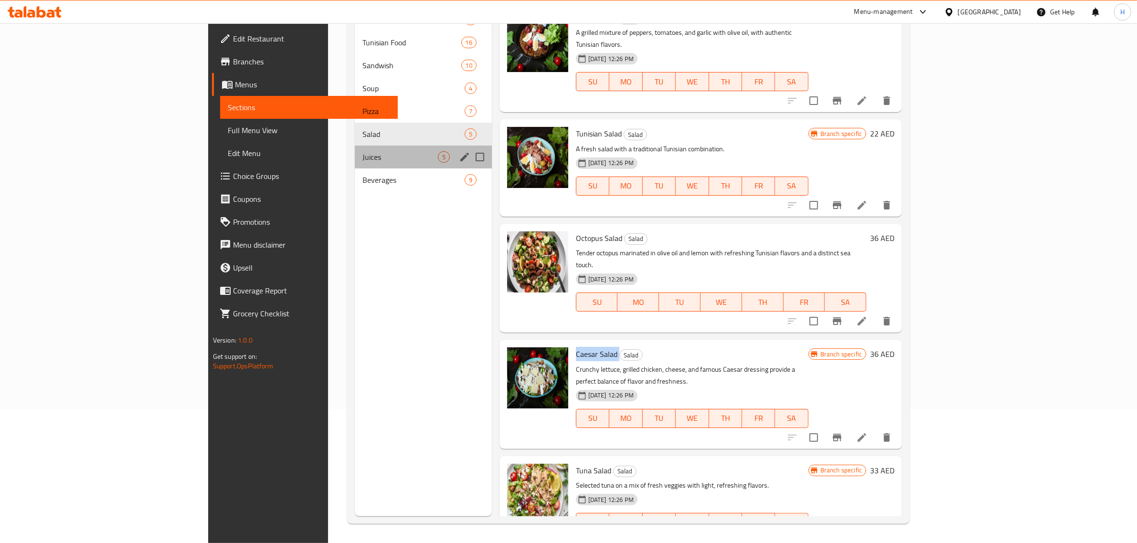
click at [355, 164] on div "Juices 5" at bounding box center [423, 157] width 137 height 23
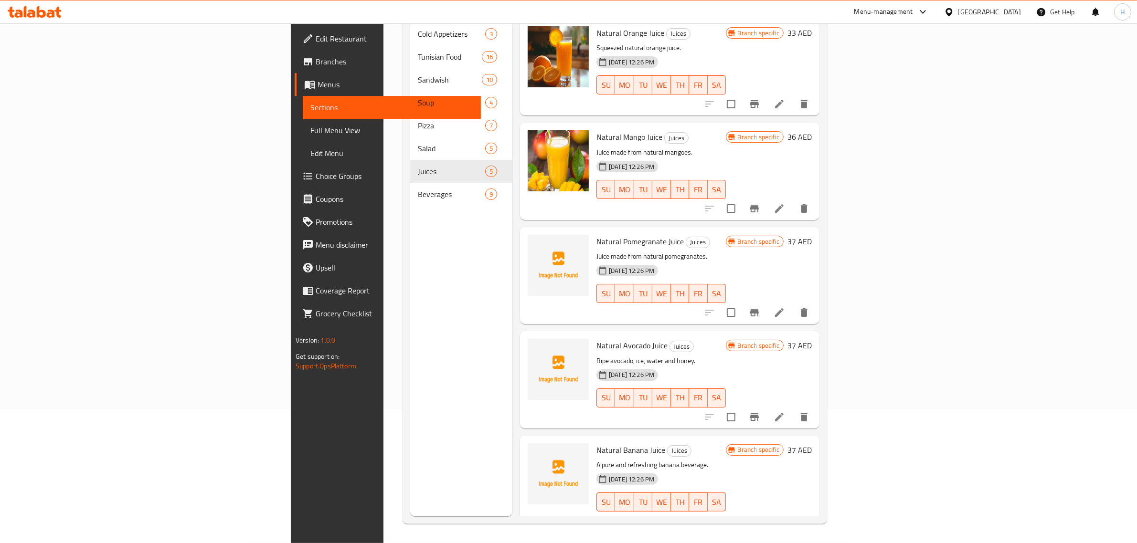
click at [524, 194] on div at bounding box center [558, 171] width 69 height 89
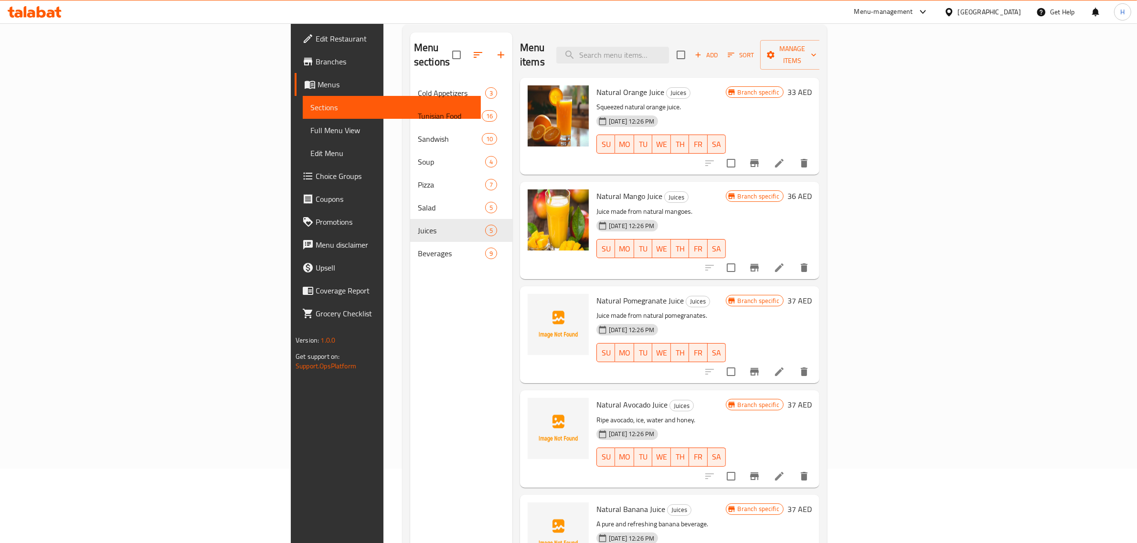
scroll to position [1, 0]
drag, startPoint x: 495, startPoint y: 194, endPoint x: 689, endPoint y: 223, distance: 196.0
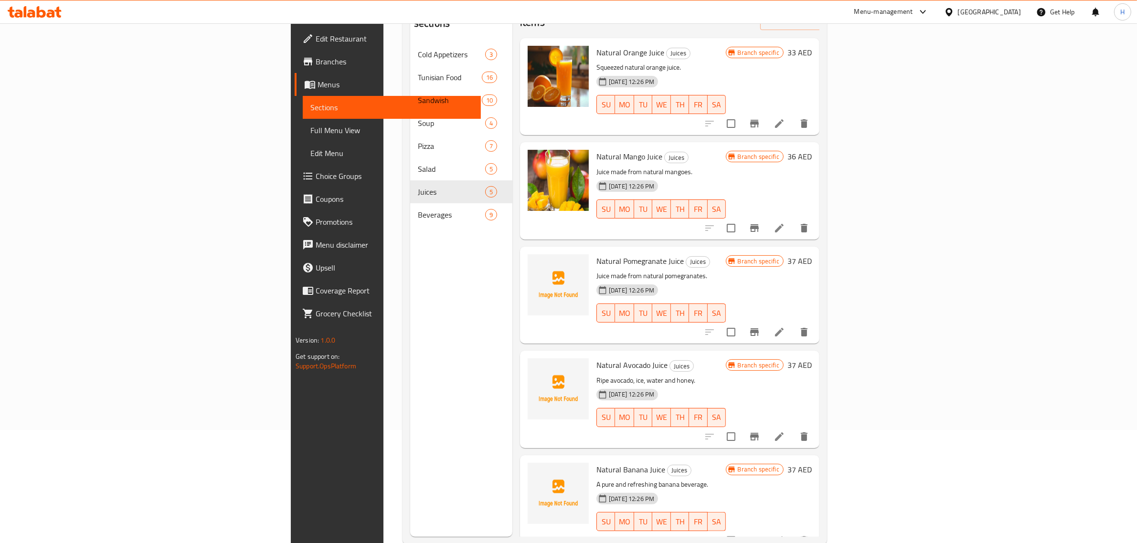
scroll to position [134, 0]
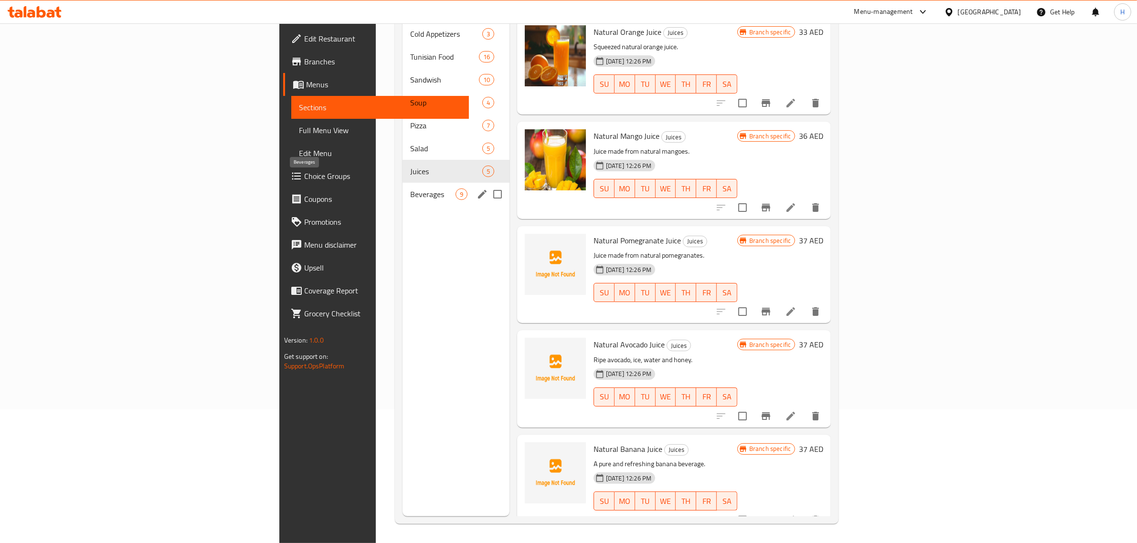
click at [410, 189] on span "Beverages" at bounding box center [432, 194] width 45 height 11
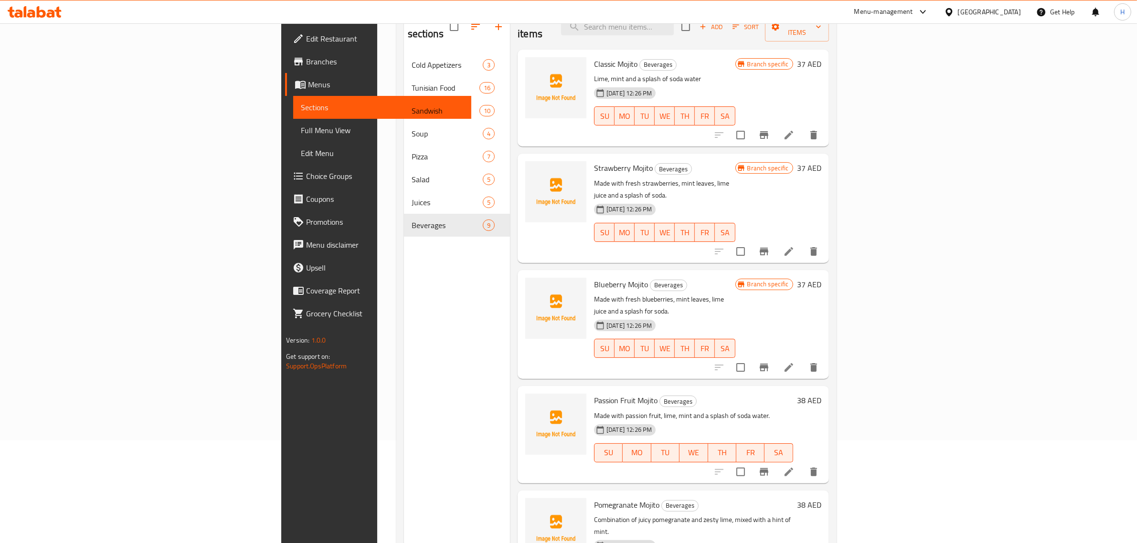
scroll to position [74, 0]
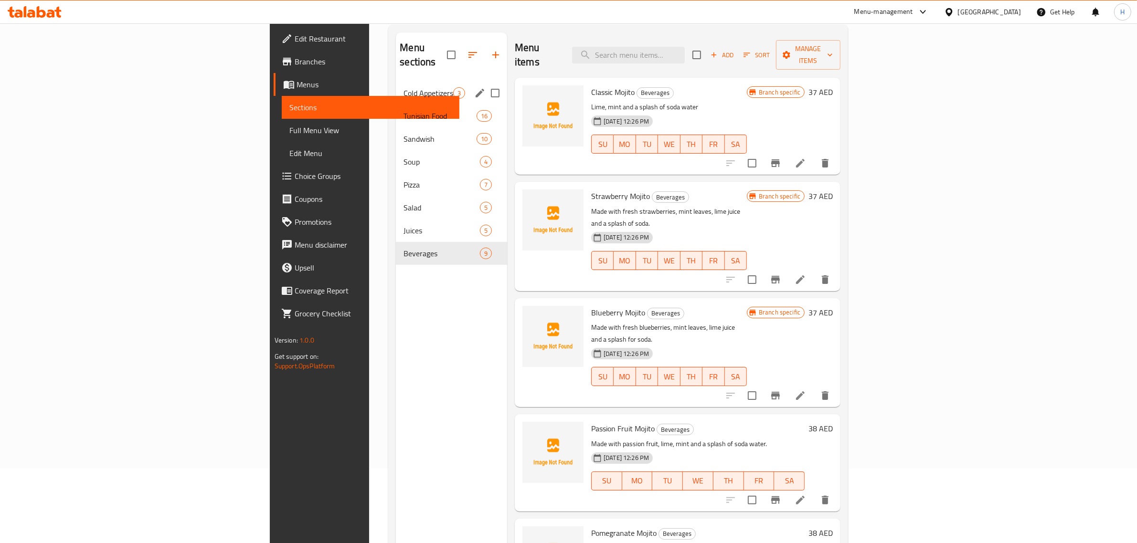
drag, startPoint x: 302, startPoint y: 86, endPoint x: 265, endPoint y: 108, distance: 42.4
click at [396, 86] on div "Cold Appetizers 3" at bounding box center [451, 93] width 111 height 23
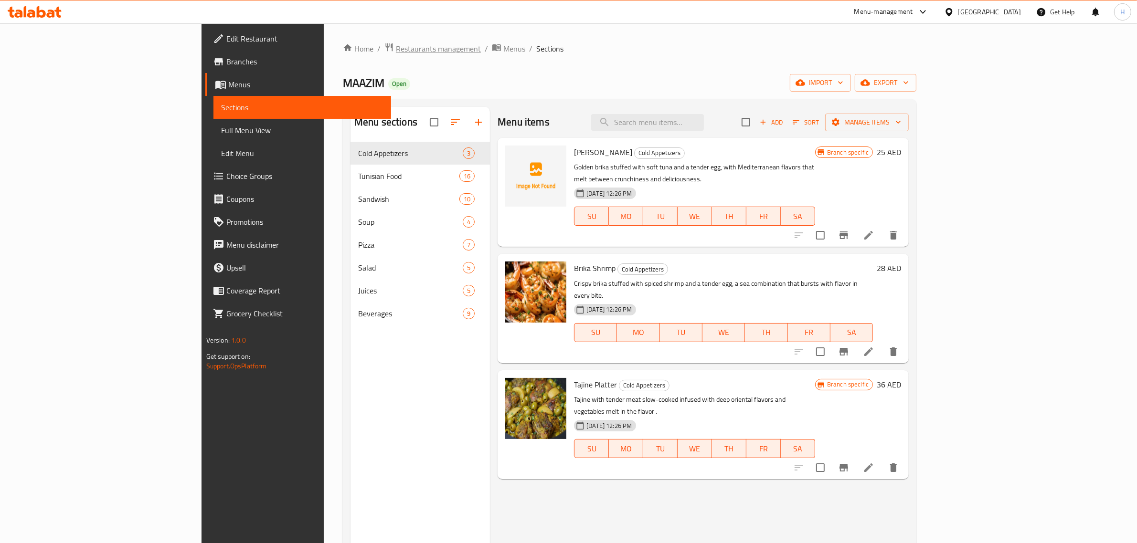
click at [396, 53] on span "Restaurants management" at bounding box center [438, 48] width 85 height 11
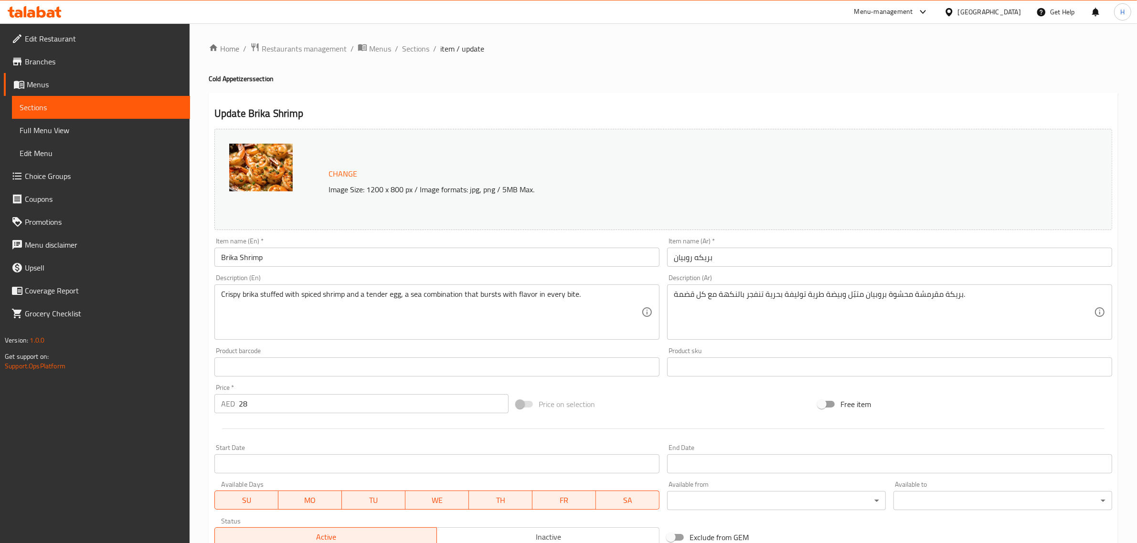
click at [324, 256] on input "Brika Shrimp" at bounding box center [436, 257] width 445 height 19
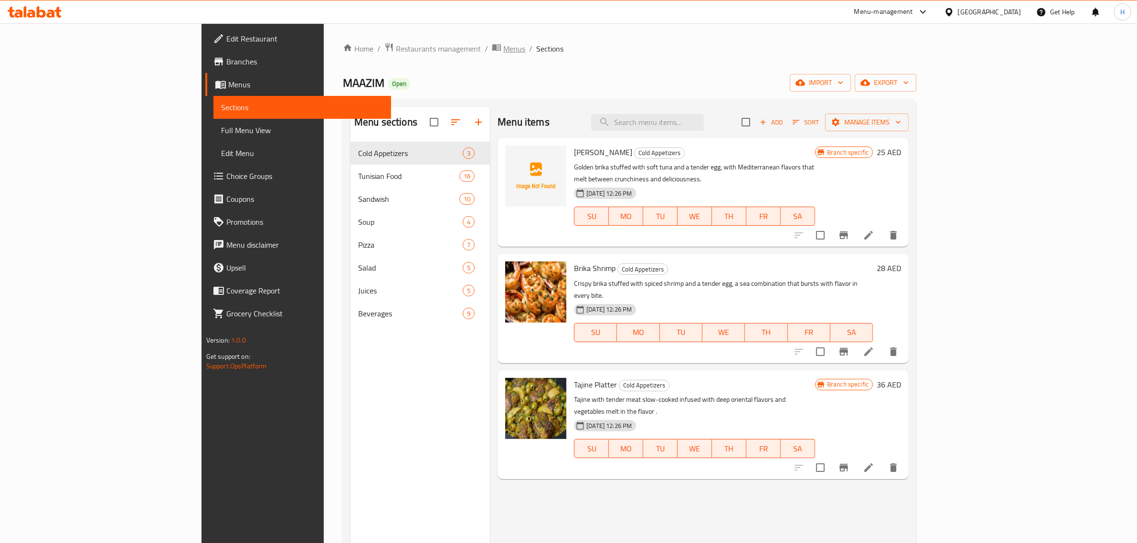
click at [503, 46] on span "Menus" at bounding box center [514, 48] width 22 height 11
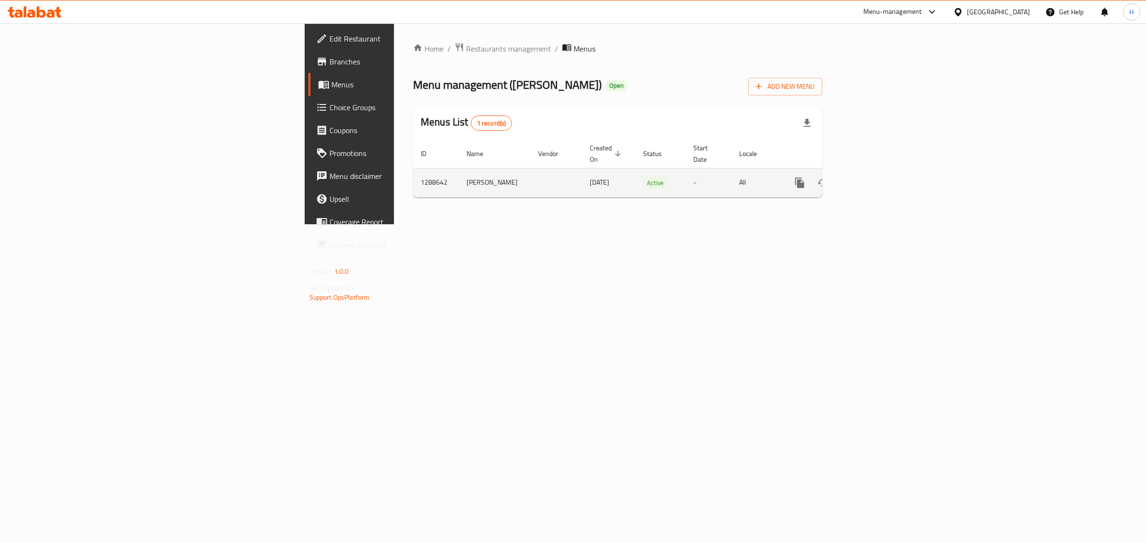
click at [873, 179] on icon "enhanced table" at bounding box center [868, 183] width 9 height 9
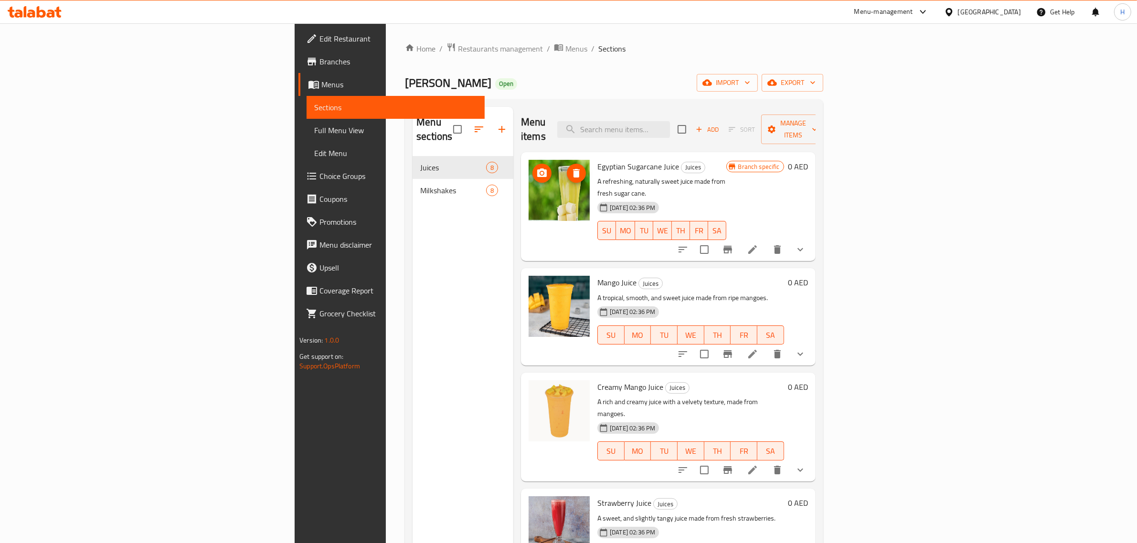
click at [525, 201] on div at bounding box center [559, 206] width 69 height 101
click at [529, 289] on img at bounding box center [559, 306] width 61 height 61
click at [529, 305] on img at bounding box center [559, 306] width 61 height 61
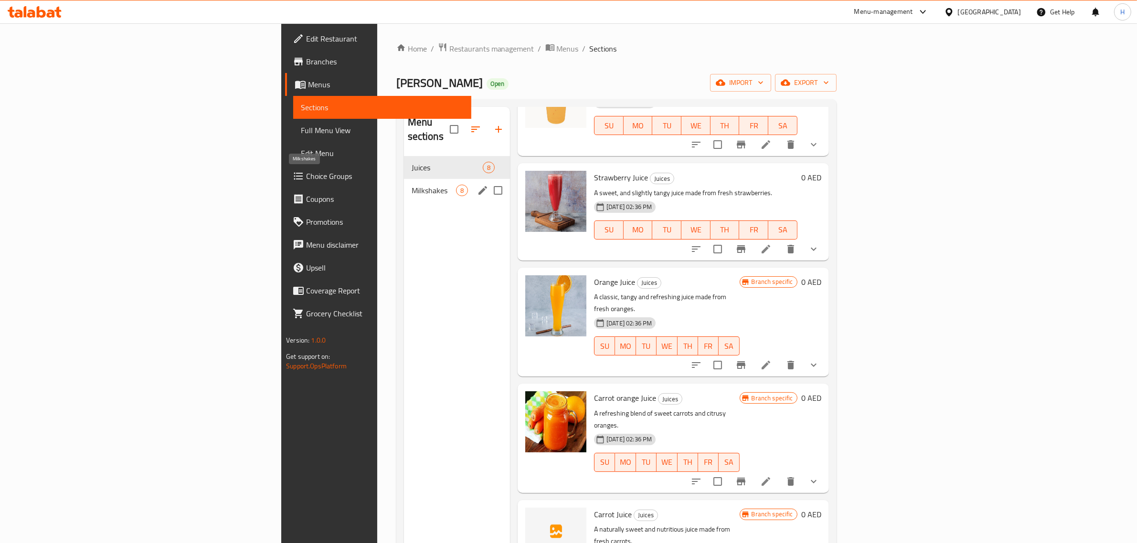
click at [412, 185] on span "Milkshakes" at bounding box center [434, 190] width 44 height 11
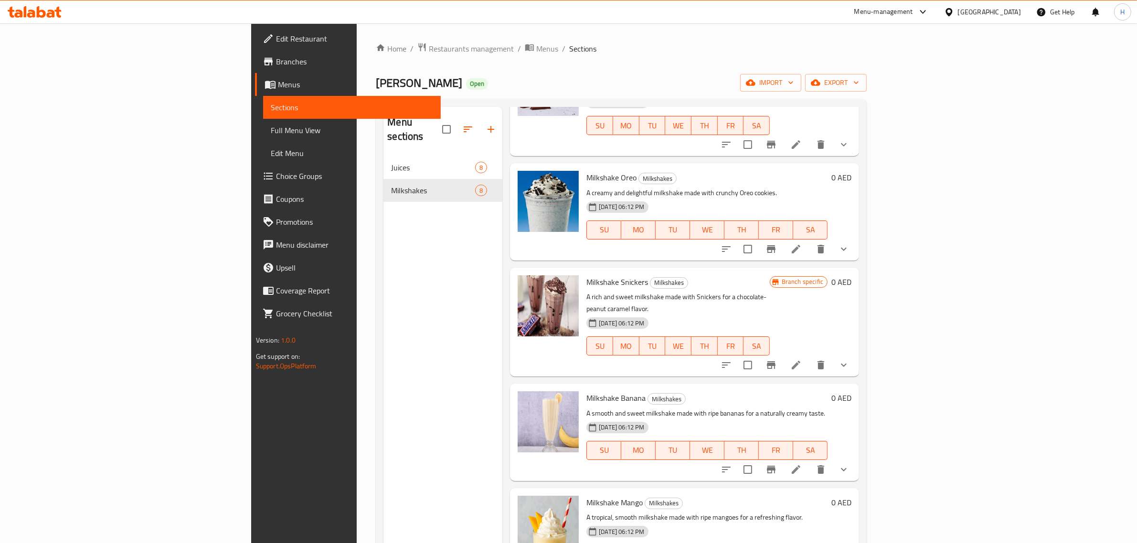
drag, startPoint x: 371, startPoint y: 44, endPoint x: 400, endPoint y: 0, distance: 53.0
click at [536, 44] on span "Menus" at bounding box center [547, 48] width 22 height 11
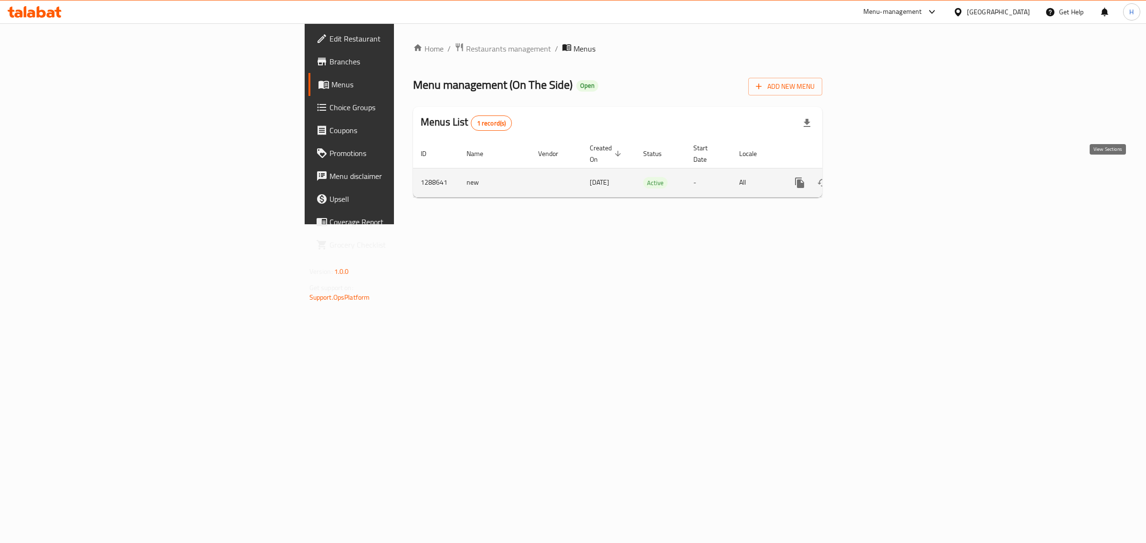
click at [873, 179] on icon "enhanced table" at bounding box center [868, 183] width 9 height 9
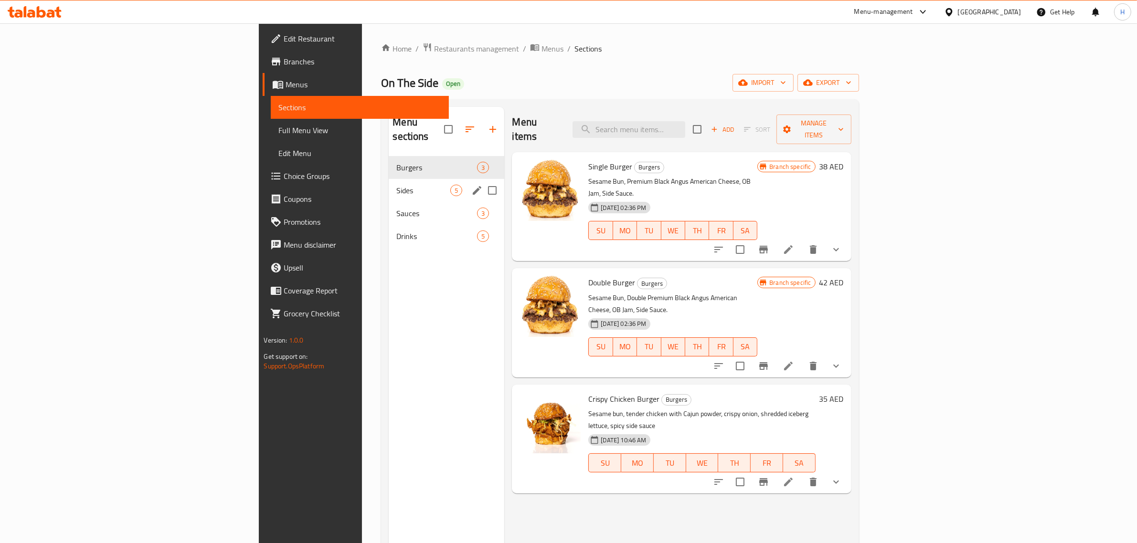
click at [396, 185] on span "Sides" at bounding box center [423, 190] width 54 height 11
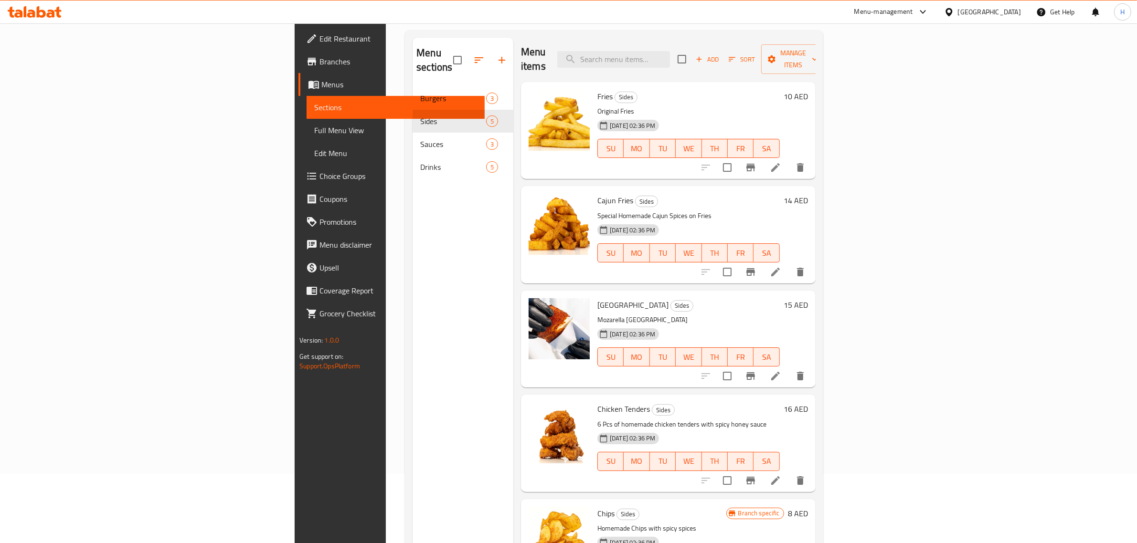
scroll to position [134, 0]
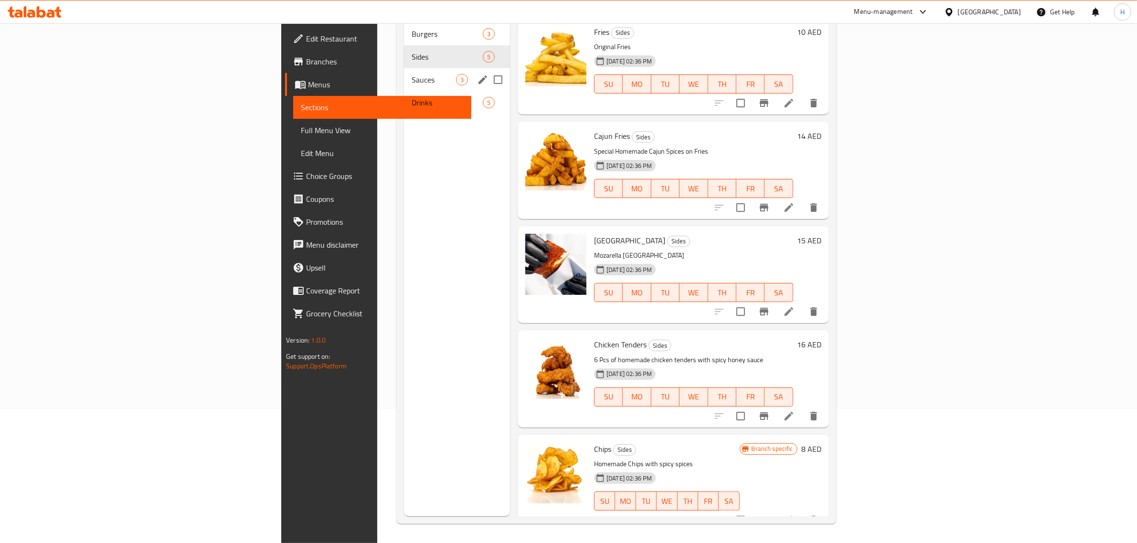
click at [412, 74] on span "Sauces" at bounding box center [434, 79] width 44 height 11
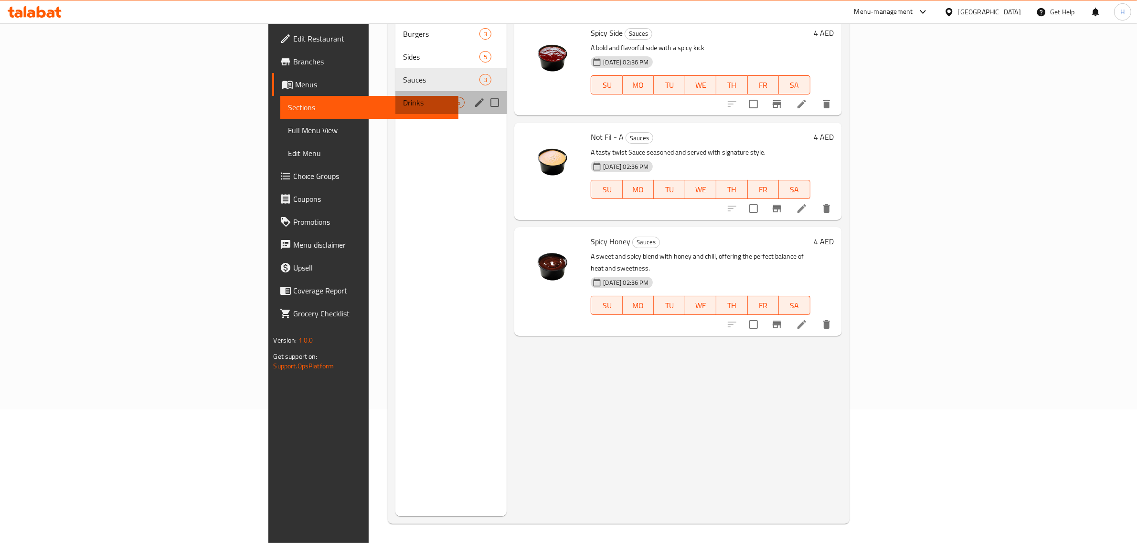
click at [395, 95] on div "Drinks 5" at bounding box center [451, 102] width 112 height 23
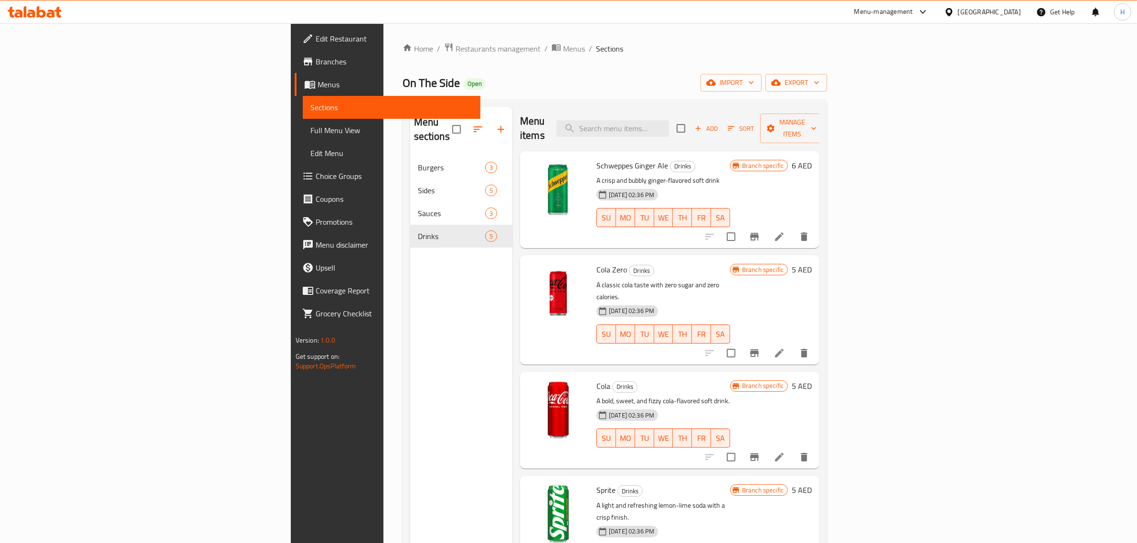
drag, startPoint x: 380, startPoint y: 42, endPoint x: 403, endPoint y: 0, distance: 48.3
click at [563, 43] on span "Menus" at bounding box center [574, 48] width 22 height 11
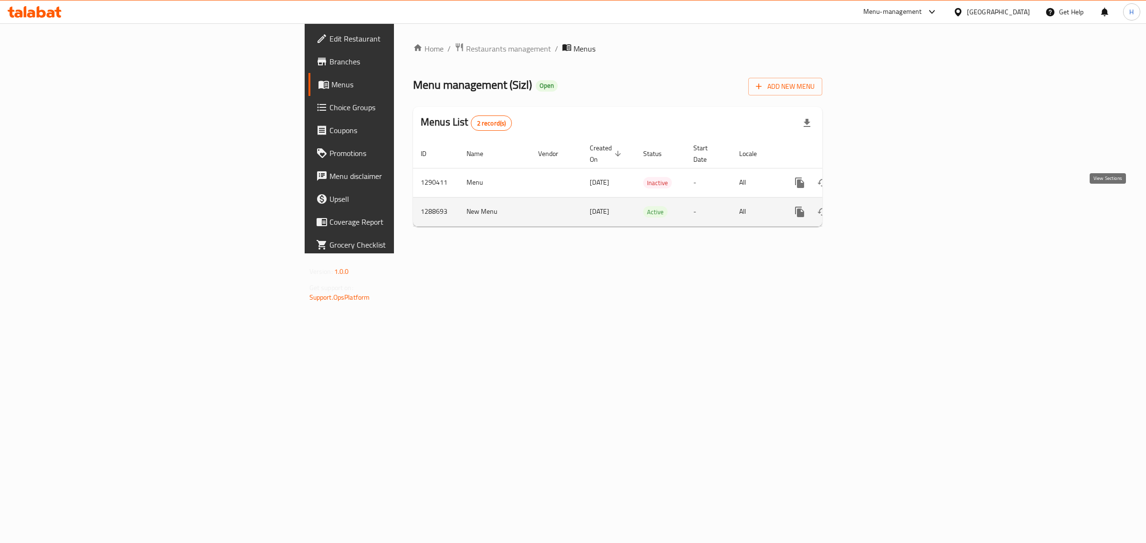
click at [874, 206] on icon "enhanced table" at bounding box center [868, 211] width 11 height 11
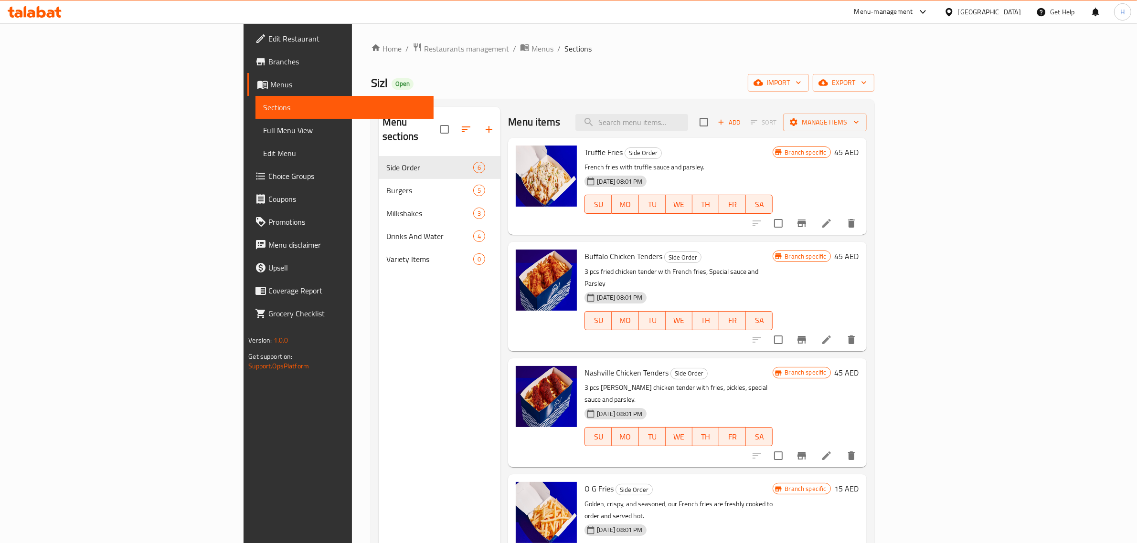
scroll to position [106, 0]
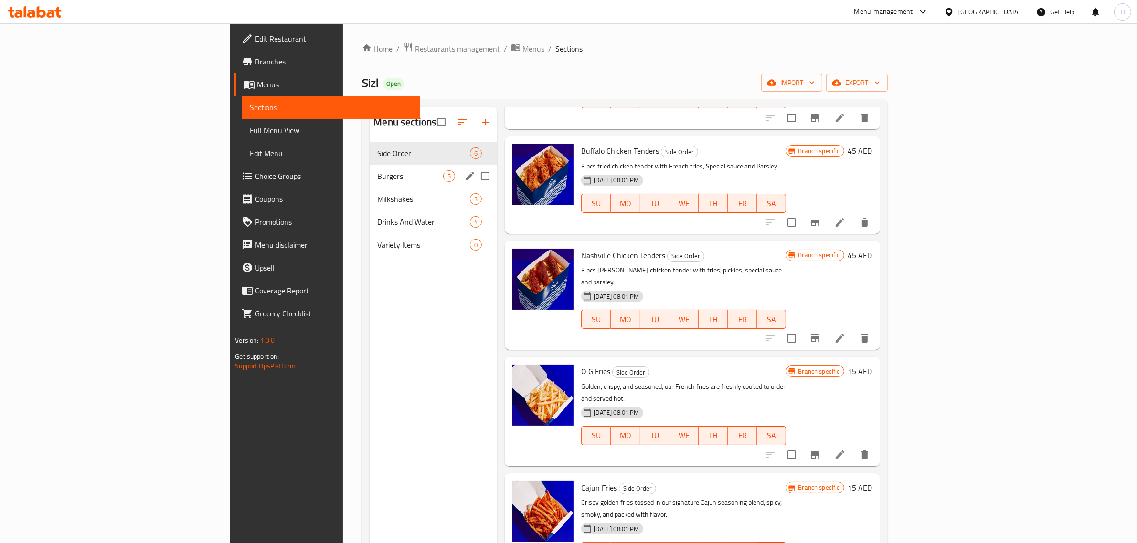
click at [377, 175] on span "Burgers" at bounding box center [410, 175] width 66 height 11
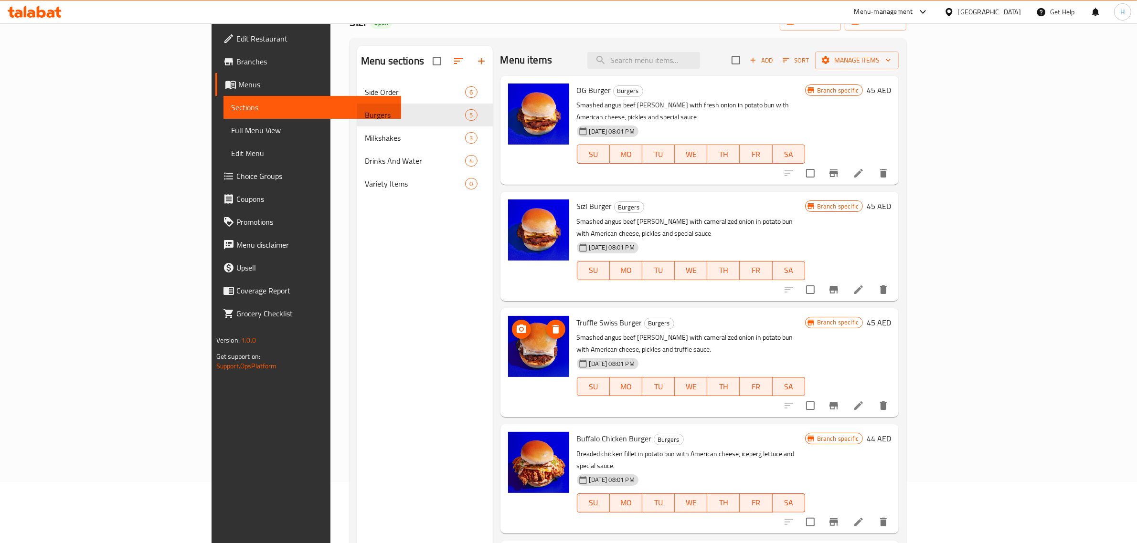
scroll to position [134, 0]
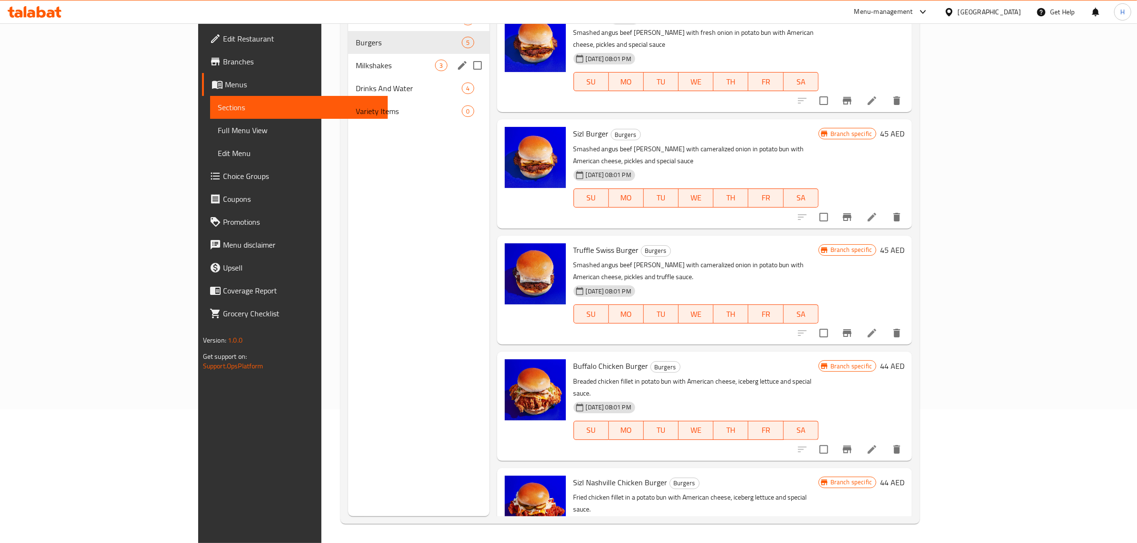
click at [356, 66] on span "Milkshakes" at bounding box center [395, 65] width 79 height 11
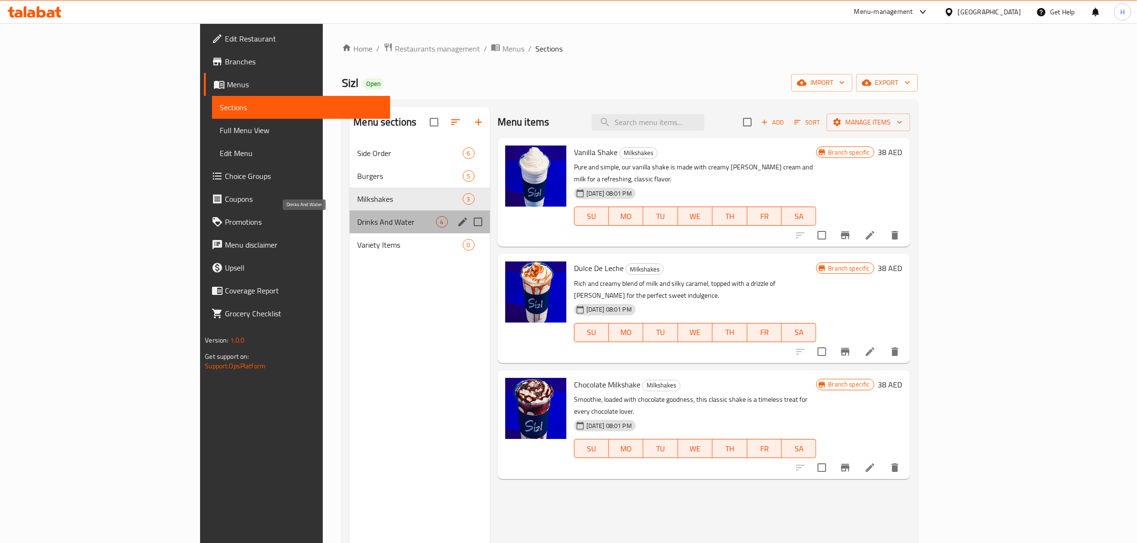
click at [357, 220] on span "Drinks And Water" at bounding box center [396, 221] width 78 height 11
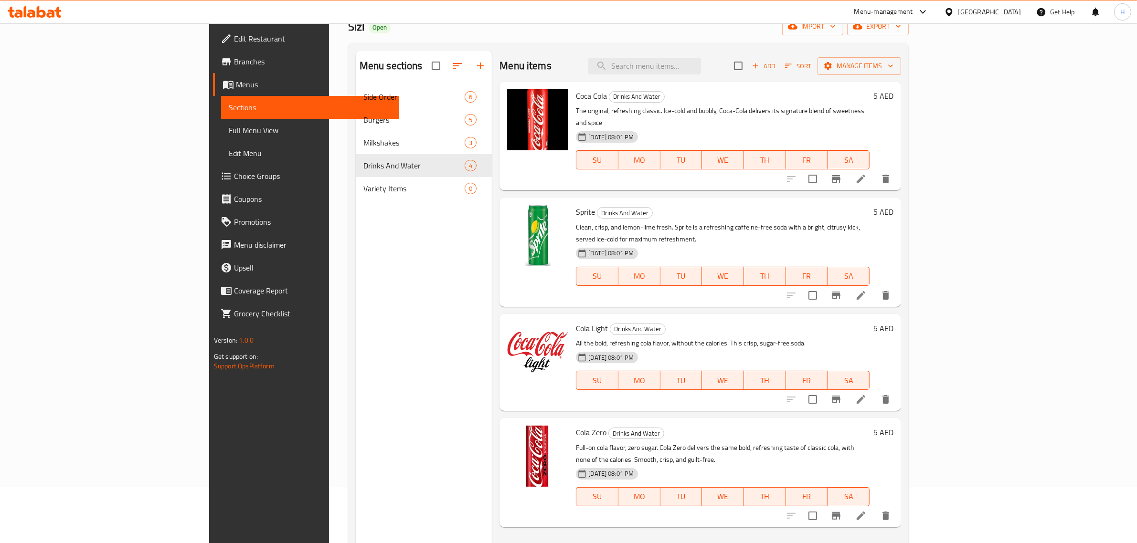
scroll to position [134, 0]
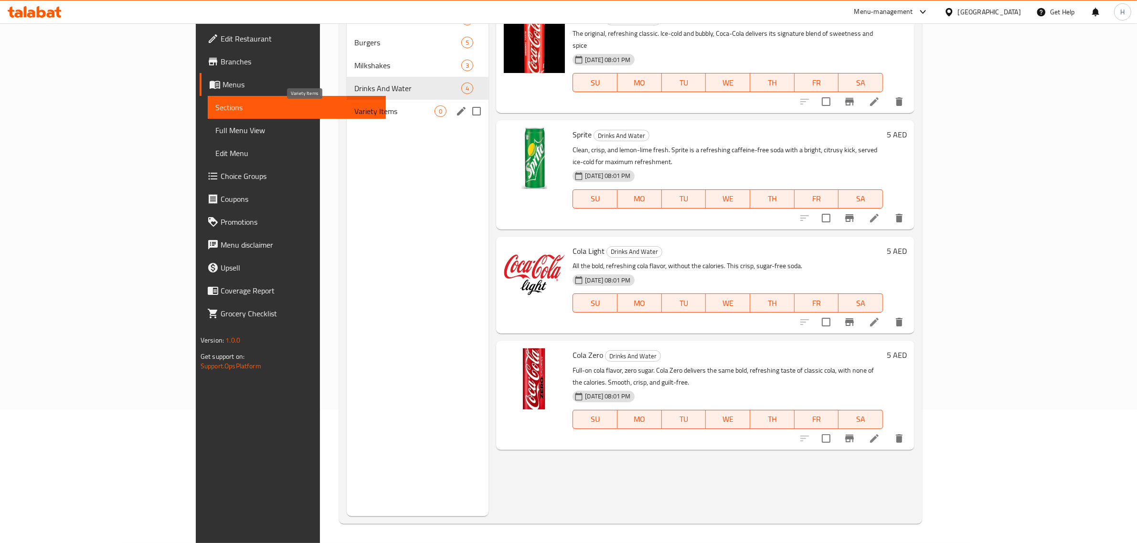
click at [354, 106] on span "Variety Items" at bounding box center [394, 111] width 80 height 11
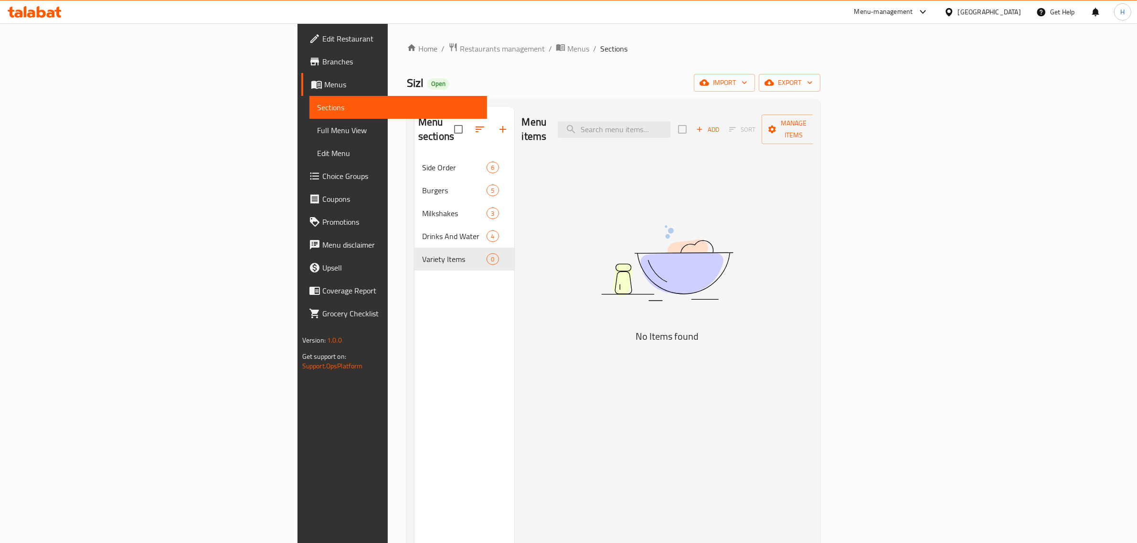
click at [610, 227] on div "Menu items Add Sort Manage items No Items found" at bounding box center [663, 378] width 299 height 543
click at [567, 46] on span "Menus" at bounding box center [578, 48] width 22 height 11
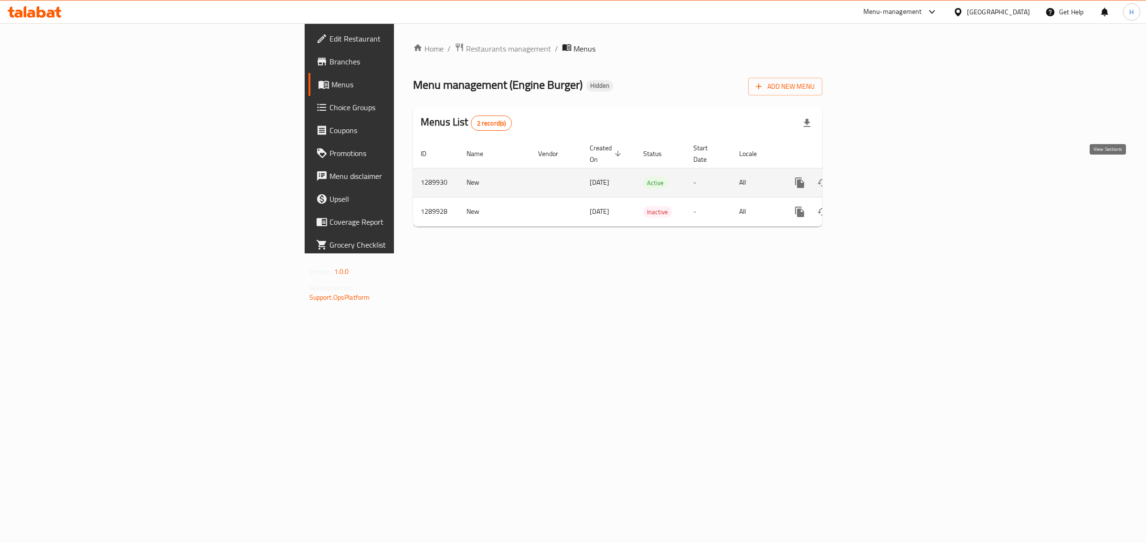
click at [873, 179] on icon "enhanced table" at bounding box center [868, 183] width 9 height 9
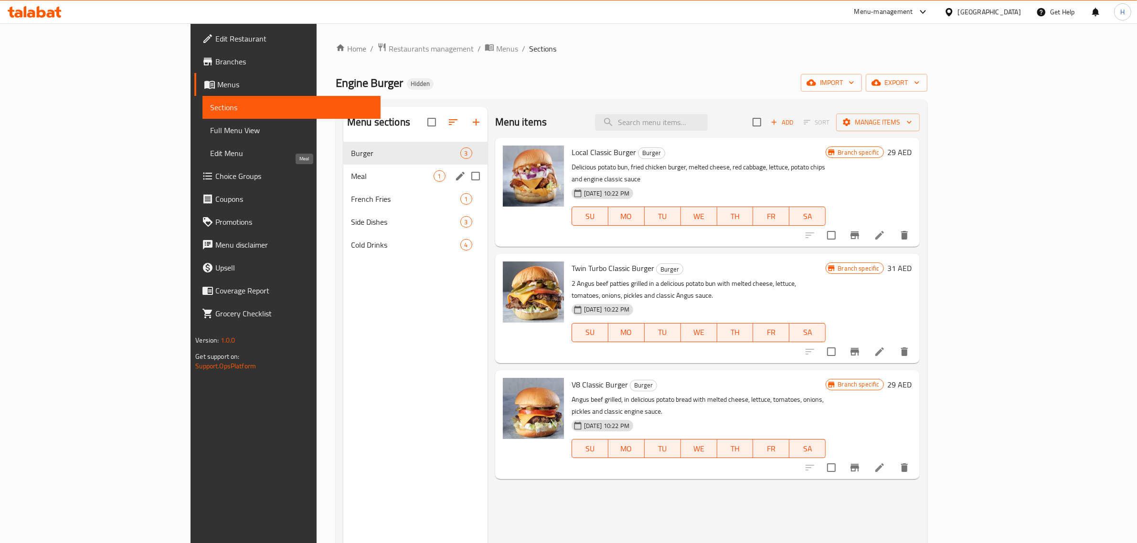
click at [351, 178] on span "Meal" at bounding box center [392, 175] width 83 height 11
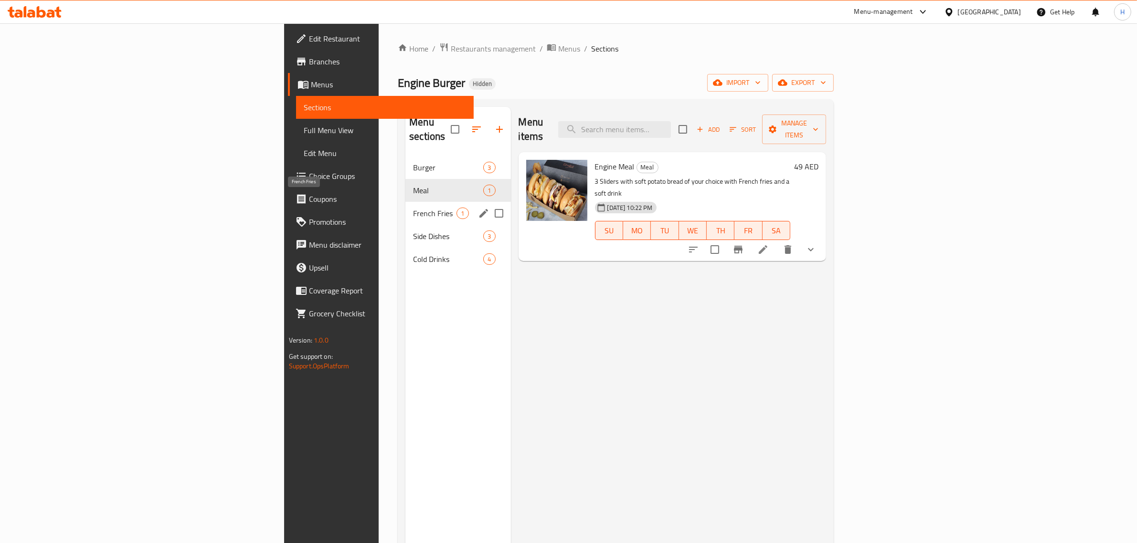
click at [413, 208] on span "French Fries" at bounding box center [434, 213] width 43 height 11
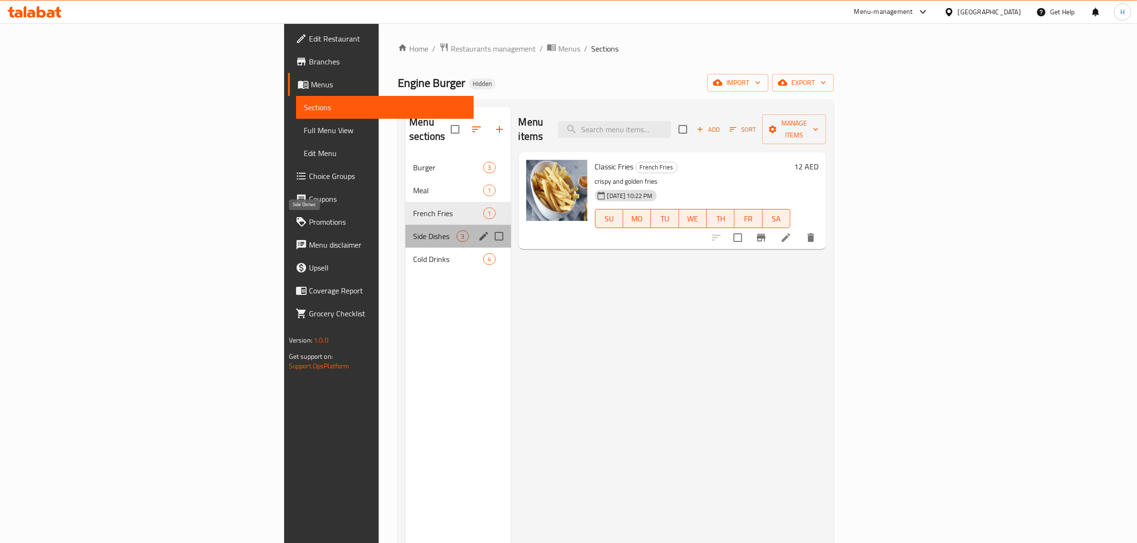
click at [413, 231] on span "Side Dishes" at bounding box center [434, 236] width 43 height 11
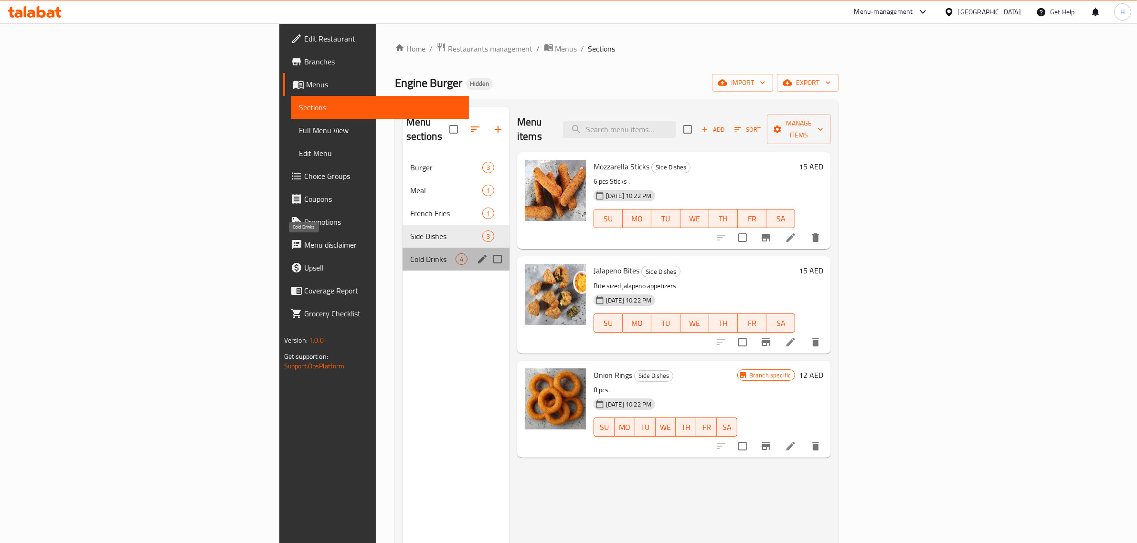
click at [410, 254] on span "Cold Drinks" at bounding box center [432, 259] width 45 height 11
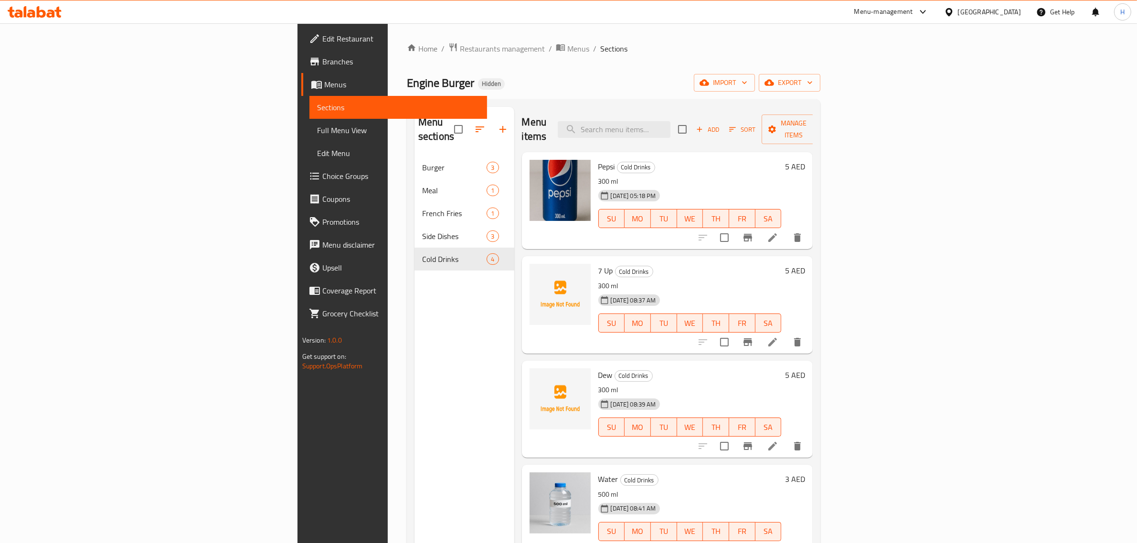
drag, startPoint x: 381, startPoint y: 47, endPoint x: 350, endPoint y: 1, distance: 55.1
click at [567, 47] on span "Menus" at bounding box center [578, 48] width 22 height 11
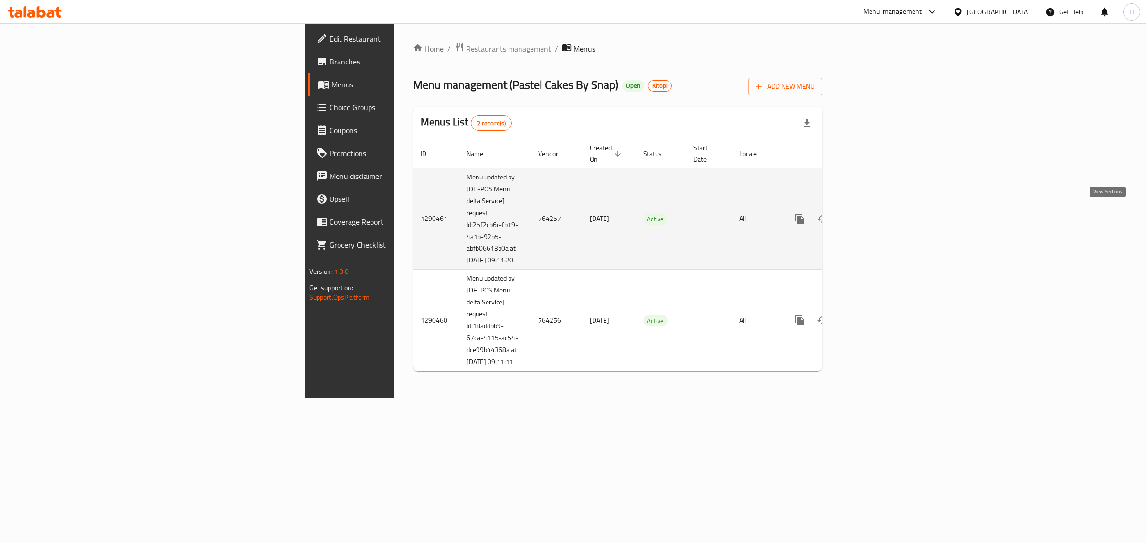
click at [874, 213] on icon "enhanced table" at bounding box center [868, 218] width 11 height 11
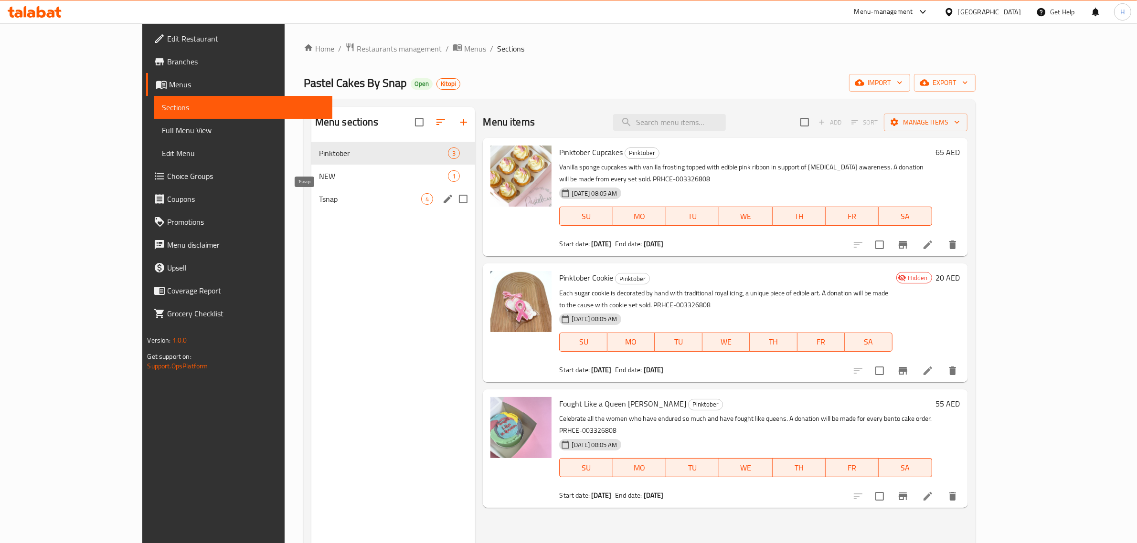
click at [319, 203] on span "Tsnap" at bounding box center [370, 198] width 103 height 11
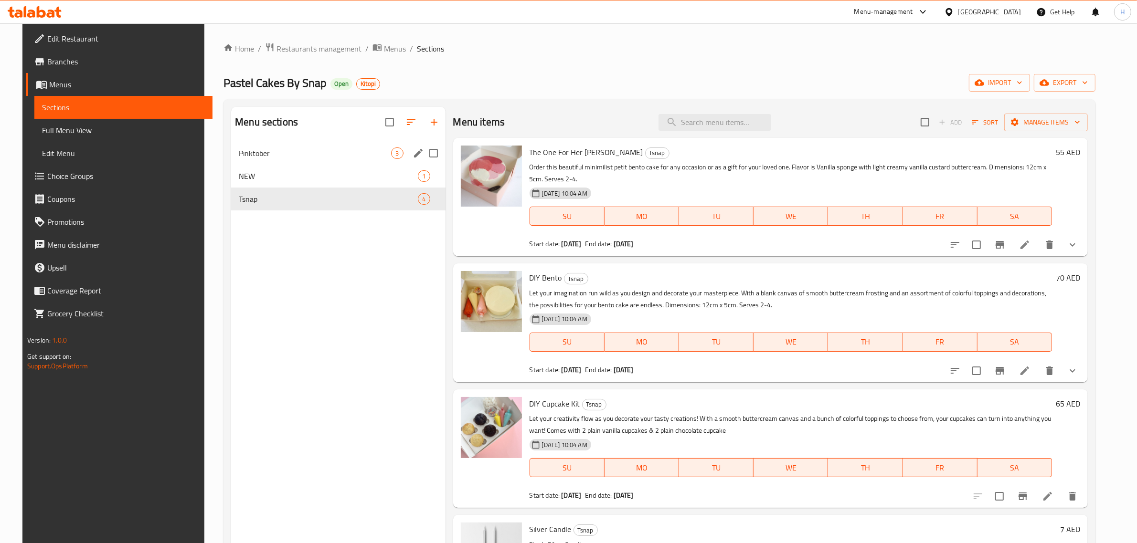
click at [345, 152] on span "Pinktober" at bounding box center [315, 153] width 152 height 11
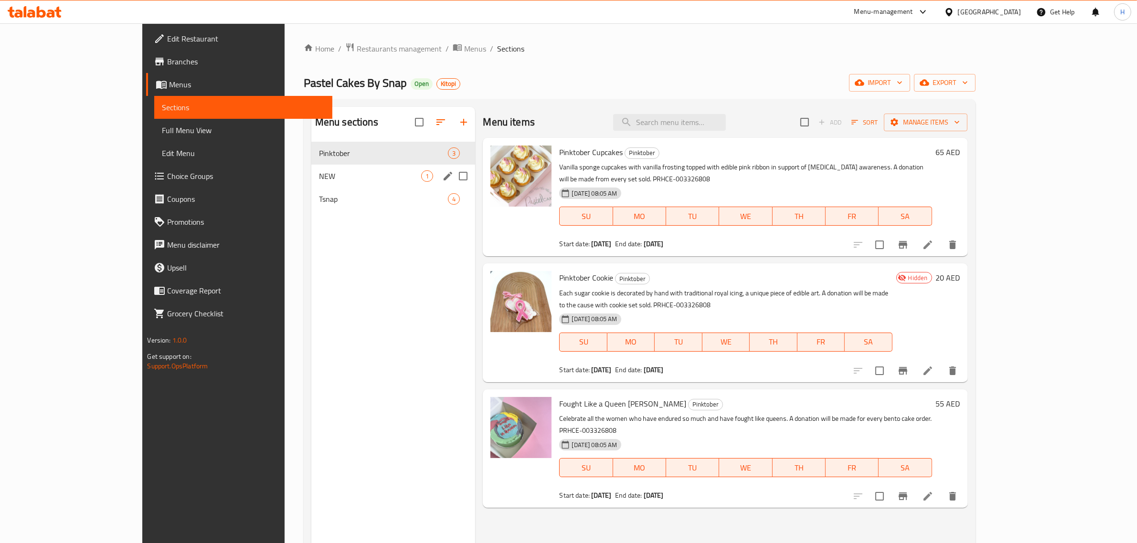
click at [340, 180] on span "NEW" at bounding box center [370, 175] width 103 height 11
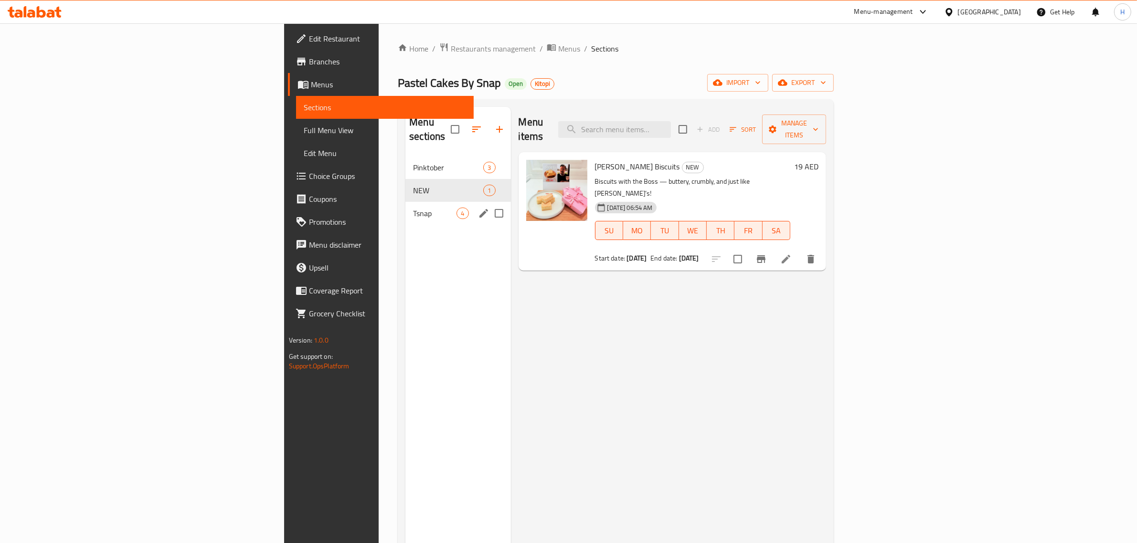
click at [413, 208] on span "Tsnap" at bounding box center [434, 213] width 43 height 11
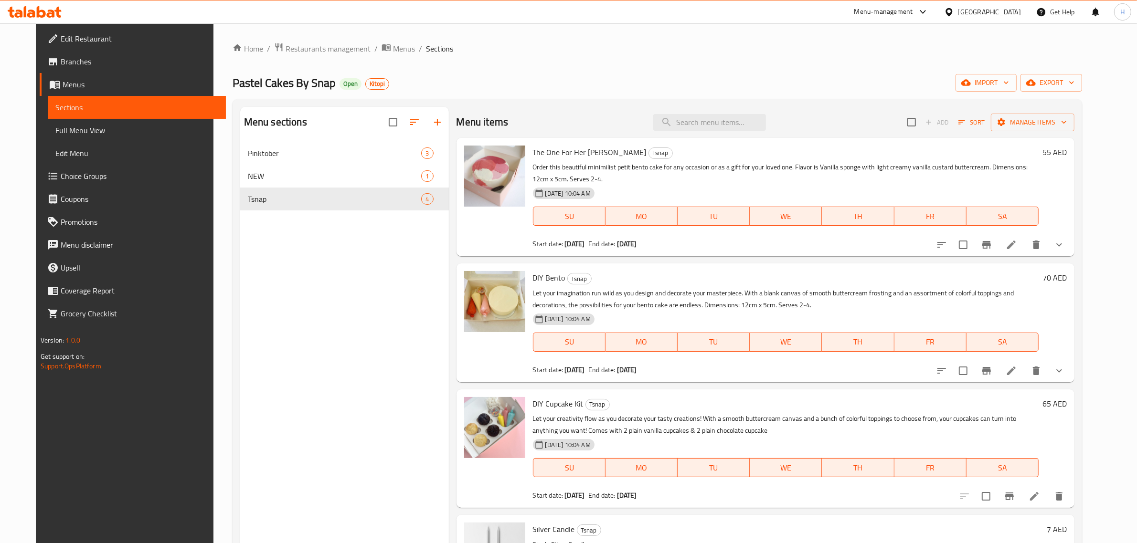
drag, startPoint x: 384, startPoint y: 52, endPoint x: 404, endPoint y: 61, distance: 21.6
click at [393, 52] on span "Menus" at bounding box center [404, 48] width 22 height 11
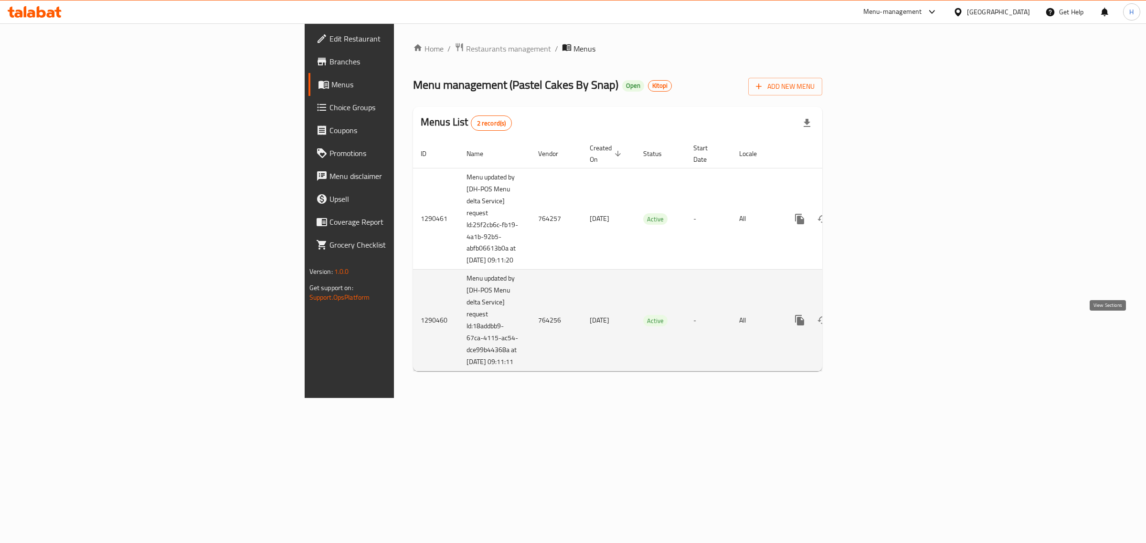
click at [874, 326] on icon "enhanced table" at bounding box center [868, 320] width 11 height 11
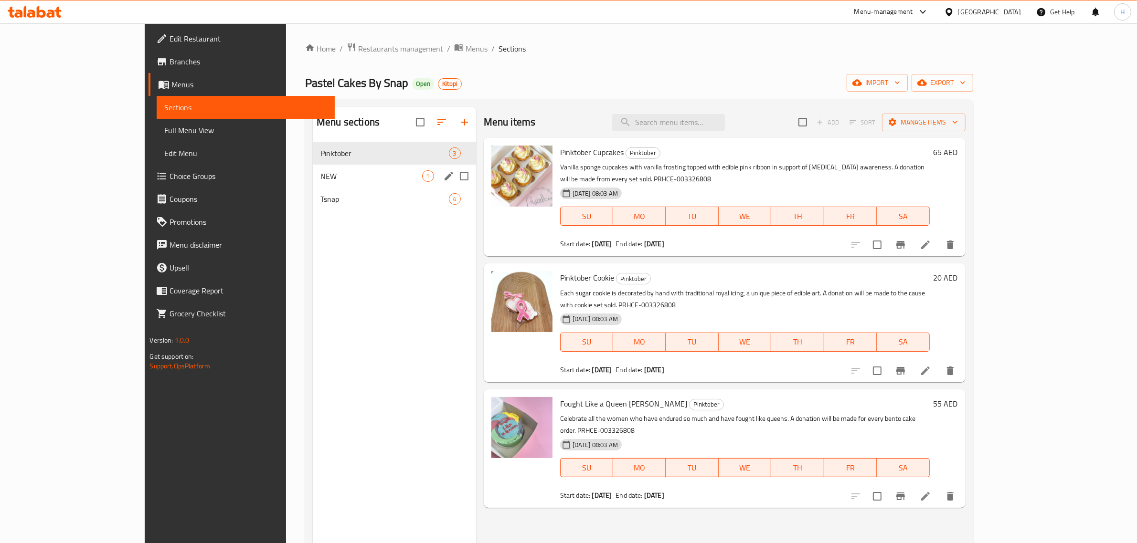
click at [313, 170] on div "NEW 1" at bounding box center [394, 176] width 163 height 23
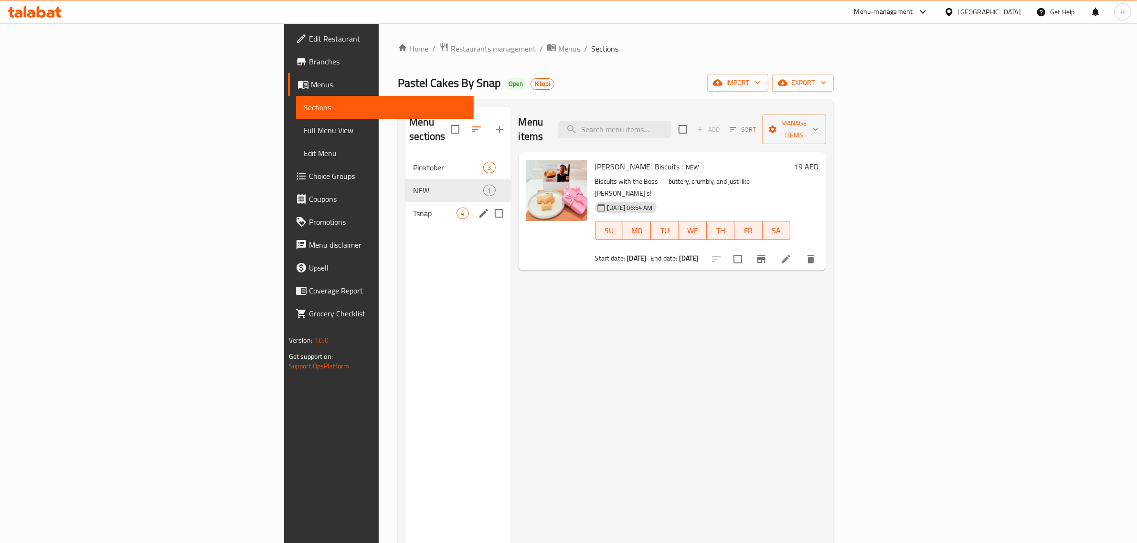
click at [405, 202] on div "Tsnap 4" at bounding box center [457, 213] width 105 height 23
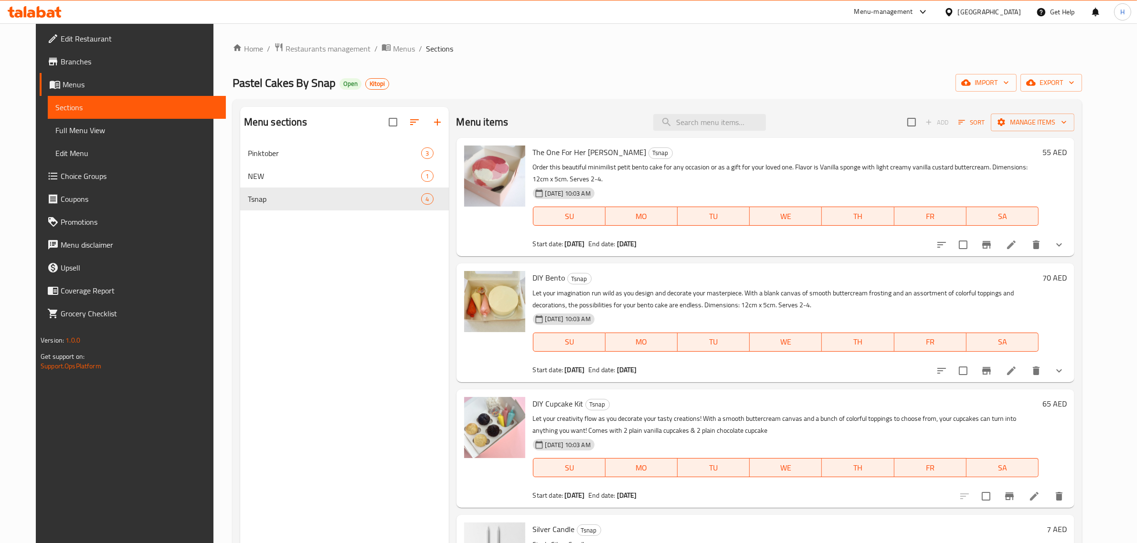
drag, startPoint x: 380, startPoint y: 49, endPoint x: 377, endPoint y: 29, distance: 19.8
click at [393, 49] on span "Menus" at bounding box center [404, 48] width 22 height 11
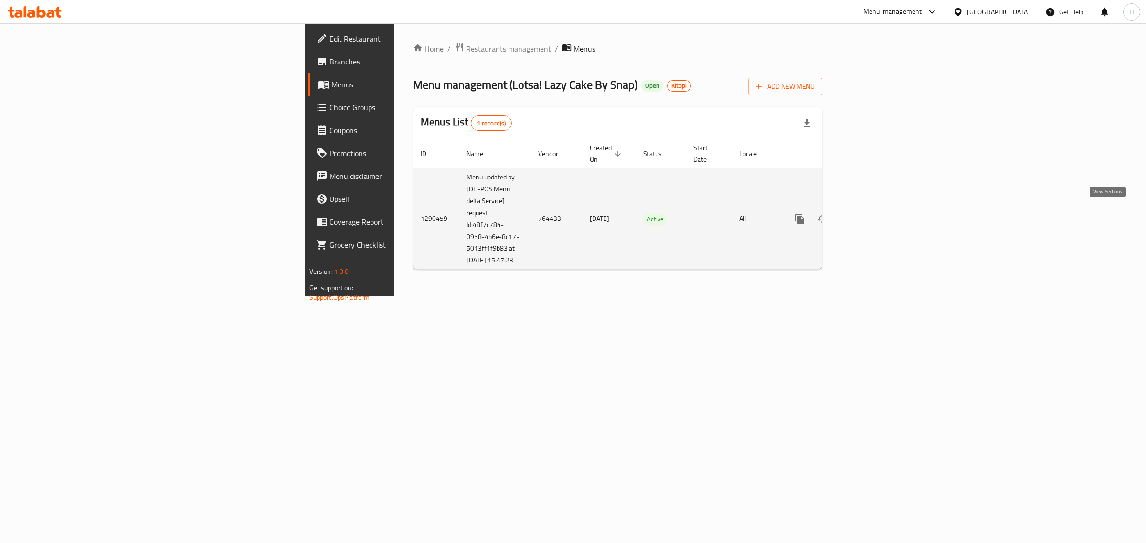
click at [874, 218] on icon "enhanced table" at bounding box center [868, 218] width 11 height 11
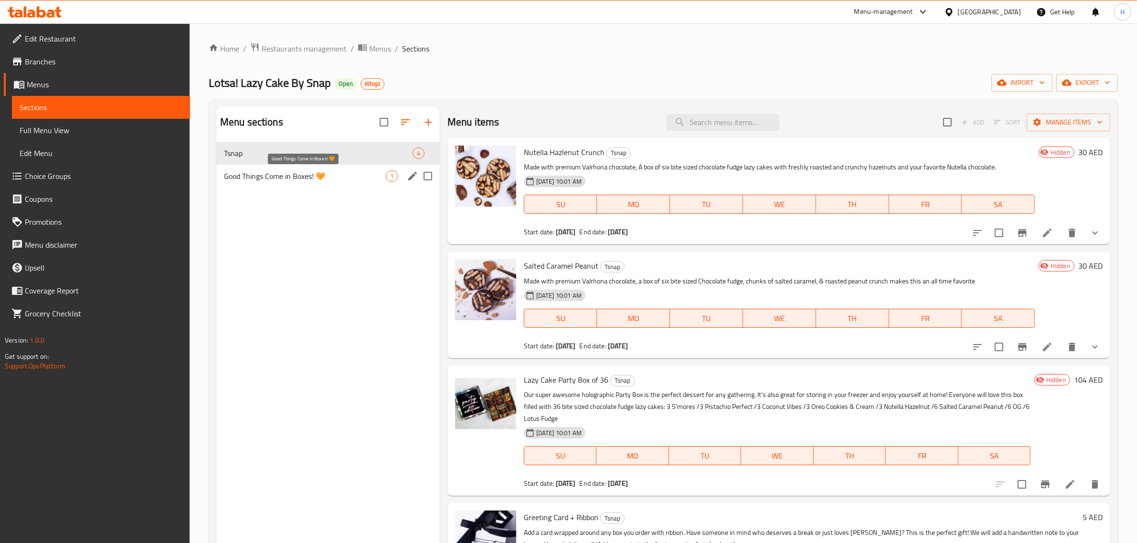
click at [285, 177] on span "Good Things Come in Boxes! 🧡" at bounding box center [305, 175] width 162 height 11
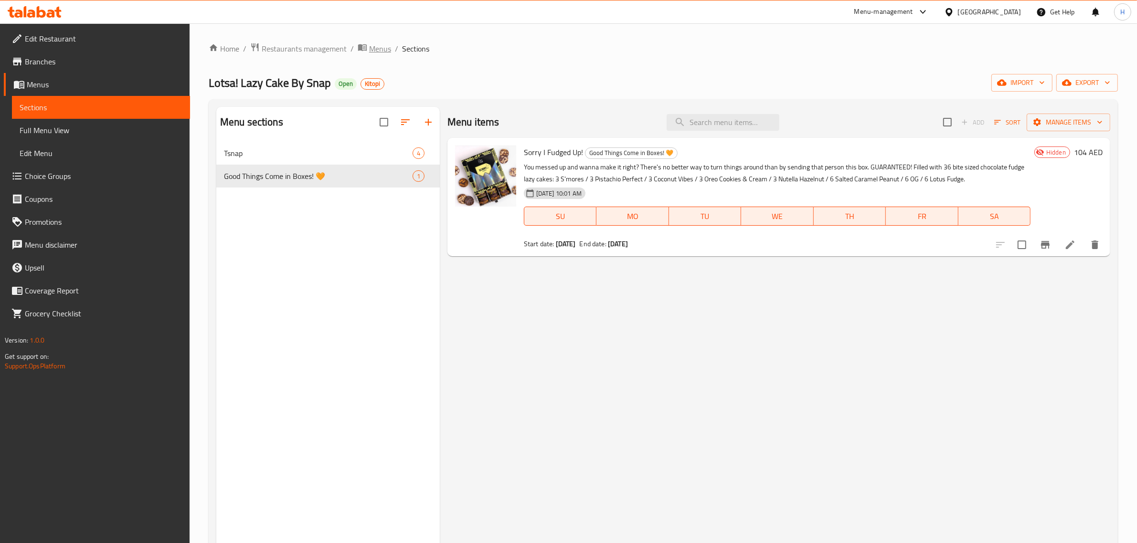
click at [369, 44] on span "Menus" at bounding box center [380, 48] width 22 height 11
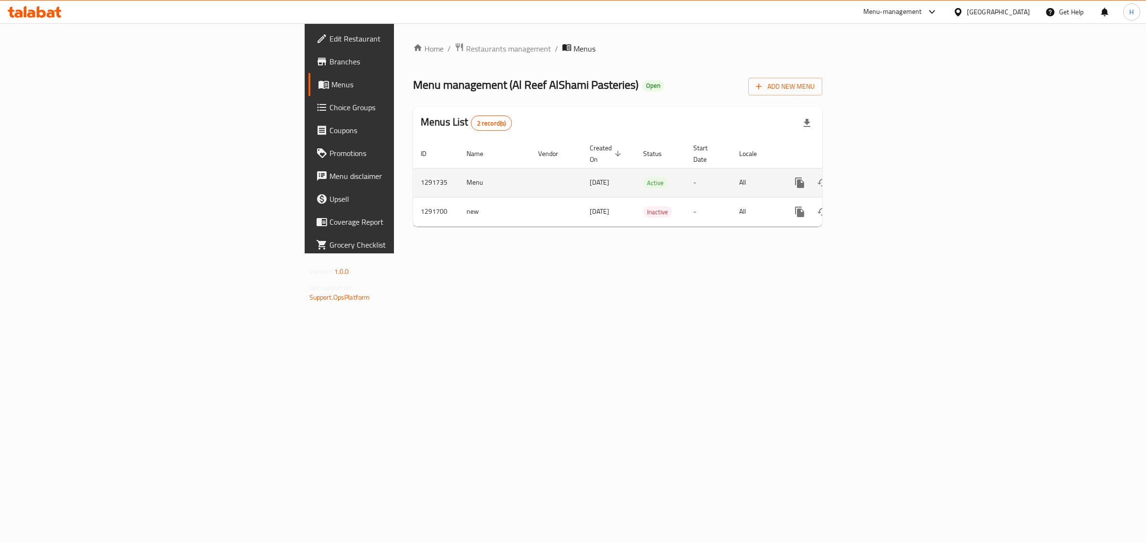
click at [874, 177] on icon "enhanced table" at bounding box center [868, 182] width 11 height 11
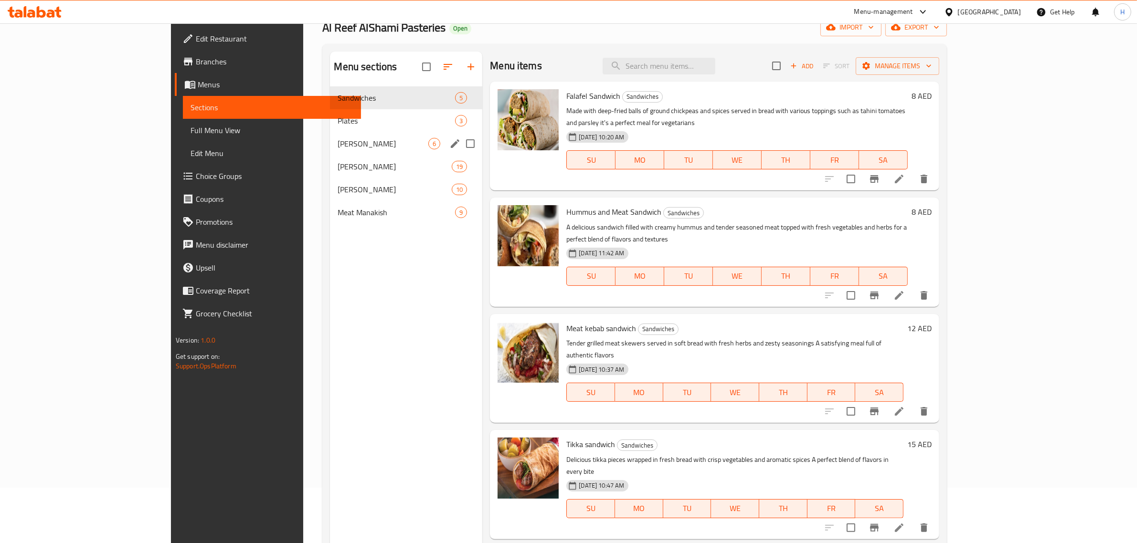
scroll to position [15, 0]
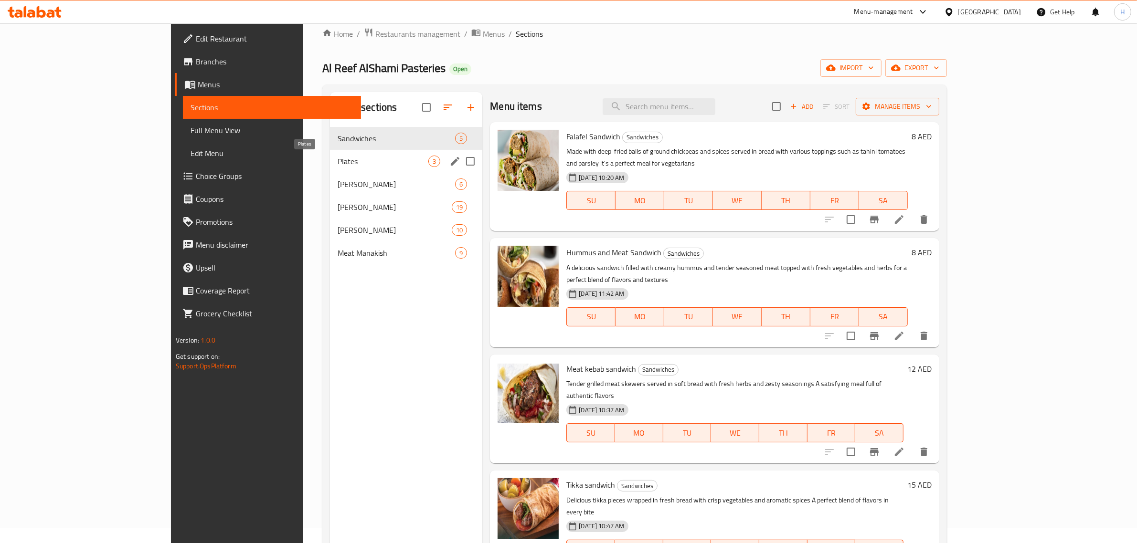
drag, startPoint x: 268, startPoint y: 158, endPoint x: 272, endPoint y: 192, distance: 35.1
click at [338, 158] on span "Plates" at bounding box center [383, 161] width 91 height 11
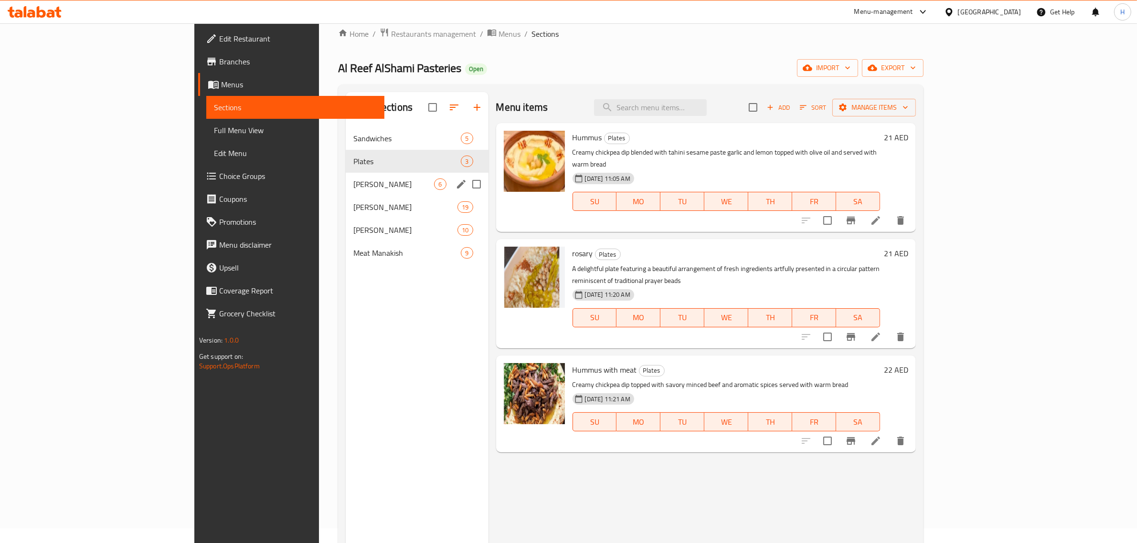
click at [353, 189] on span "Zaatar Manakish" at bounding box center [393, 184] width 81 height 11
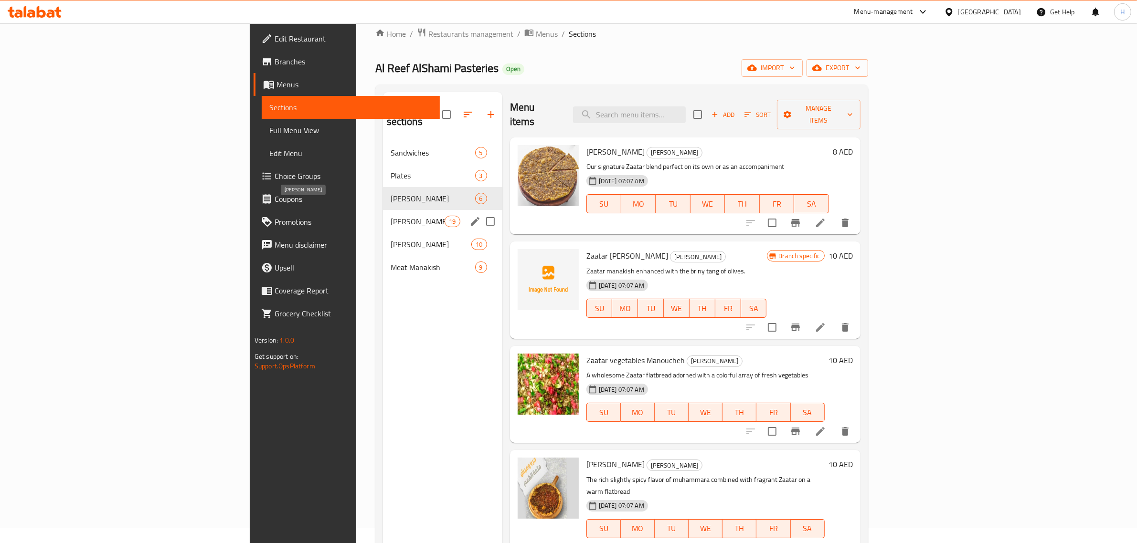
click at [391, 216] on span "Cheese Manakish" at bounding box center [418, 221] width 54 height 11
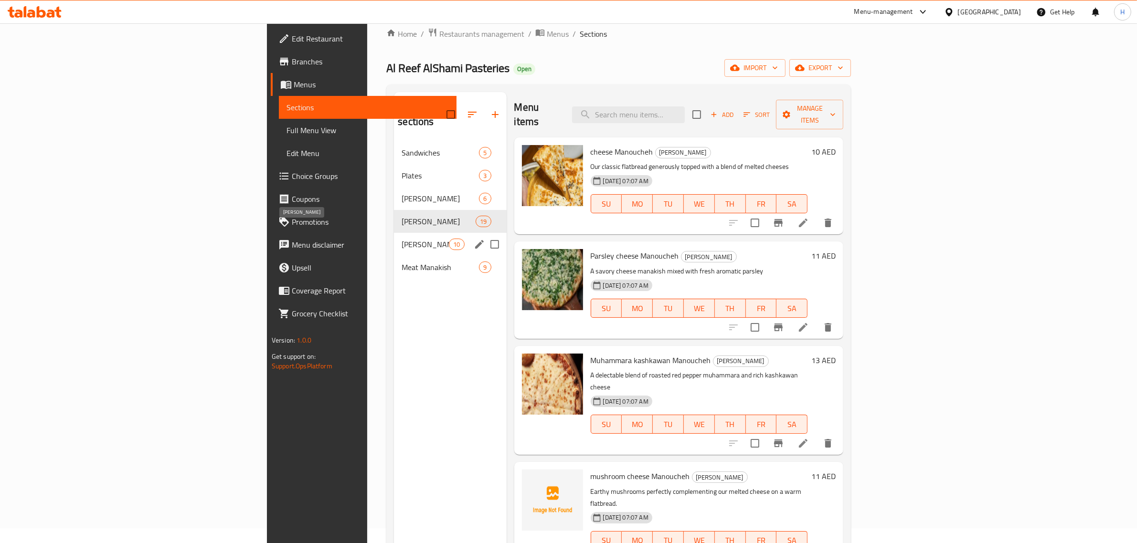
click at [402, 239] on span "Labanah Manakish" at bounding box center [425, 244] width 47 height 11
click at [402, 262] on span "Meat Manakish" at bounding box center [440, 267] width 77 height 11
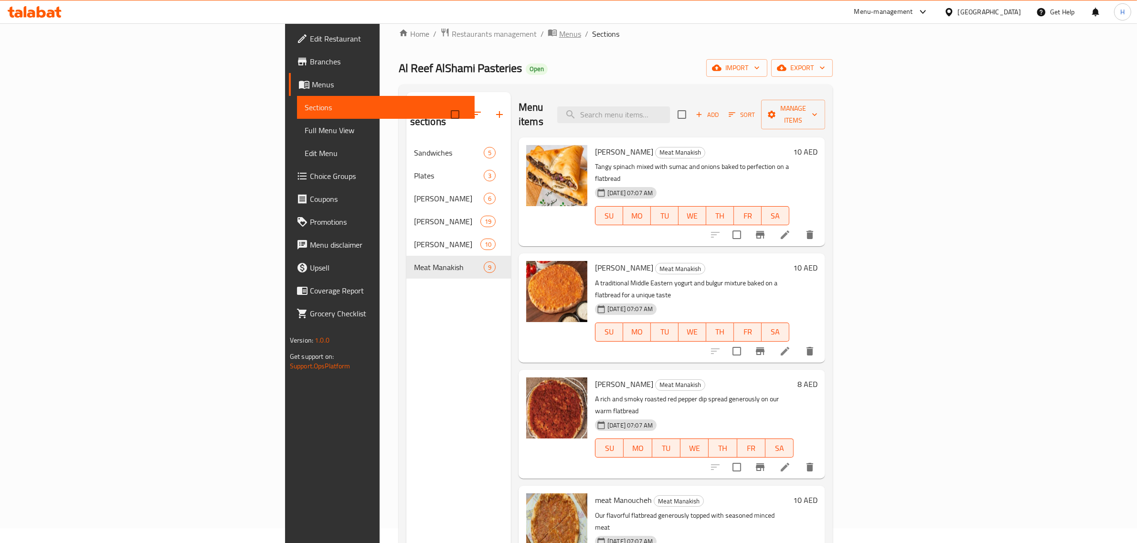
click at [559, 32] on span "Menus" at bounding box center [570, 33] width 22 height 11
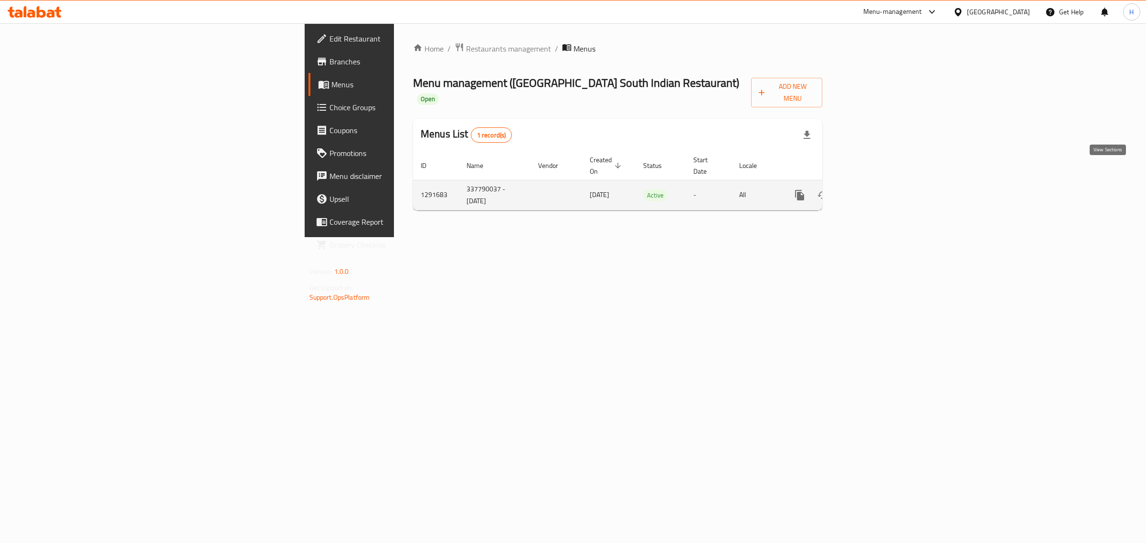
click at [874, 190] on icon "enhanced table" at bounding box center [868, 195] width 11 height 11
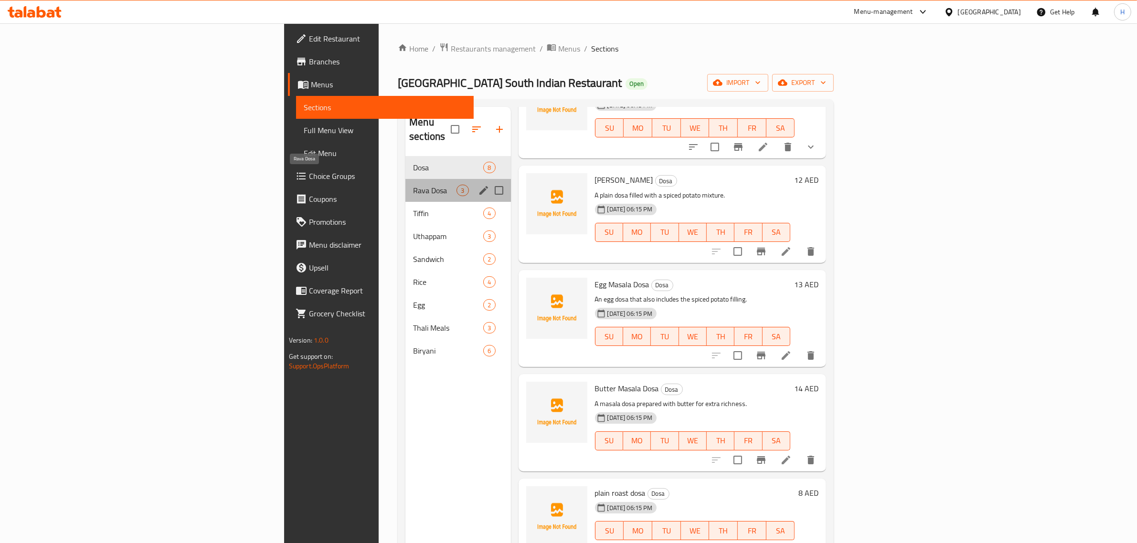
click at [413, 185] on span "Rava Dosa" at bounding box center [434, 190] width 43 height 11
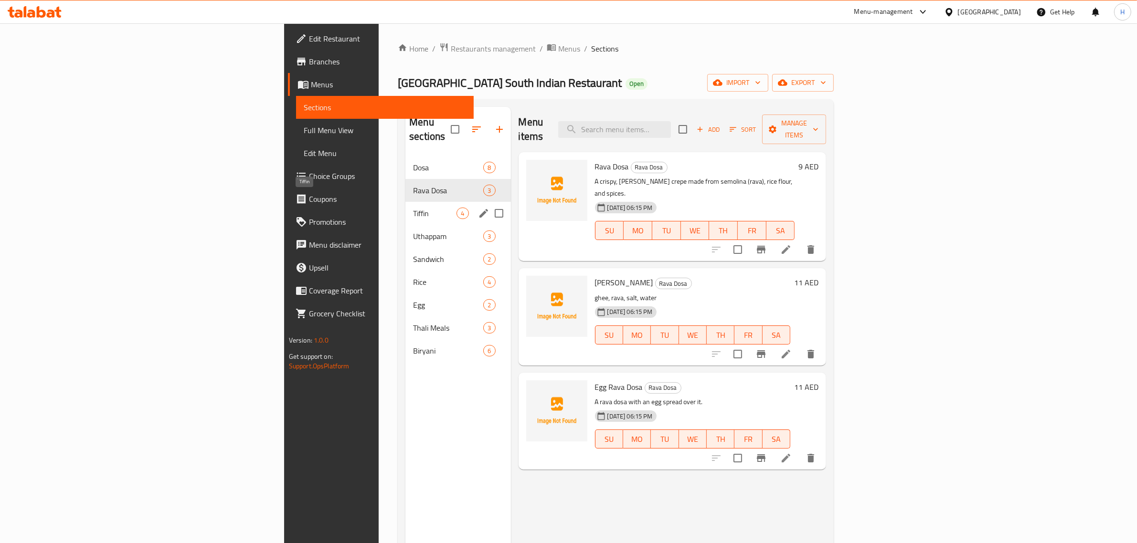
click at [413, 208] on span "Tiffin" at bounding box center [434, 213] width 43 height 11
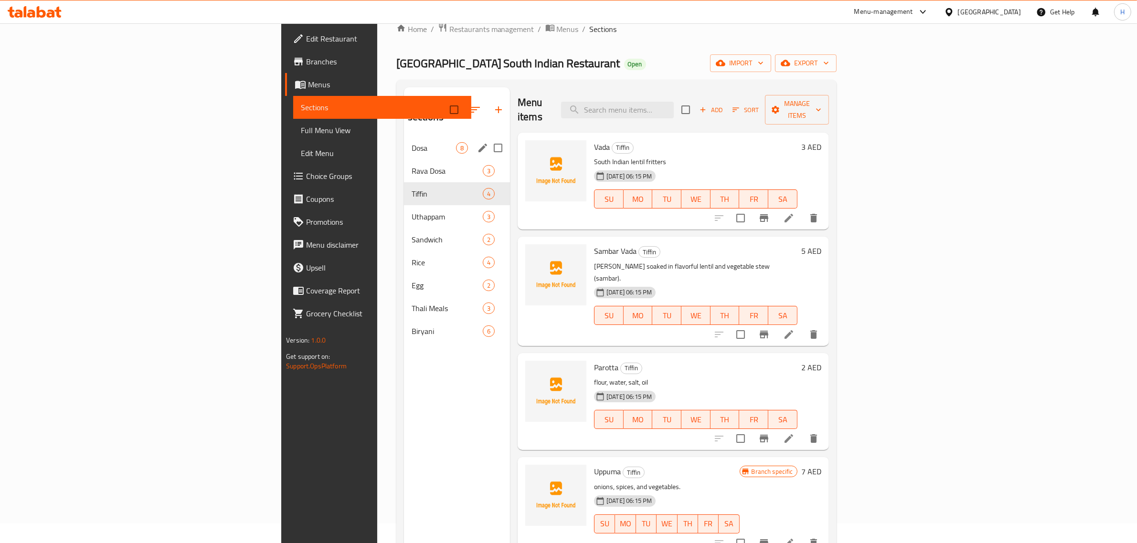
scroll to position [15, 0]
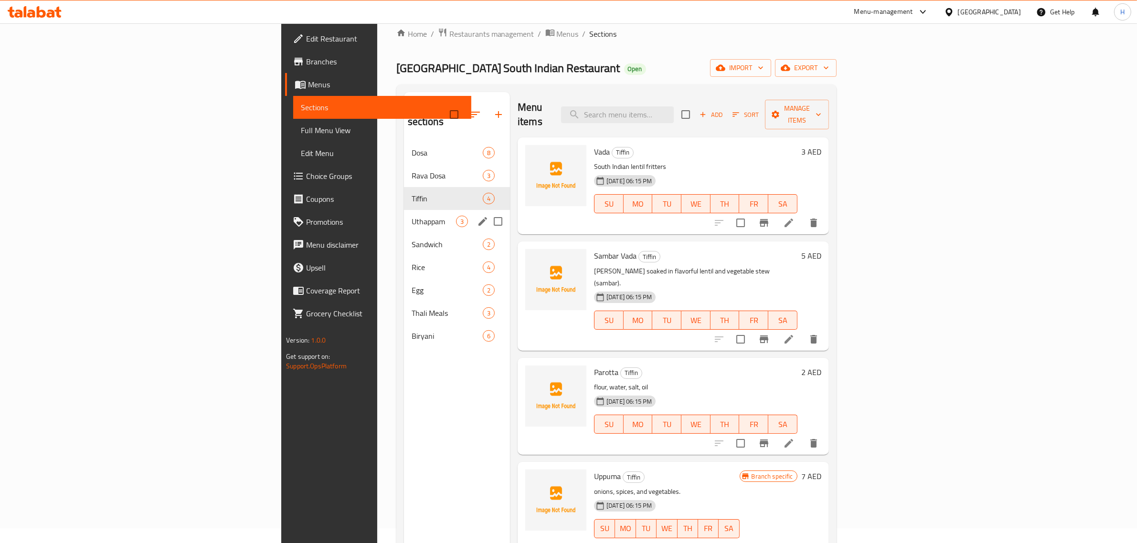
click at [412, 216] on span "Uthappam" at bounding box center [434, 221] width 44 height 11
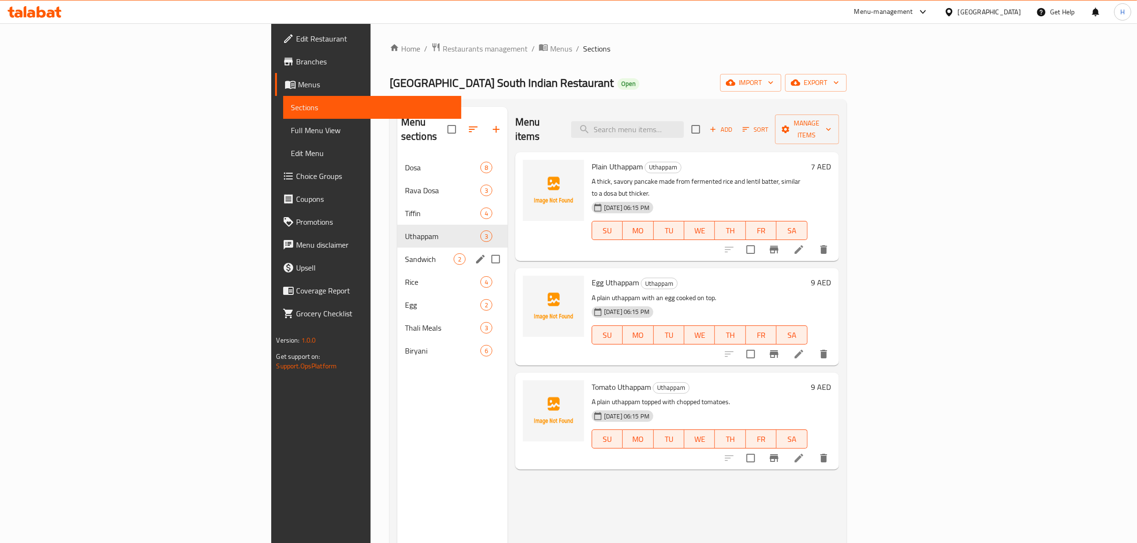
click at [405, 254] on span "Sandwich" at bounding box center [429, 259] width 49 height 11
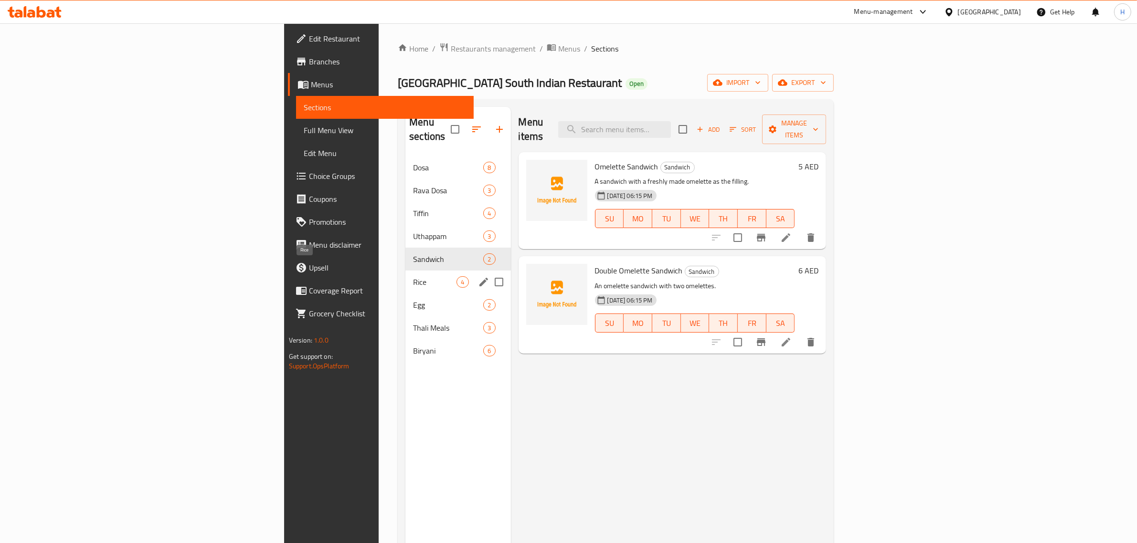
click at [413, 276] on span "Rice" at bounding box center [434, 281] width 43 height 11
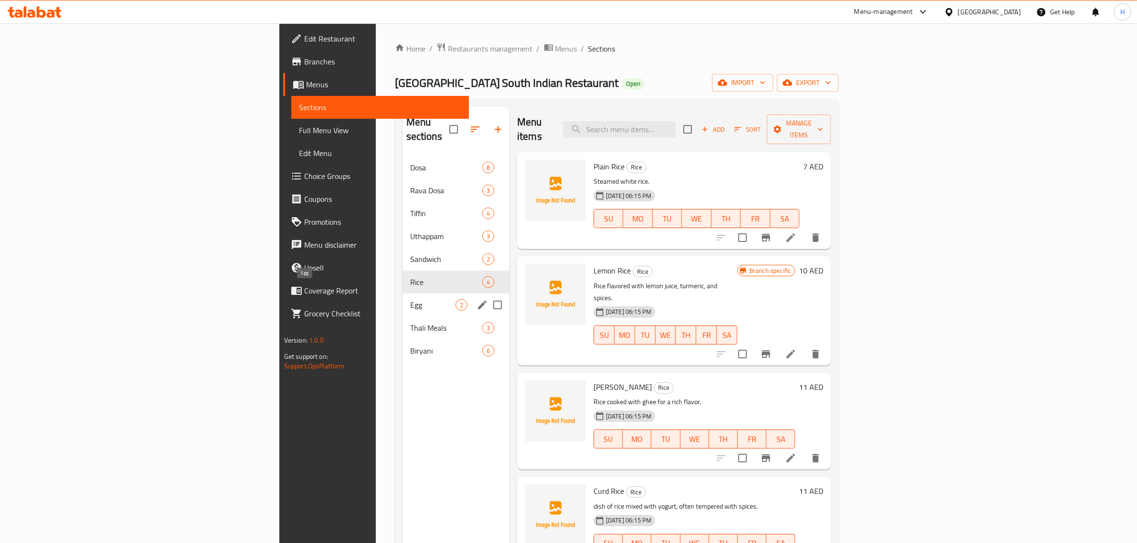
click at [410, 299] on span "Egg" at bounding box center [432, 304] width 45 height 11
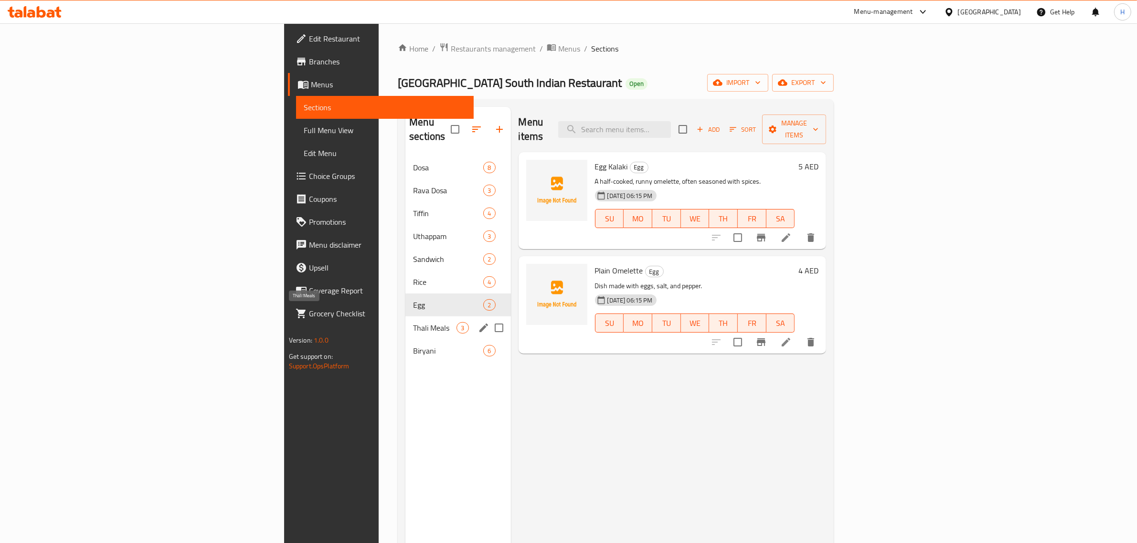
click at [413, 322] on span "Thali Meals" at bounding box center [434, 327] width 43 height 11
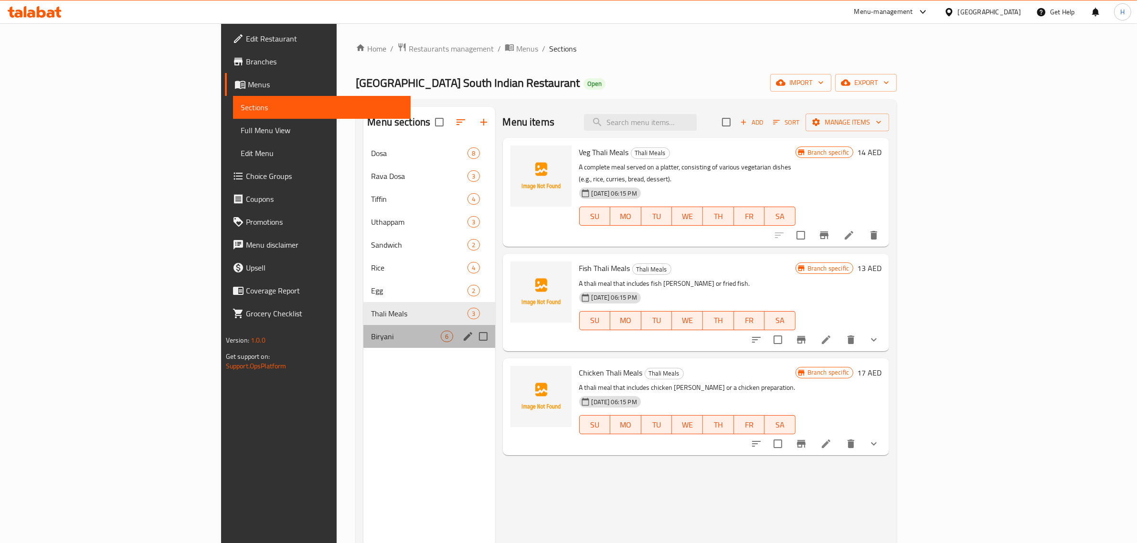
click at [371, 331] on span "Biryani" at bounding box center [406, 336] width 70 height 11
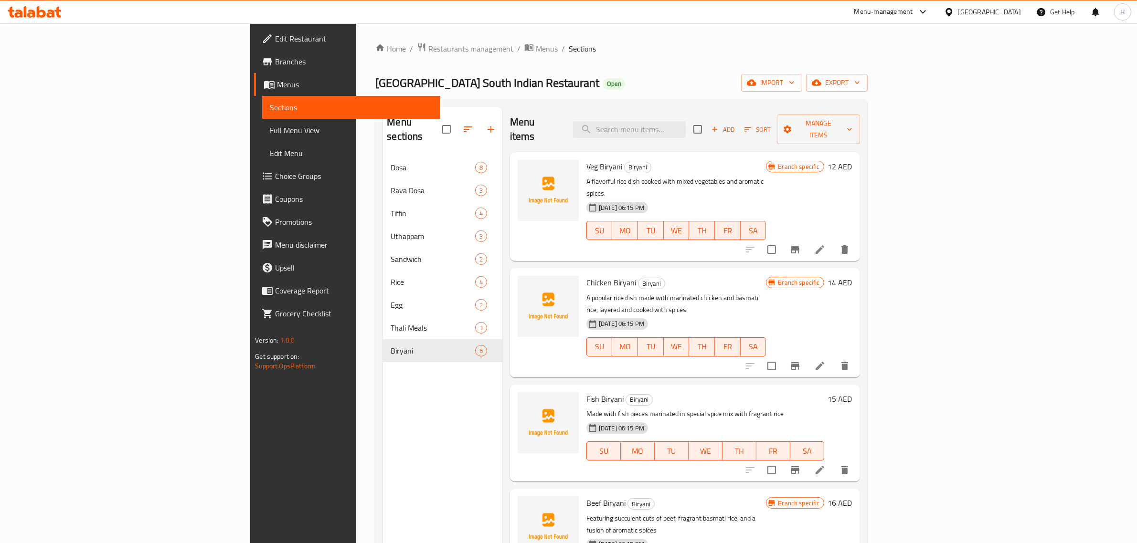
drag, startPoint x: 384, startPoint y: 51, endPoint x: 384, endPoint y: 5, distance: 45.4
click at [536, 51] on span "Menus" at bounding box center [547, 48] width 22 height 11
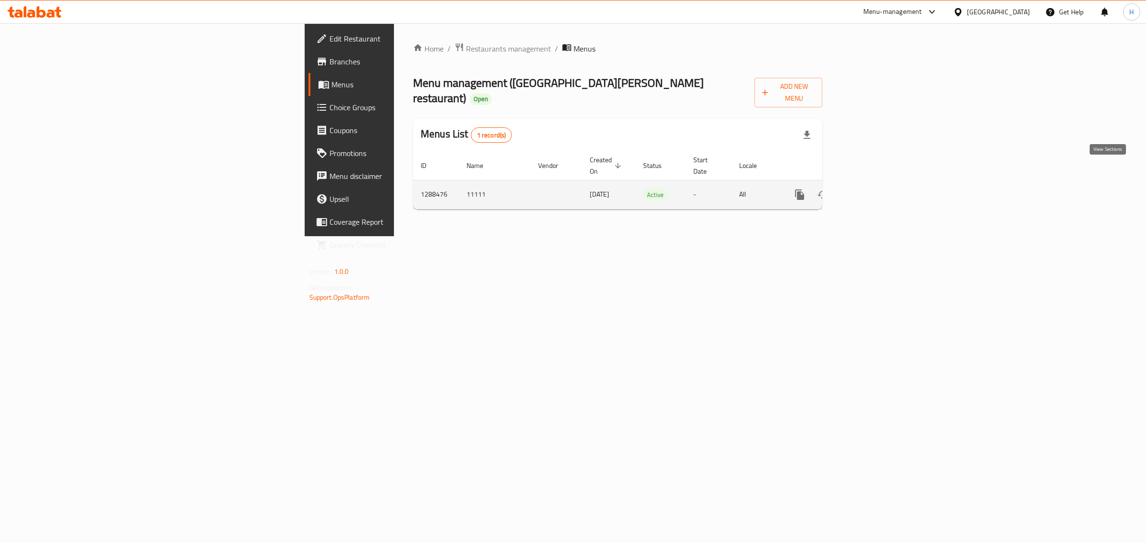
click at [873, 191] on icon "enhanced table" at bounding box center [868, 195] width 9 height 9
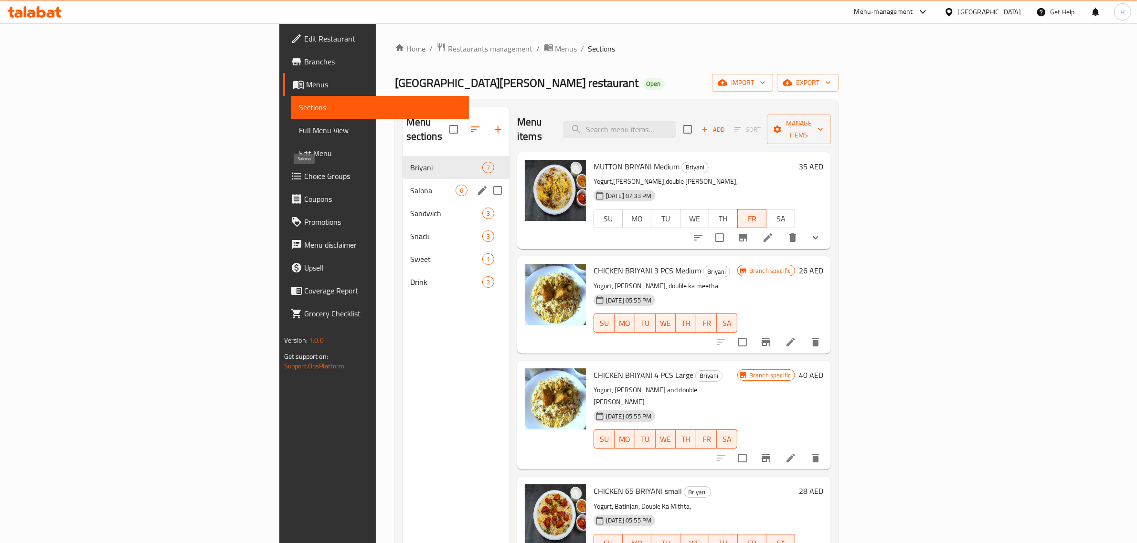
click at [410, 185] on span "Salona" at bounding box center [432, 190] width 45 height 11
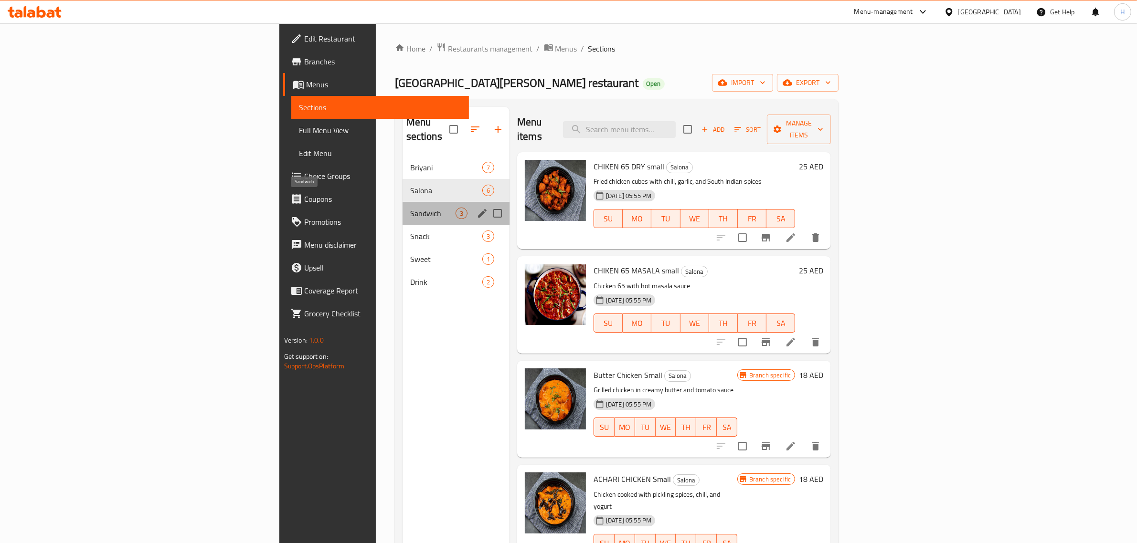
click at [410, 208] on span "Sandwich" at bounding box center [432, 213] width 45 height 11
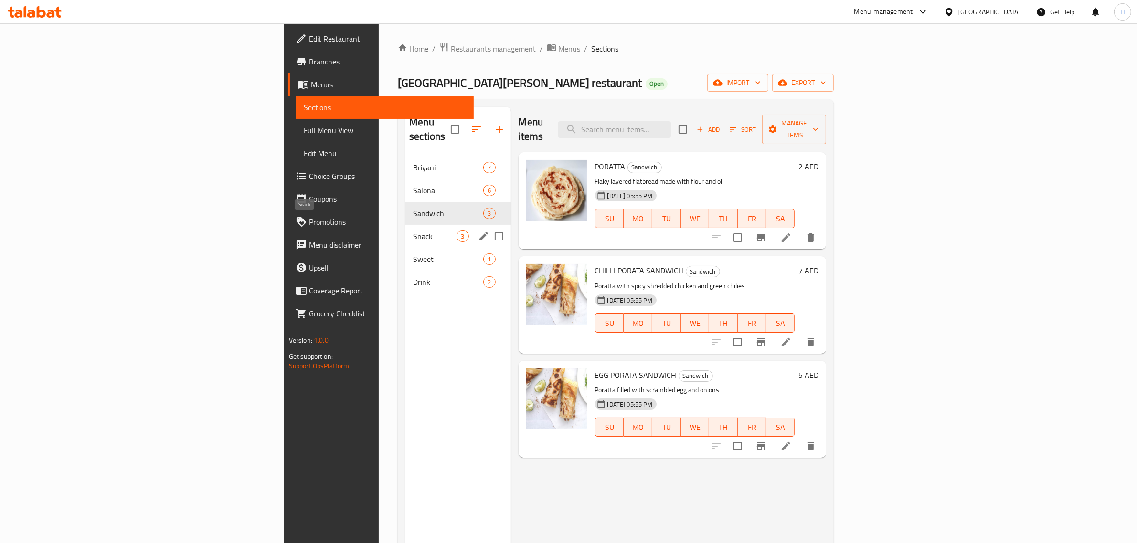
click at [413, 231] on span "Snack" at bounding box center [434, 236] width 43 height 11
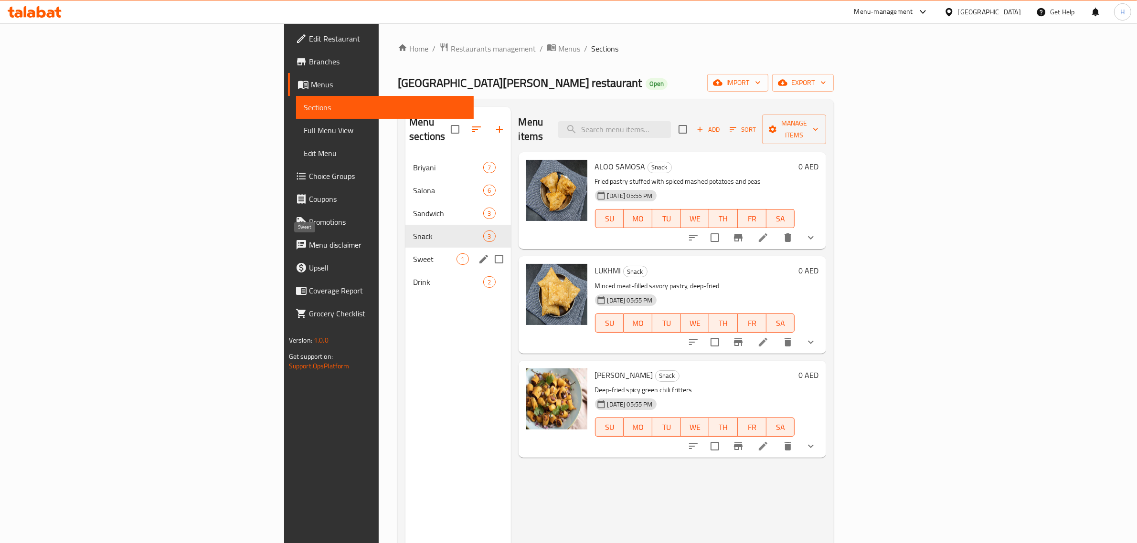
click at [413, 254] on span "Sweet" at bounding box center [434, 259] width 43 height 11
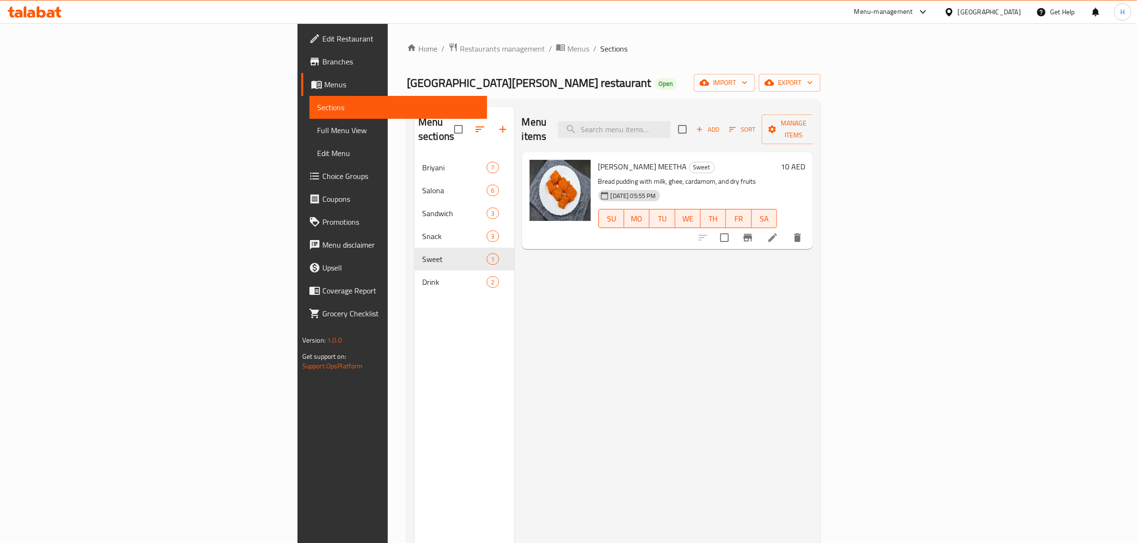
click at [567, 45] on span "Menus" at bounding box center [578, 48] width 22 height 11
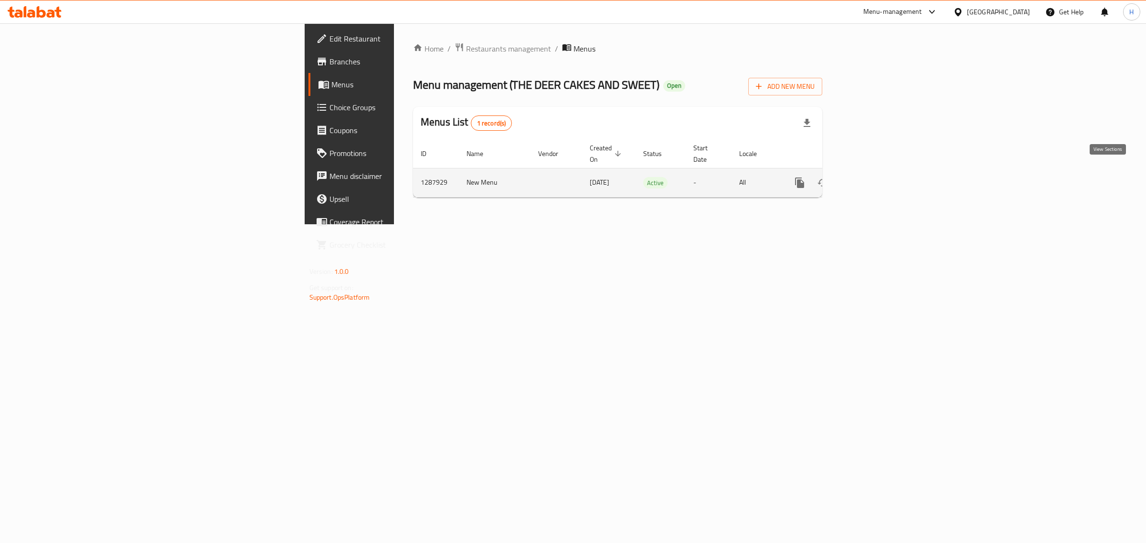
click at [874, 177] on icon "enhanced table" at bounding box center [868, 182] width 11 height 11
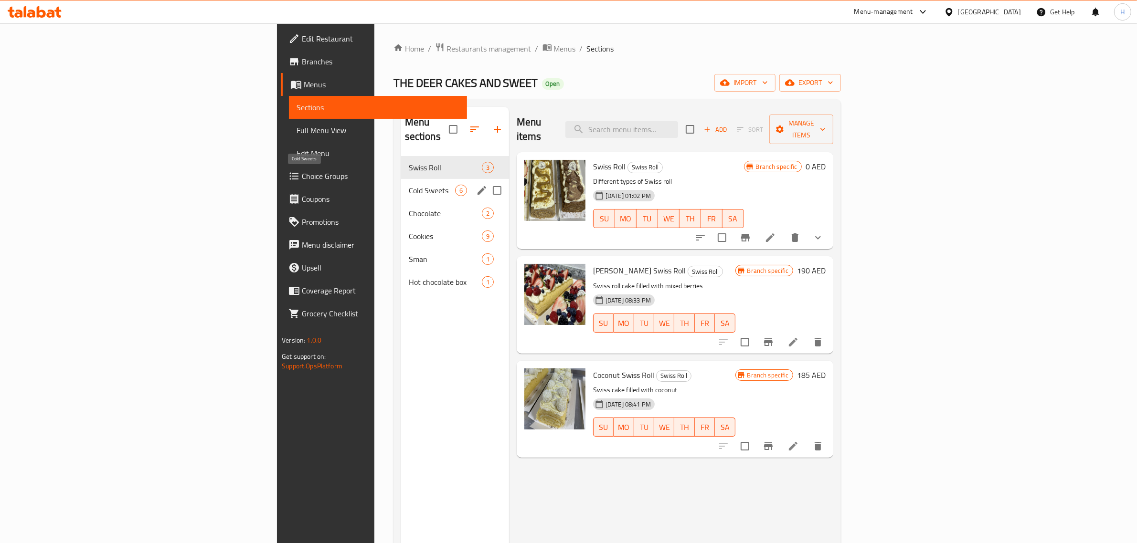
click at [409, 185] on span "Cold Sweets" at bounding box center [432, 190] width 46 height 11
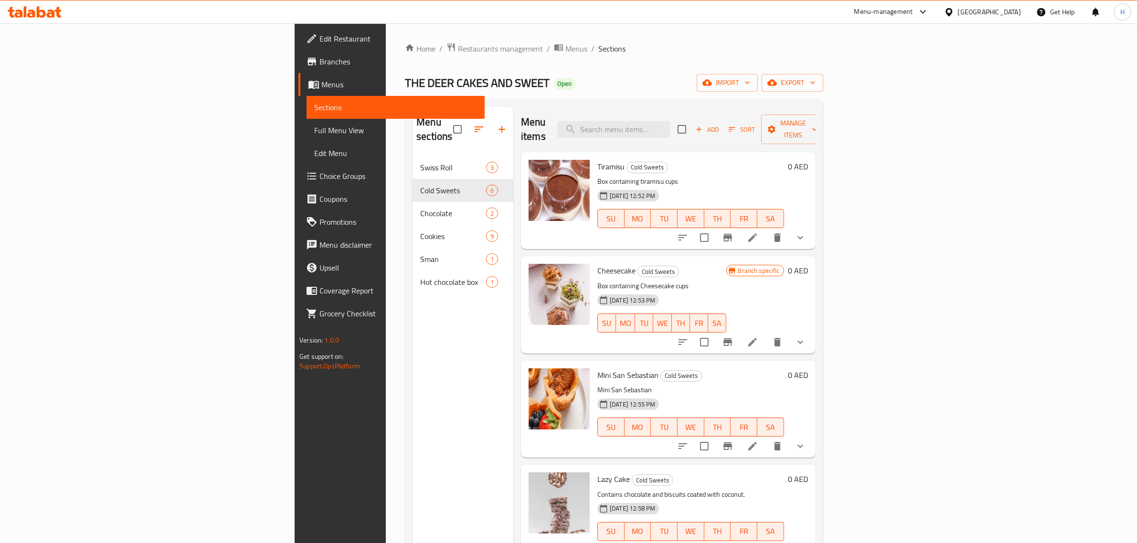
click at [597, 472] on span "Lazy Cake" at bounding box center [613, 479] width 32 height 14
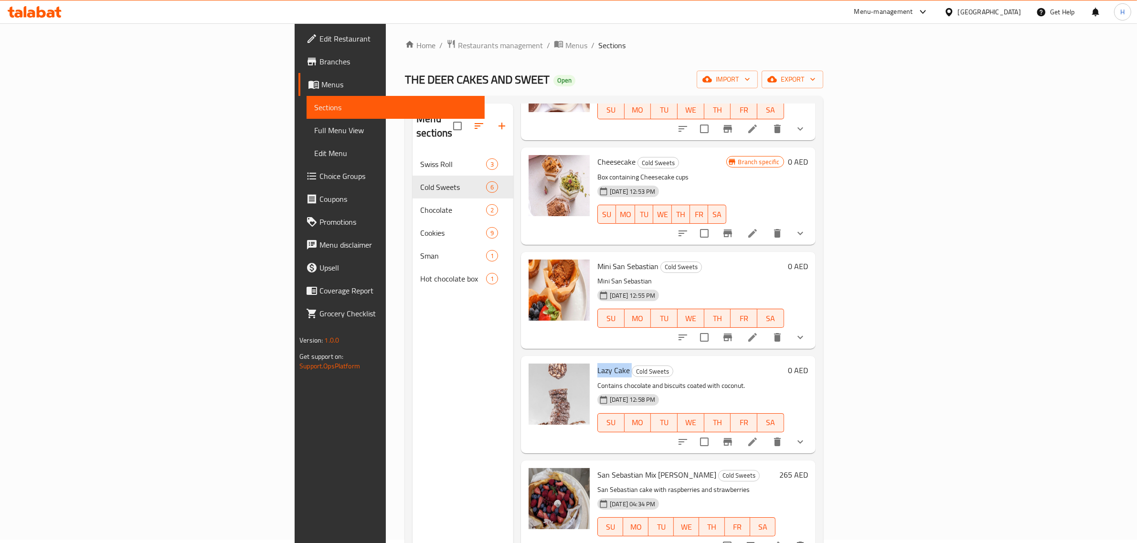
scroll to position [134, 0]
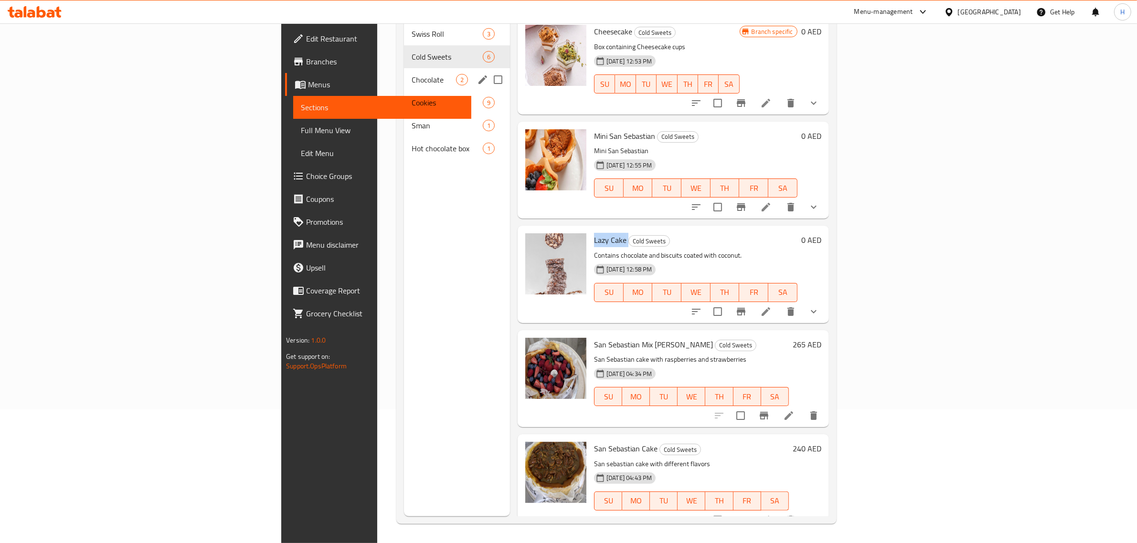
click at [412, 74] on span "Chocolate" at bounding box center [434, 79] width 44 height 11
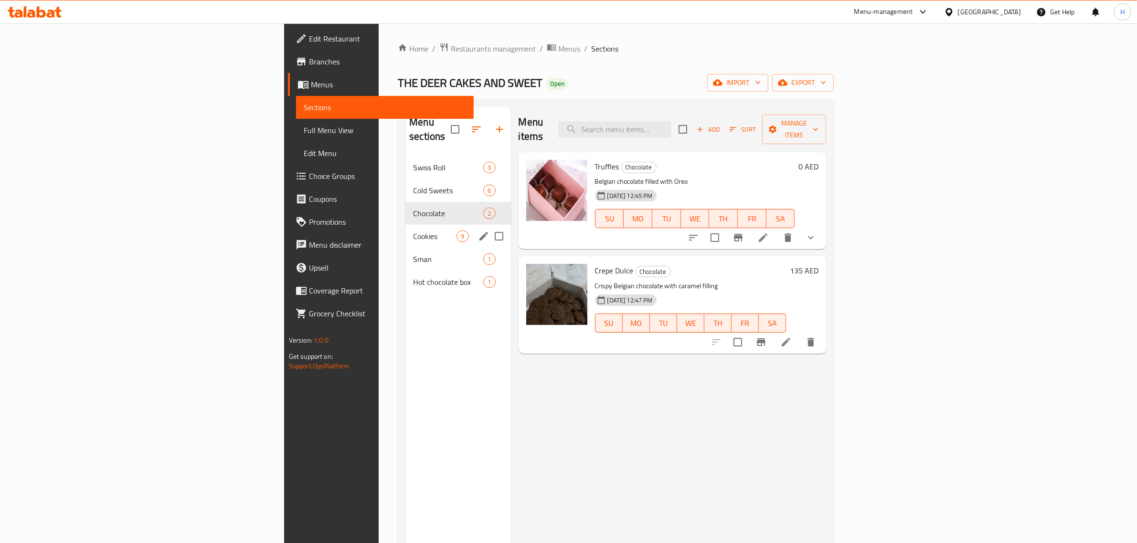
click at [413, 231] on span "Cookies" at bounding box center [434, 236] width 43 height 11
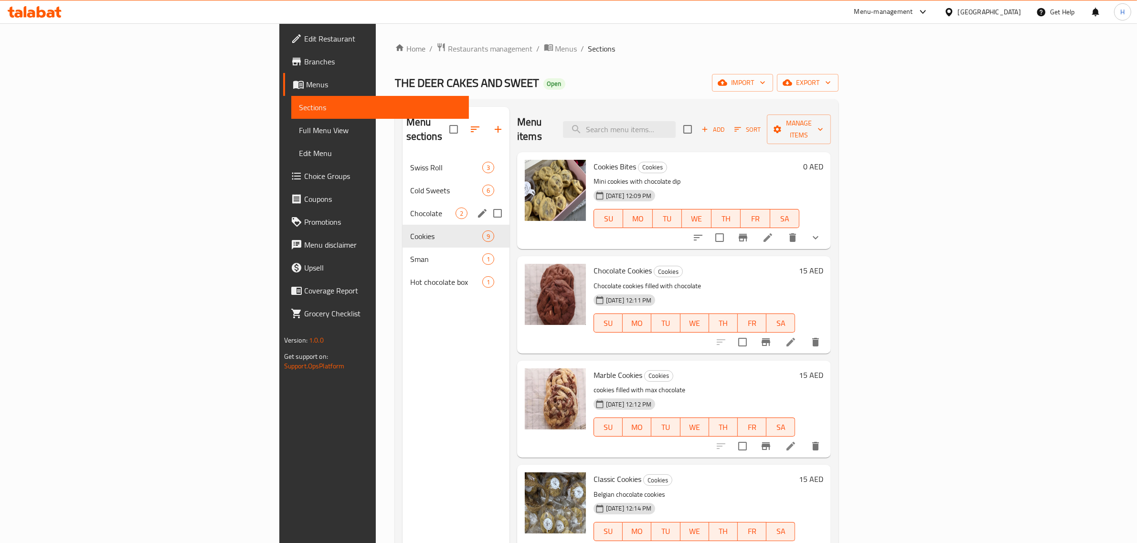
drag, startPoint x: 277, startPoint y: 201, endPoint x: 295, endPoint y: 206, distance: 17.7
click at [410, 208] on span "Chocolate" at bounding box center [432, 213] width 45 height 11
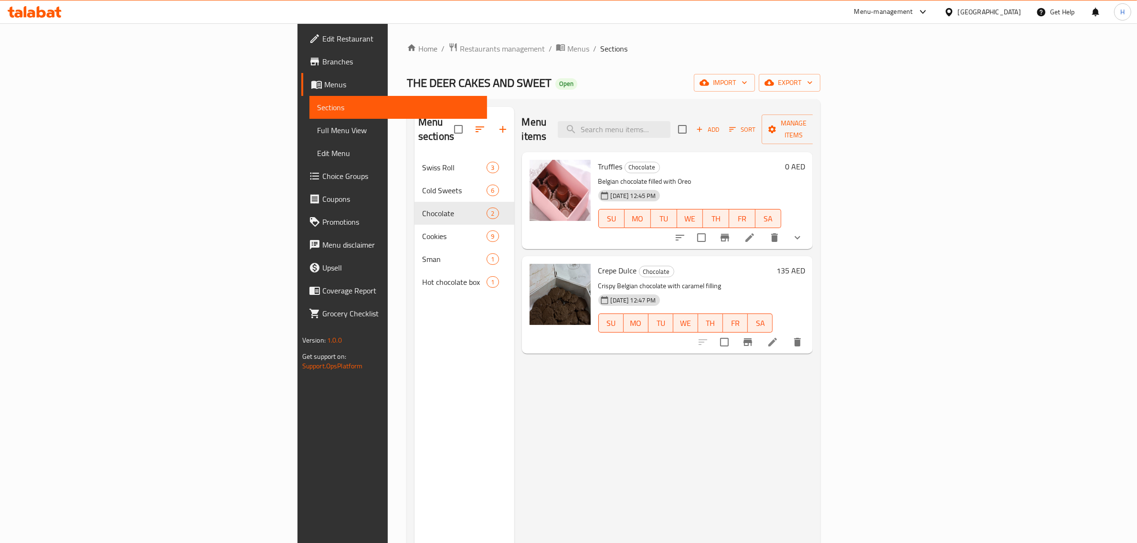
click at [598, 159] on span "Truffles" at bounding box center [610, 166] width 24 height 14
copy h6 "Truffles"
drag, startPoint x: 478, startPoint y: 203, endPoint x: 1043, endPoint y: 223, distance: 565.2
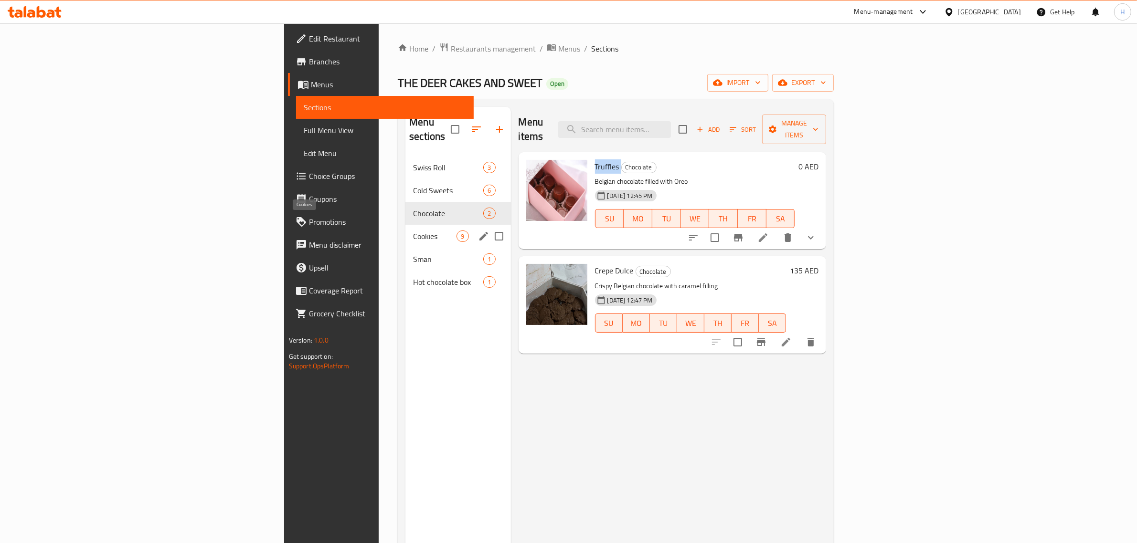
click at [413, 231] on span "Cookies" at bounding box center [434, 236] width 43 height 11
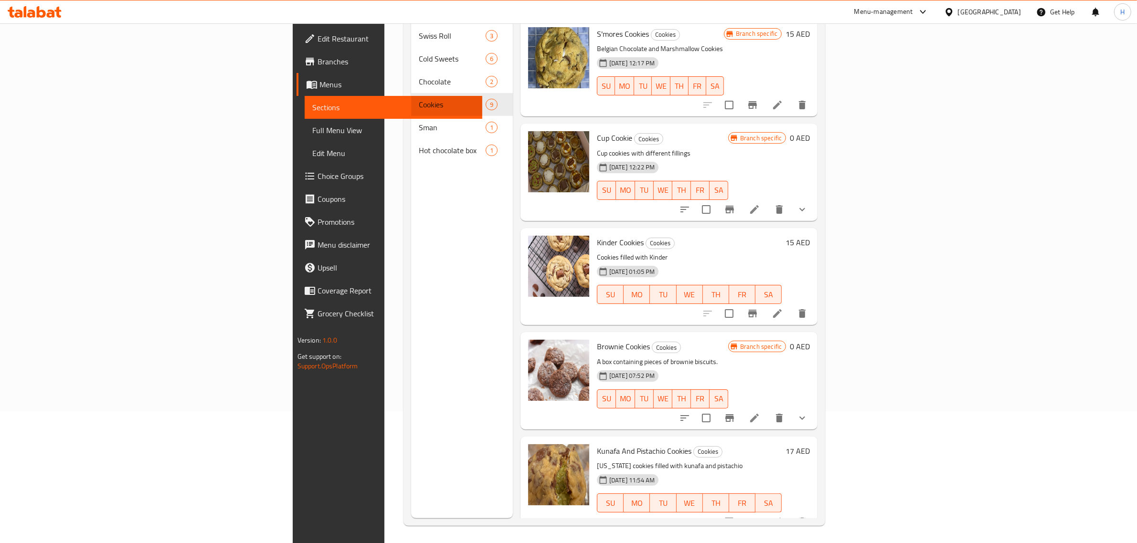
scroll to position [134, 0]
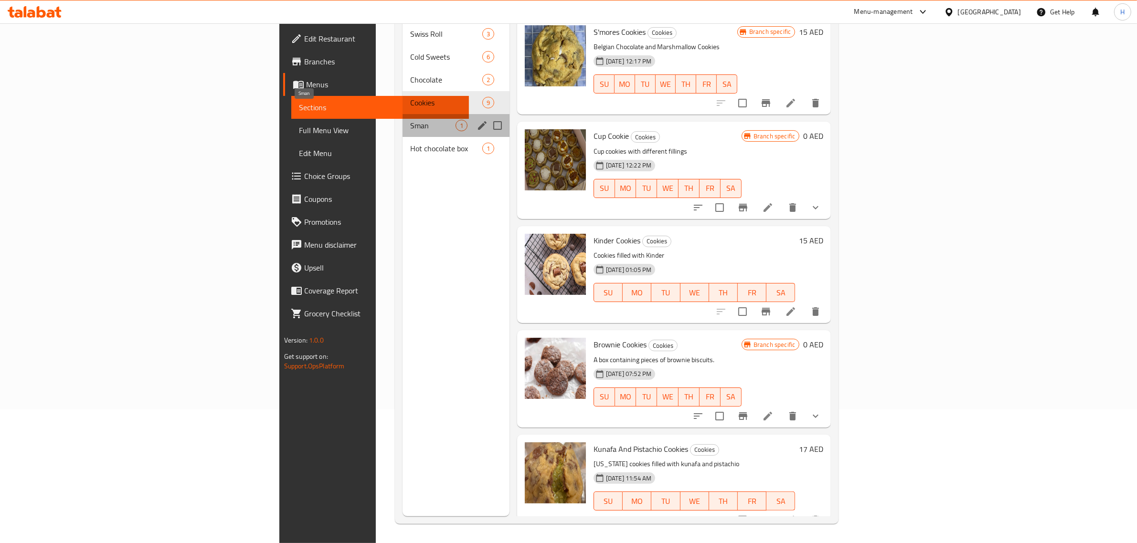
click at [410, 120] on span "Sman" at bounding box center [432, 125] width 45 height 11
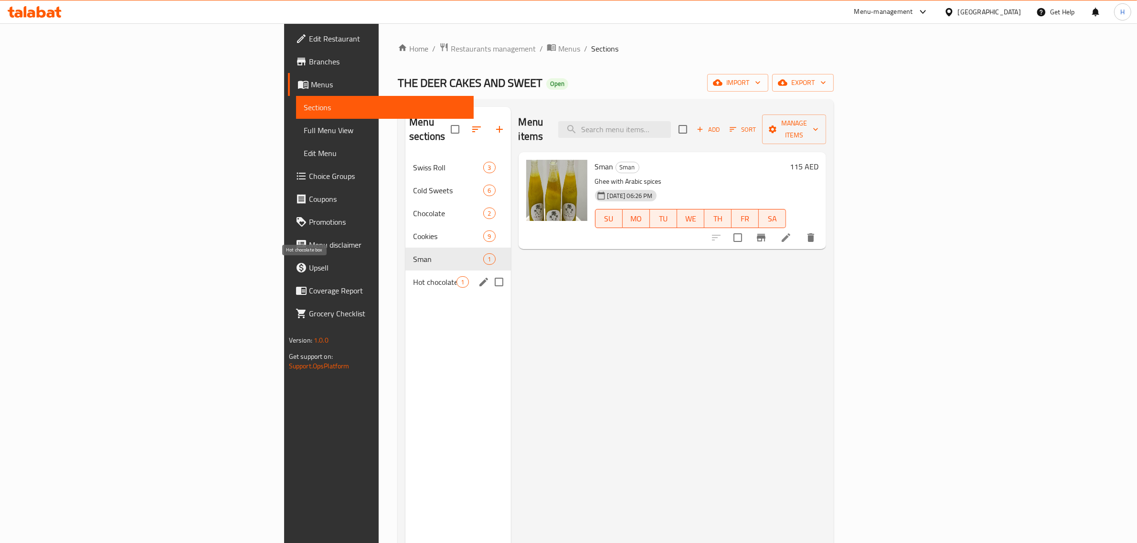
click at [413, 276] on span "Hot chocolate box" at bounding box center [434, 281] width 43 height 11
